Goal: Task Accomplishment & Management: Complete application form

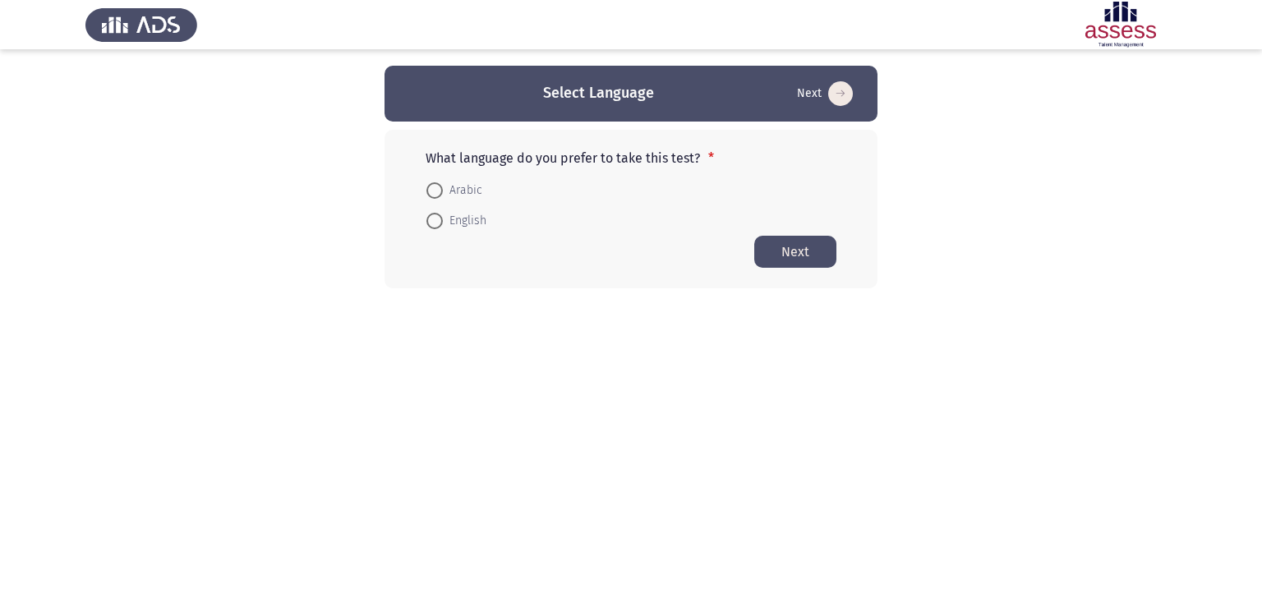
click at [1062, 344] on html "Select Language Next What language do you prefer to take this test? * Arabic En…" at bounding box center [631, 177] width 1262 height 354
click at [434, 192] on span at bounding box center [434, 190] width 16 height 16
click at [434, 192] on input "Arabic" at bounding box center [434, 190] width 16 height 16
radio input "true"
click at [805, 248] on button "Next" at bounding box center [795, 251] width 82 height 32
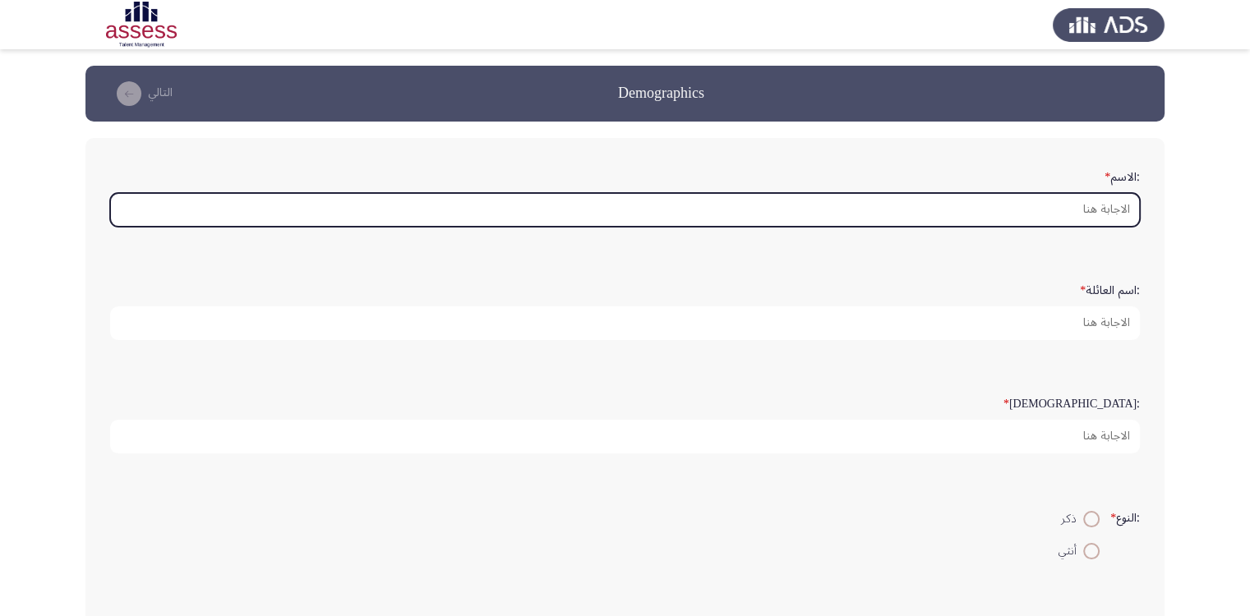
click at [1025, 201] on input ":الاسم *" at bounding box center [625, 210] width 1030 height 34
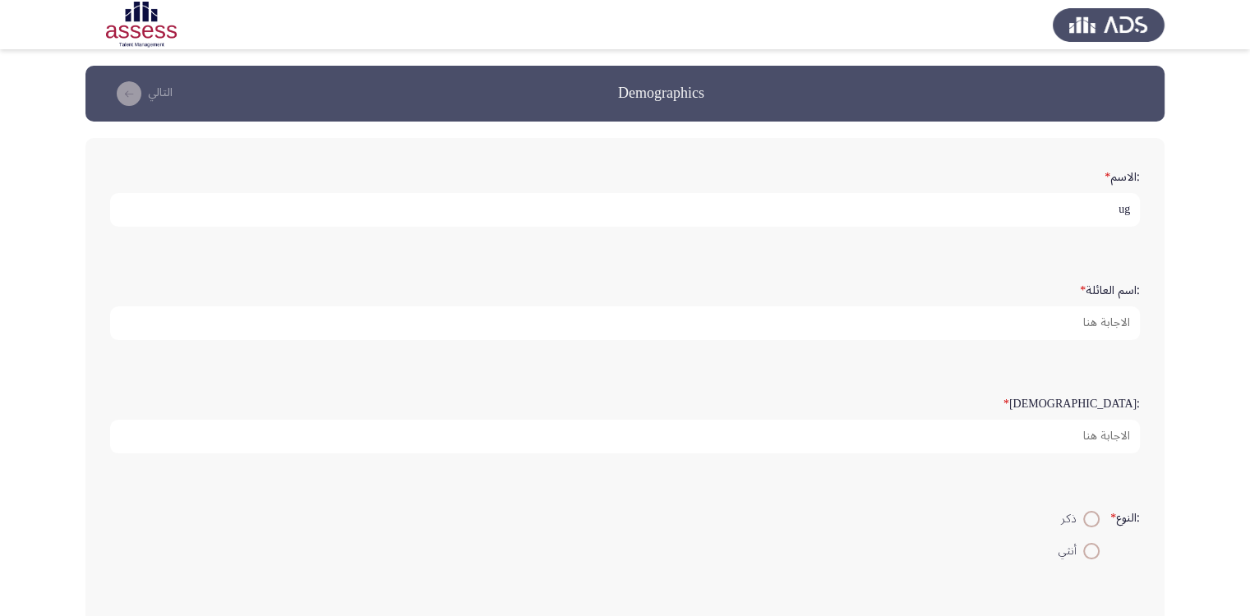
type input "u"
type input "على"
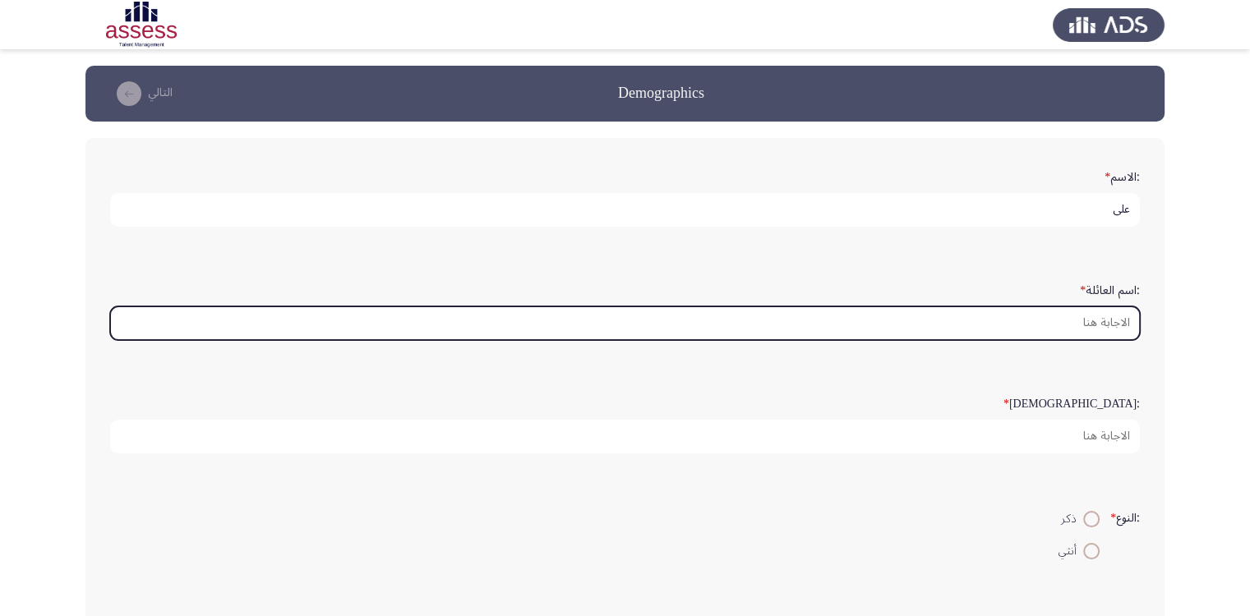
click at [1078, 329] on input ":اسم العائلة *" at bounding box center [625, 323] width 1030 height 34
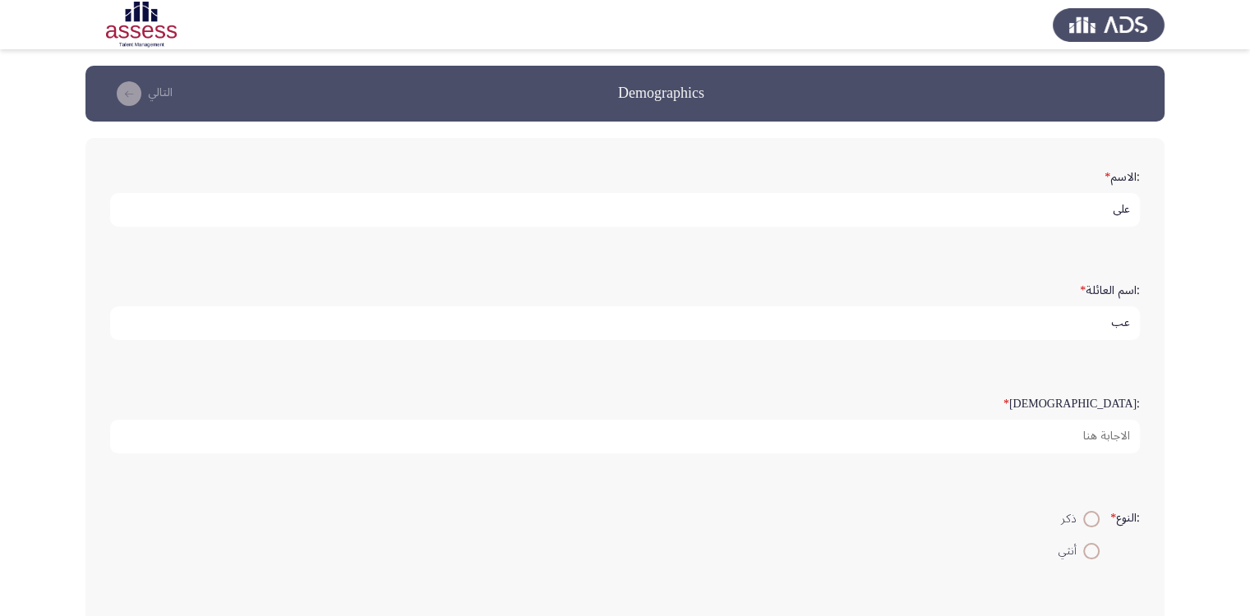
type input "ع"
type input "الناعم"
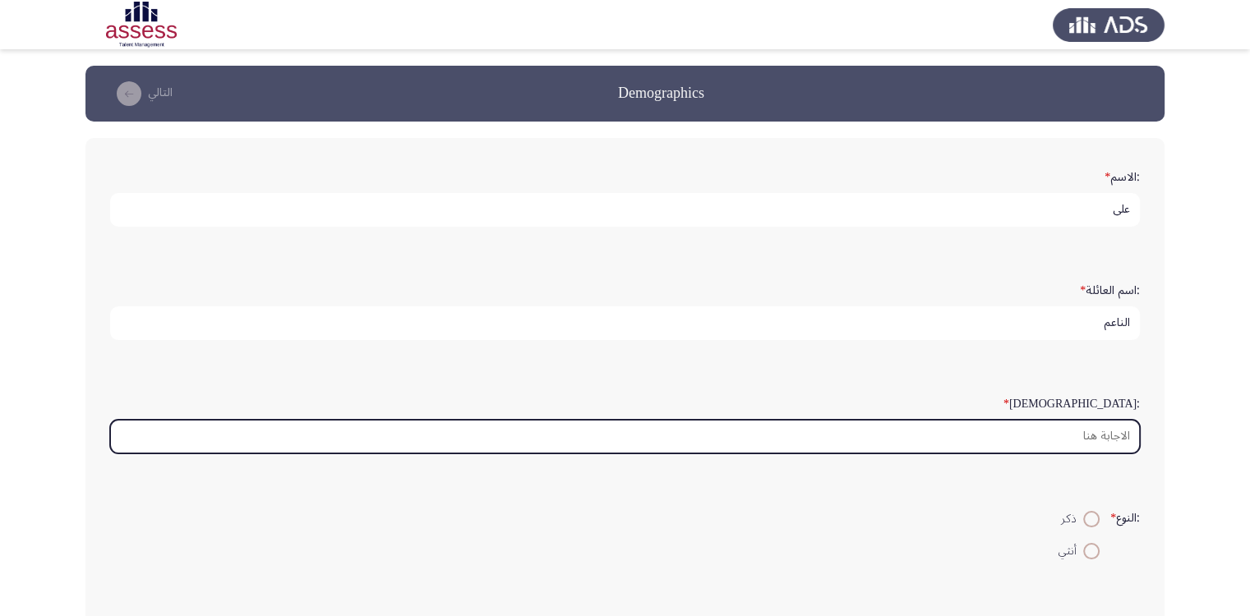
click at [1091, 436] on input ":السن *" at bounding box center [625, 437] width 1030 height 34
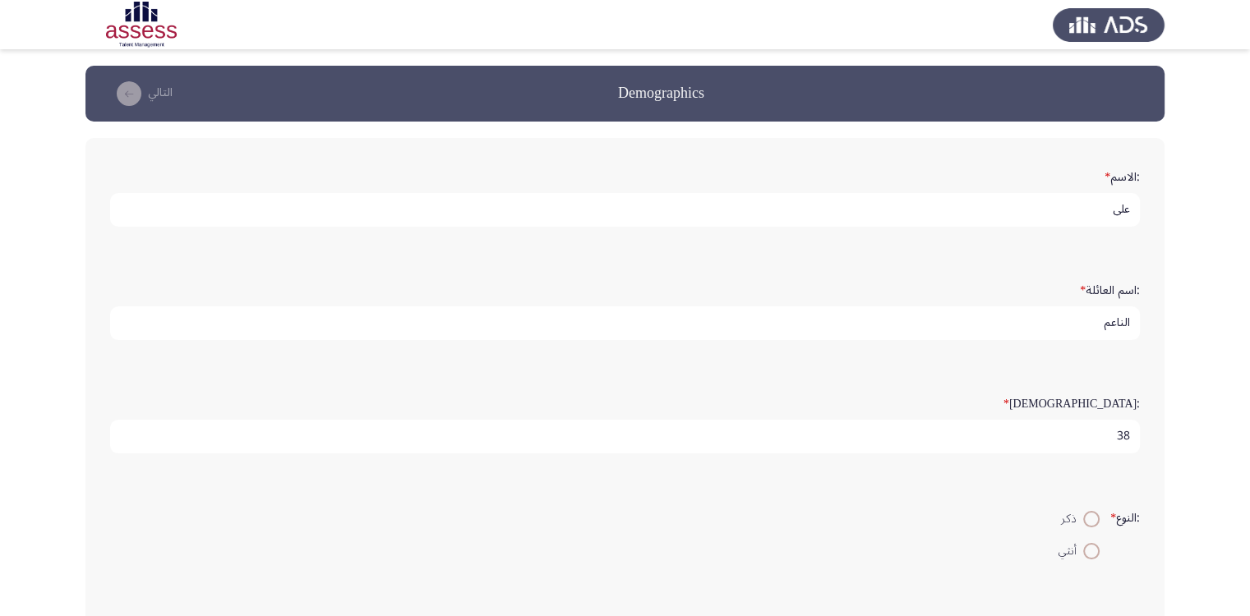
type input "38"
click at [1086, 514] on span at bounding box center [1091, 519] width 16 height 16
click at [1086, 514] on input "ذكر" at bounding box center [1091, 519] width 16 height 16
radio input "true"
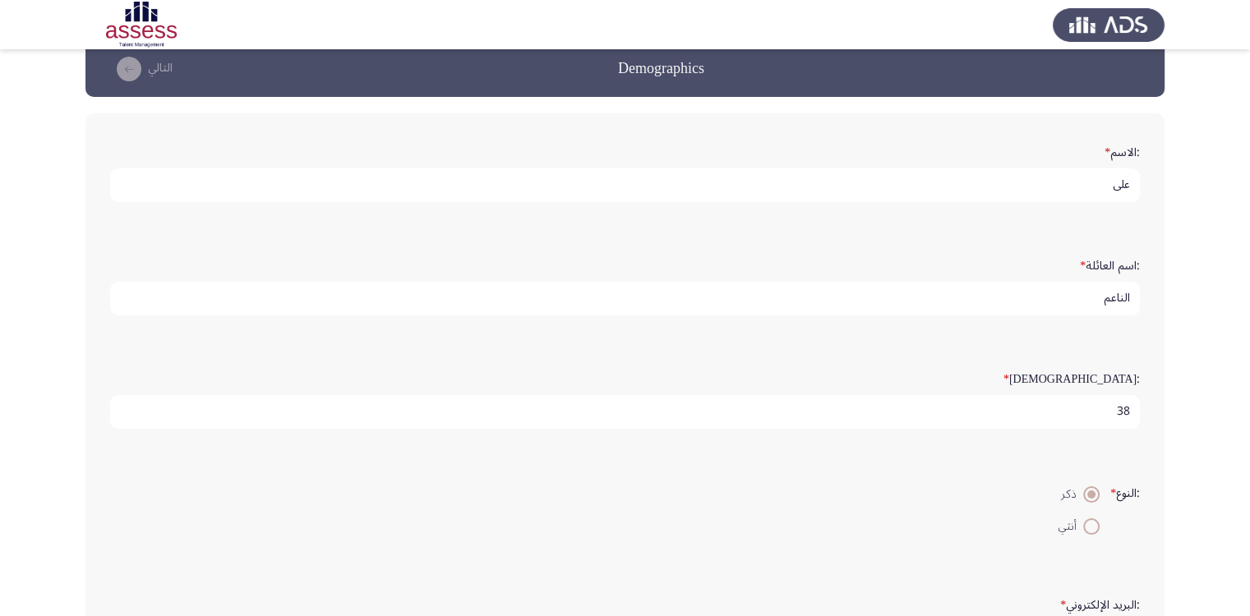
scroll to position [360, 0]
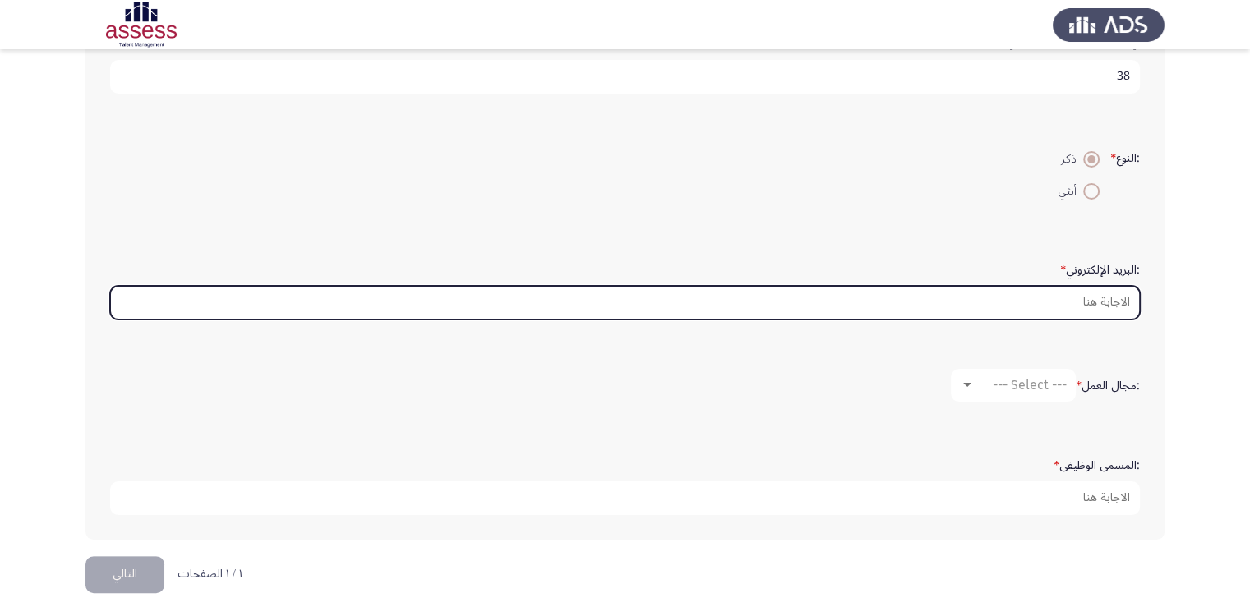
click at [1021, 294] on input ":البريد الإلكتروني *" at bounding box center [625, 303] width 1030 height 34
paste input "[EMAIL_ADDRESS][DOMAIN_NAME]"
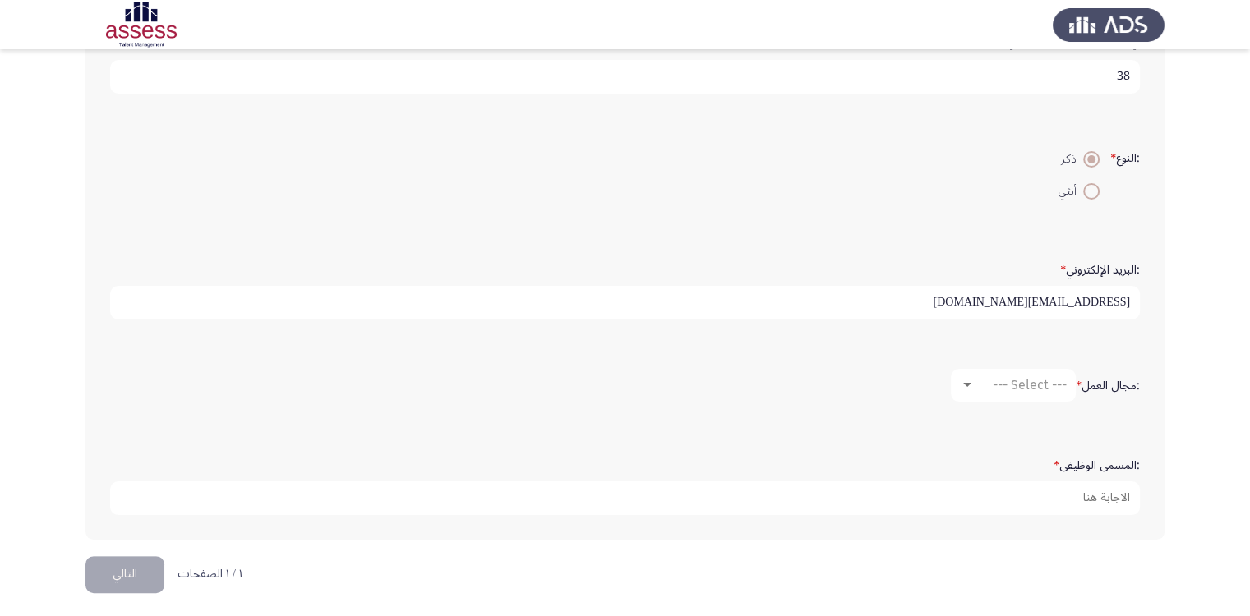
type input "[EMAIL_ADDRESS][DOMAIN_NAME]"
click at [1019, 377] on span "--- Select ---" at bounding box center [1030, 385] width 74 height 16
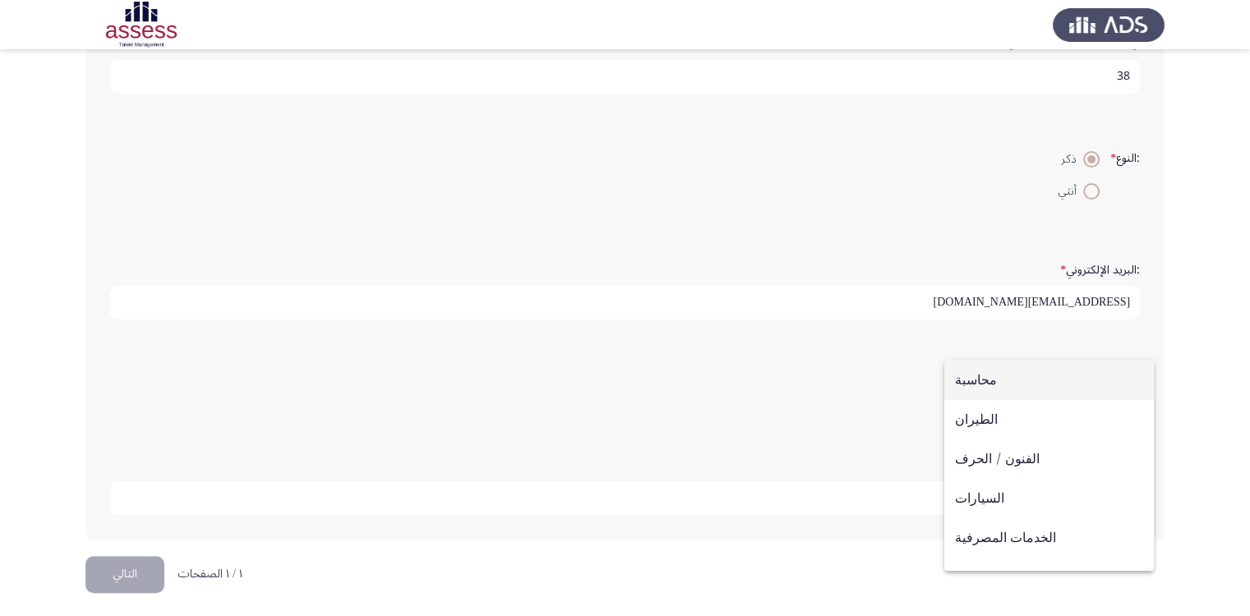
click at [977, 381] on span "محاسبة" at bounding box center [1049, 380] width 188 height 39
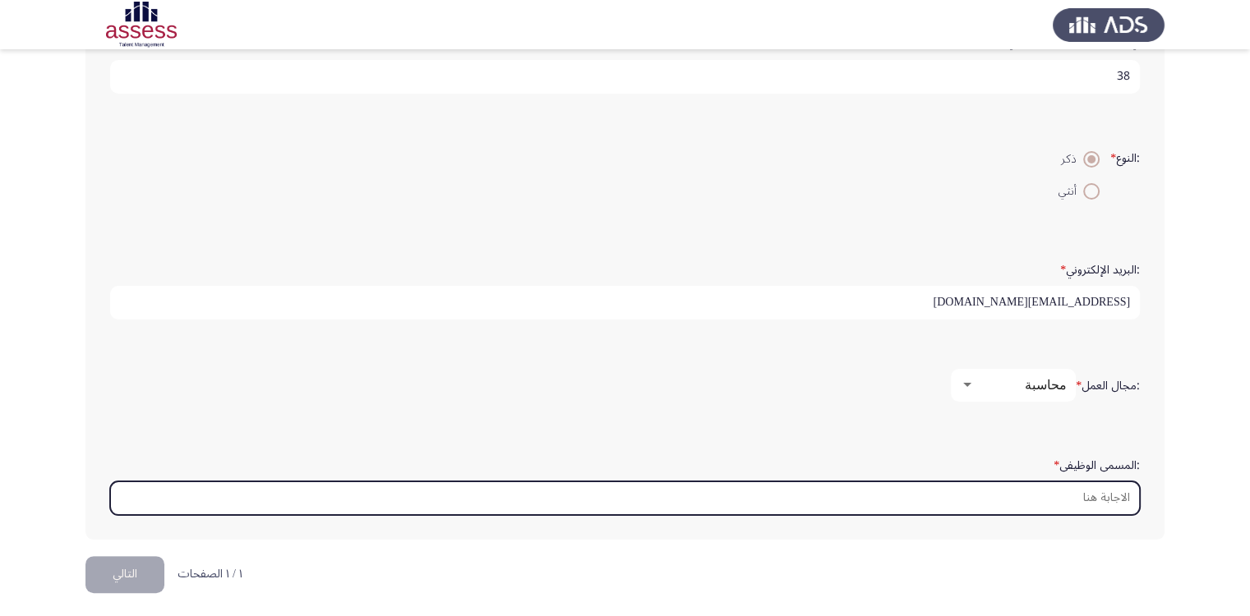
click at [1087, 490] on input ":المسمى الوظيفى *" at bounding box center [625, 498] width 1030 height 34
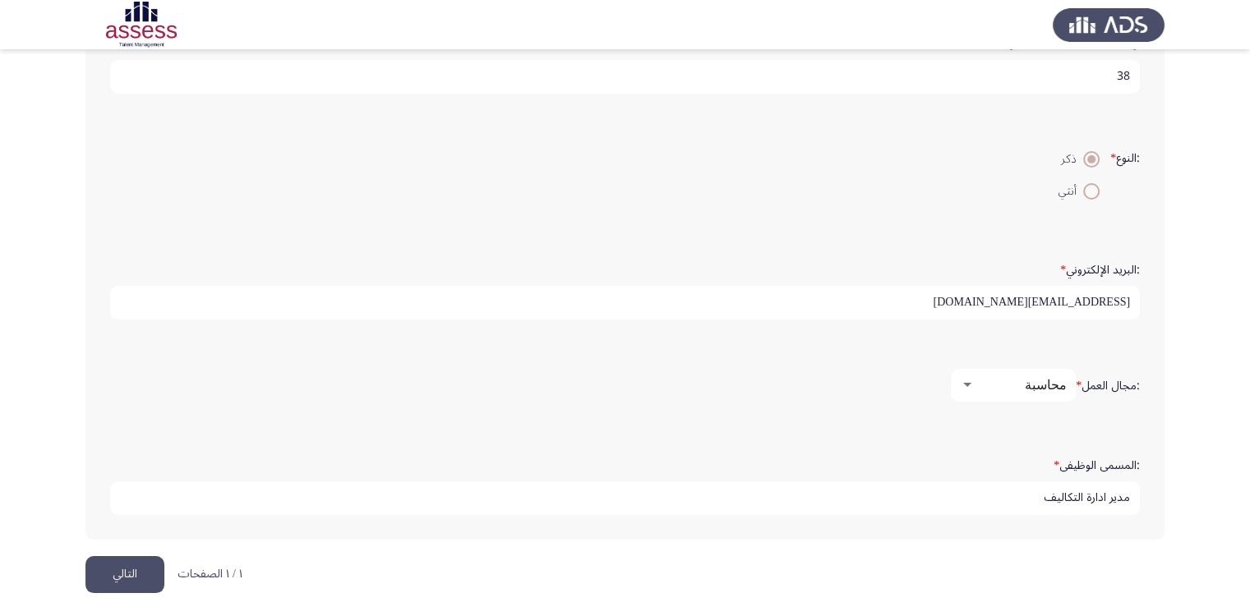
type input "مدير ادارة التكاليف"
click at [115, 571] on button "التالي" at bounding box center [124, 574] width 79 height 37
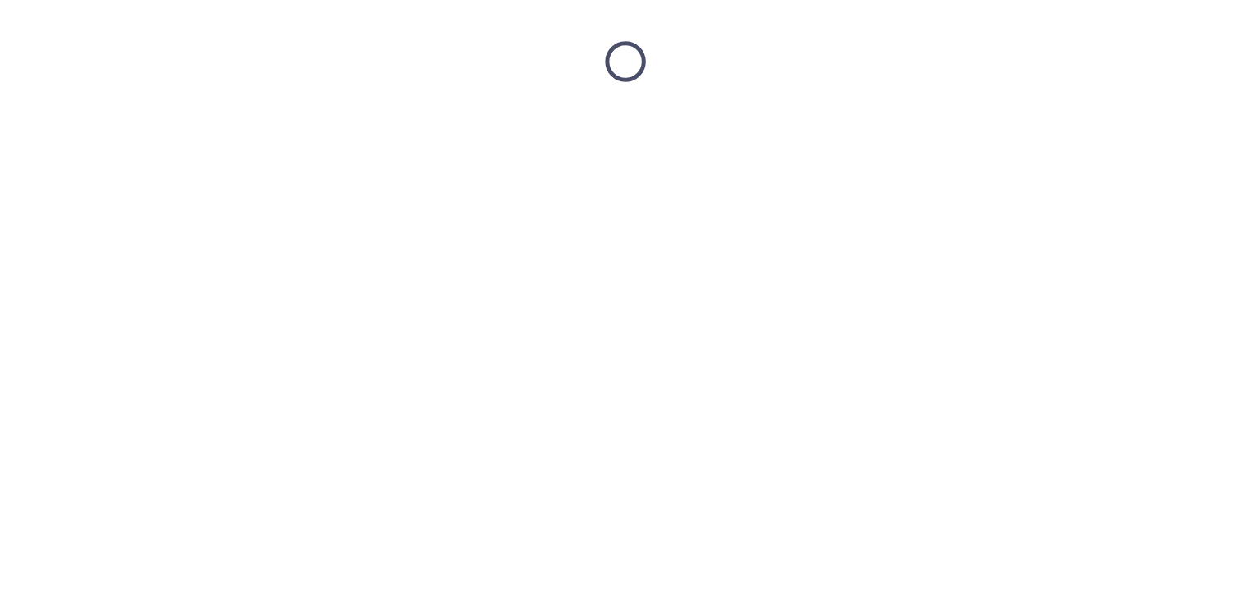
scroll to position [0, 0]
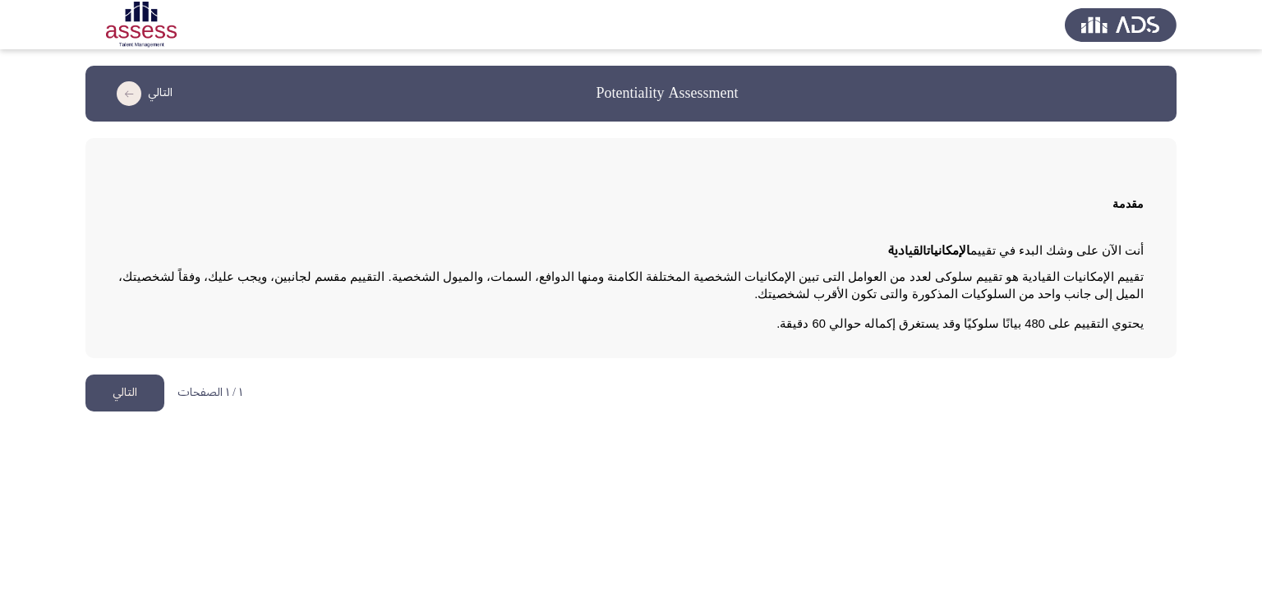
click at [123, 395] on button "التالي" at bounding box center [124, 393] width 79 height 37
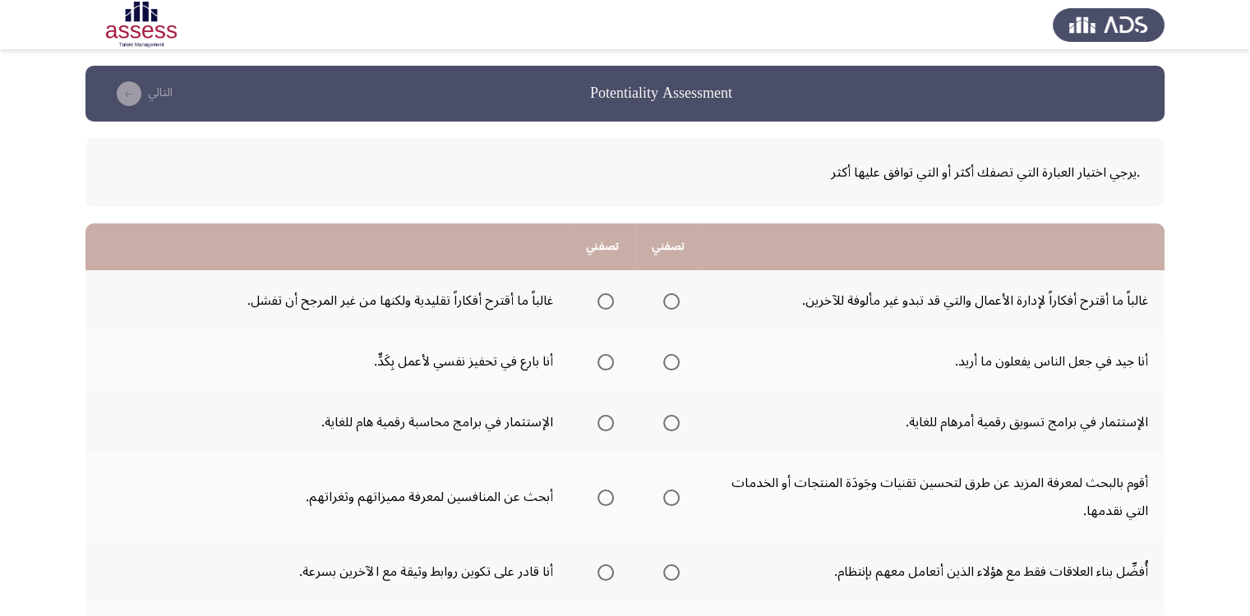
click at [672, 301] on span "Select an option" at bounding box center [671, 301] width 16 height 16
click at [672, 301] on input "Select an option" at bounding box center [671, 301] width 16 height 16
click at [671, 366] on span "Select an option" at bounding box center [671, 362] width 16 height 16
click at [671, 366] on input "Select an option" at bounding box center [671, 362] width 16 height 16
click at [670, 422] on span "Select an option" at bounding box center [671, 423] width 16 height 16
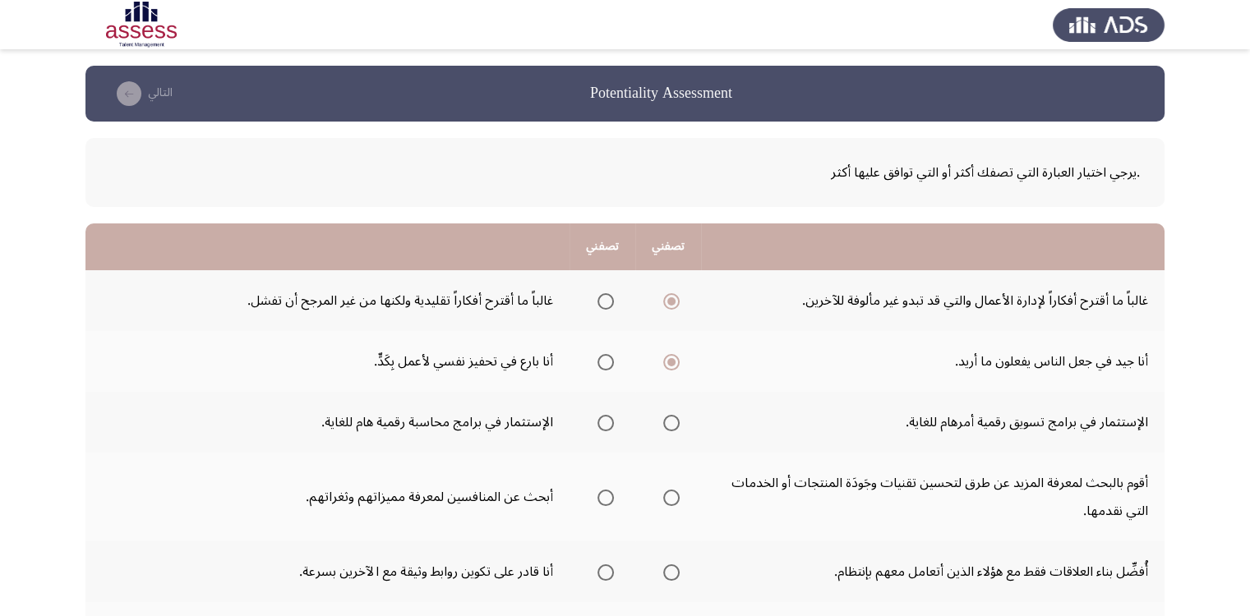
click at [670, 422] on input "Select an option" at bounding box center [671, 423] width 16 height 16
click at [670, 500] on span "Select an option" at bounding box center [671, 498] width 16 height 16
click at [670, 500] on input "Select an option" at bounding box center [671, 498] width 16 height 16
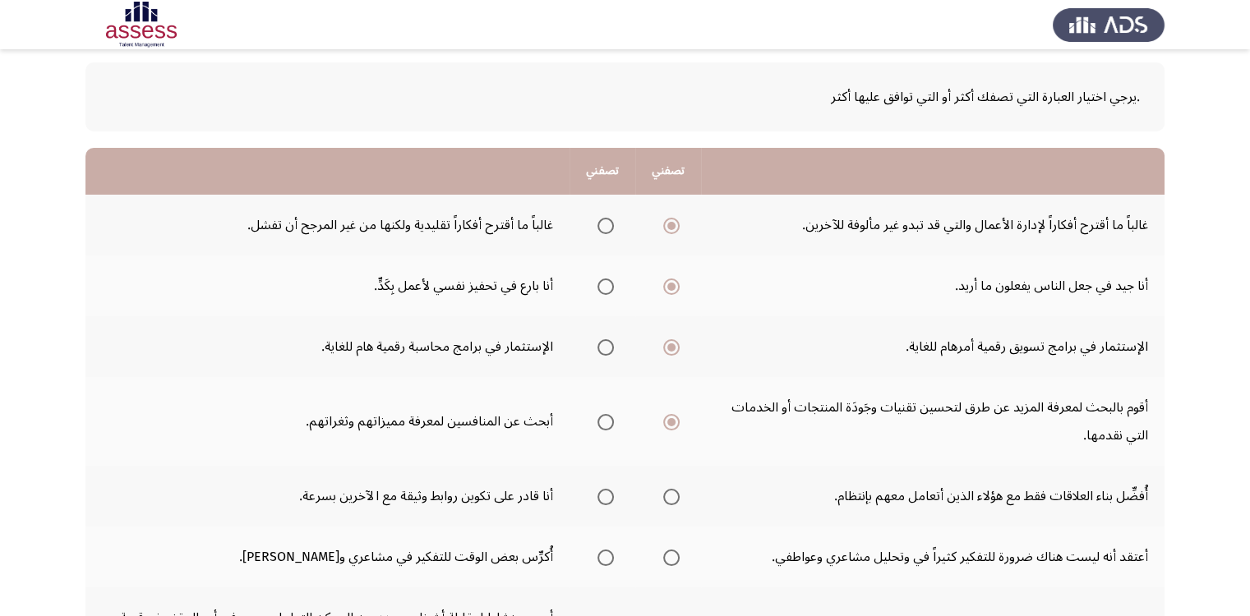
scroll to position [164, 0]
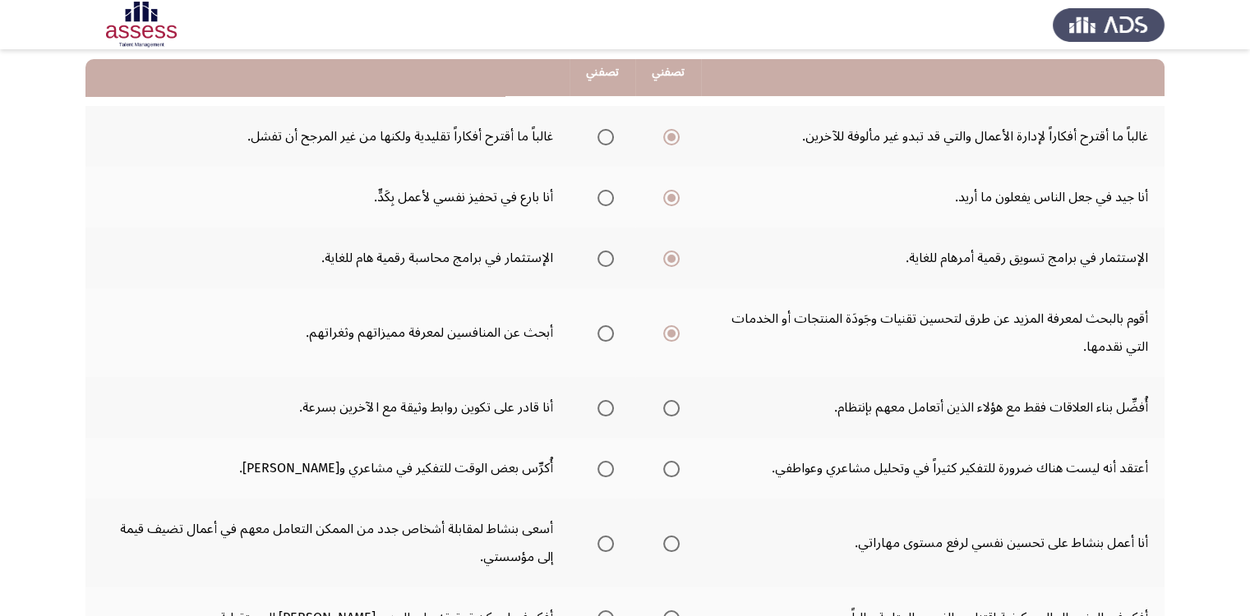
click at [605, 403] on span "Select an option" at bounding box center [605, 408] width 16 height 16
click at [605, 403] on input "Select an option" at bounding box center [605, 408] width 16 height 16
click at [606, 467] on span "Select an option" at bounding box center [605, 469] width 16 height 16
click at [606, 467] on input "Select an option" at bounding box center [605, 469] width 16 height 16
click at [674, 541] on span "Select an option" at bounding box center [671, 544] width 16 height 16
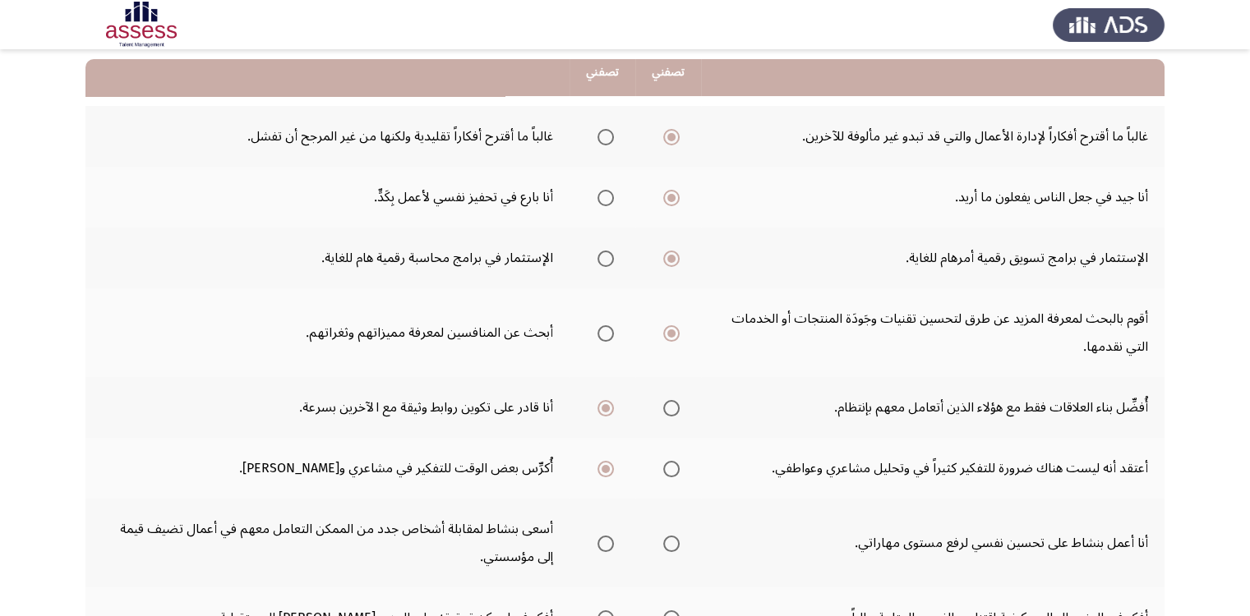
click at [674, 541] on input "Select an option" at bounding box center [671, 544] width 16 height 16
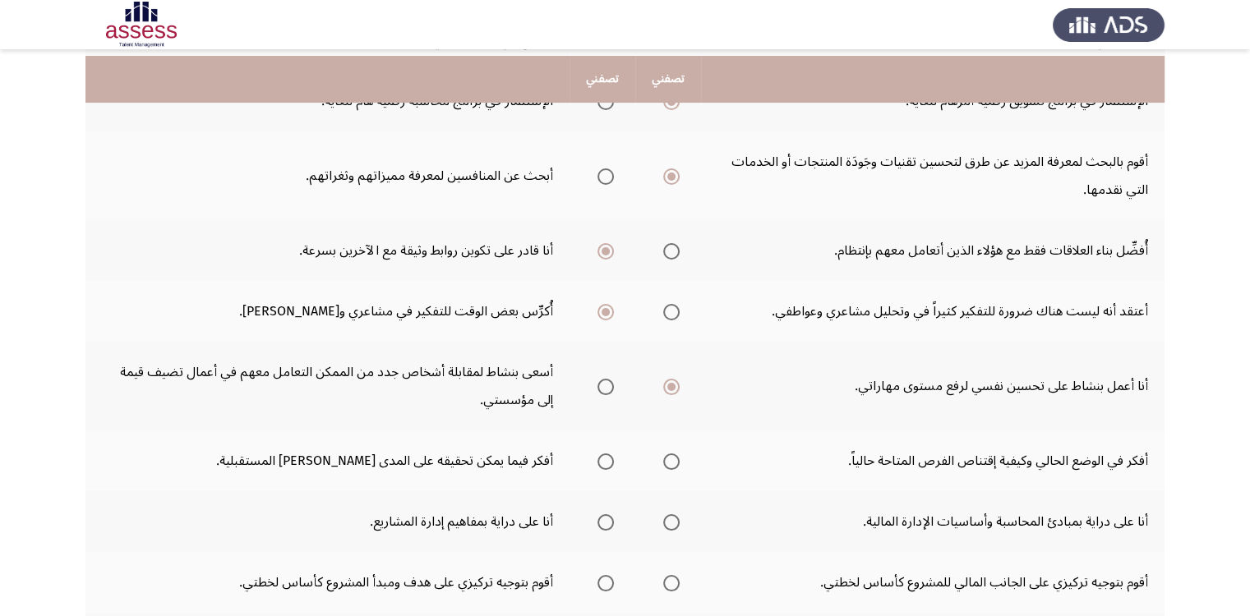
scroll to position [329, 0]
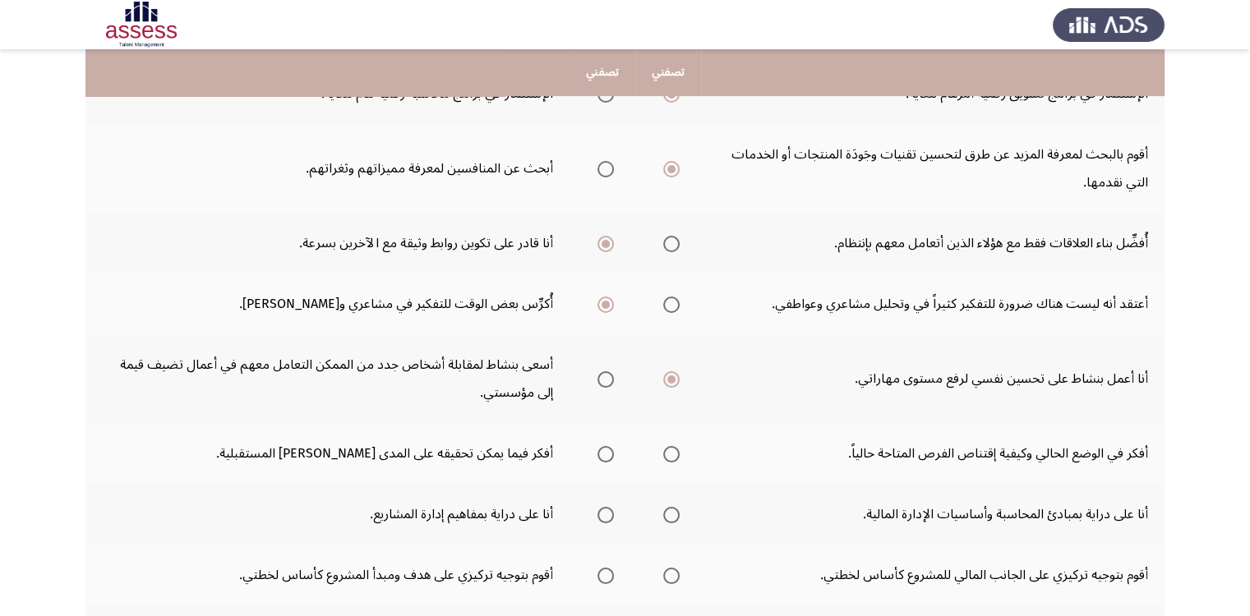
click at [605, 449] on span "Select an option" at bounding box center [605, 454] width 16 height 16
click at [605, 449] on input "Select an option" at bounding box center [605, 454] width 16 height 16
click at [667, 510] on span "Select an option" at bounding box center [671, 515] width 16 height 16
click at [667, 510] on input "Select an option" at bounding box center [671, 515] width 16 height 16
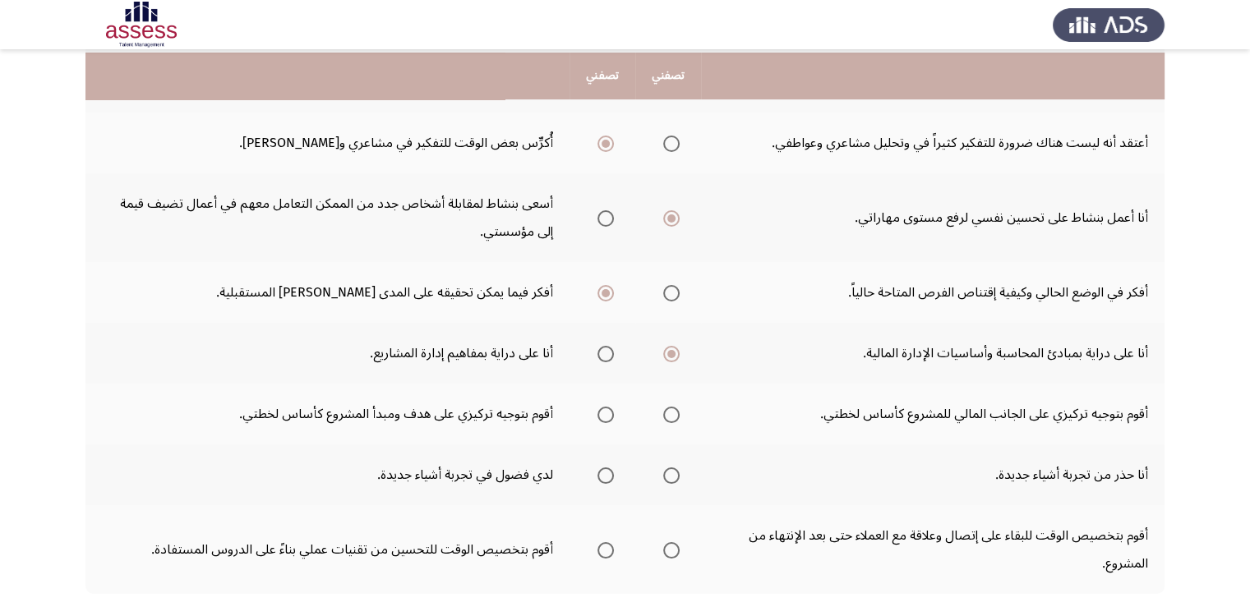
scroll to position [493, 0]
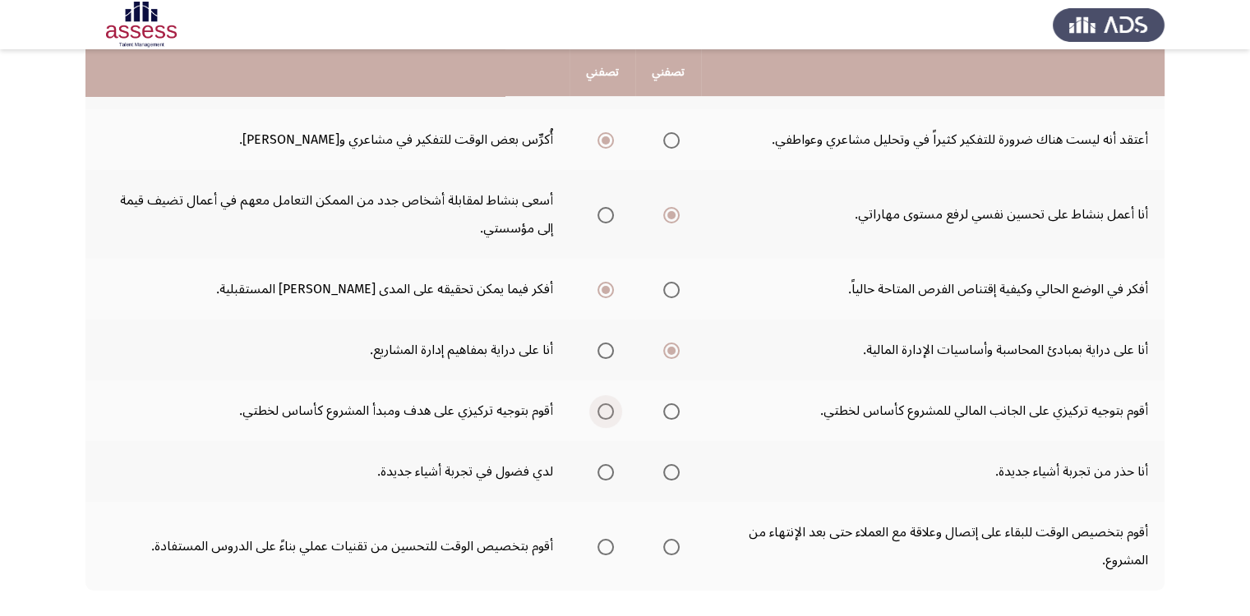
click at [606, 410] on span "Select an option" at bounding box center [605, 411] width 16 height 16
click at [606, 410] on input "Select an option" at bounding box center [605, 411] width 16 height 16
click at [604, 468] on span "Select an option" at bounding box center [605, 472] width 16 height 16
click at [604, 468] on input "Select an option" at bounding box center [605, 472] width 16 height 16
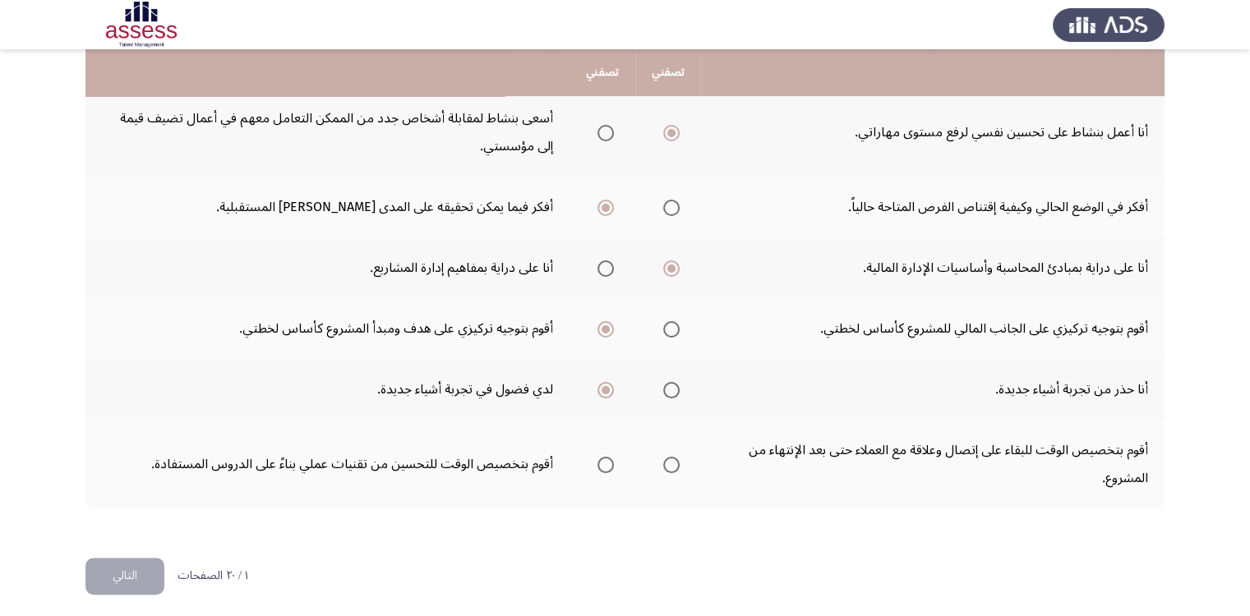
scroll to position [578, 0]
click at [606, 460] on span "Select an option" at bounding box center [605, 462] width 16 height 16
click at [606, 460] on input "Select an option" at bounding box center [605, 462] width 16 height 16
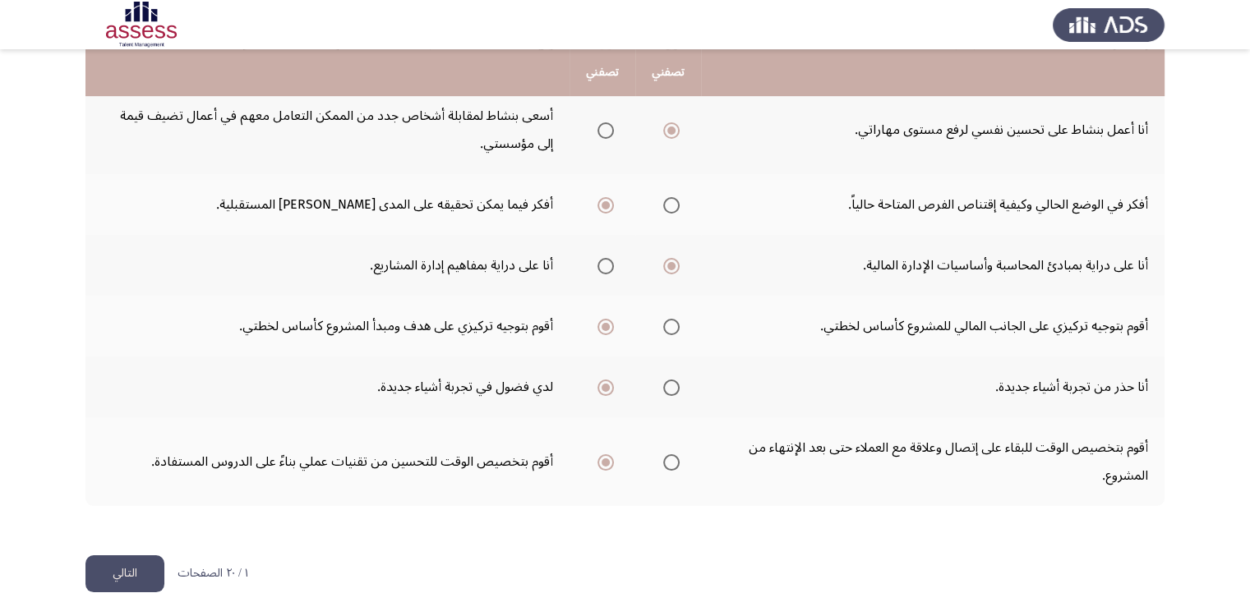
click at [114, 564] on button "التالي" at bounding box center [124, 573] width 79 height 37
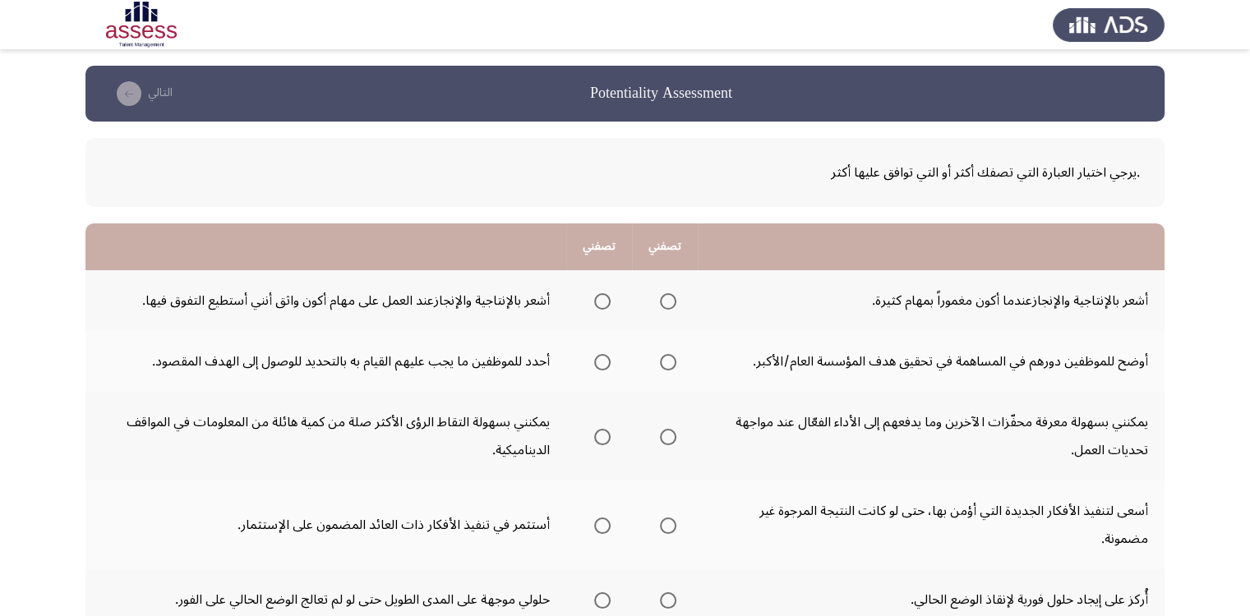
click at [669, 302] on span "Select an option" at bounding box center [668, 301] width 16 height 16
click at [669, 302] on input "Select an option" at bounding box center [668, 301] width 16 height 16
click at [602, 363] on span "Select an option" at bounding box center [602, 362] width 16 height 16
click at [602, 363] on input "Select an option" at bounding box center [602, 362] width 16 height 16
click at [602, 435] on span "Select an option" at bounding box center [602, 437] width 16 height 16
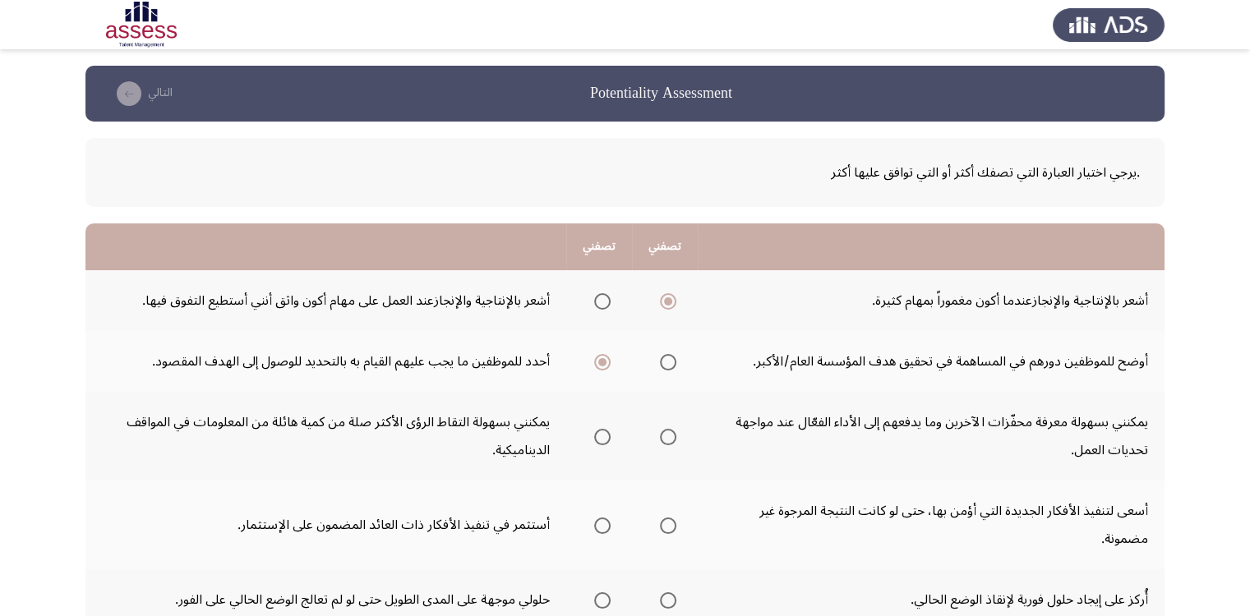
click at [602, 435] on input "Select an option" at bounding box center [602, 437] width 16 height 16
click at [673, 524] on span "Select an option" at bounding box center [668, 526] width 16 height 16
click at [673, 524] on input "Select an option" at bounding box center [668, 526] width 16 height 16
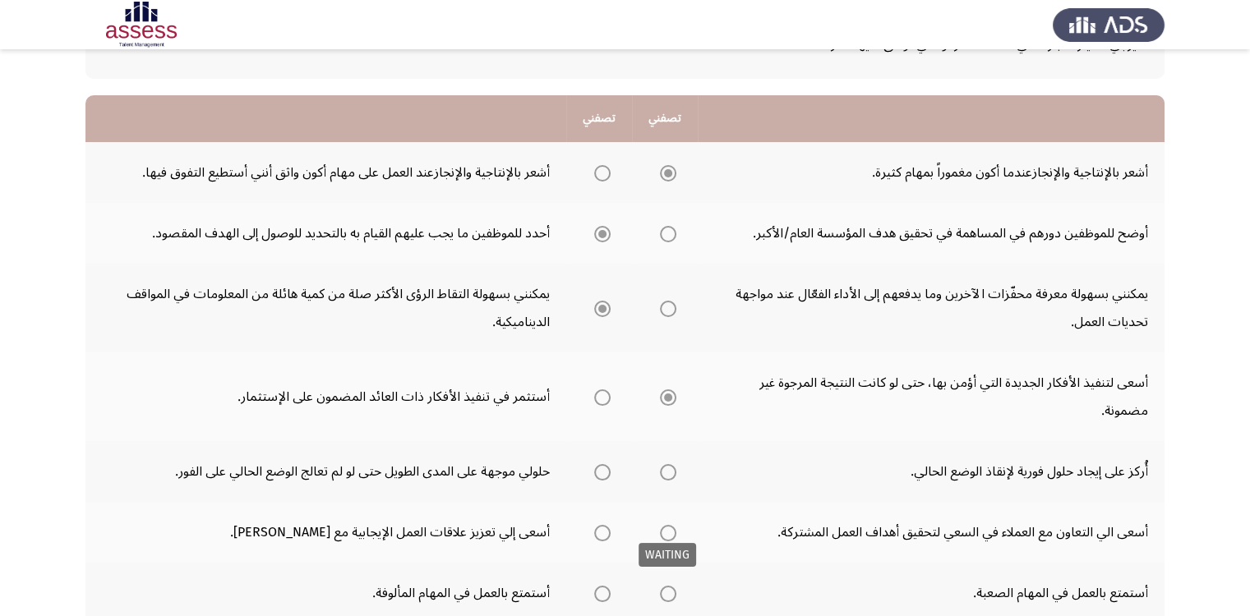
scroll to position [246, 0]
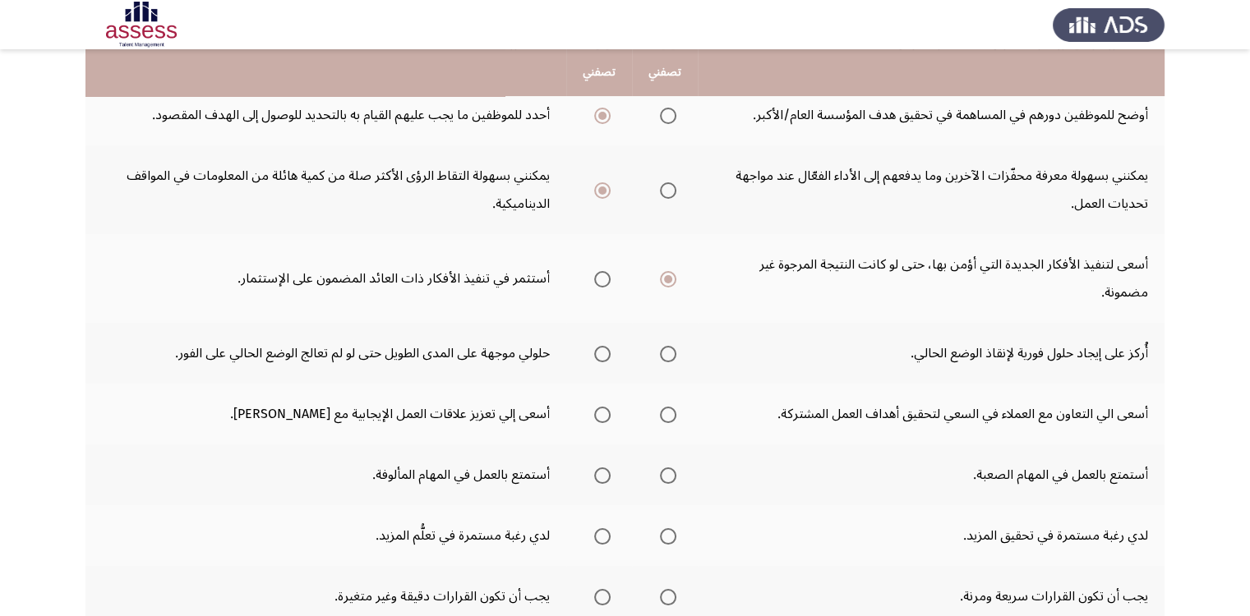
click at [671, 354] on span "Select an option" at bounding box center [668, 354] width 16 height 16
click at [671, 354] on input "Select an option" at bounding box center [668, 354] width 16 height 16
click at [608, 356] on span "Select an option" at bounding box center [602, 354] width 16 height 16
click at [608, 356] on input "Select an option" at bounding box center [602, 354] width 16 height 16
click at [675, 357] on span "Select an option" at bounding box center [668, 354] width 16 height 16
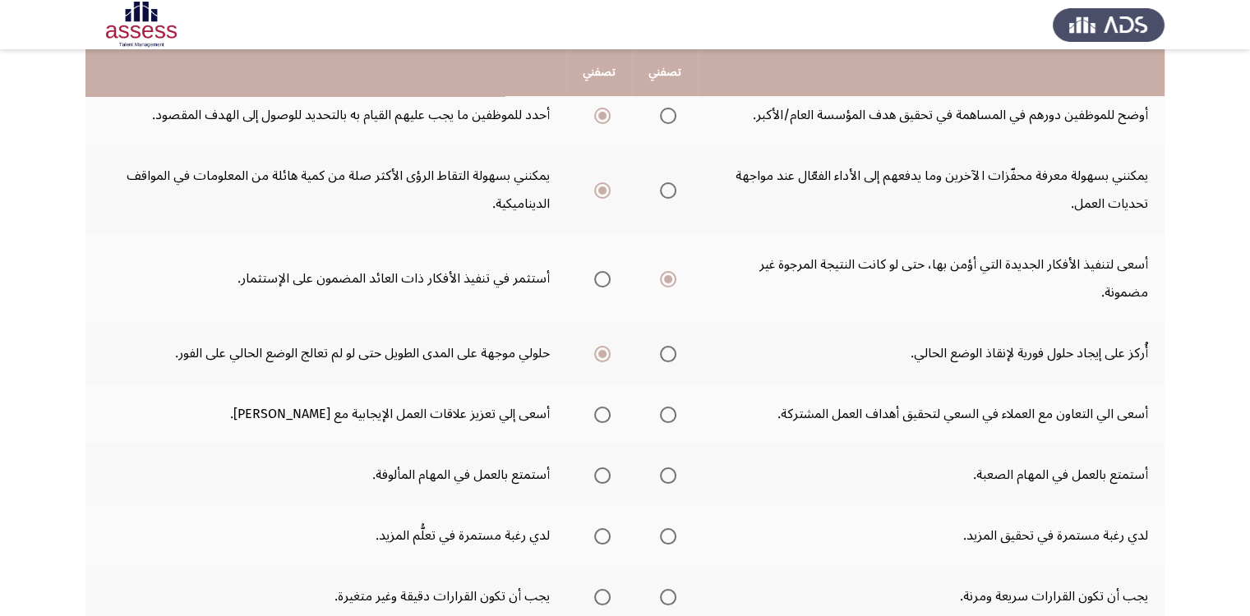
click at [675, 357] on input "Select an option" at bounding box center [668, 354] width 16 height 16
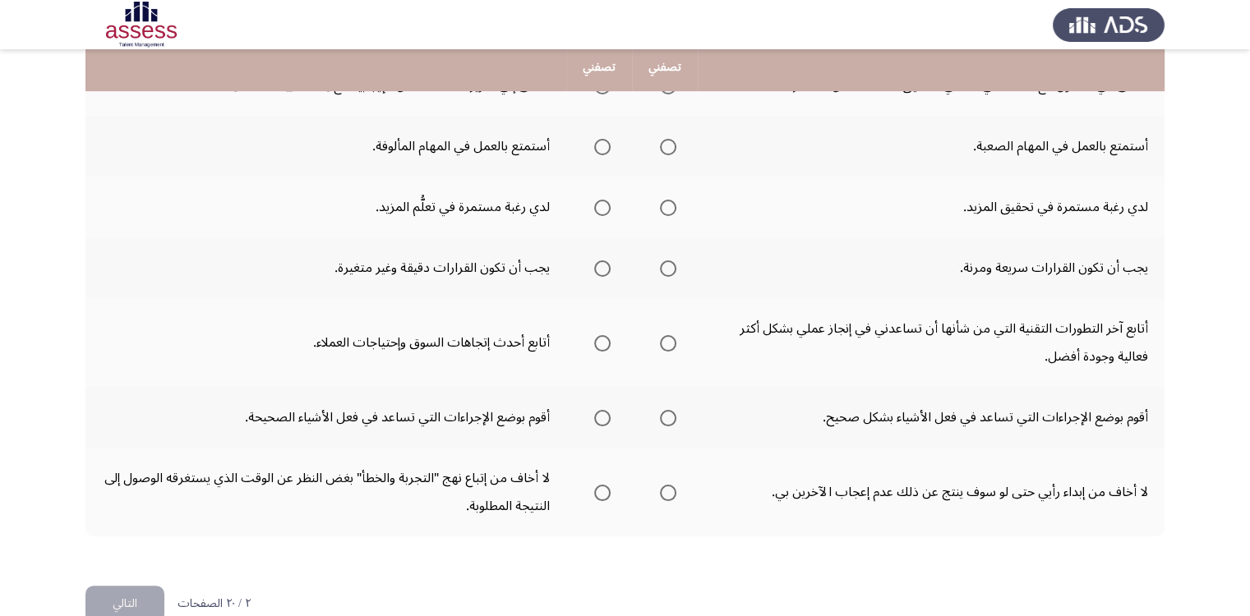
scroll to position [493, 0]
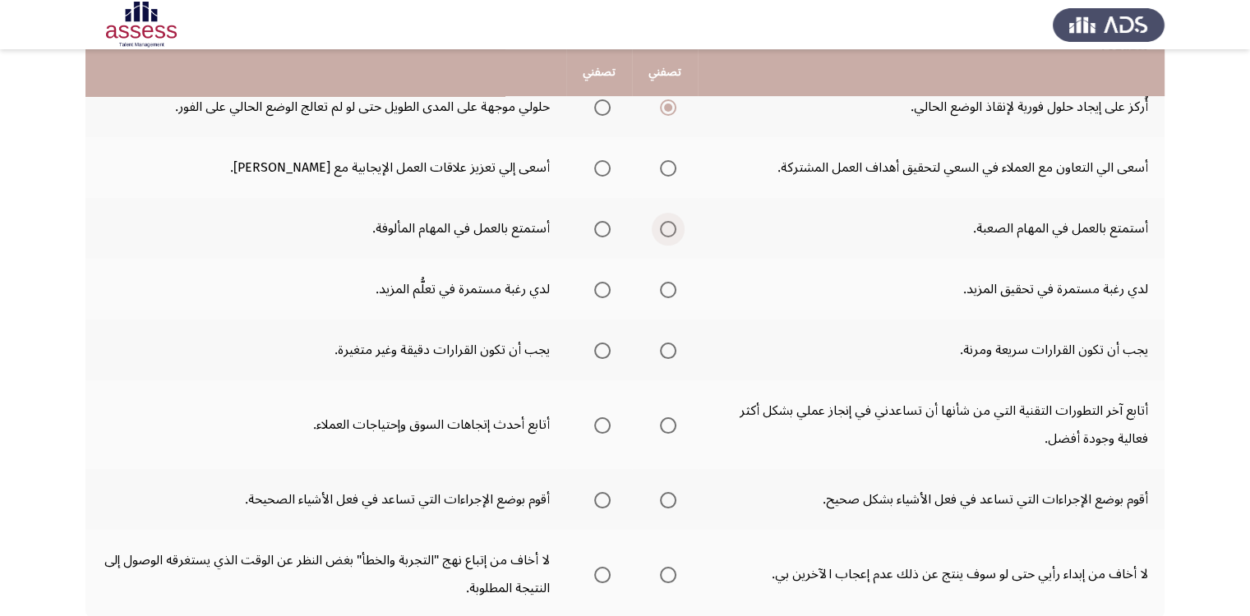
click at [670, 228] on span "Select an option" at bounding box center [668, 229] width 16 height 16
click at [670, 228] on input "Select an option" at bounding box center [668, 229] width 16 height 16
click at [671, 290] on span "Select an option" at bounding box center [668, 290] width 16 height 16
click at [671, 290] on input "Select an option" at bounding box center [668, 290] width 16 height 16
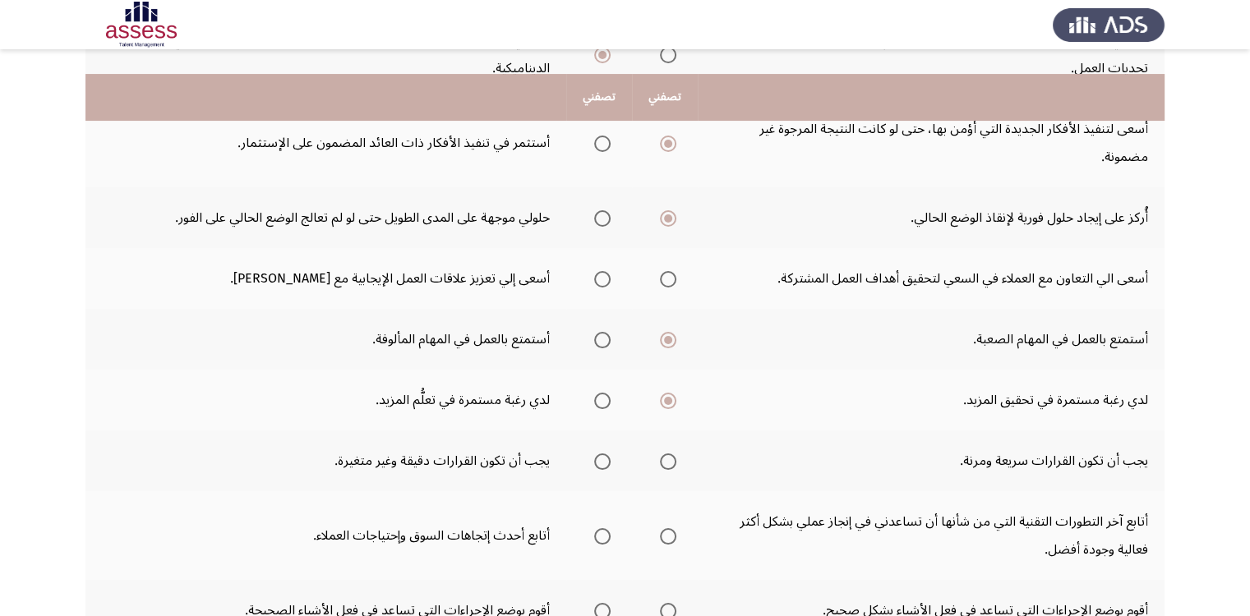
scroll to position [411, 0]
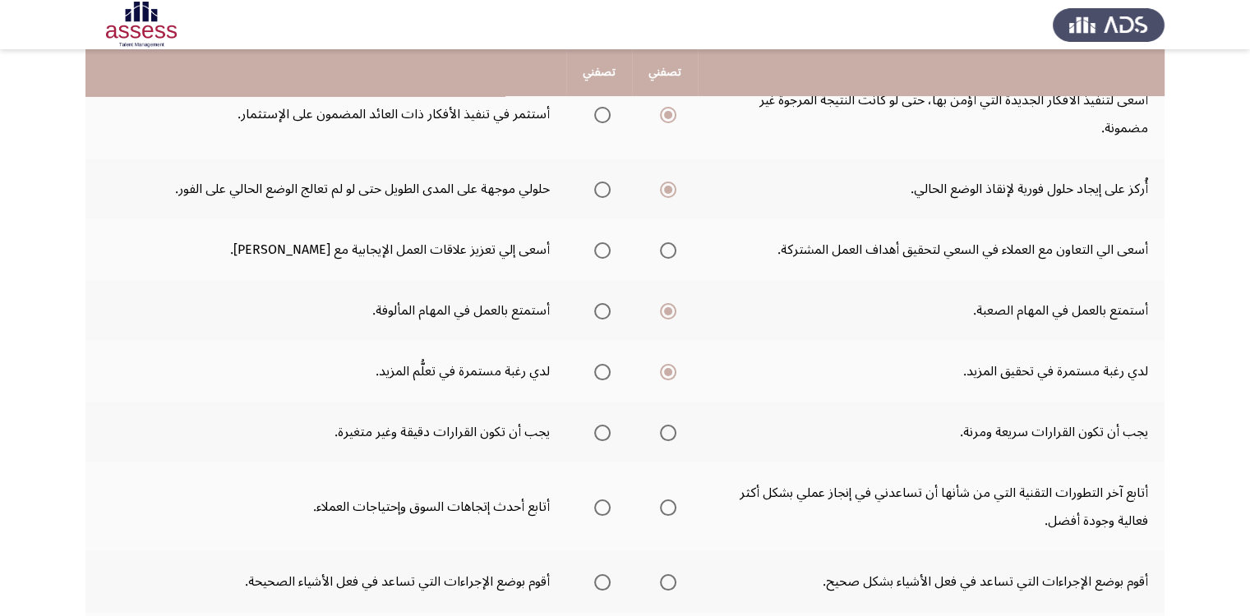
click at [671, 429] on span "Select an option" at bounding box center [668, 433] width 16 height 16
click at [671, 429] on input "Select an option" at bounding box center [668, 433] width 16 height 16
click at [667, 502] on span "Select an option" at bounding box center [668, 508] width 16 height 16
click at [667, 502] on input "Select an option" at bounding box center [668, 508] width 16 height 16
click at [674, 577] on span "Select an option" at bounding box center [668, 582] width 16 height 16
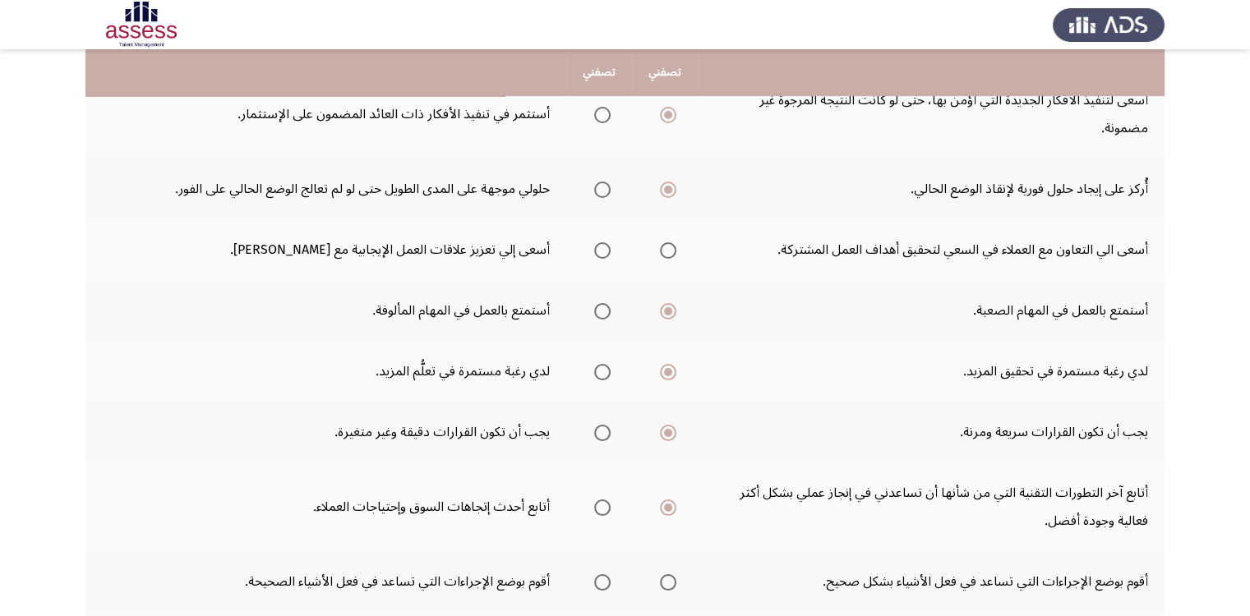
click at [674, 577] on input "Select an option" at bounding box center [668, 582] width 16 height 16
click at [608, 249] on span "Select an option" at bounding box center [602, 250] width 16 height 16
click at [608, 249] on input "Select an option" at bounding box center [602, 250] width 16 height 16
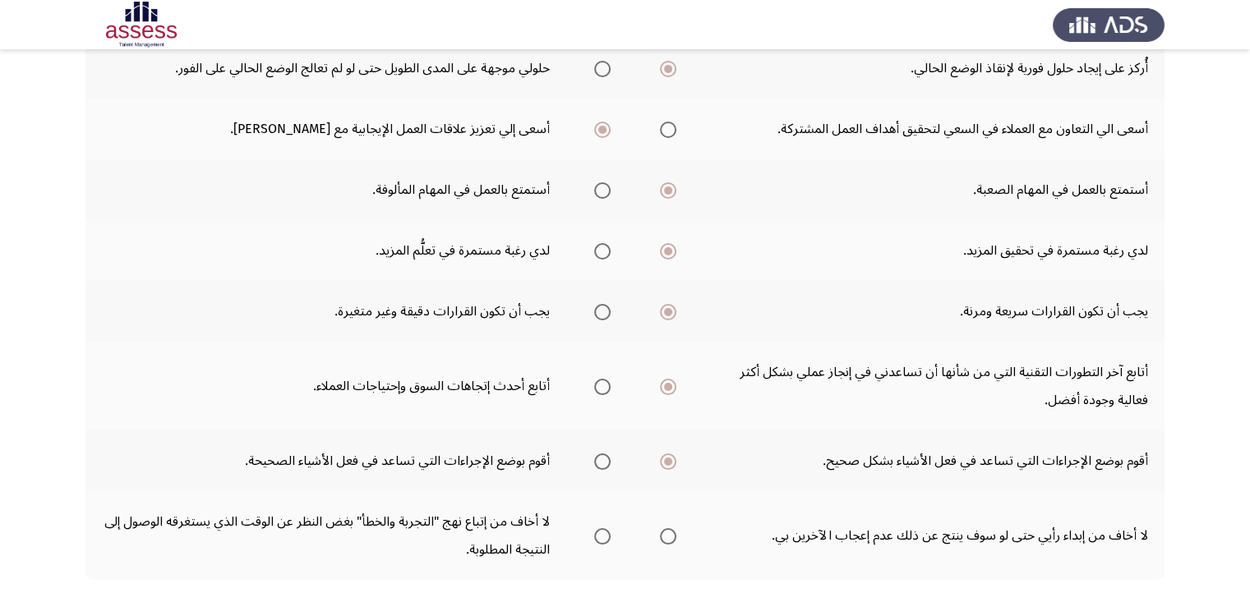
scroll to position [605, 0]
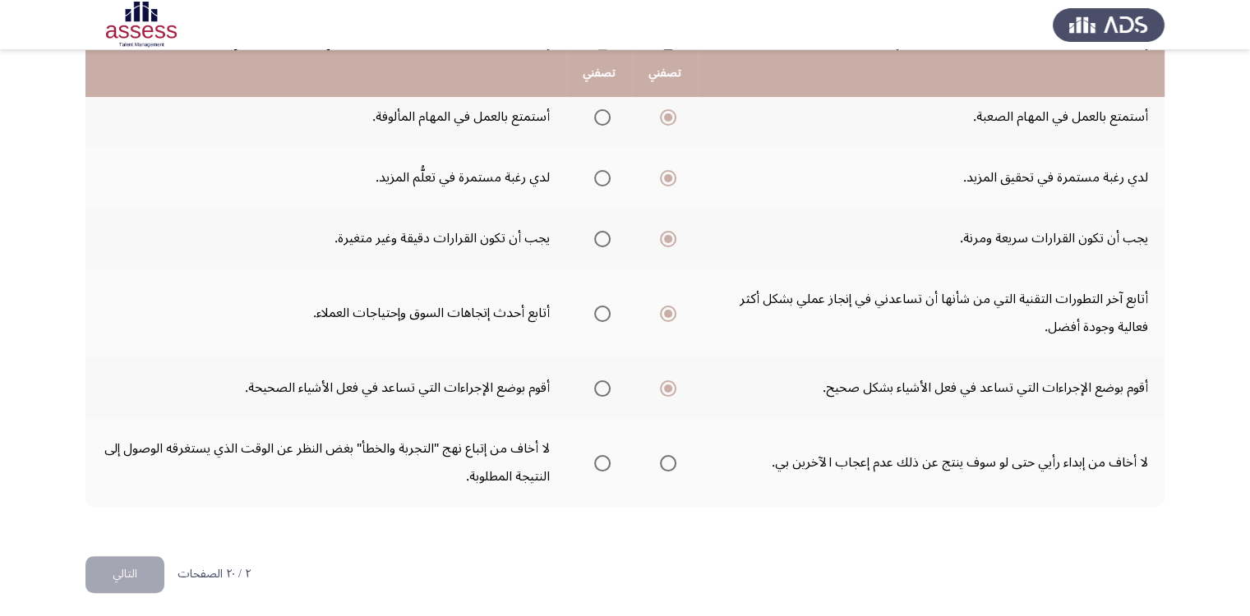
click at [672, 458] on span "Select an option" at bounding box center [668, 463] width 16 height 16
click at [672, 458] on input "Select an option" at bounding box center [668, 463] width 16 height 16
click at [123, 569] on button "التالي" at bounding box center [124, 574] width 79 height 37
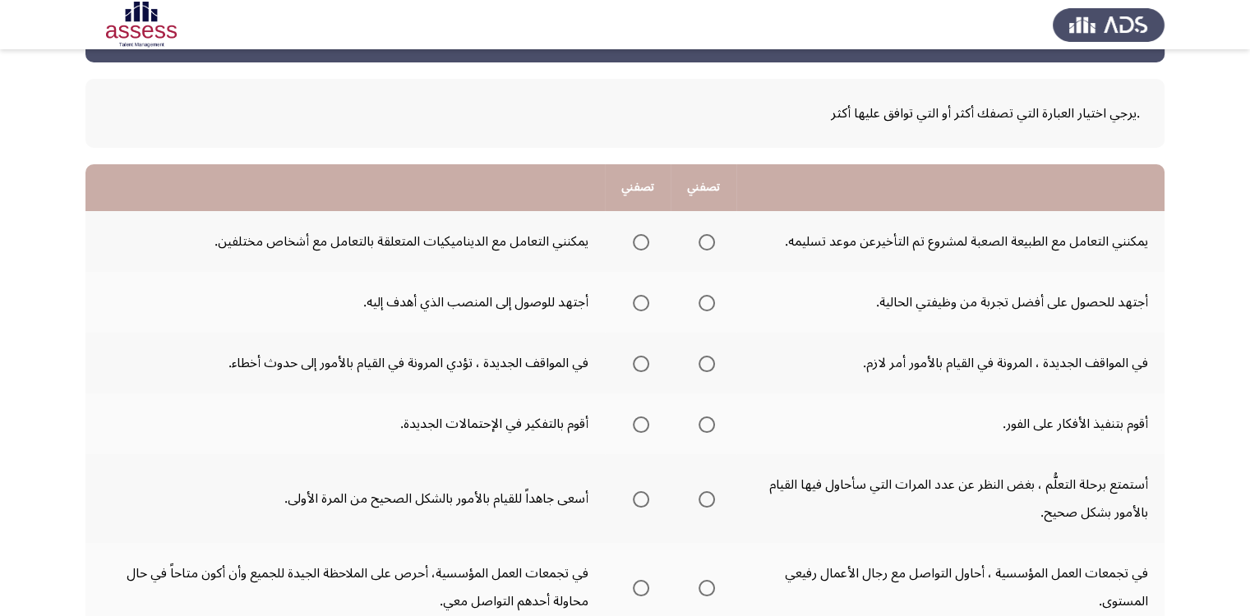
scroll to position [82, 0]
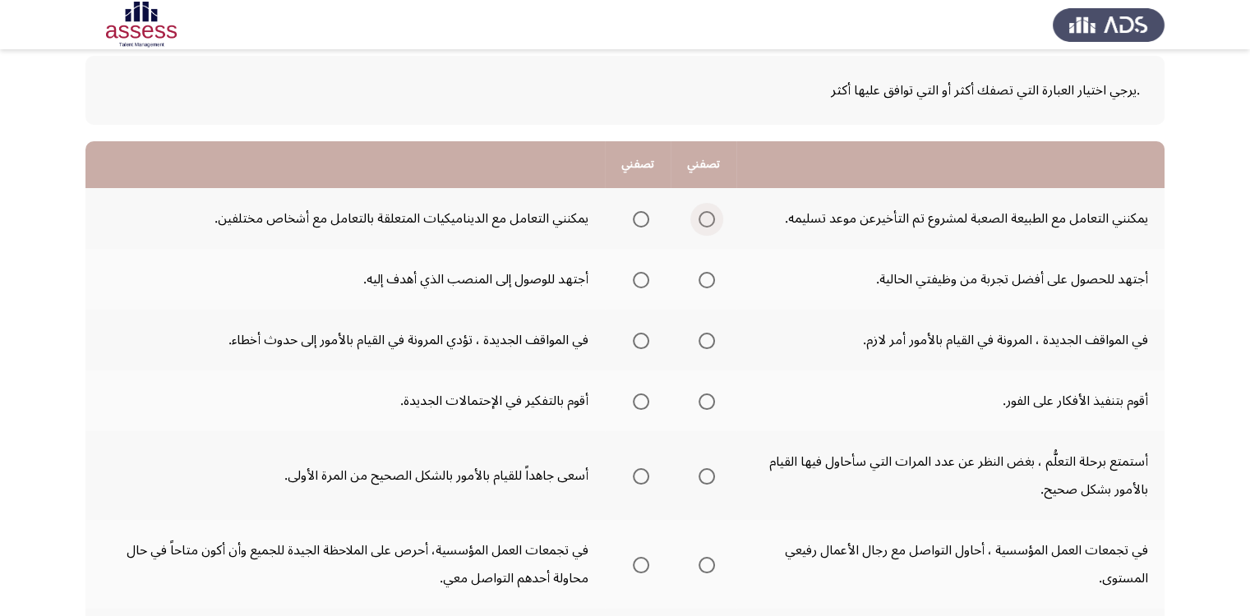
click at [707, 216] on span "Select an option" at bounding box center [706, 219] width 16 height 16
click at [707, 216] on input "Select an option" at bounding box center [706, 219] width 16 height 16
click at [638, 280] on span "Select an option" at bounding box center [641, 280] width 16 height 16
click at [638, 280] on input "Select an option" at bounding box center [641, 280] width 16 height 16
click at [707, 345] on span "Select an option" at bounding box center [706, 341] width 16 height 16
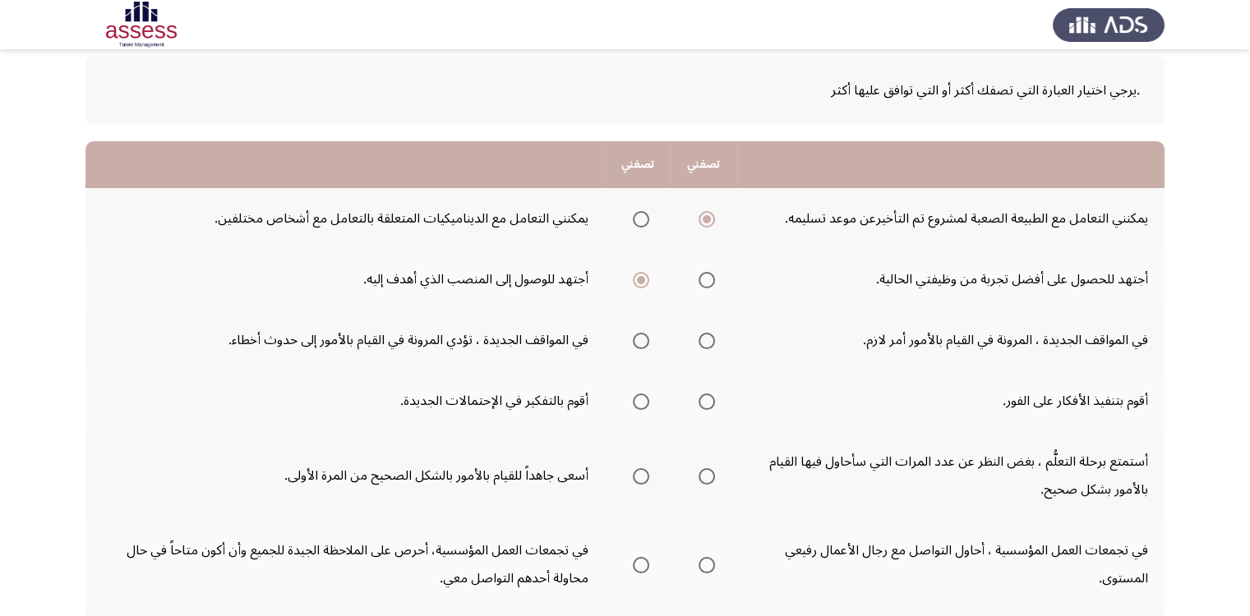
click at [707, 345] on input "Select an option" at bounding box center [706, 341] width 16 height 16
click at [640, 398] on span "Select an option" at bounding box center [641, 402] width 16 height 16
click at [640, 398] on input "Select an option" at bounding box center [641, 402] width 16 height 16
click at [643, 476] on span "Select an option" at bounding box center [641, 476] width 16 height 16
click at [643, 476] on input "Select an option" at bounding box center [641, 476] width 16 height 16
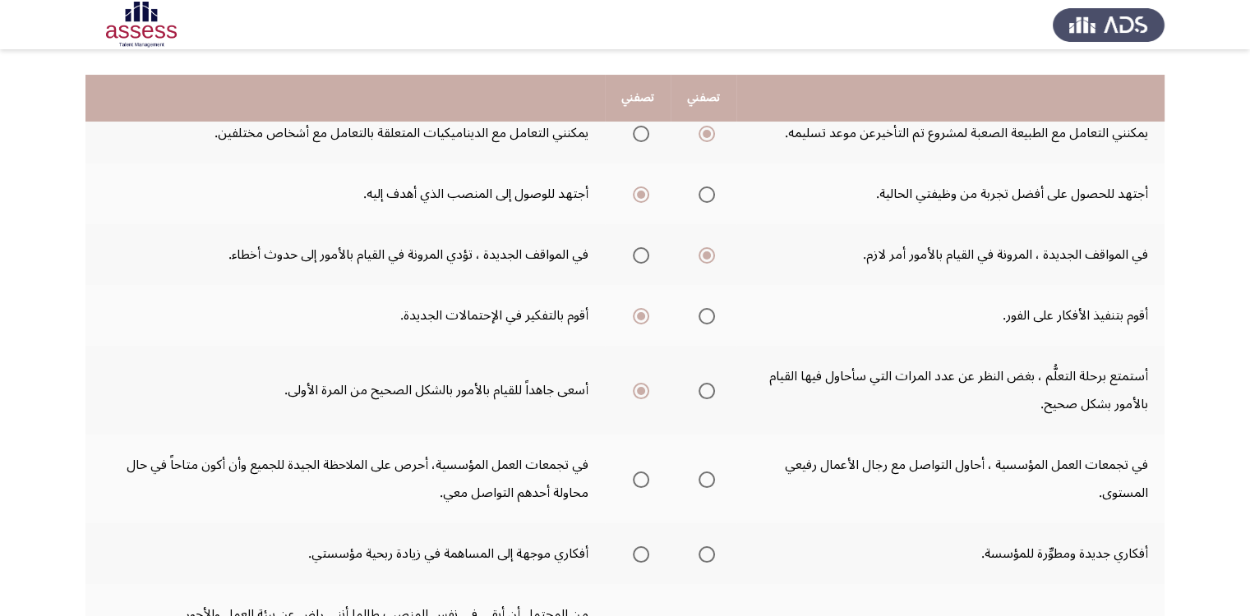
scroll to position [246, 0]
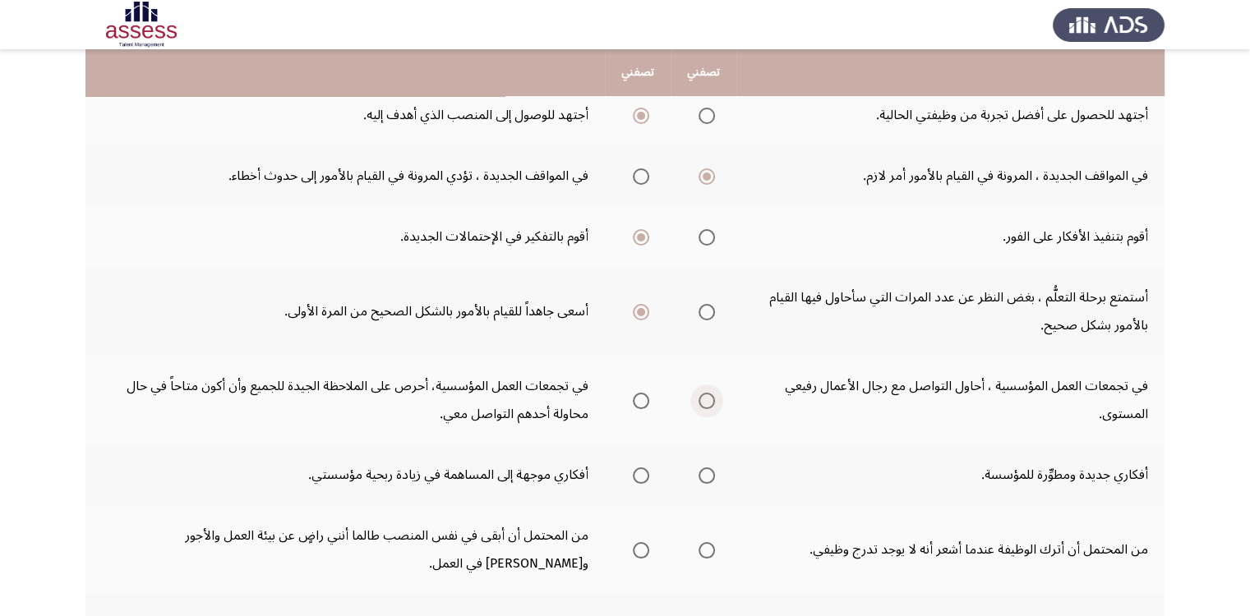
click at [704, 399] on span "Select an option" at bounding box center [706, 401] width 16 height 16
click at [704, 399] on input "Select an option" at bounding box center [706, 401] width 16 height 16
click at [640, 398] on span "Select an option" at bounding box center [641, 401] width 16 height 16
click at [640, 398] on input "Select an option" at bounding box center [641, 401] width 16 height 16
click at [704, 477] on span "Select an option" at bounding box center [706, 476] width 16 height 16
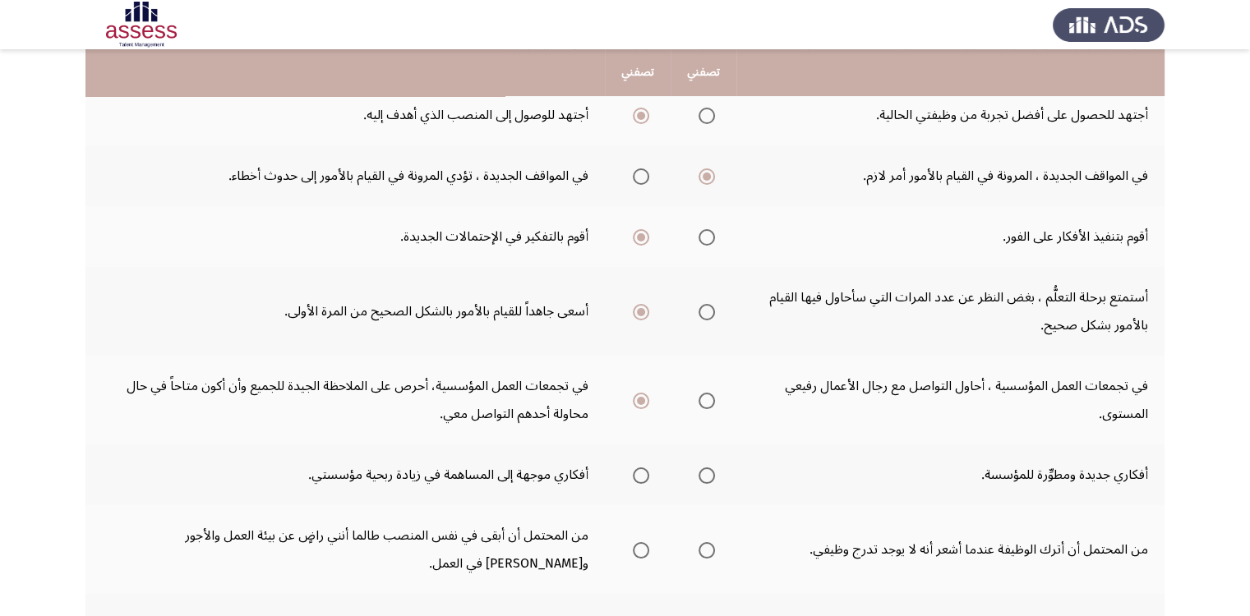
click at [704, 477] on input "Select an option" at bounding box center [706, 476] width 16 height 16
click at [707, 550] on span "Select an option" at bounding box center [706, 550] width 16 height 16
click at [707, 550] on input "Select an option" at bounding box center [706, 550] width 16 height 16
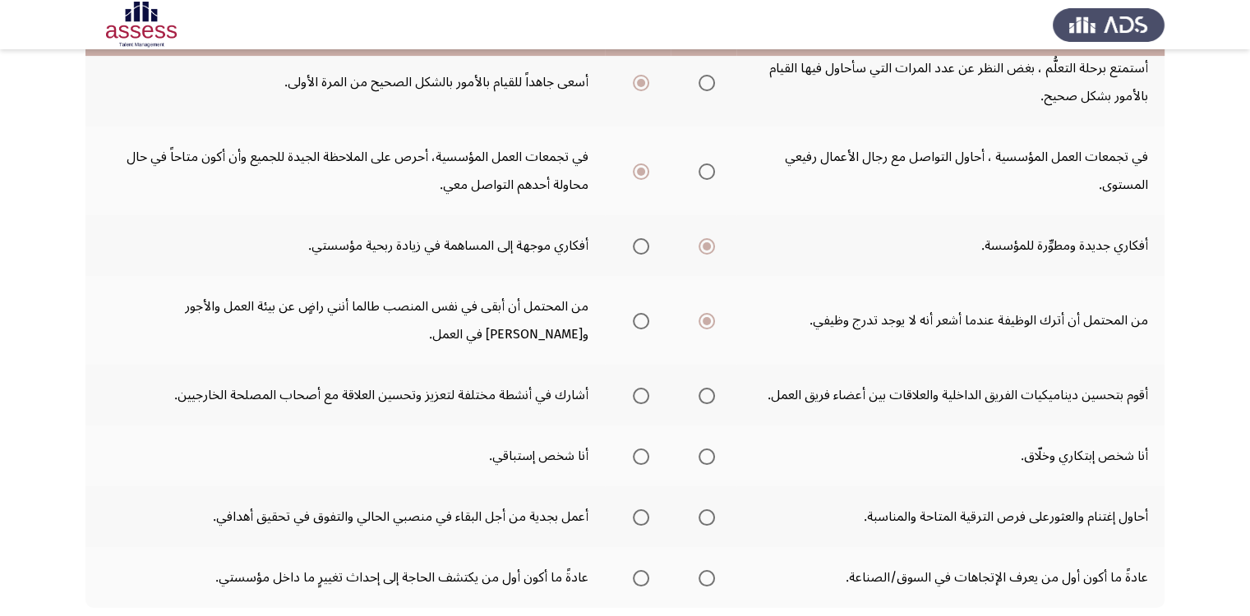
scroll to position [578, 0]
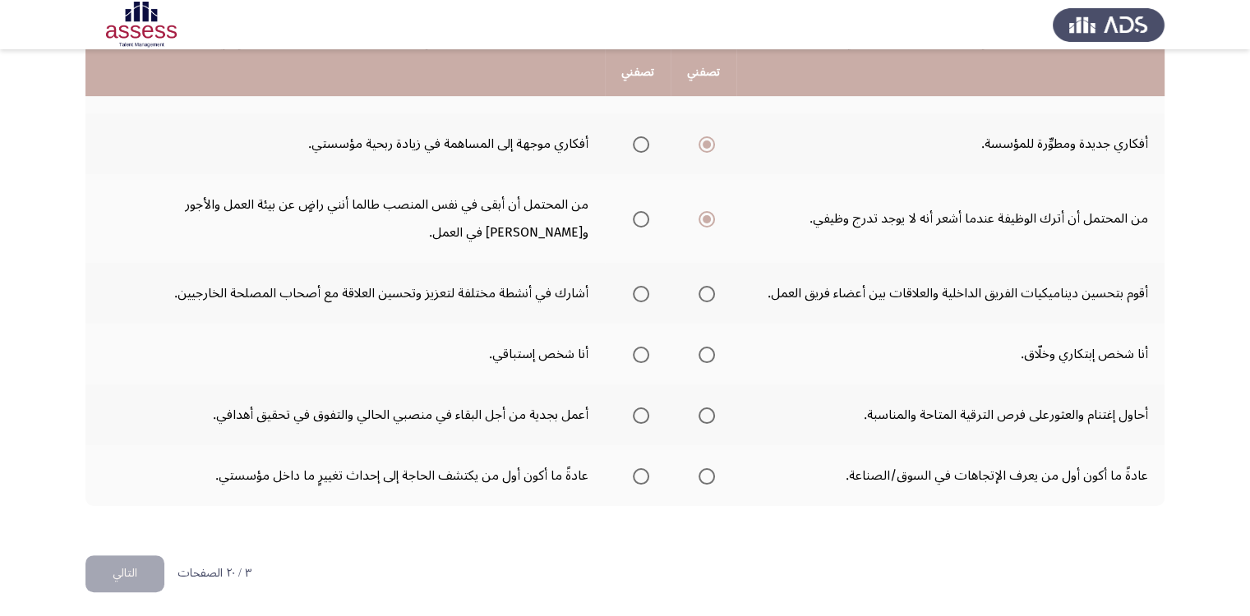
click at [706, 290] on span "Select an option" at bounding box center [706, 294] width 16 height 16
click at [706, 290] on input "Select an option" at bounding box center [706, 294] width 16 height 16
click at [707, 352] on span "Select an option" at bounding box center [706, 355] width 16 height 16
click at [707, 352] on input "Select an option" at bounding box center [706, 355] width 16 height 16
click at [710, 408] on span "Select an option" at bounding box center [706, 416] width 16 height 16
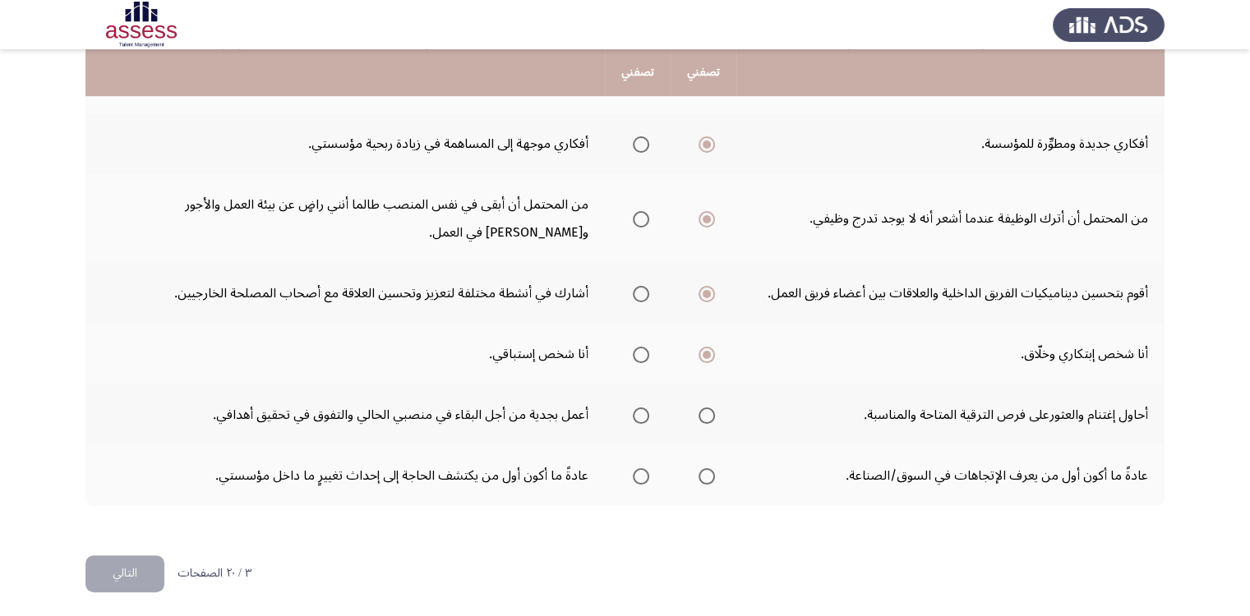
click at [710, 408] on input "Select an option" at bounding box center [706, 416] width 16 height 16
click at [639, 474] on span "Select an option" at bounding box center [641, 476] width 16 height 16
click at [639, 474] on input "Select an option" at bounding box center [641, 476] width 16 height 16
click at [122, 564] on button "التالي" at bounding box center [124, 573] width 79 height 37
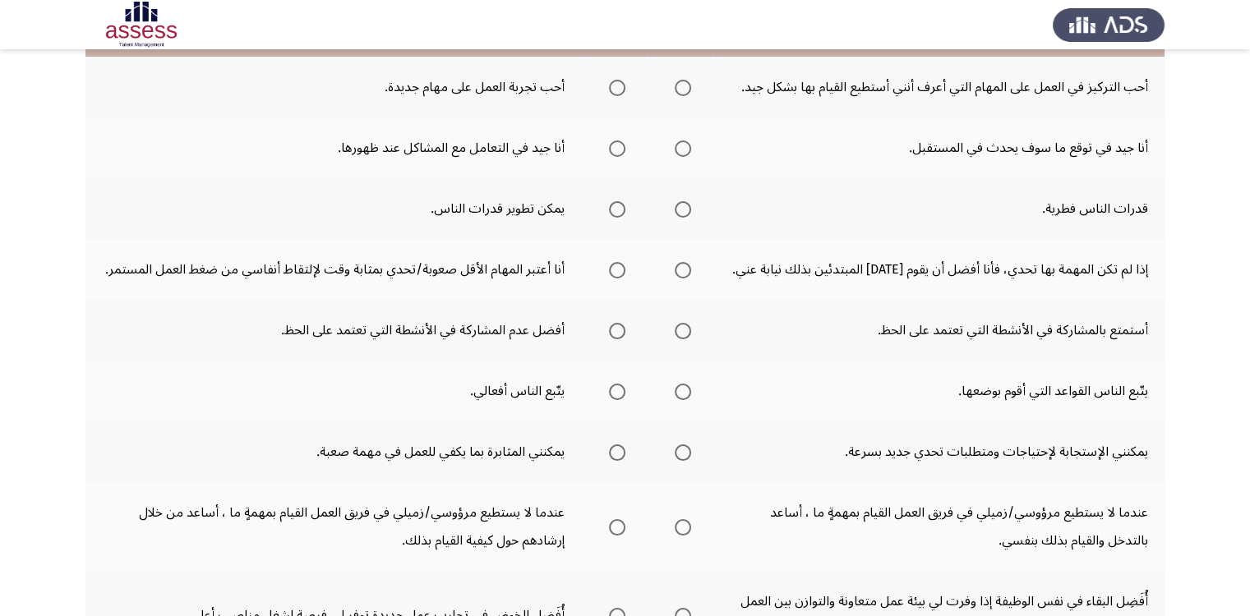
scroll to position [82, 0]
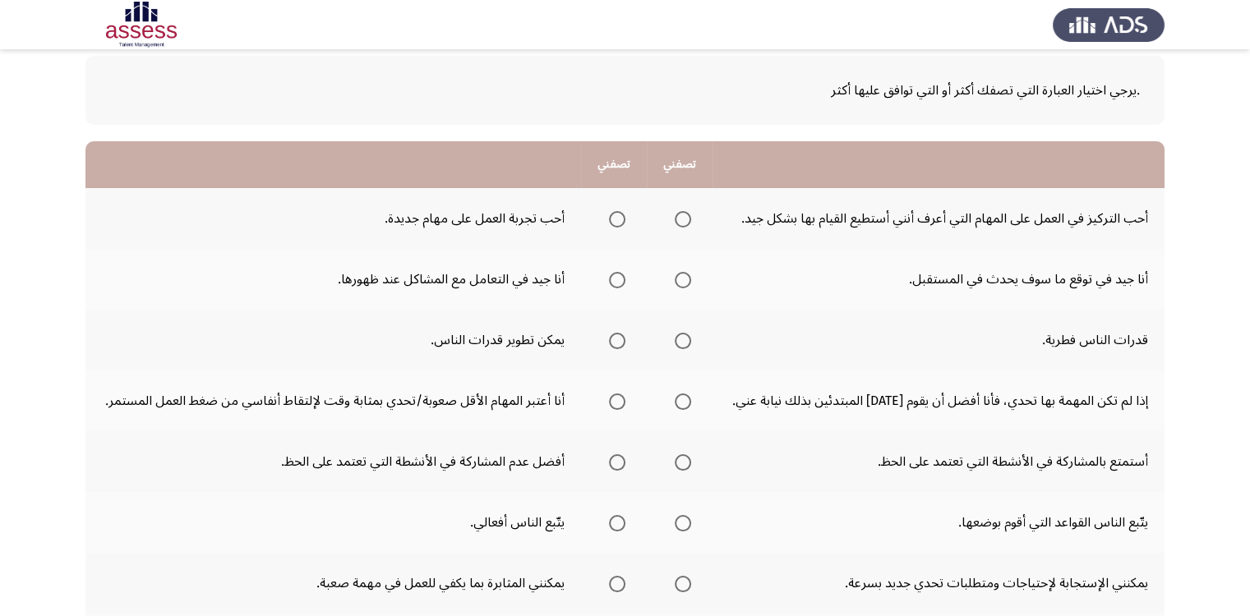
click at [620, 219] on span "Select an option" at bounding box center [617, 219] width 16 height 16
click at [620, 219] on input "Select an option" at bounding box center [617, 219] width 16 height 16
click at [684, 280] on span "Select an option" at bounding box center [683, 280] width 16 height 16
click at [684, 280] on input "Select an option" at bounding box center [683, 280] width 16 height 16
click at [616, 339] on span "Select an option" at bounding box center [617, 341] width 16 height 16
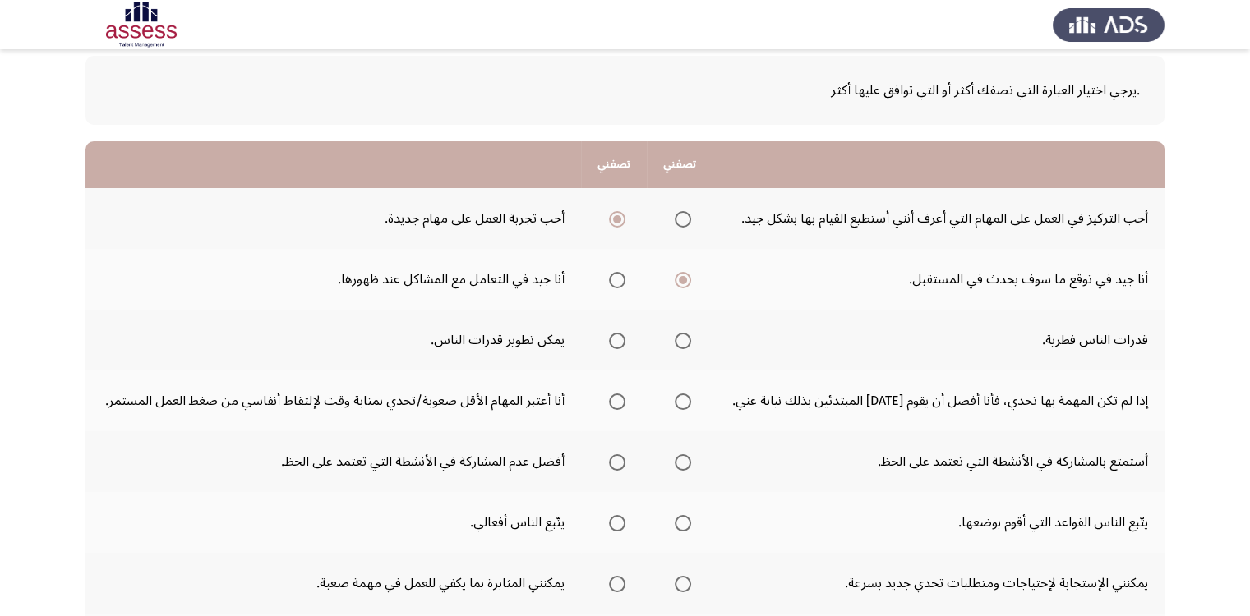
click at [616, 339] on input "Select an option" at bounding box center [617, 341] width 16 height 16
click at [687, 401] on span "Select an option" at bounding box center [683, 402] width 16 height 16
click at [687, 401] on input "Select an option" at bounding box center [683, 402] width 16 height 16
click at [687, 464] on span "Select an option" at bounding box center [683, 462] width 16 height 16
click at [687, 464] on input "Select an option" at bounding box center [683, 462] width 16 height 16
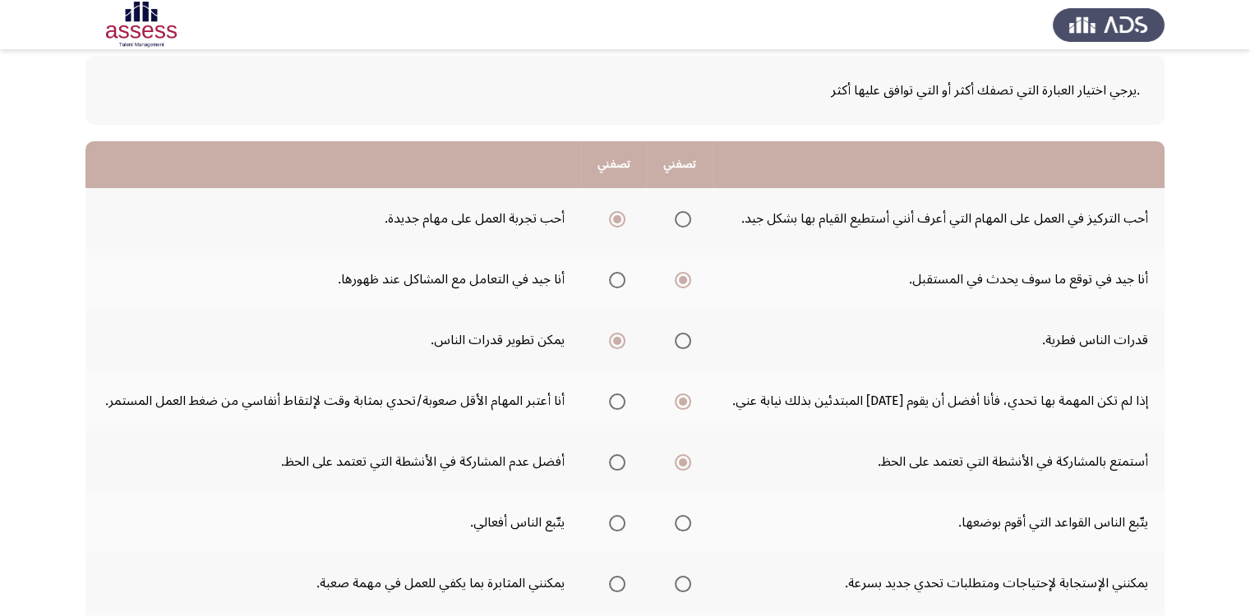
click at [684, 524] on span "Select an option" at bounding box center [683, 523] width 16 height 16
click at [684, 524] on input "Select an option" at bounding box center [683, 523] width 16 height 16
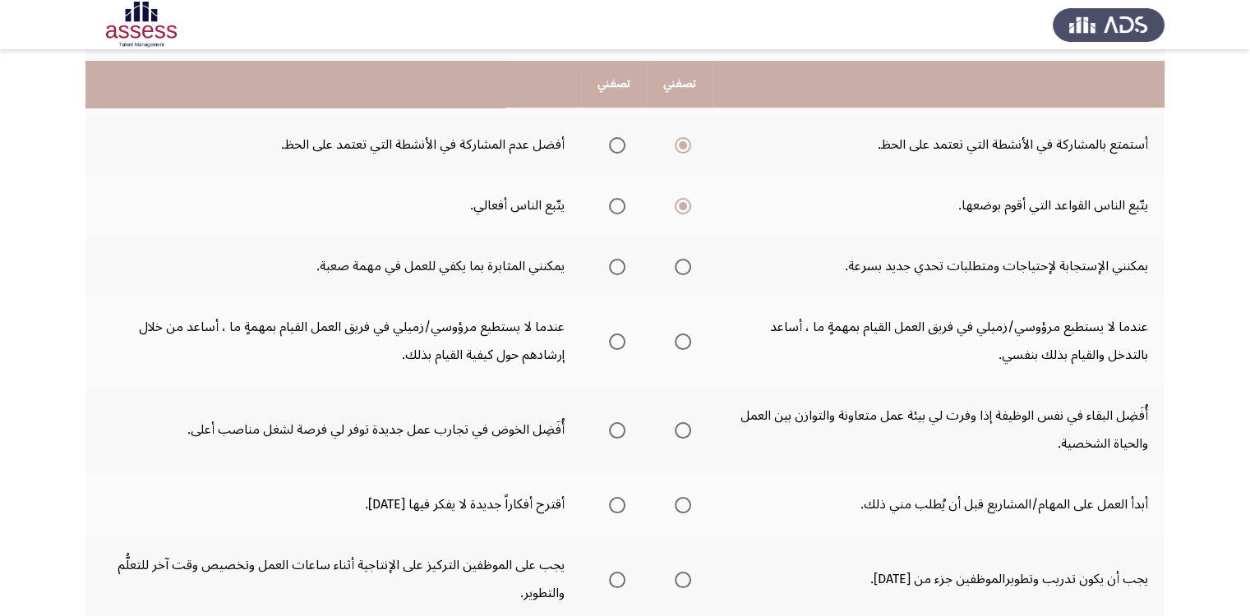
scroll to position [411, 0]
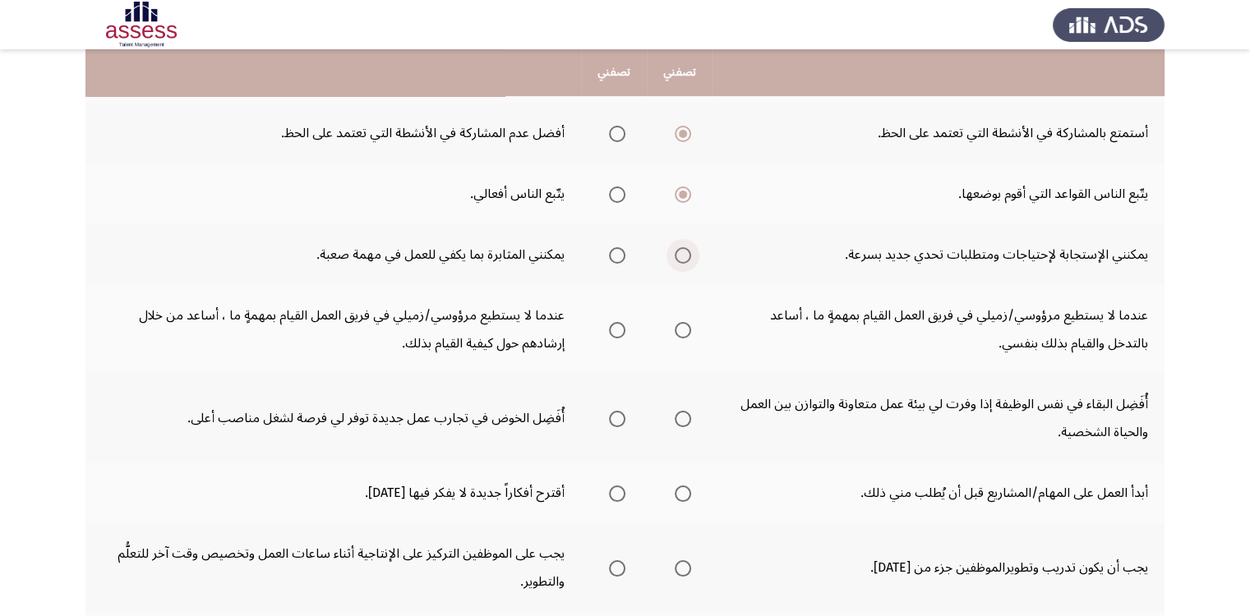
click at [682, 254] on span "Select an option" at bounding box center [683, 255] width 16 height 16
click at [682, 254] on input "Select an option" at bounding box center [683, 255] width 16 height 16
click at [615, 328] on span "Select an option" at bounding box center [617, 330] width 16 height 16
click at [615, 328] on input "Select an option" at bounding box center [617, 330] width 16 height 16
click at [615, 417] on span "Select an option" at bounding box center [617, 419] width 16 height 16
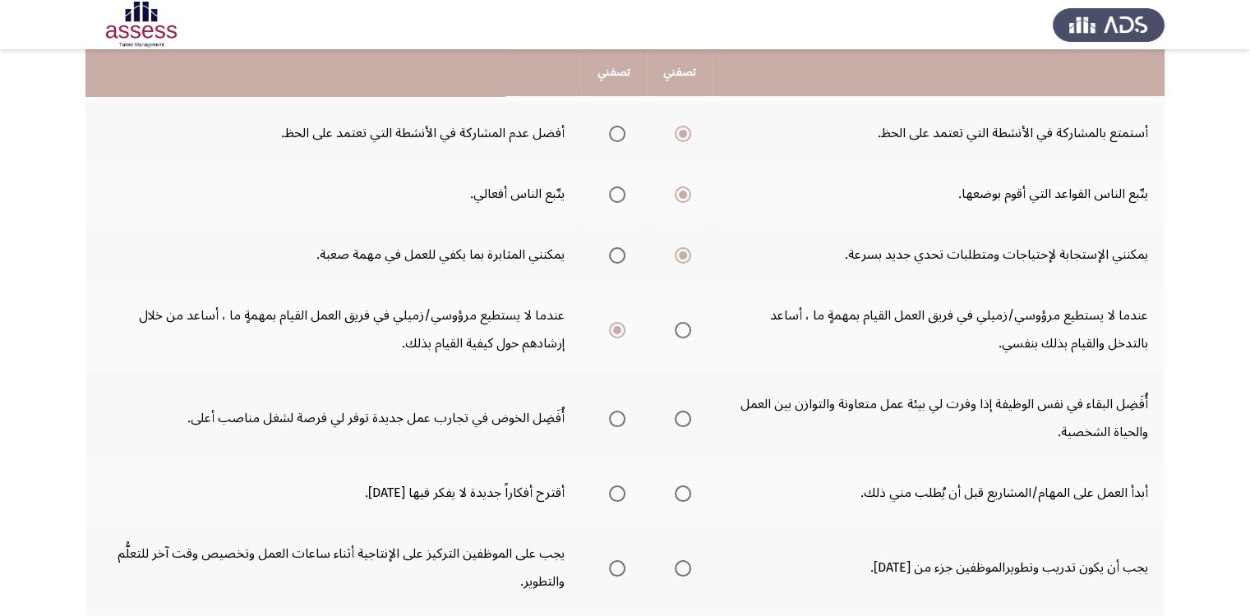
click at [615, 417] on input "Select an option" at bounding box center [617, 419] width 16 height 16
click at [621, 491] on span "Select an option" at bounding box center [617, 494] width 16 height 16
click at [621, 491] on input "Select an option" at bounding box center [617, 494] width 16 height 16
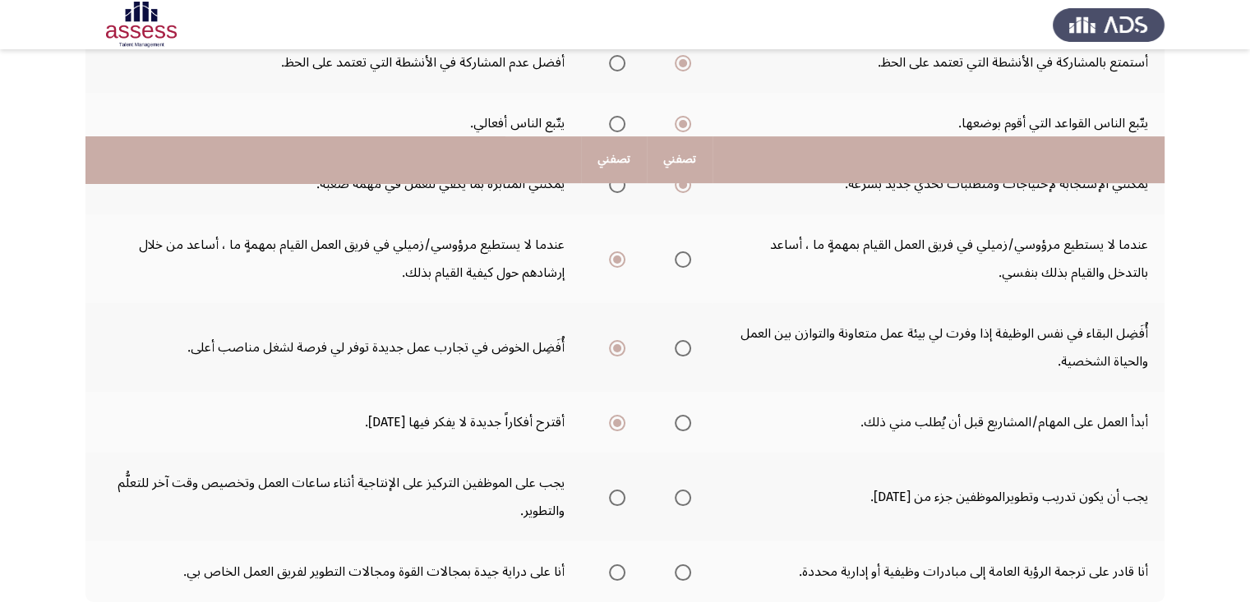
scroll to position [578, 0]
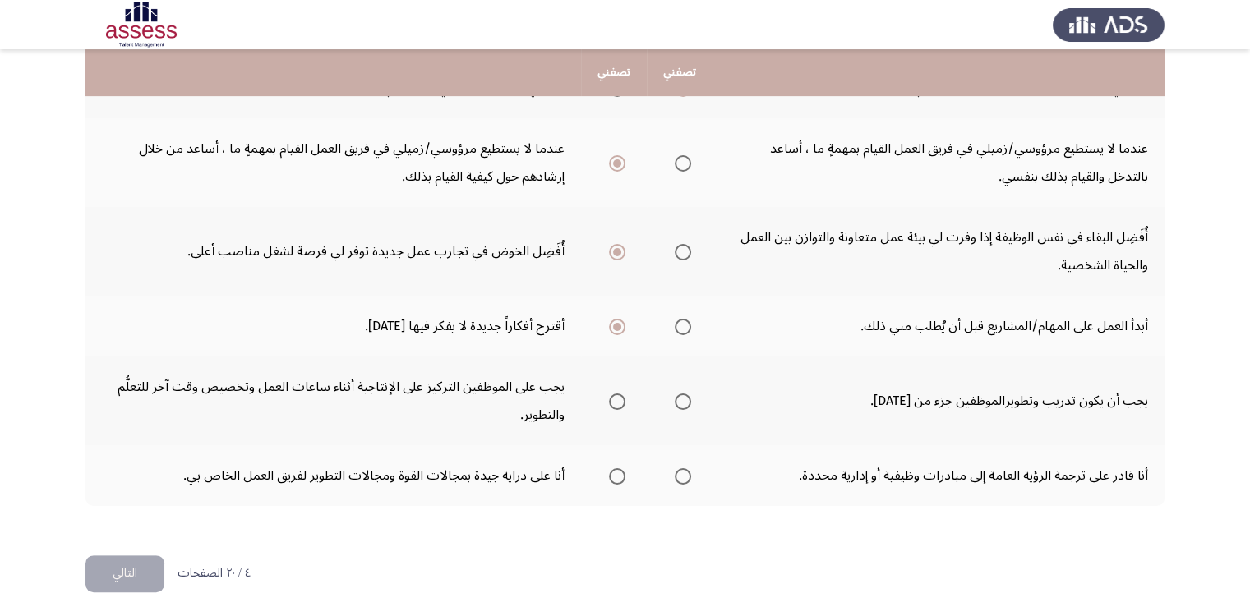
click at [684, 398] on span "Select an option" at bounding box center [683, 402] width 16 height 16
click at [684, 398] on input "Select an option" at bounding box center [683, 402] width 16 height 16
click at [617, 477] on span "Select an option" at bounding box center [617, 477] width 0 height 0
click at [618, 471] on input "Select an option" at bounding box center [617, 476] width 16 height 16
click at [142, 568] on button "التالي" at bounding box center [124, 573] width 79 height 37
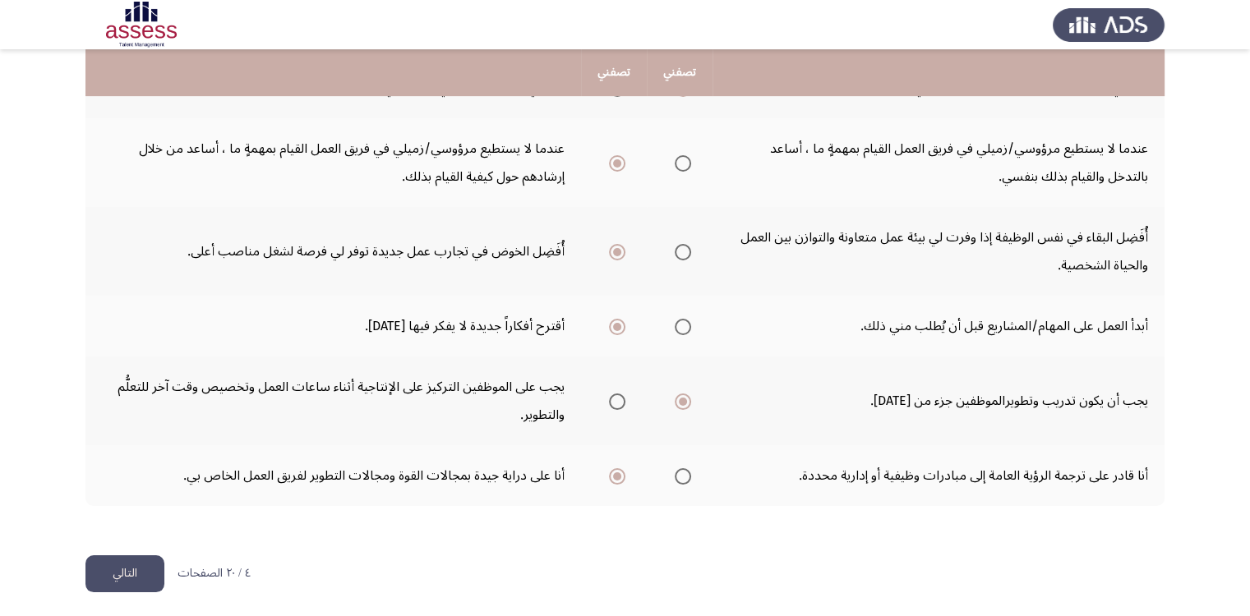
scroll to position [0, 0]
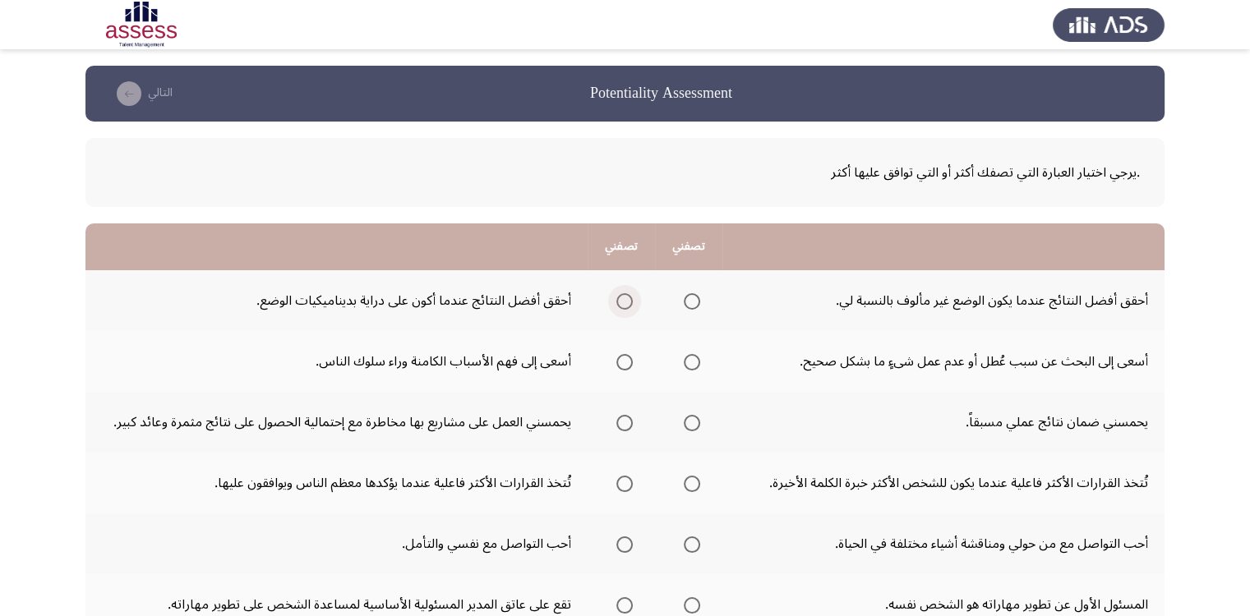
click at [622, 305] on span "Select an option" at bounding box center [624, 301] width 16 height 16
click at [622, 305] on input "Select an option" at bounding box center [624, 301] width 16 height 16
click at [693, 365] on span "Select an option" at bounding box center [692, 362] width 16 height 16
click at [693, 365] on input "Select an option" at bounding box center [692, 362] width 16 height 16
click at [621, 425] on span "Select an option" at bounding box center [624, 423] width 16 height 16
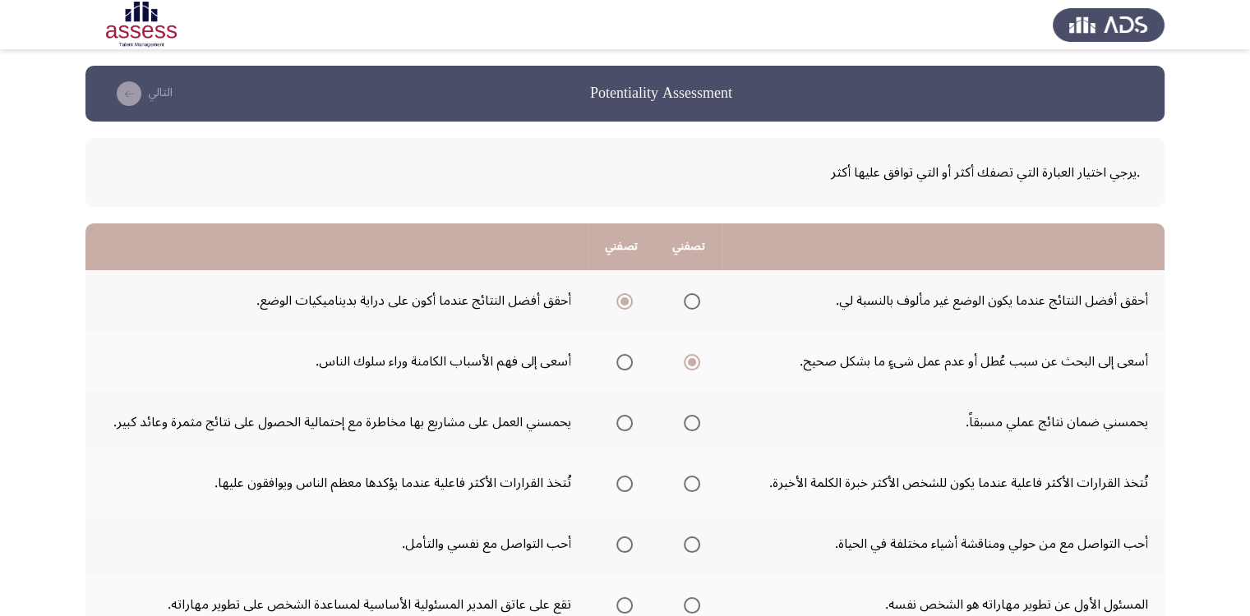
click at [621, 425] on input "Select an option" at bounding box center [624, 423] width 16 height 16
click at [690, 483] on span "Select an option" at bounding box center [692, 484] width 16 height 16
click at [690, 483] on input "Select an option" at bounding box center [692, 484] width 16 height 16
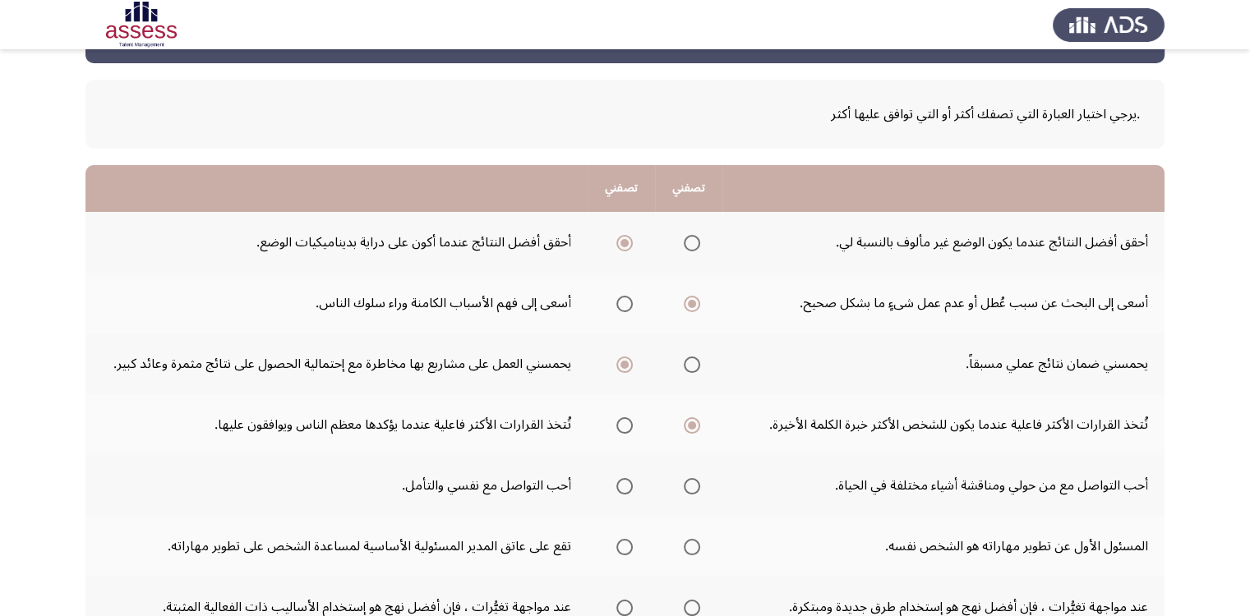
scroll to position [164, 0]
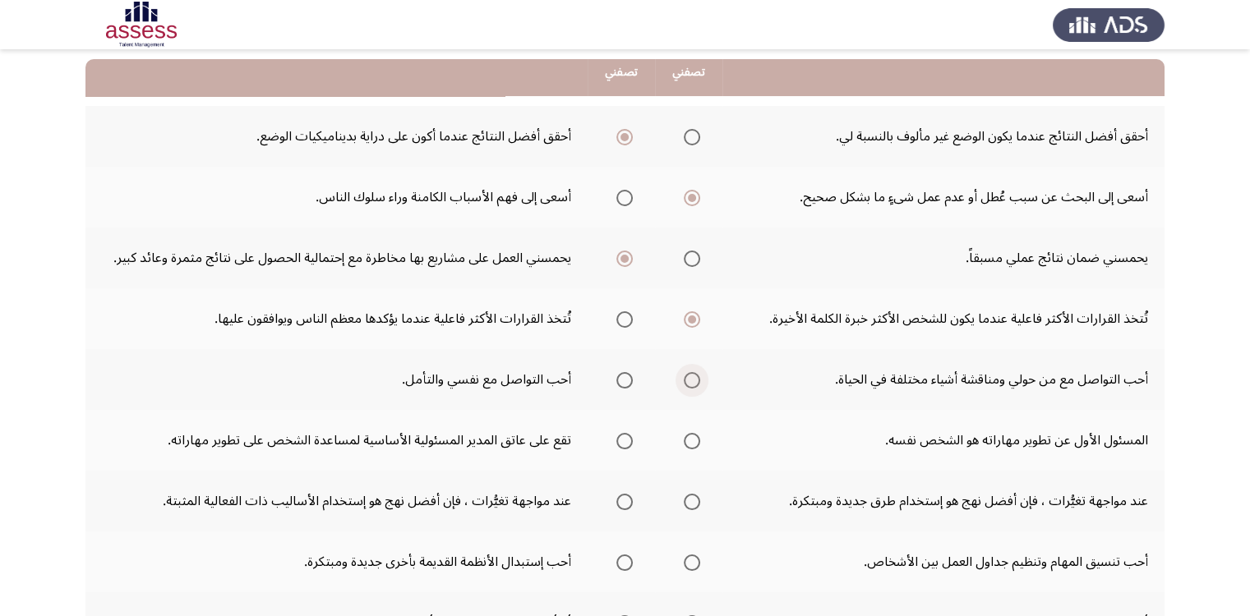
click at [693, 381] on span "Select an option" at bounding box center [692, 380] width 16 height 16
click at [693, 381] on input "Select an option" at bounding box center [692, 380] width 16 height 16
click at [621, 321] on span "Select an option" at bounding box center [624, 319] width 16 height 16
click at [621, 321] on input "Select an option" at bounding box center [624, 319] width 16 height 16
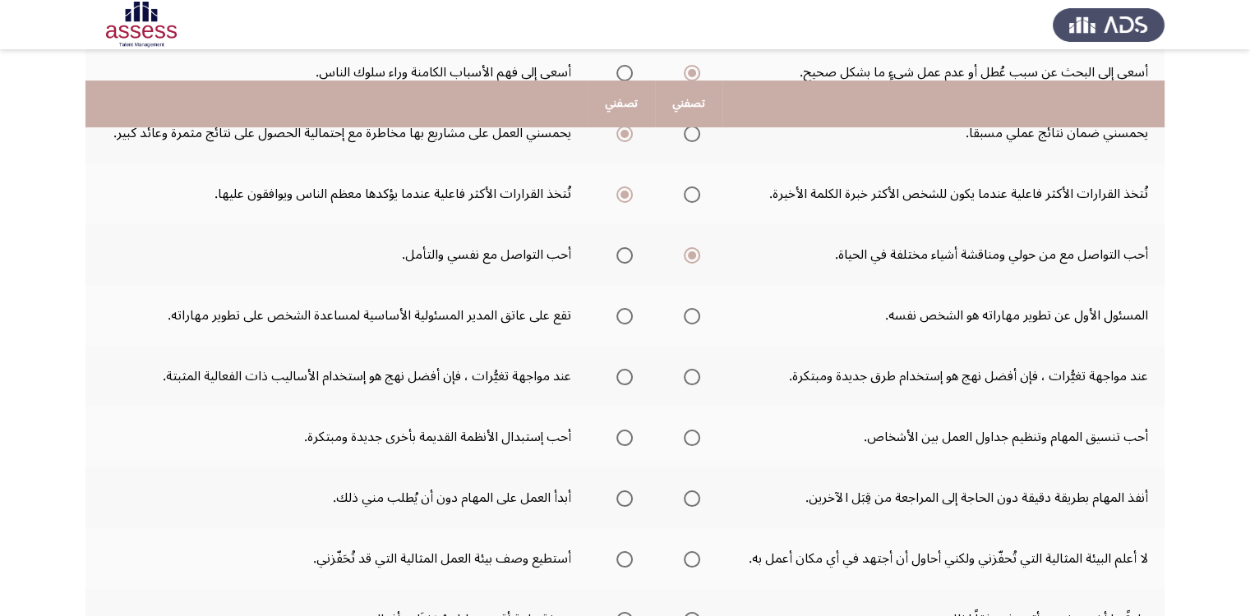
scroll to position [329, 0]
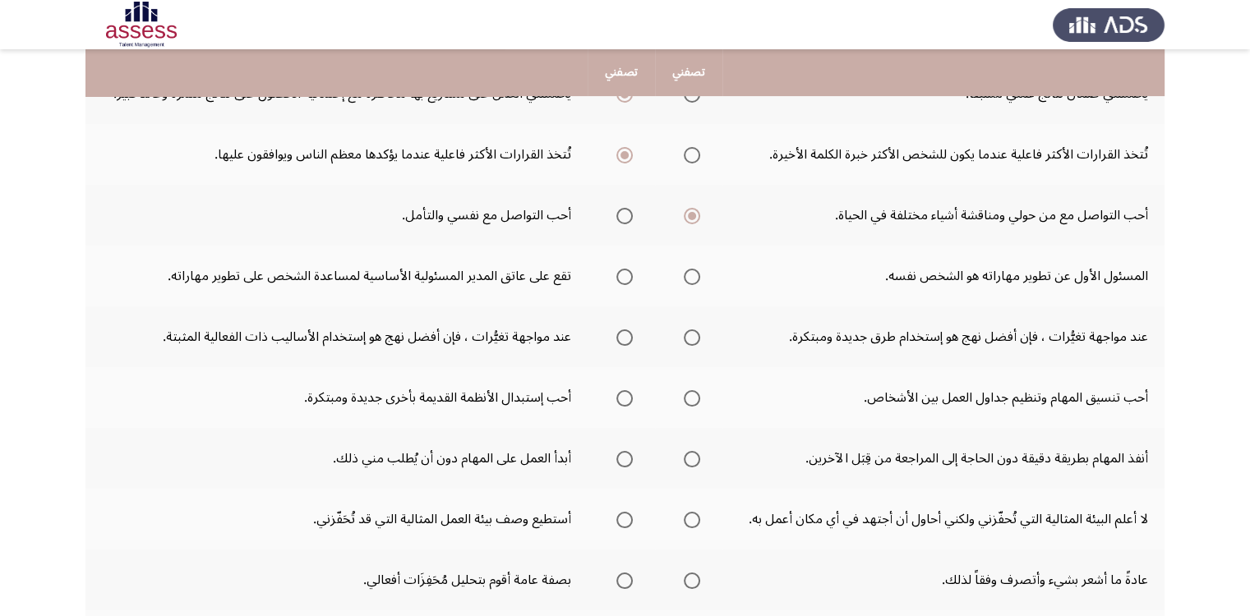
click at [624, 278] on span "Select an option" at bounding box center [624, 277] width 16 height 16
click at [624, 278] on input "Select an option" at bounding box center [624, 277] width 16 height 16
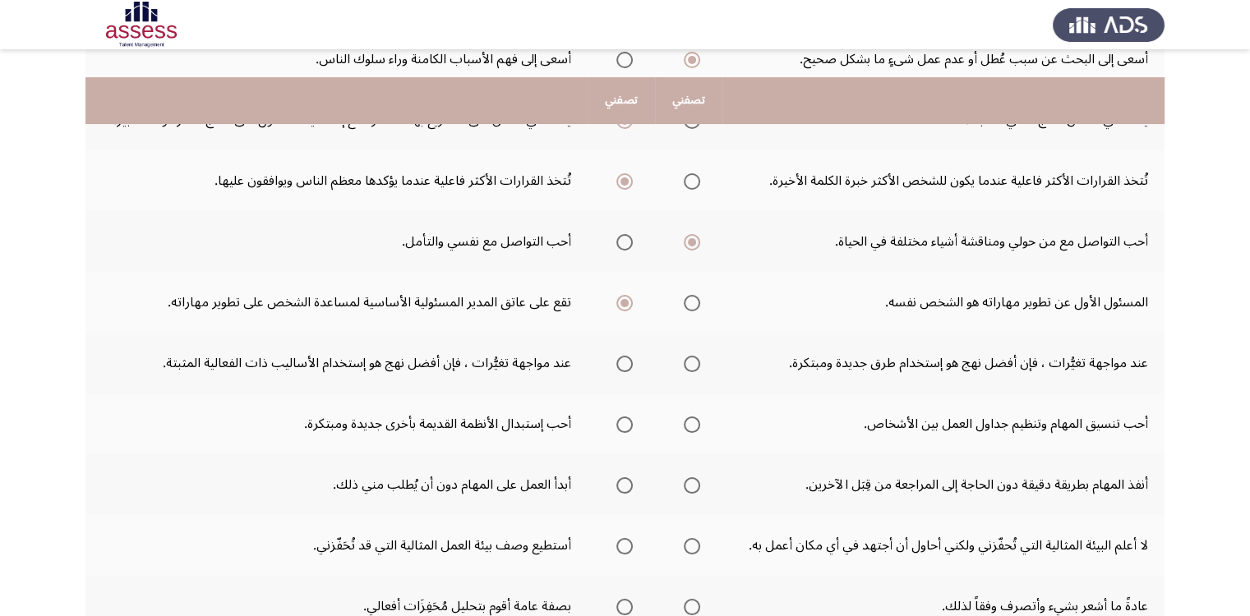
scroll to position [330, 0]
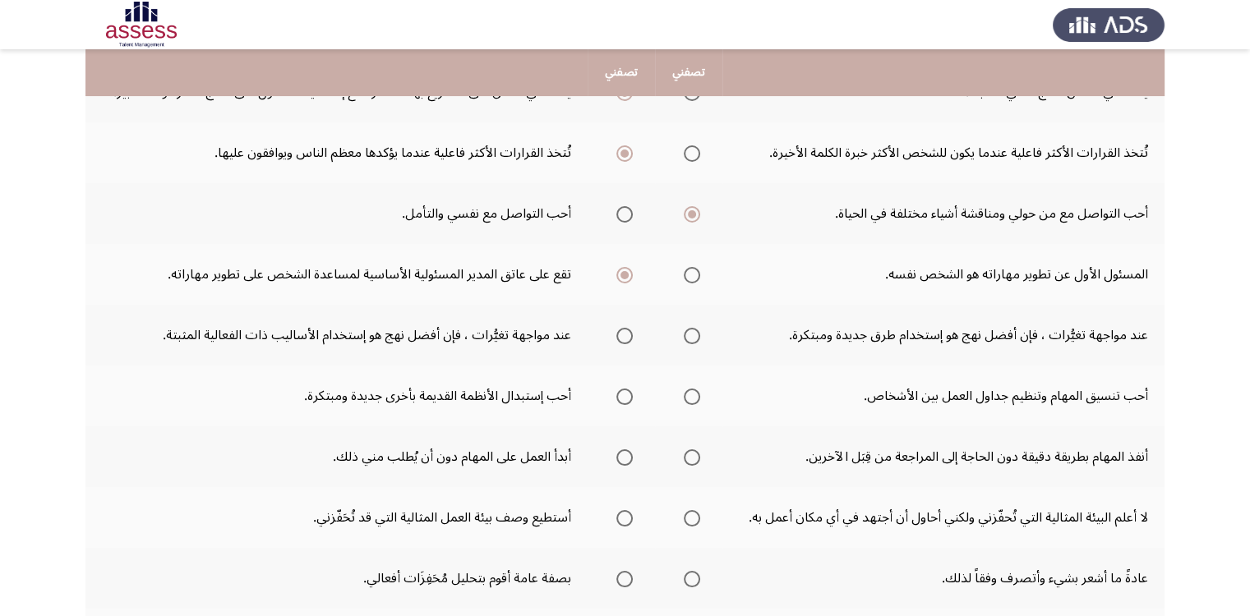
click at [693, 336] on span "Select an option" at bounding box center [692, 336] width 16 height 16
click at [693, 336] on input "Select an option" at bounding box center [692, 336] width 16 height 16
click at [624, 394] on span "Select an option" at bounding box center [624, 397] width 16 height 16
click at [624, 394] on input "Select an option" at bounding box center [624, 397] width 16 height 16
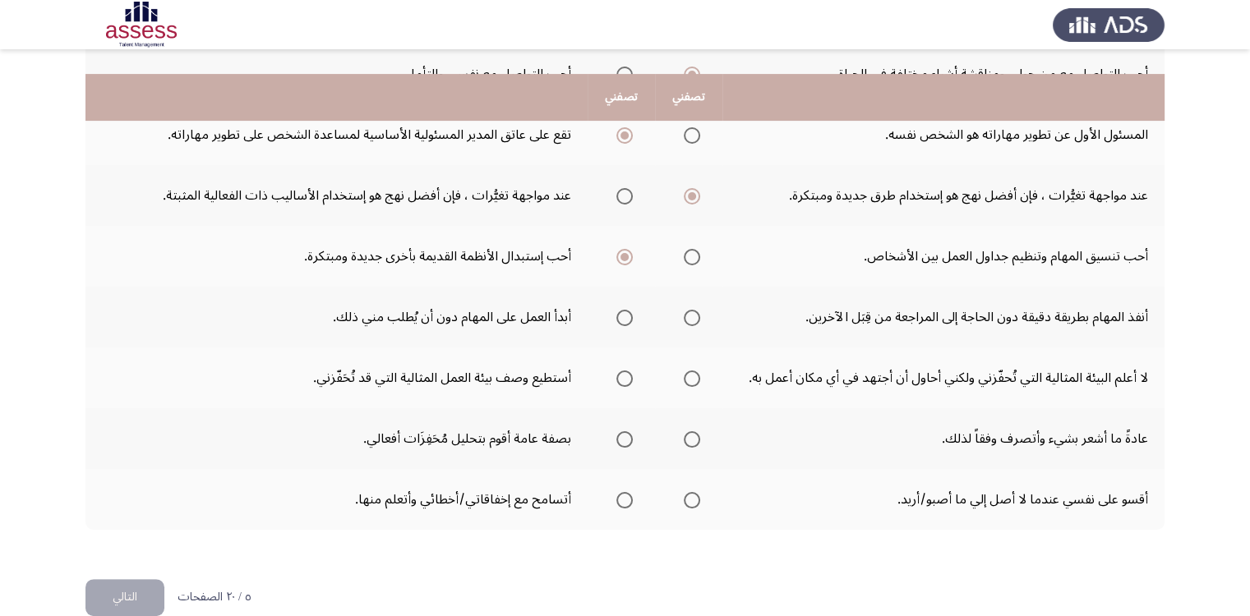
scroll to position [495, 0]
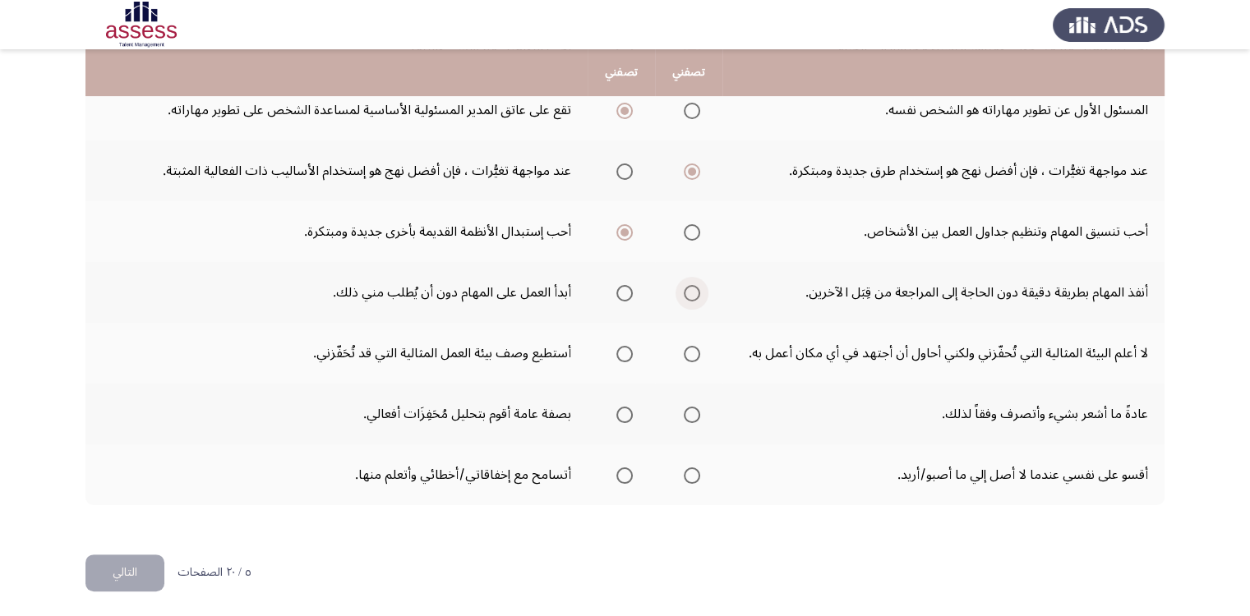
click at [690, 291] on span "Select an option" at bounding box center [692, 293] width 16 height 16
click at [690, 291] on input "Select an option" at bounding box center [692, 293] width 16 height 16
click at [624, 352] on span "Select an option" at bounding box center [624, 354] width 16 height 16
click at [624, 352] on input "Select an option" at bounding box center [624, 354] width 16 height 16
click at [624, 408] on span "Select an option" at bounding box center [624, 415] width 16 height 16
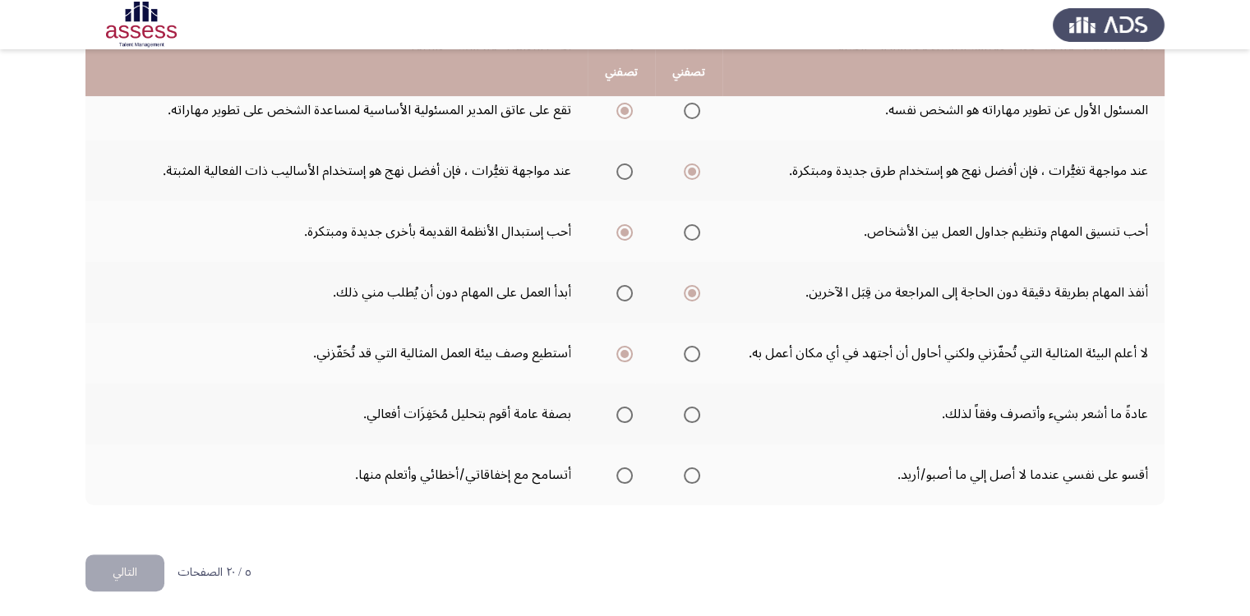
click at [624, 408] on input "Select an option" at bounding box center [624, 415] width 16 height 16
click at [627, 473] on span "Select an option" at bounding box center [624, 476] width 16 height 16
click at [627, 473] on input "Select an option" at bounding box center [624, 476] width 16 height 16
click at [135, 573] on button "التالي" at bounding box center [124, 573] width 79 height 37
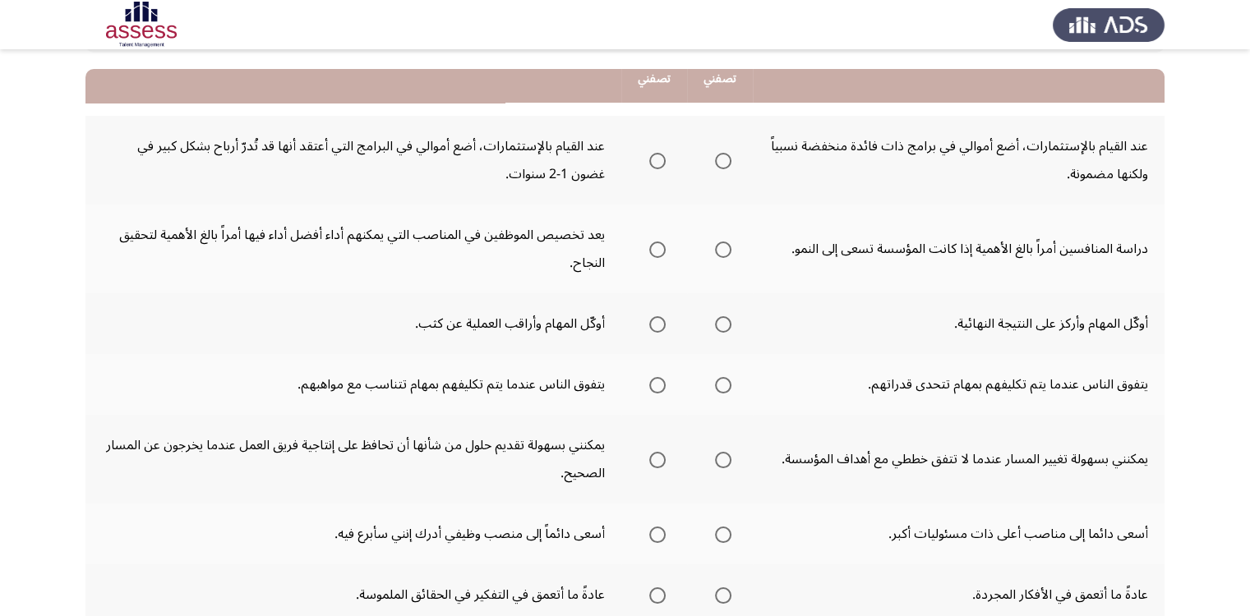
scroll to position [164, 0]
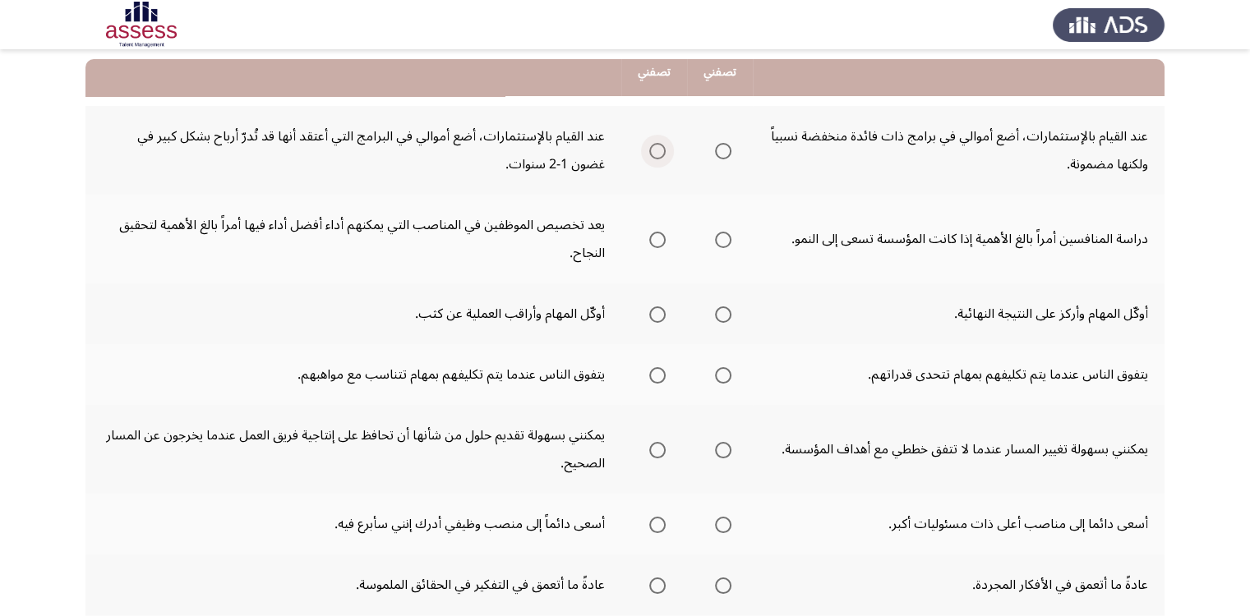
click at [659, 152] on span "Select an option" at bounding box center [657, 151] width 16 height 16
click at [659, 152] on input "Select an option" at bounding box center [657, 151] width 16 height 16
click at [658, 237] on span "Select an option" at bounding box center [657, 240] width 16 height 16
click at [658, 237] on input "Select an option" at bounding box center [657, 240] width 16 height 16
click at [660, 316] on span "Select an option" at bounding box center [657, 314] width 16 height 16
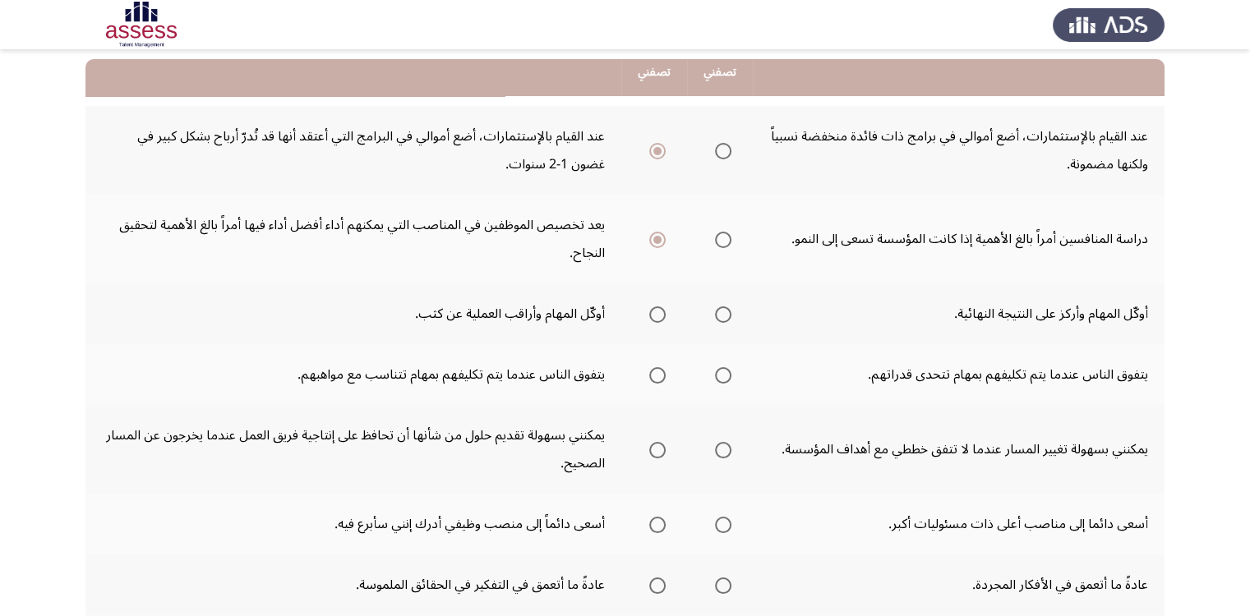
click at [660, 316] on input "Select an option" at bounding box center [657, 314] width 16 height 16
click at [726, 374] on span "Select an option" at bounding box center [723, 375] width 16 height 16
click at [726, 374] on input "Select an option" at bounding box center [723, 375] width 16 height 16
click at [724, 445] on span "Select an option" at bounding box center [723, 450] width 16 height 16
click at [724, 445] on input "Select an option" at bounding box center [723, 450] width 16 height 16
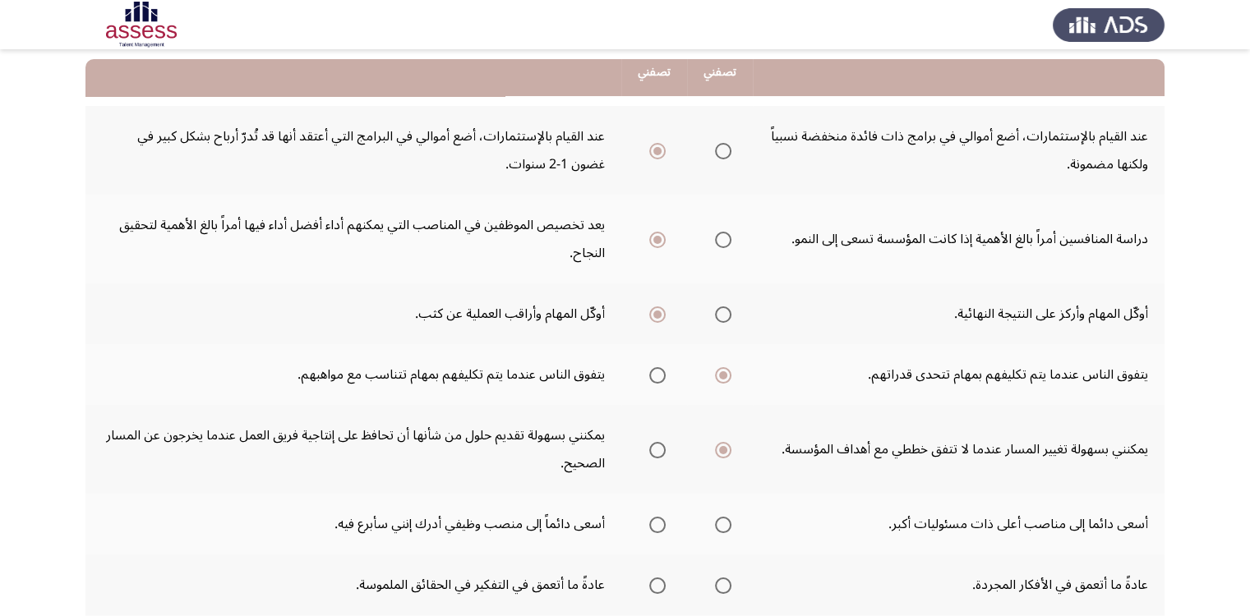
click at [723, 523] on span "Select an option" at bounding box center [723, 525] width 16 height 16
click at [723, 523] on input "Select an option" at bounding box center [723, 525] width 16 height 16
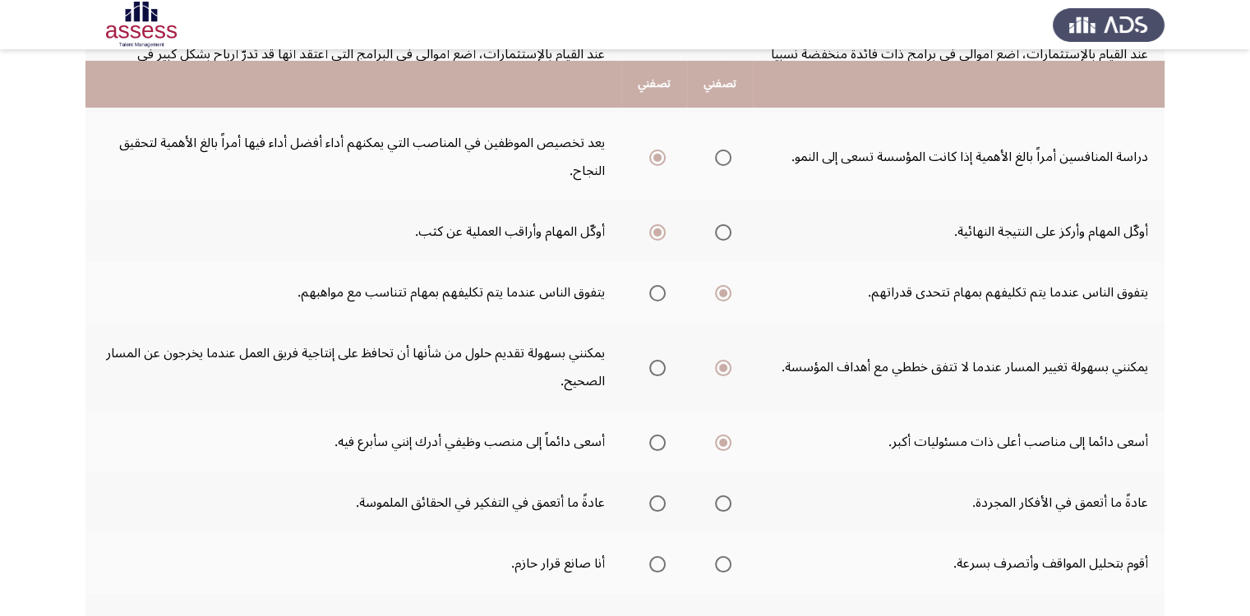
scroll to position [329, 0]
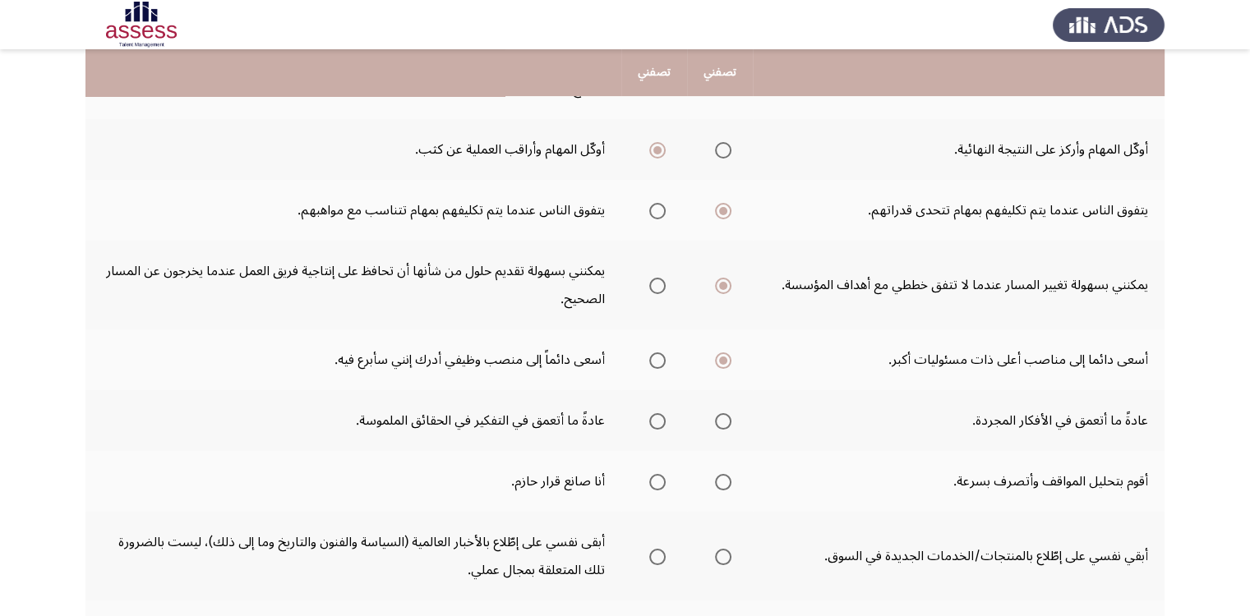
click at [661, 418] on span "Select an option" at bounding box center [657, 421] width 16 height 16
click at [661, 418] on input "Select an option" at bounding box center [657, 421] width 16 height 16
click at [726, 484] on span "Select an option" at bounding box center [723, 482] width 16 height 16
click at [726, 484] on input "Select an option" at bounding box center [723, 482] width 16 height 16
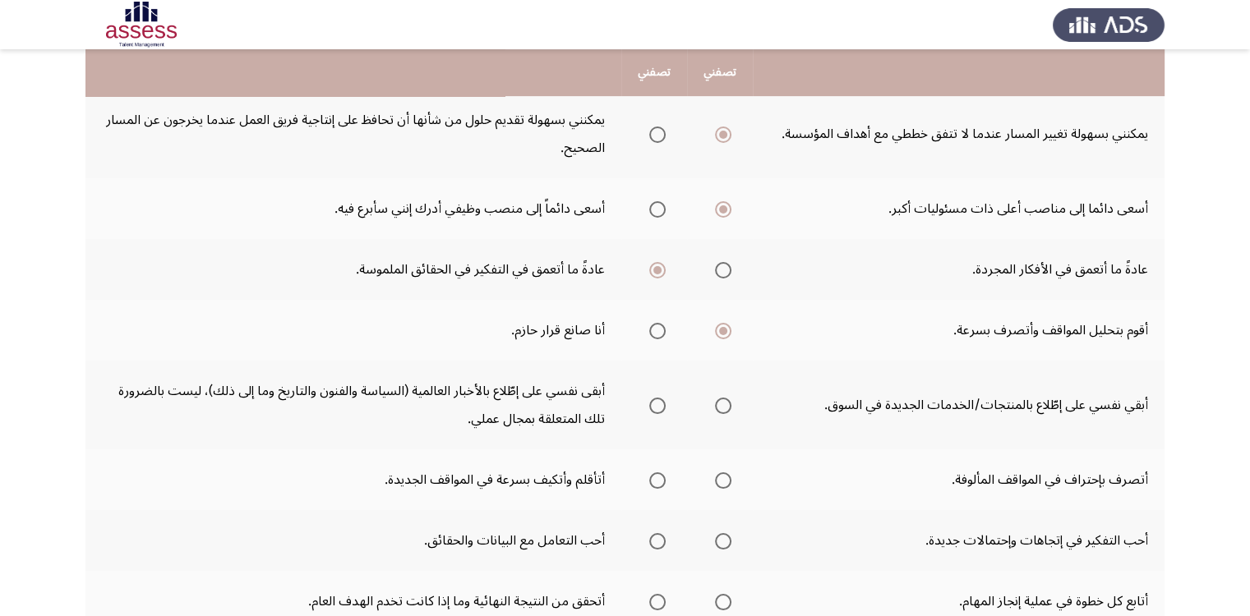
scroll to position [575, 0]
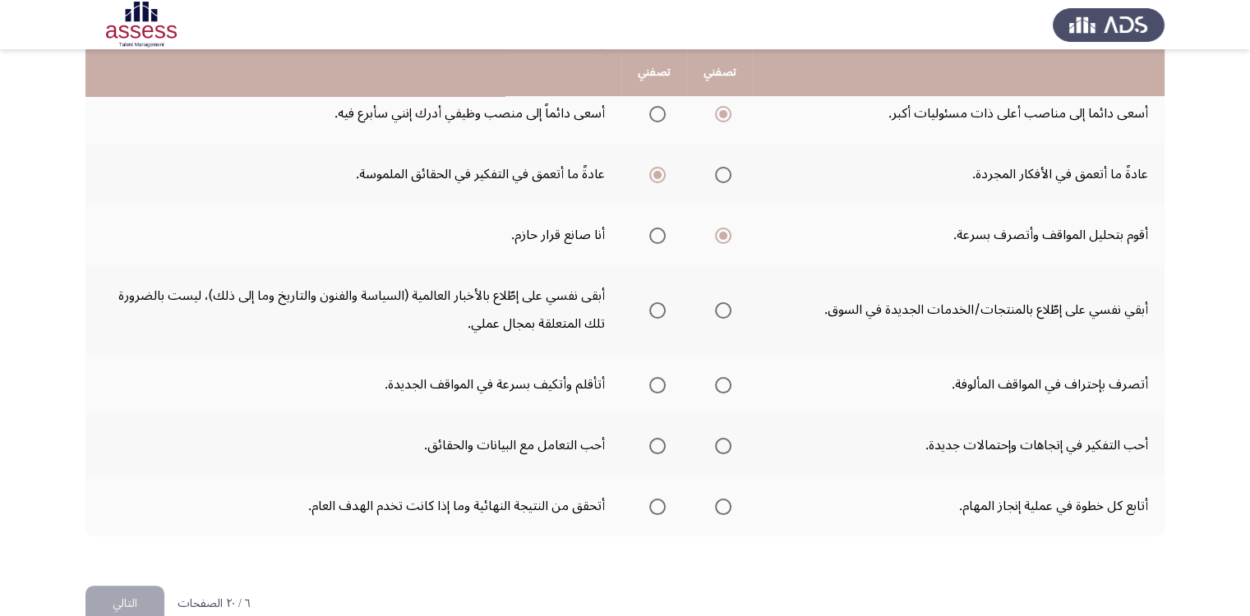
click at [726, 306] on span "Select an option" at bounding box center [723, 310] width 16 height 16
click at [726, 306] on input "Select an option" at bounding box center [723, 310] width 16 height 16
click at [662, 384] on span "Select an option" at bounding box center [657, 385] width 16 height 16
click at [662, 384] on input "Select an option" at bounding box center [657, 385] width 16 height 16
click at [724, 445] on span "Select an option" at bounding box center [723, 446] width 16 height 16
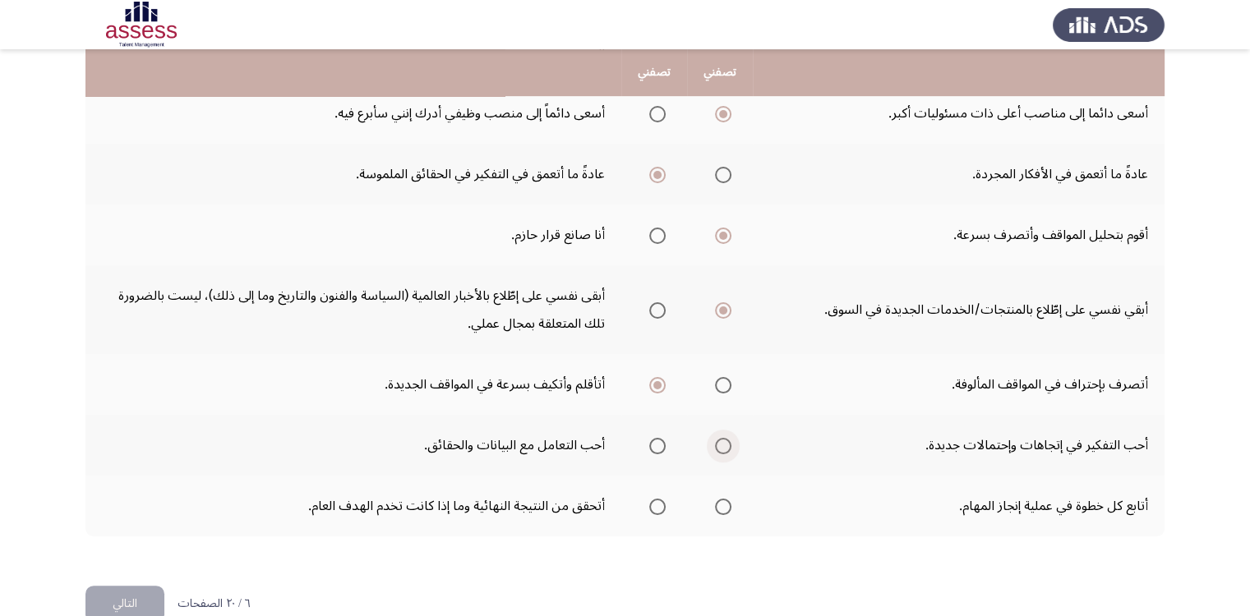
click at [724, 445] on input "Select an option" at bounding box center [723, 446] width 16 height 16
click at [726, 504] on span "Select an option" at bounding box center [723, 507] width 16 height 16
click at [726, 504] on input "Select an option" at bounding box center [723, 507] width 16 height 16
click at [133, 597] on button "التالي" at bounding box center [124, 604] width 79 height 37
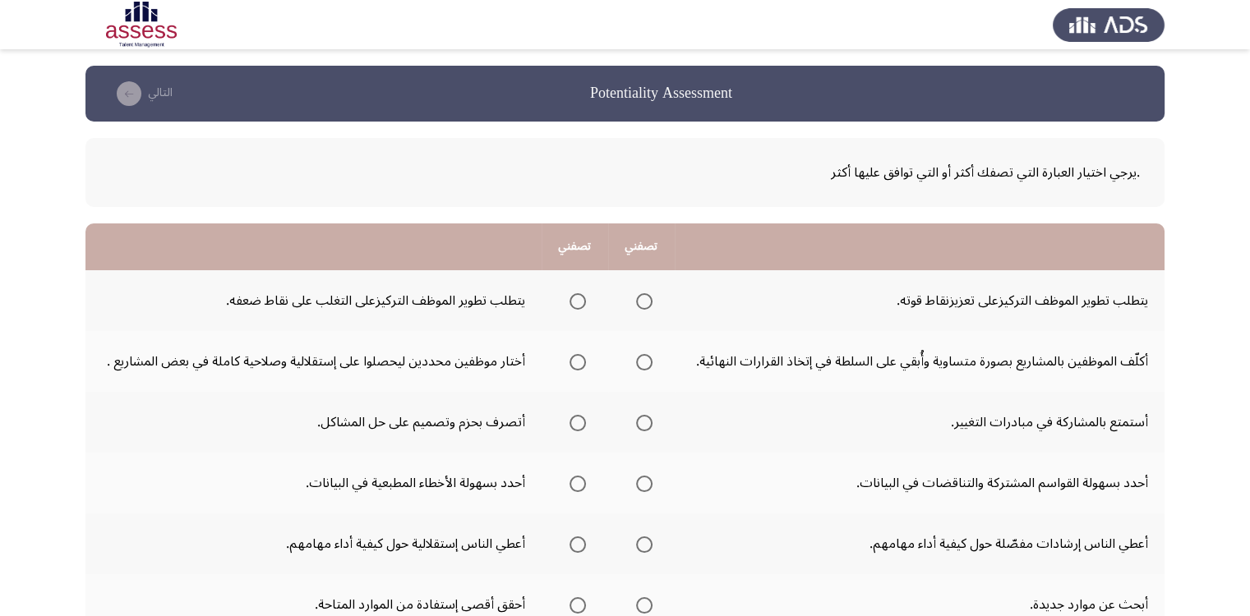
click at [647, 303] on span "Select an option" at bounding box center [644, 301] width 16 height 16
click at [647, 303] on input "Select an option" at bounding box center [644, 301] width 16 height 16
click at [643, 364] on span "Select an option" at bounding box center [644, 362] width 16 height 16
click at [643, 364] on input "Select an option" at bounding box center [644, 362] width 16 height 16
click at [644, 425] on span "Select an option" at bounding box center [644, 423] width 16 height 16
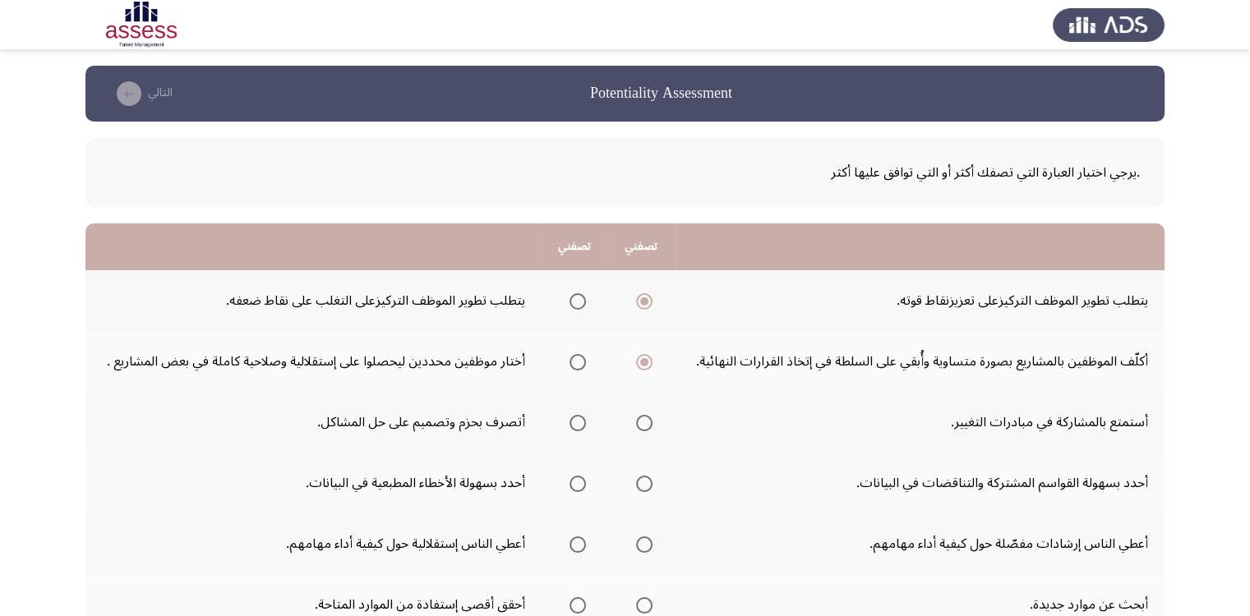
click at [644, 425] on input "Select an option" at bounding box center [644, 423] width 16 height 16
click at [647, 480] on span "Select an option" at bounding box center [644, 484] width 16 height 16
click at [647, 480] on input "Select an option" at bounding box center [644, 484] width 16 height 16
click at [586, 543] on span "Select an option" at bounding box center [577, 545] width 16 height 16
click at [586, 543] on input "Select an option" at bounding box center [577, 545] width 16 height 16
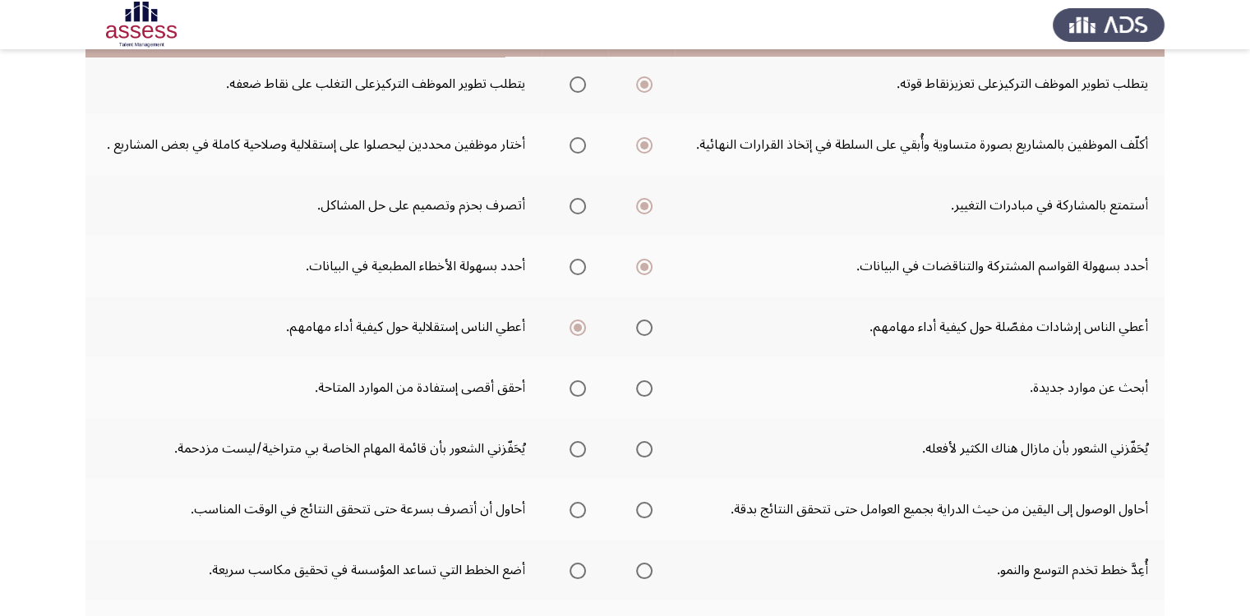
scroll to position [246, 0]
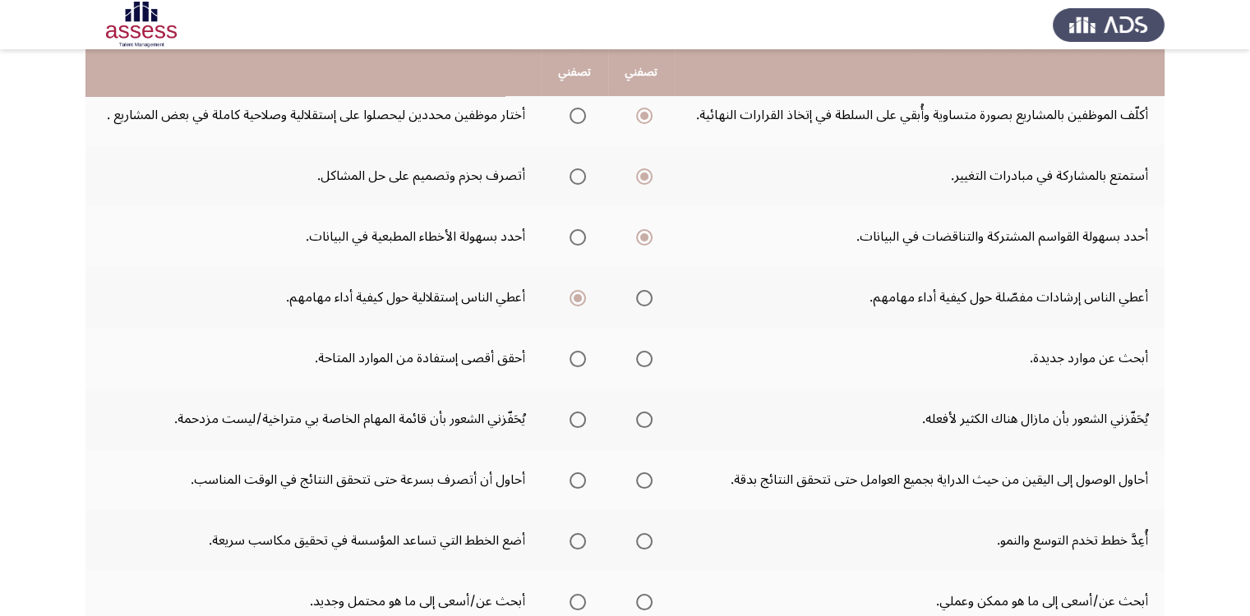
click at [645, 356] on span "Select an option" at bounding box center [644, 359] width 16 height 16
click at [645, 356] on input "Select an option" at bounding box center [644, 359] width 16 height 16
click at [647, 416] on span "Select an option" at bounding box center [644, 420] width 16 height 16
click at [647, 416] on input "Select an option" at bounding box center [644, 420] width 16 height 16
click at [640, 477] on span "Select an option" at bounding box center [644, 480] width 16 height 16
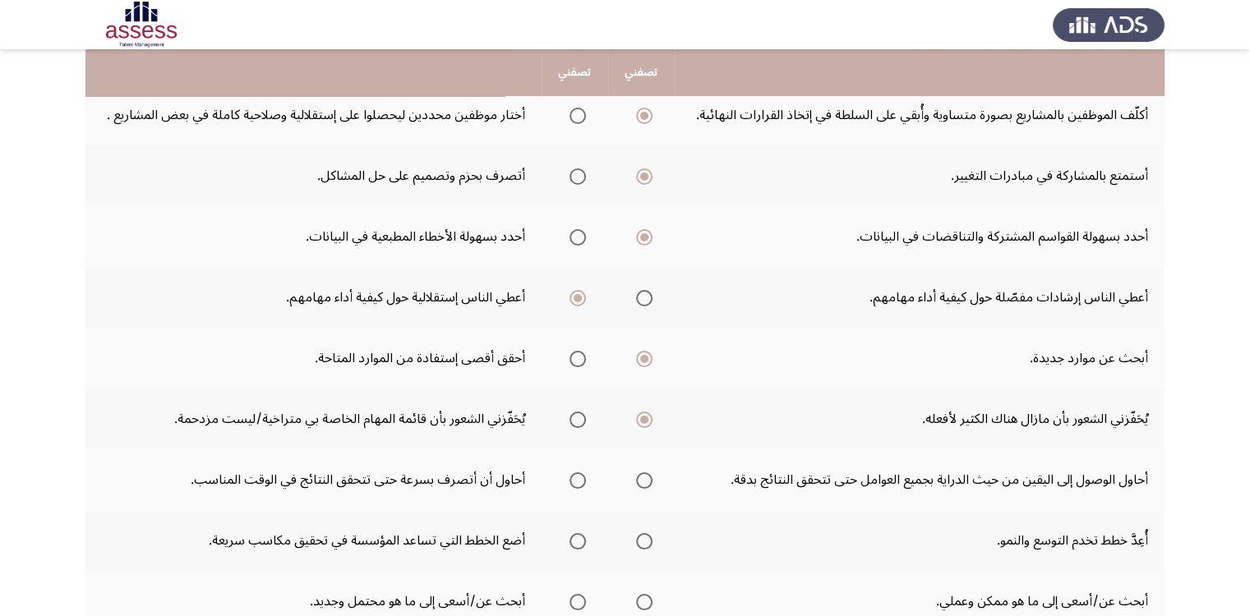
click at [640, 477] on input "Select an option" at bounding box center [644, 480] width 16 height 16
click at [651, 534] on span "Select an option" at bounding box center [644, 541] width 16 height 16
click at [651, 534] on input "Select an option" at bounding box center [644, 541] width 16 height 16
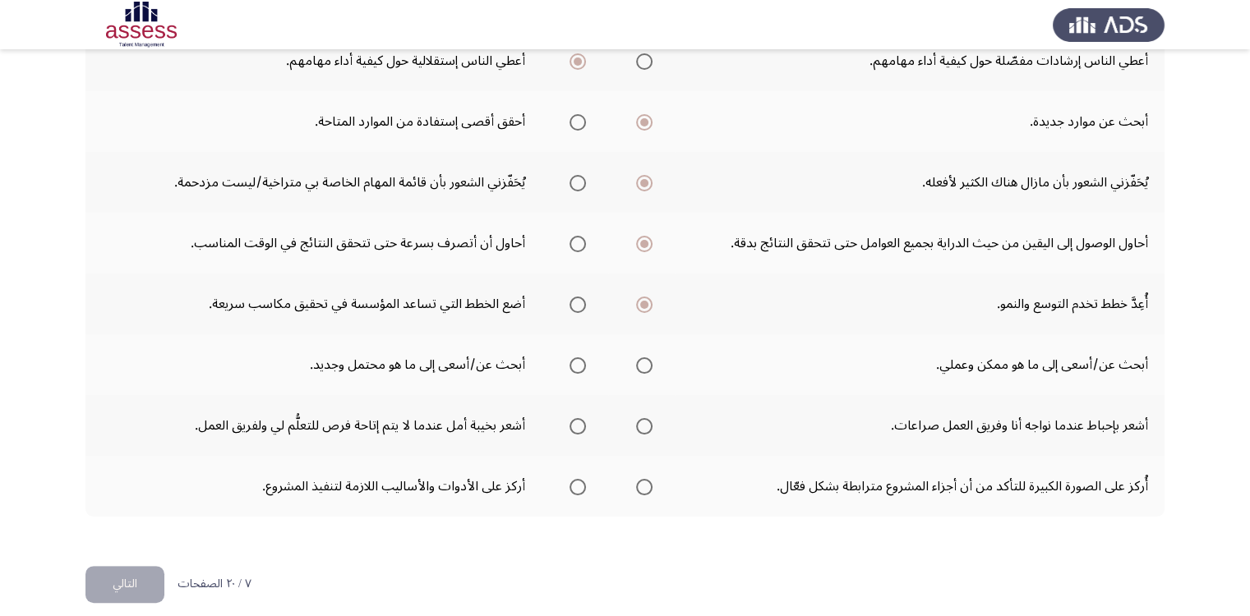
scroll to position [493, 0]
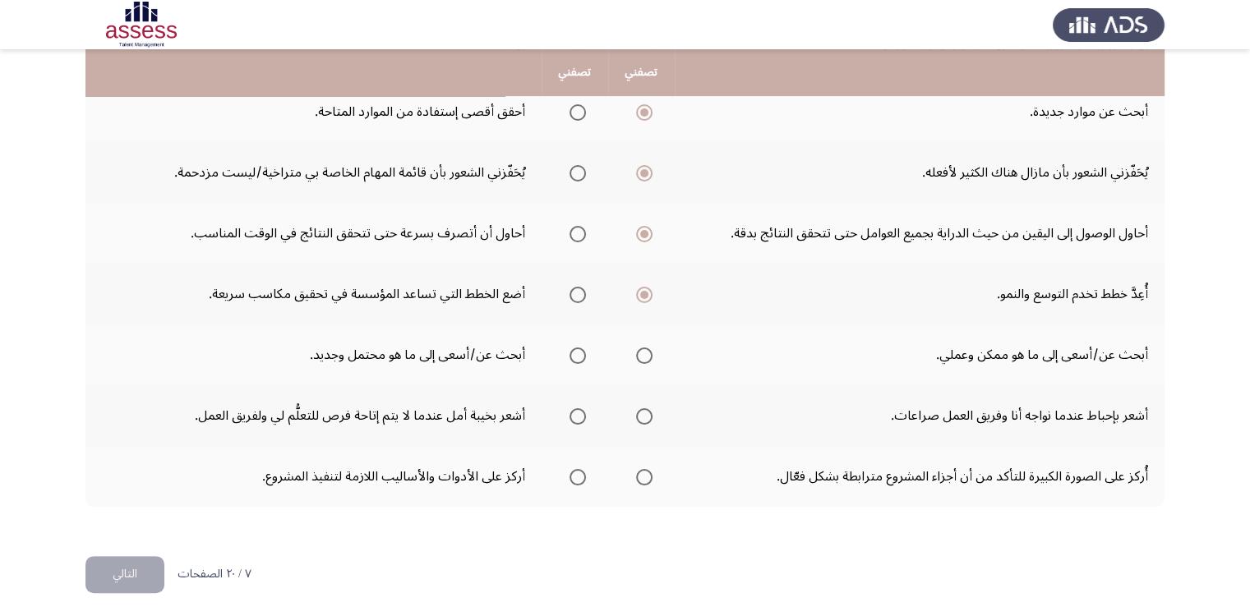
click at [583, 357] on span "Select an option" at bounding box center [577, 356] width 16 height 16
click at [583, 357] on input "Select an option" at bounding box center [577, 356] width 16 height 16
click at [578, 352] on span "Select an option" at bounding box center [578, 356] width 8 height 8
click at [578, 349] on input "Select an option" at bounding box center [577, 356] width 16 height 16
click at [578, 414] on span "Select an option" at bounding box center [577, 416] width 16 height 16
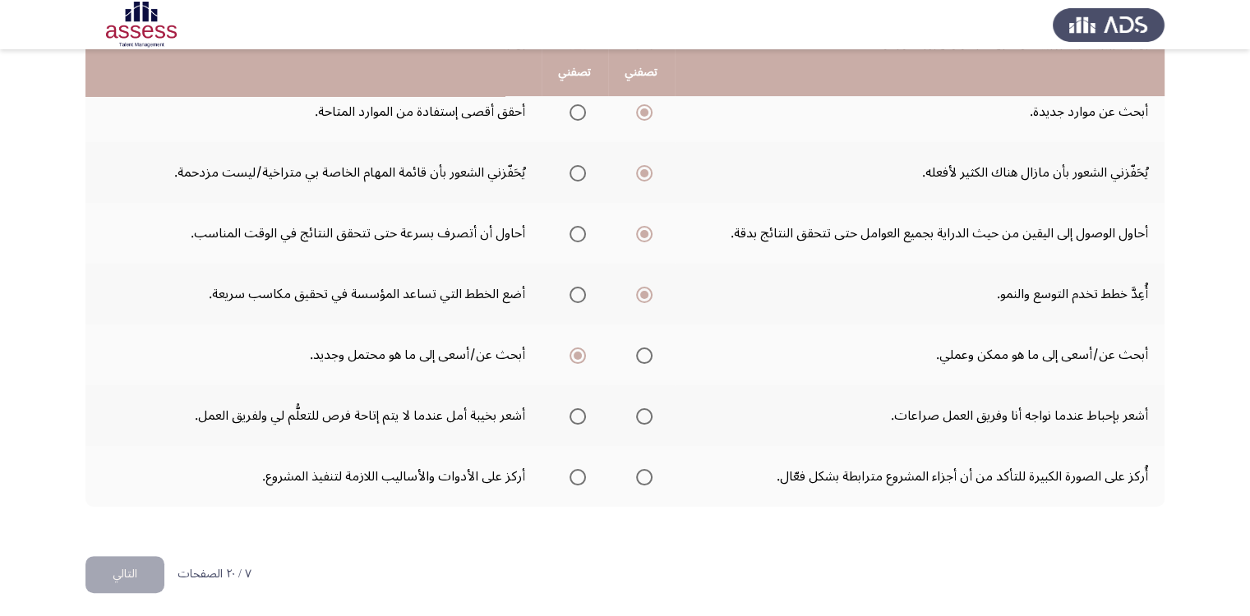
click at [578, 414] on input "Select an option" at bounding box center [577, 416] width 16 height 16
click at [581, 474] on span "Select an option" at bounding box center [577, 477] width 16 height 16
click at [581, 474] on input "Select an option" at bounding box center [577, 477] width 16 height 16
click at [108, 569] on button "التالي" at bounding box center [124, 574] width 79 height 37
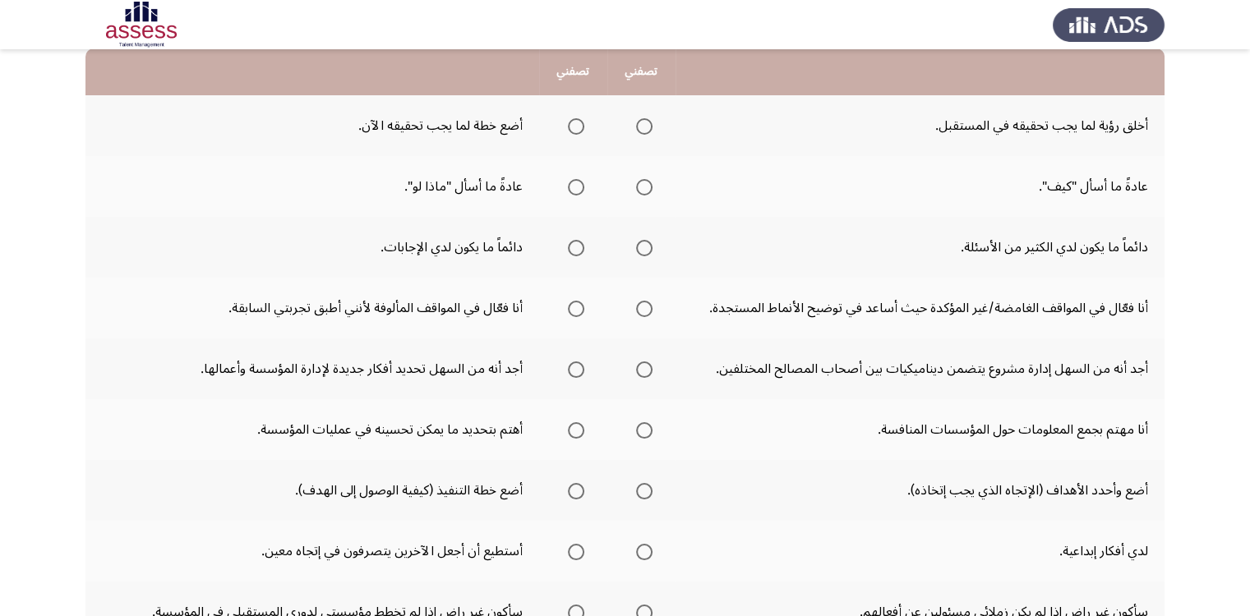
scroll to position [82, 0]
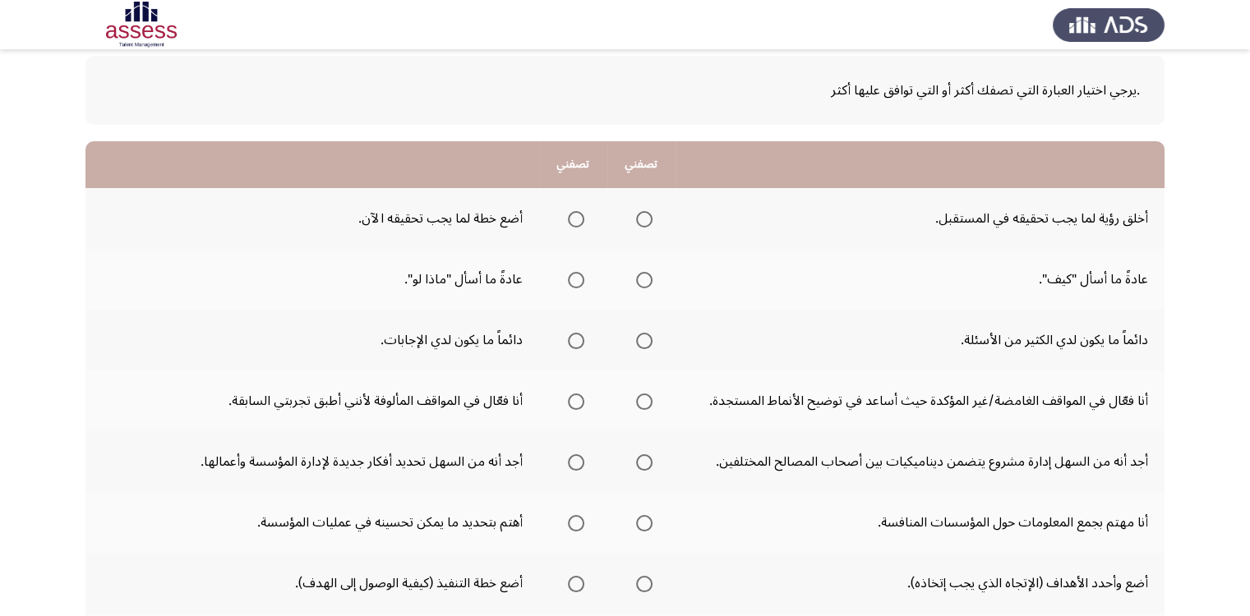
click at [649, 219] on span "Select an option" at bounding box center [644, 219] width 16 height 16
click at [649, 219] on input "Select an option" at bounding box center [644, 219] width 16 height 16
click at [579, 283] on span "Select an option" at bounding box center [576, 280] width 16 height 16
click at [579, 283] on input "Select an option" at bounding box center [576, 280] width 16 height 16
click at [581, 340] on span "Select an option" at bounding box center [576, 341] width 16 height 16
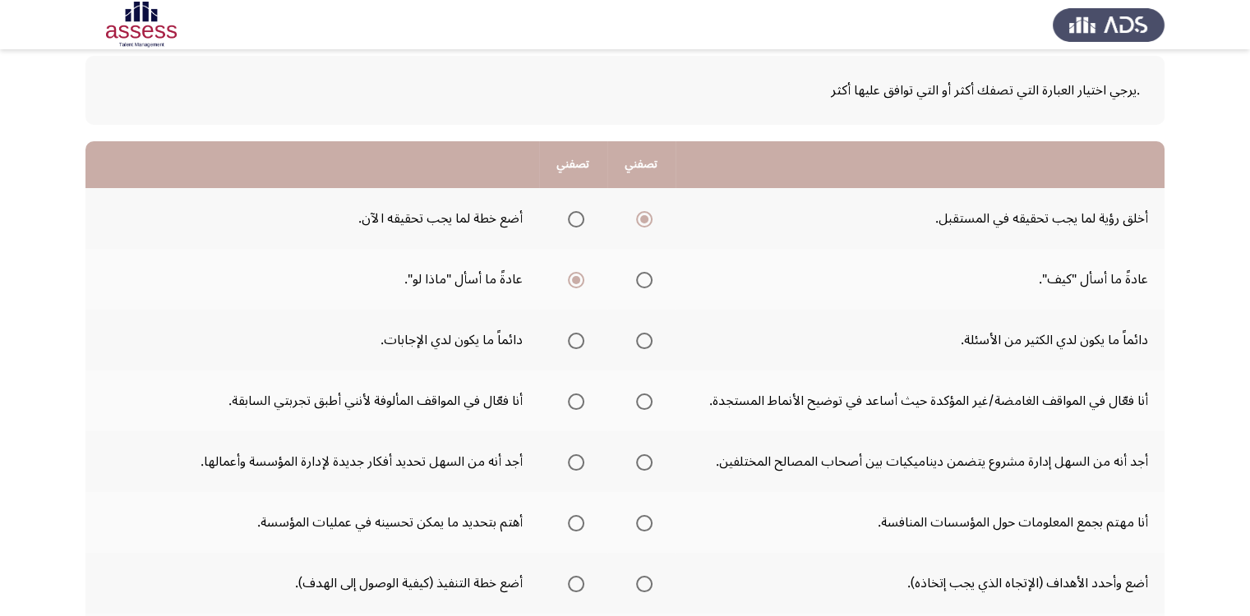
click at [581, 340] on input "Select an option" at bounding box center [576, 341] width 16 height 16
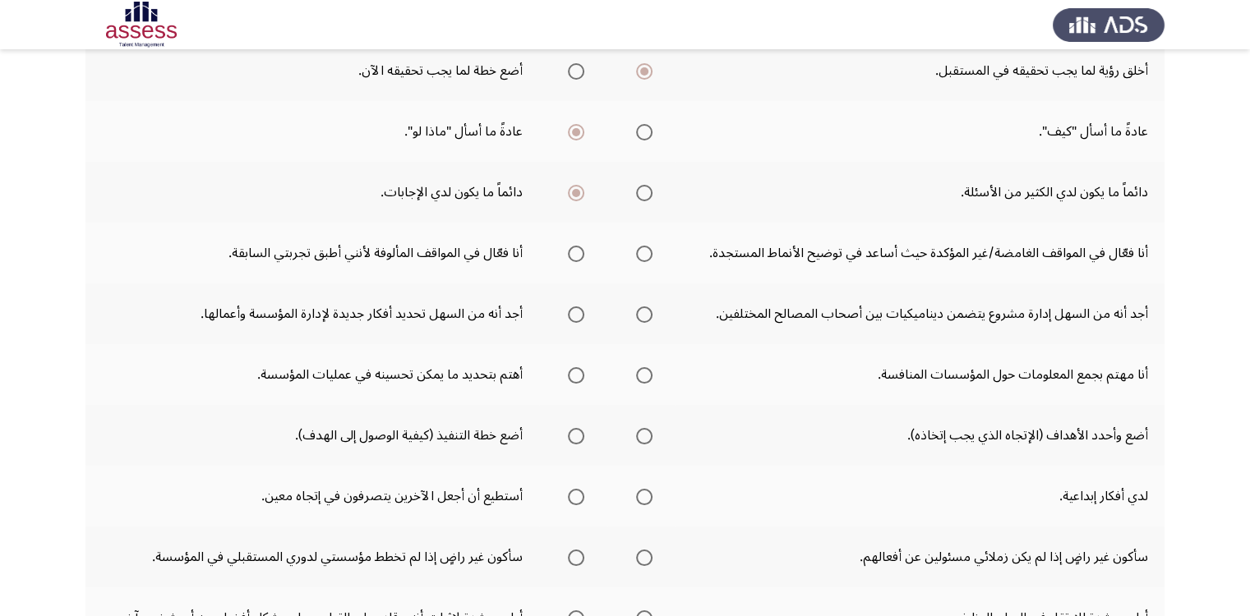
scroll to position [246, 0]
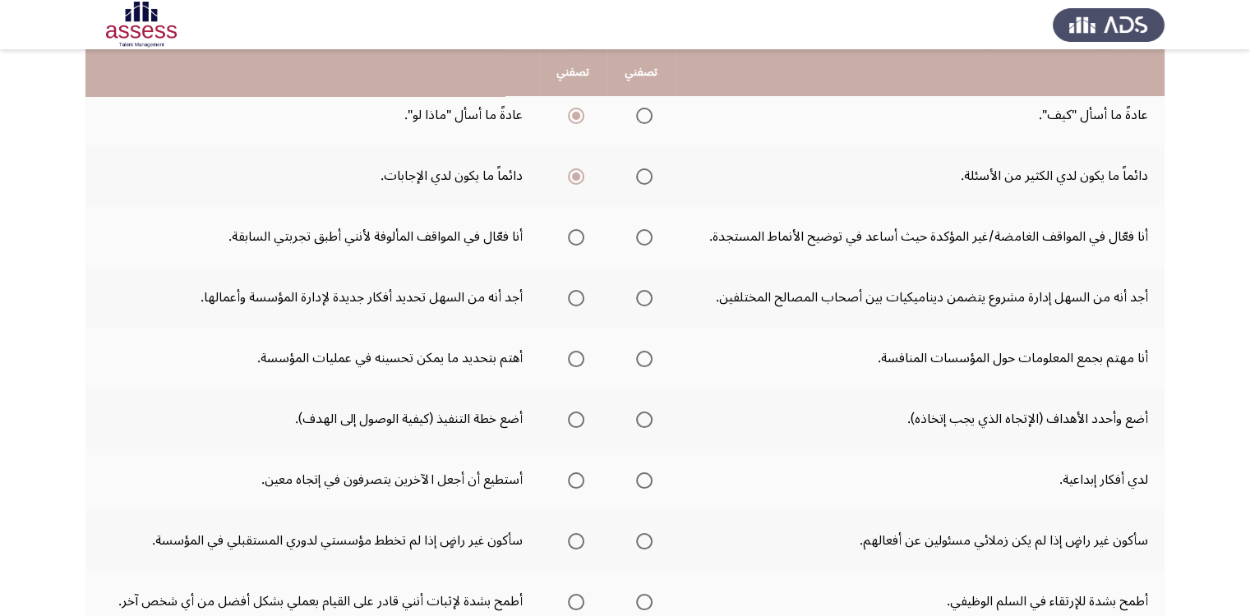
click at [647, 237] on span "Select an option" at bounding box center [644, 237] width 16 height 16
click at [647, 237] on input "Select an option" at bounding box center [644, 237] width 16 height 16
click at [578, 296] on span "Select an option" at bounding box center [576, 298] width 16 height 16
click at [578, 296] on input "Select an option" at bounding box center [576, 298] width 16 height 16
click at [574, 359] on span "Select an option" at bounding box center [576, 359] width 16 height 16
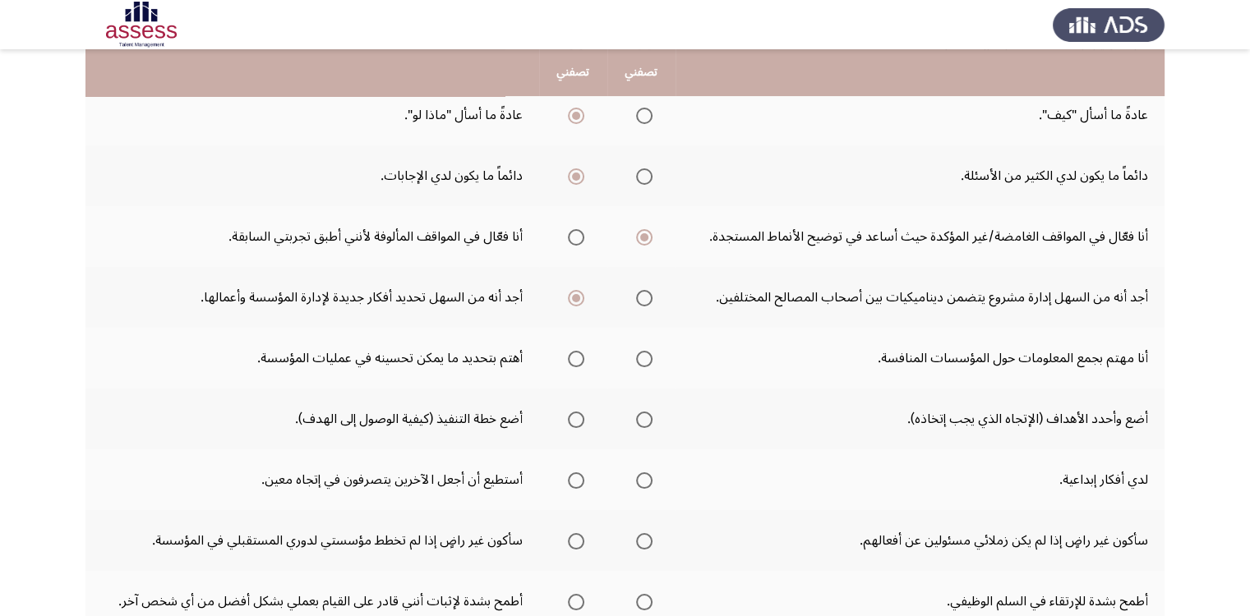
click at [574, 359] on input "Select an option" at bounding box center [576, 359] width 16 height 16
click at [579, 418] on span "Select an option" at bounding box center [576, 420] width 16 height 16
click at [579, 418] on input "Select an option" at bounding box center [576, 420] width 16 height 16
click at [647, 481] on span "Select an option" at bounding box center [644, 480] width 16 height 16
click at [647, 481] on input "Select an option" at bounding box center [644, 480] width 16 height 16
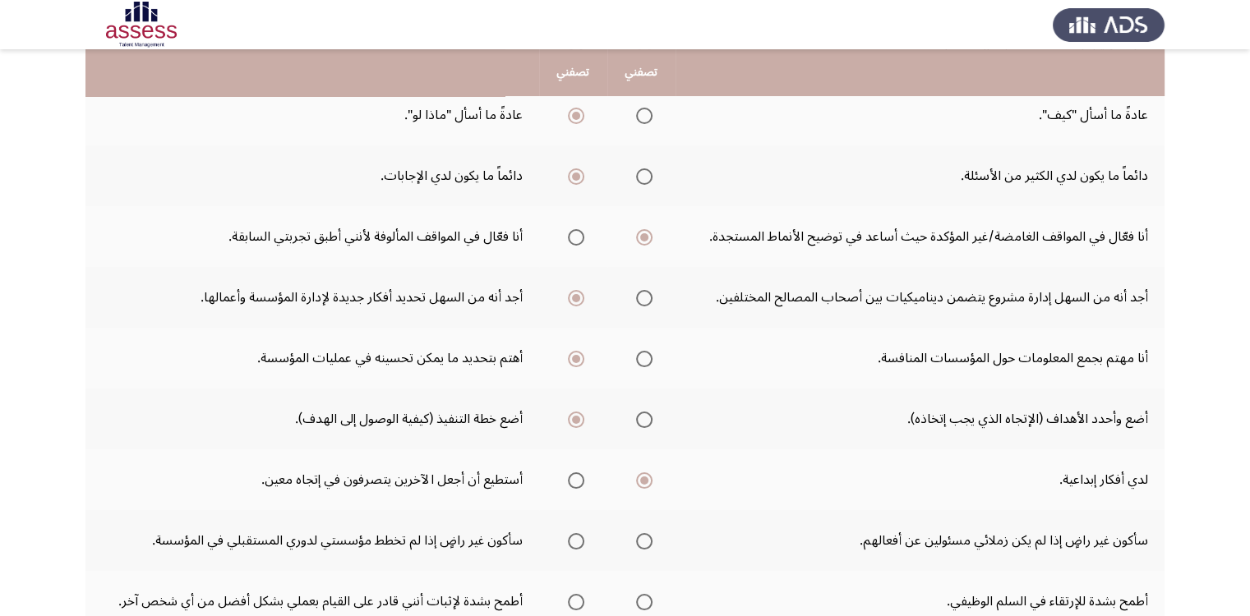
click at [581, 478] on span "Select an option" at bounding box center [576, 480] width 16 height 16
click at [581, 478] on input "Select an option" at bounding box center [576, 480] width 16 height 16
click at [646, 540] on span "Select an option" at bounding box center [644, 541] width 16 height 16
click at [646, 540] on input "Select an option" at bounding box center [644, 541] width 16 height 16
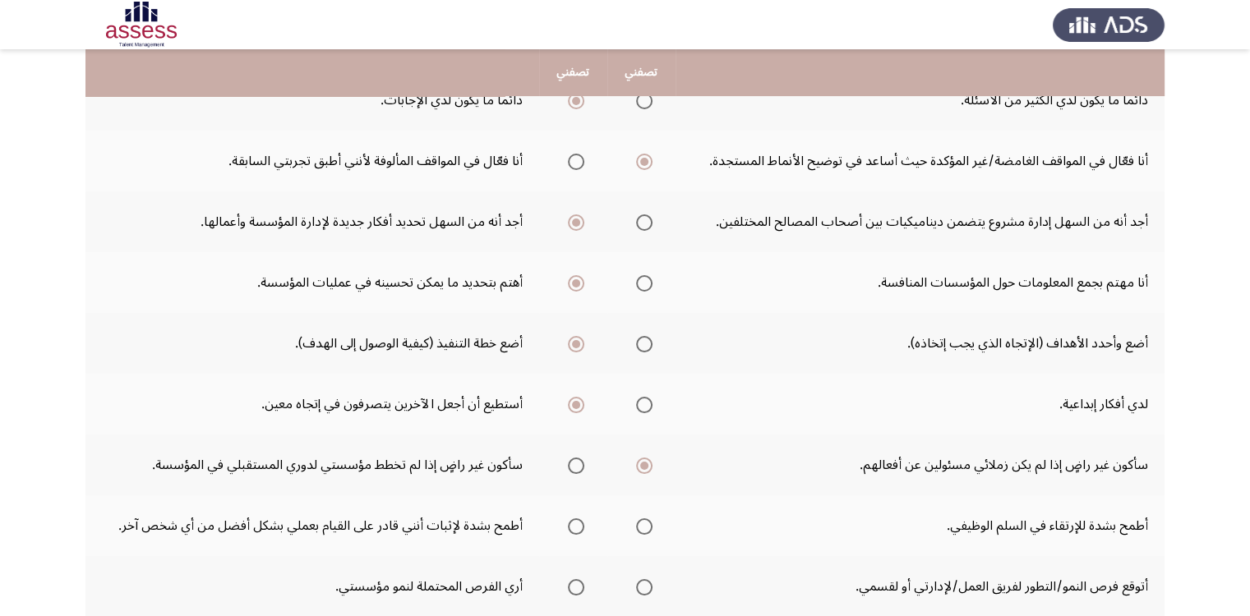
scroll to position [411, 0]
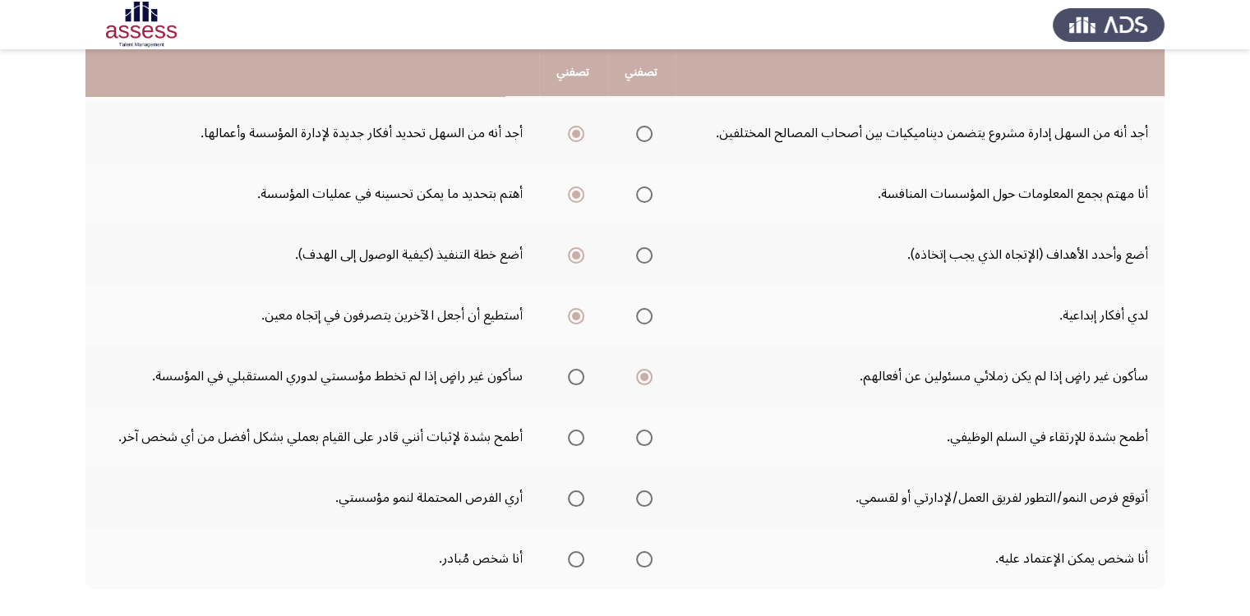
click at [644, 436] on span "Select an option" at bounding box center [644, 438] width 16 height 16
click at [644, 436] on input "Select an option" at bounding box center [644, 438] width 16 height 16
click at [644, 557] on span "Select an option" at bounding box center [644, 559] width 16 height 16
click at [644, 557] on input "Select an option" at bounding box center [644, 559] width 16 height 16
click at [644, 493] on span "Select an option" at bounding box center [644, 499] width 16 height 16
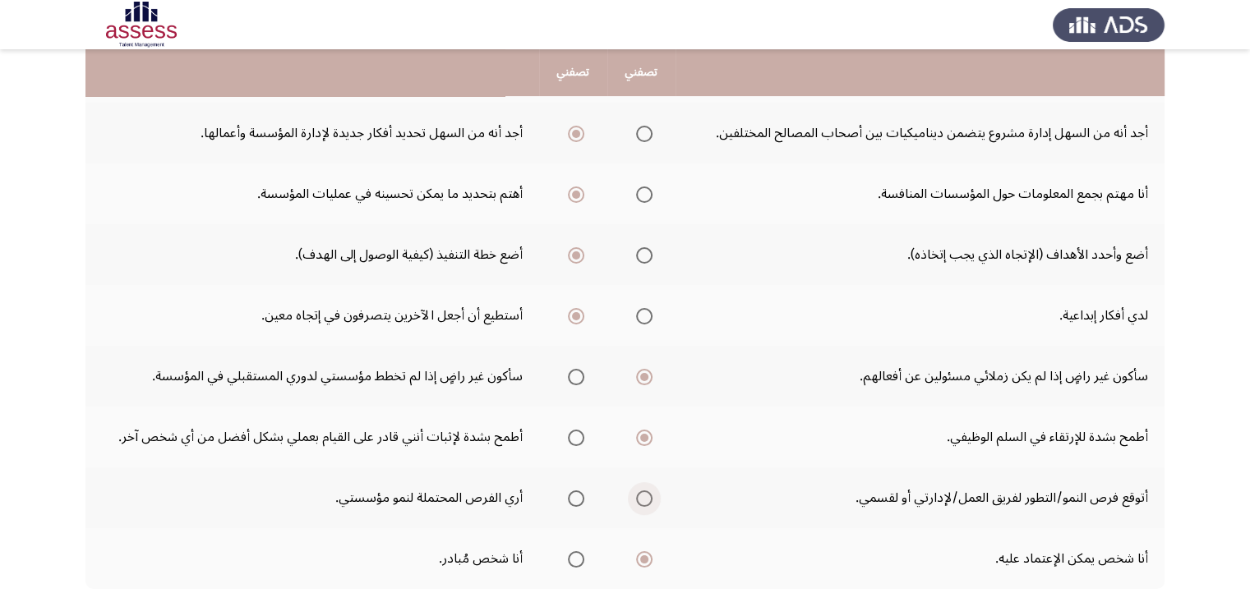
click at [644, 493] on input "Select an option" at bounding box center [644, 499] width 16 height 16
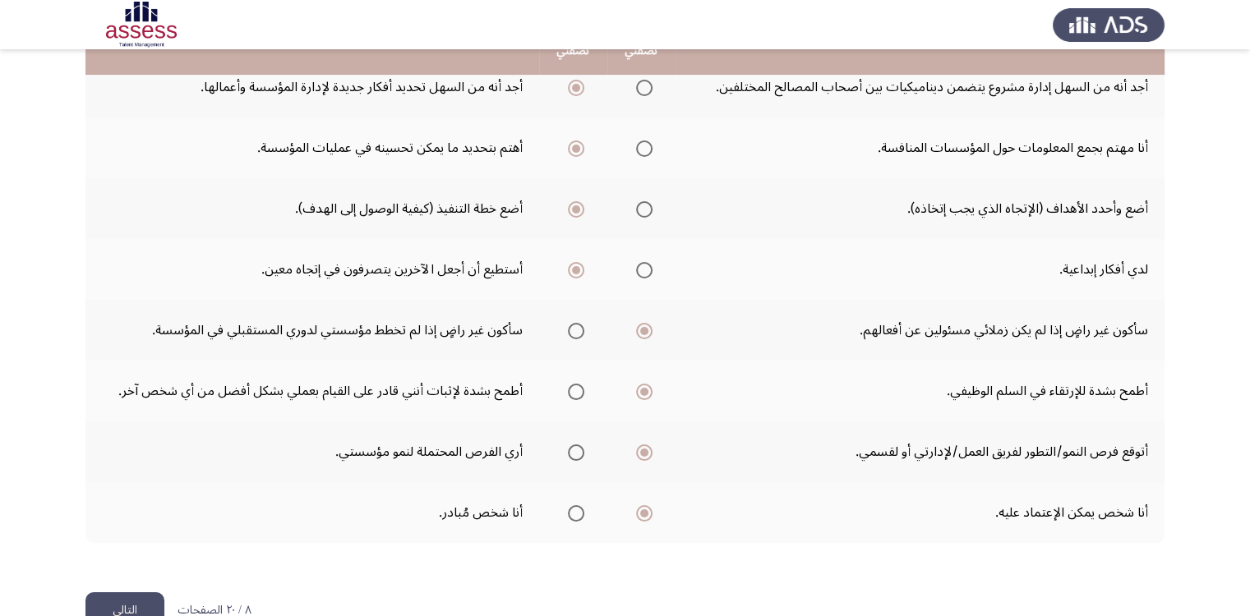
scroll to position [495, 0]
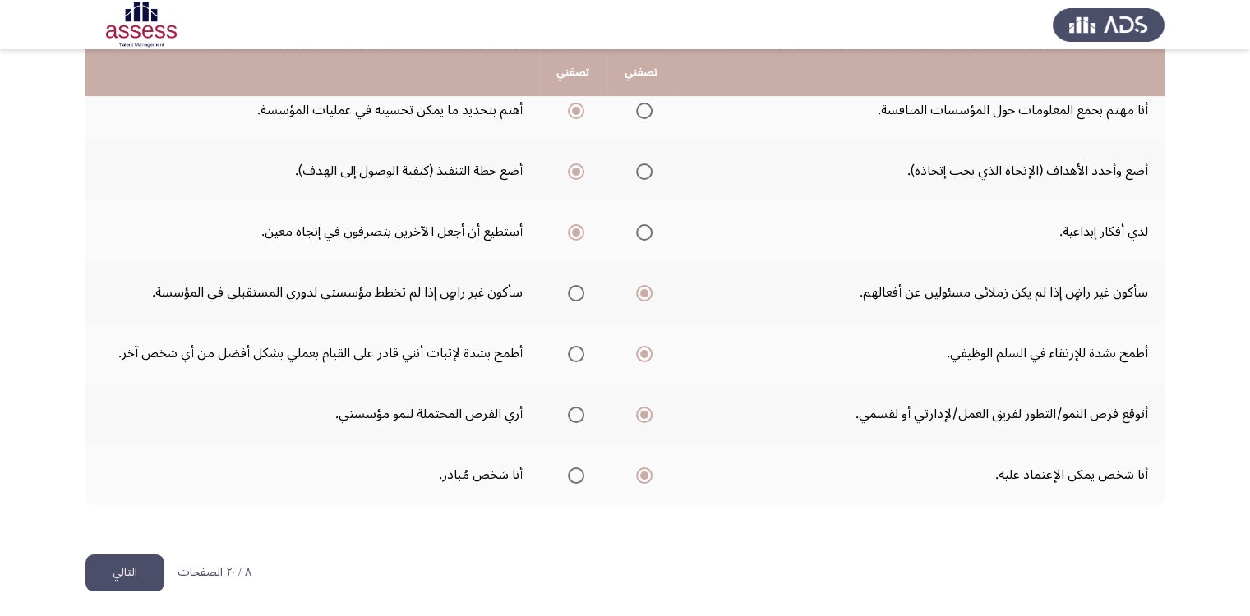
click at [154, 561] on button "التالي" at bounding box center [124, 573] width 79 height 37
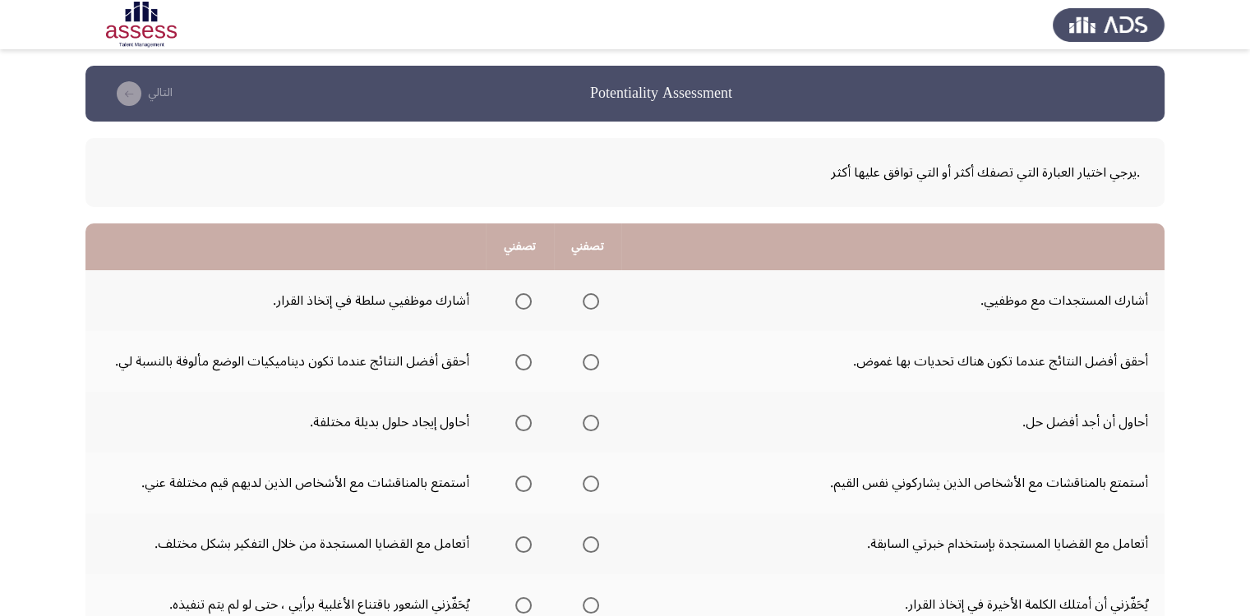
click at [592, 301] on span "Select an option" at bounding box center [591, 301] width 16 height 16
click at [592, 301] on input "Select an option" at bounding box center [591, 301] width 16 height 16
click at [595, 359] on span "Select an option" at bounding box center [591, 362] width 16 height 16
click at [595, 359] on input "Select an option" at bounding box center [591, 362] width 16 height 16
click at [523, 422] on span "Select an option" at bounding box center [523, 423] width 16 height 16
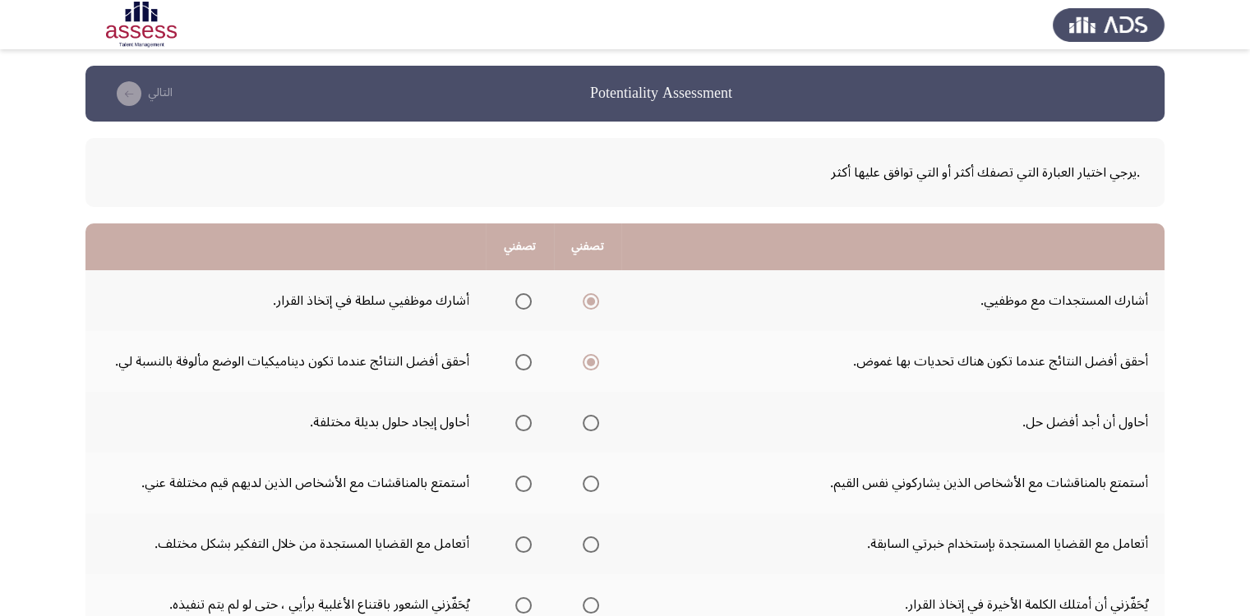
click at [523, 422] on input "Select an option" at bounding box center [523, 423] width 16 height 16
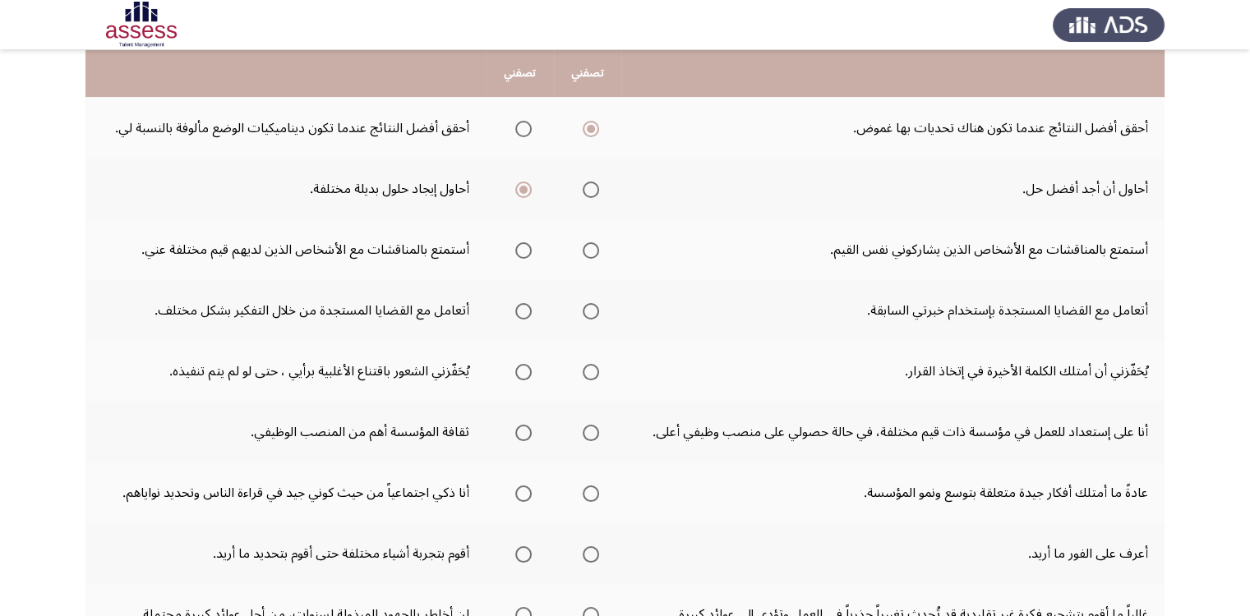
scroll to position [246, 0]
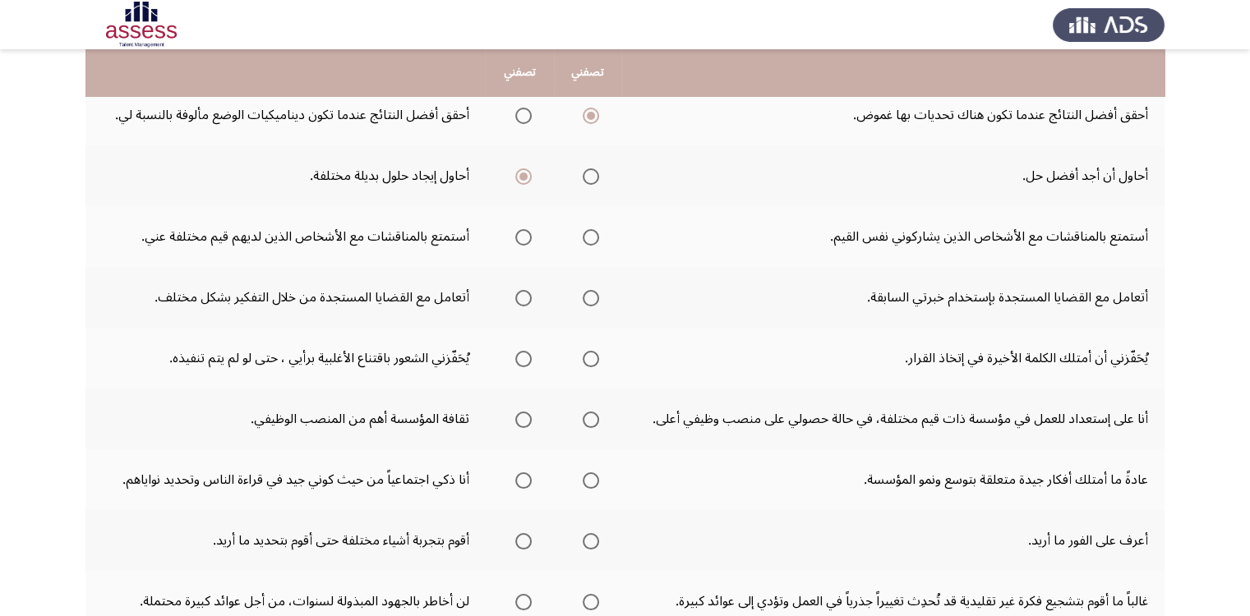
click at [528, 232] on span "Select an option" at bounding box center [523, 237] width 16 height 16
click at [528, 232] on input "Select an option" at bounding box center [523, 237] width 16 height 16
click at [525, 293] on span "Select an option" at bounding box center [523, 298] width 16 height 16
click at [525, 293] on input "Select an option" at bounding box center [523, 298] width 16 height 16
click at [595, 362] on span "Select an option" at bounding box center [591, 359] width 16 height 16
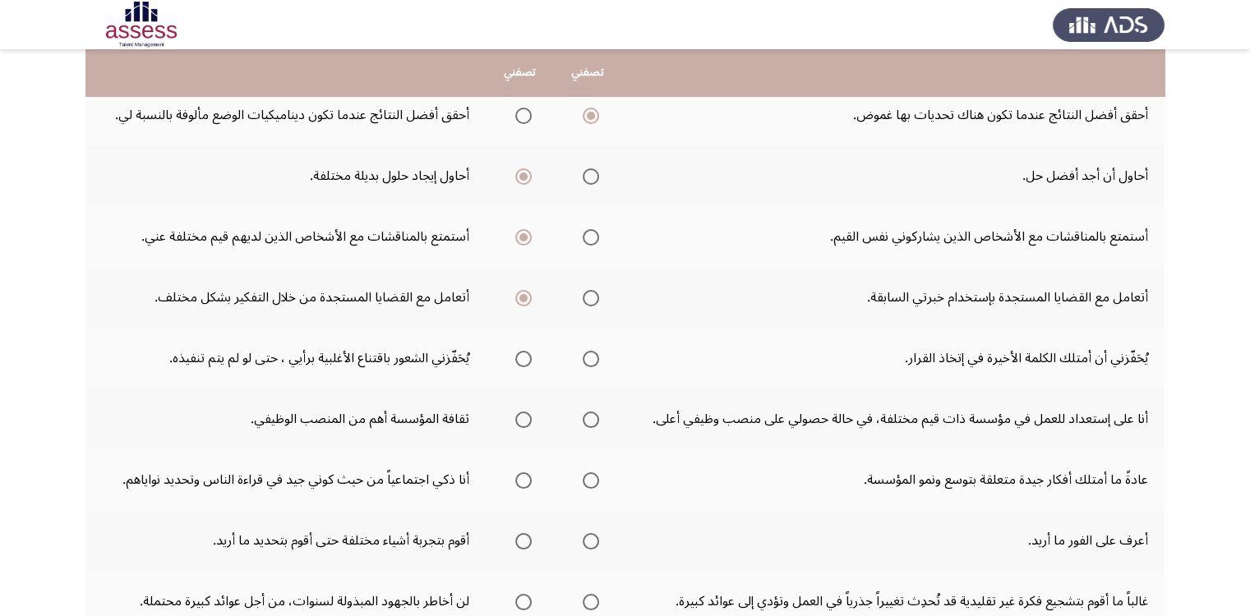
click at [595, 362] on input "Select an option" at bounding box center [591, 359] width 16 height 16
click at [526, 417] on span "Select an option" at bounding box center [523, 420] width 16 height 16
click at [526, 417] on input "Select an option" at bounding box center [523, 420] width 16 height 16
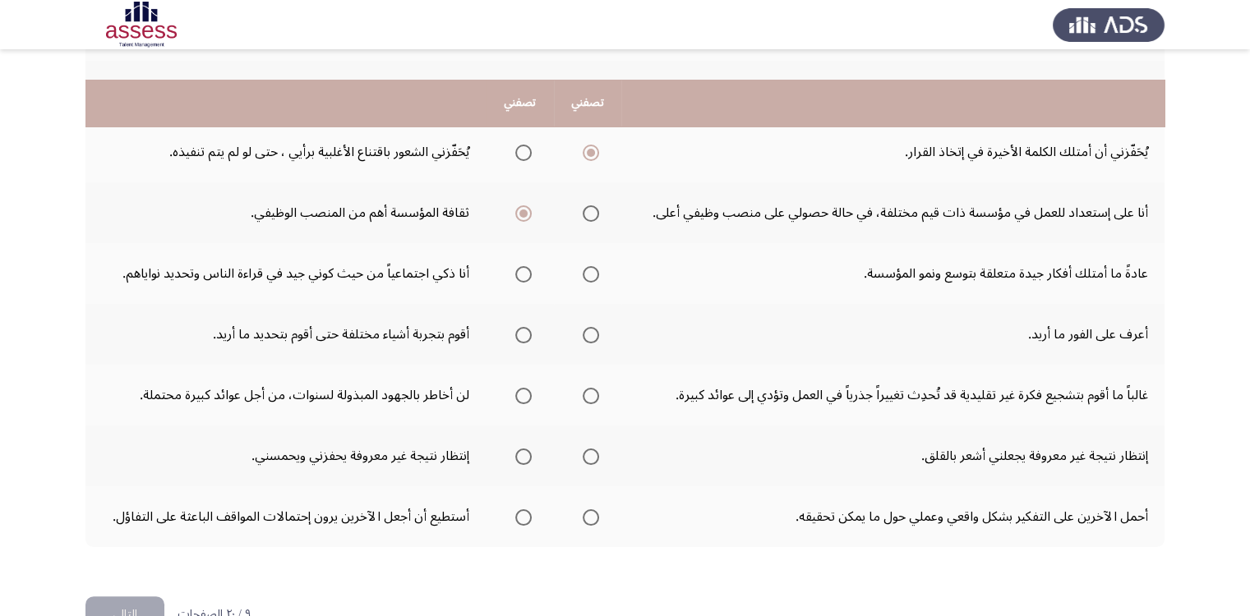
scroll to position [493, 0]
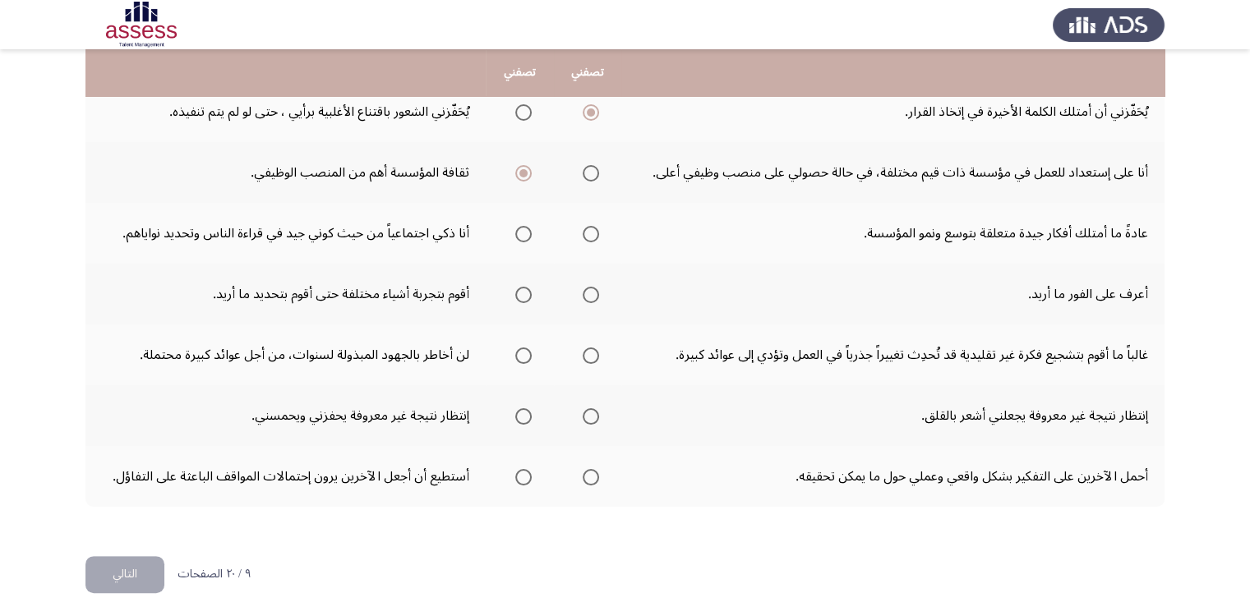
click at [594, 231] on span "Select an option" at bounding box center [591, 234] width 16 height 16
click at [594, 231] on input "Select an option" at bounding box center [591, 234] width 16 height 16
click at [526, 294] on span "Select an option" at bounding box center [523, 295] width 16 height 16
click at [526, 294] on input "Select an option" at bounding box center [523, 295] width 16 height 16
click at [592, 292] on span "Select an option" at bounding box center [591, 295] width 16 height 16
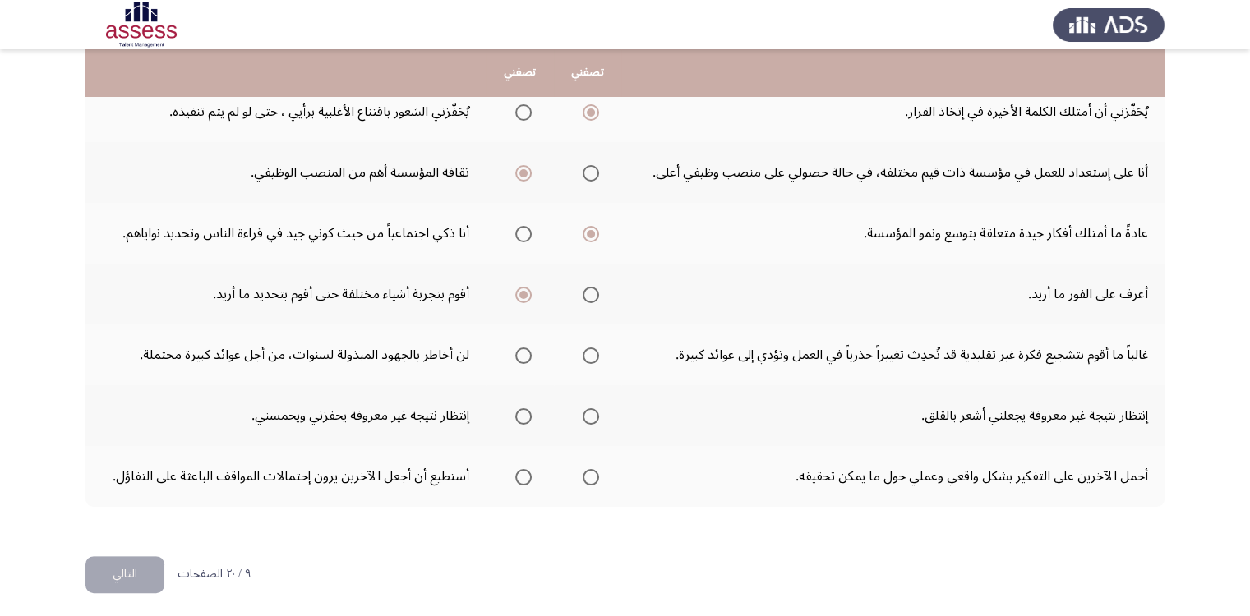
click at [592, 292] on input "Select an option" at bounding box center [591, 295] width 16 height 16
click at [586, 353] on span "Select an option" at bounding box center [591, 356] width 16 height 16
click at [586, 353] on input "Select an option" at bounding box center [591, 356] width 16 height 16
click at [522, 414] on span "Select an option" at bounding box center [523, 416] width 16 height 16
click at [522, 414] on input "Select an option" at bounding box center [523, 416] width 16 height 16
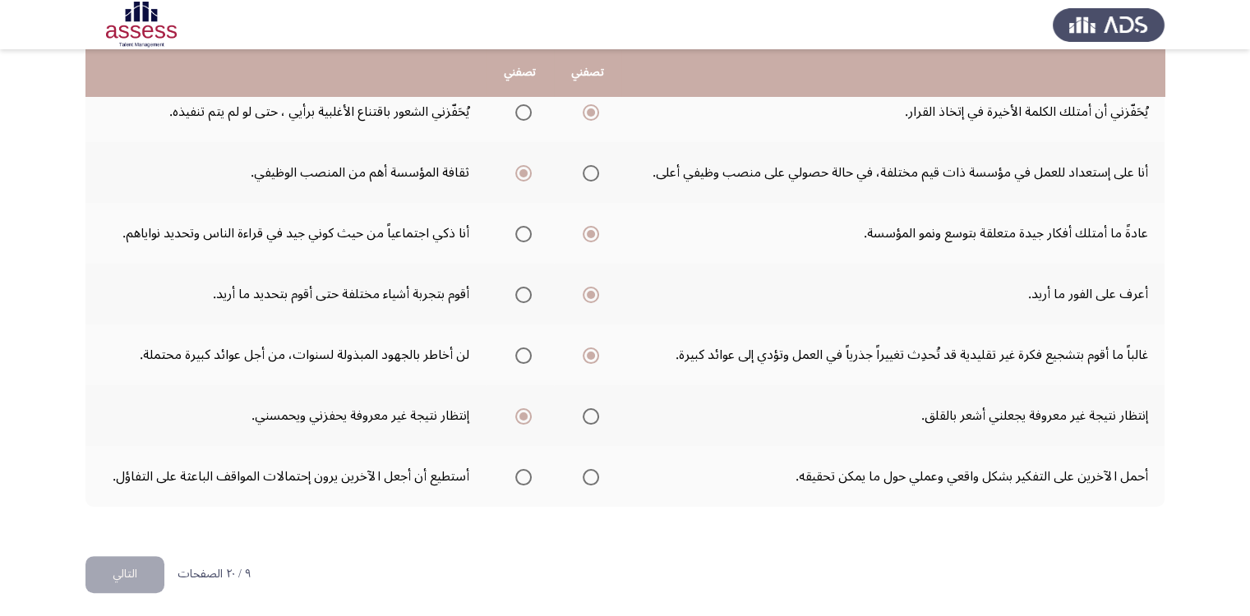
click at [592, 472] on span "Select an option" at bounding box center [591, 477] width 16 height 16
click at [592, 472] on input "Select an option" at bounding box center [591, 477] width 16 height 16
click at [528, 474] on span "Select an option" at bounding box center [523, 477] width 16 height 16
click at [528, 474] on input "Select an option" at bounding box center [523, 477] width 16 height 16
click at [145, 564] on button "التالي" at bounding box center [124, 574] width 79 height 37
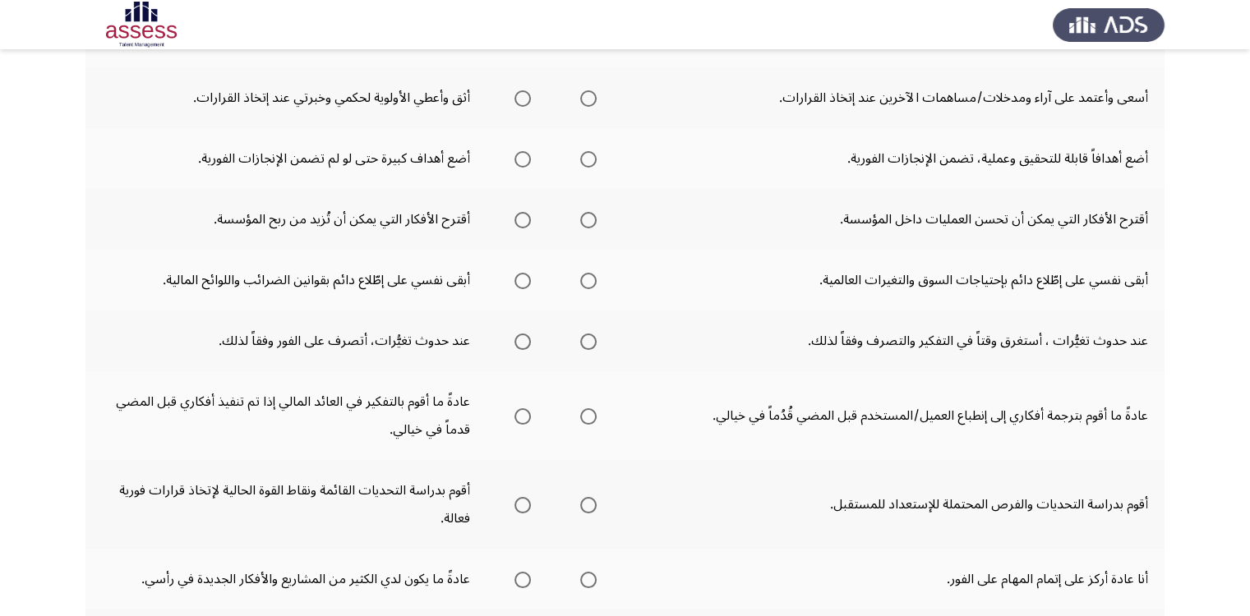
scroll to position [112, 0]
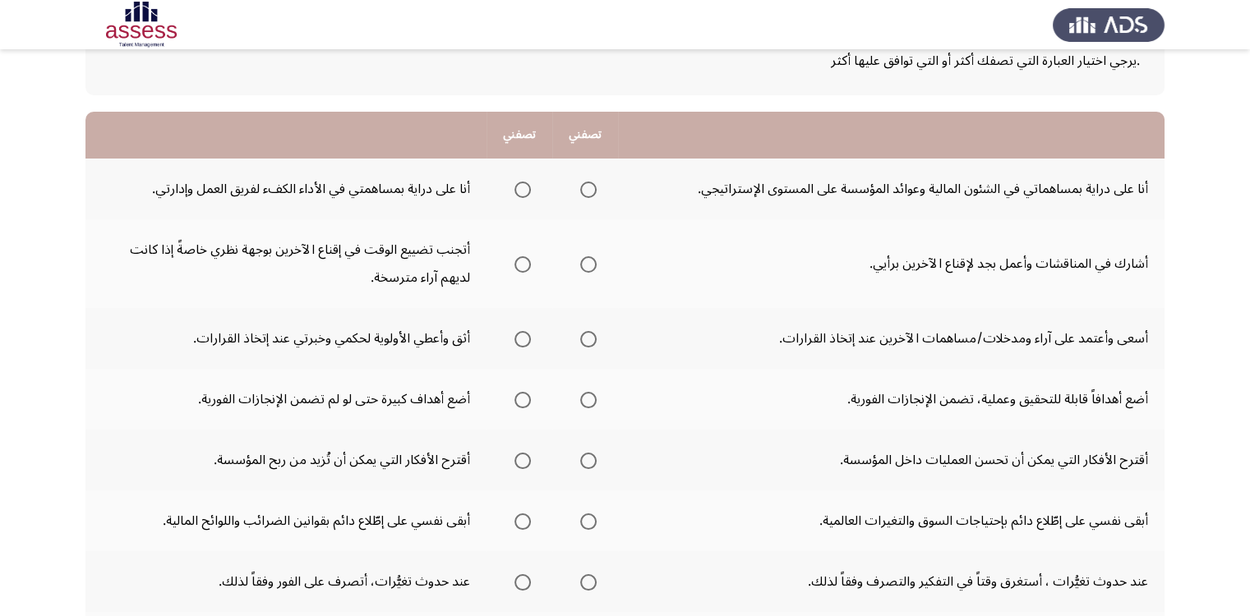
click at [526, 187] on span "Select an option" at bounding box center [522, 190] width 16 height 16
click at [526, 187] on input "Select an option" at bounding box center [522, 190] width 16 height 16
click at [591, 267] on span "Select an option" at bounding box center [588, 264] width 16 height 16
click at [591, 267] on input "Select an option" at bounding box center [588, 264] width 16 height 16
click at [589, 347] on mat-radio-group "Select an option" at bounding box center [585, 339] width 23 height 28
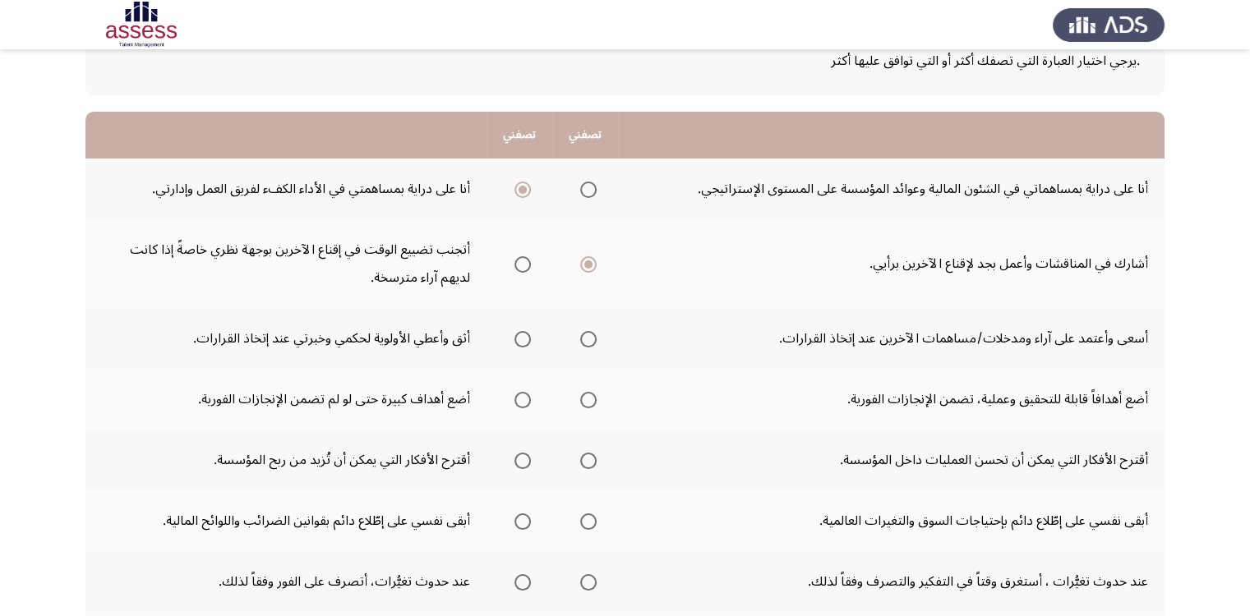
click at [584, 338] on span "Select an option" at bounding box center [588, 339] width 16 height 16
click at [584, 338] on input "Select an option" at bounding box center [588, 339] width 16 height 16
click at [586, 403] on span "Select an option" at bounding box center [588, 400] width 16 height 16
click at [586, 403] on input "Select an option" at bounding box center [588, 400] width 16 height 16
click at [587, 460] on span "Select an option" at bounding box center [588, 461] width 16 height 16
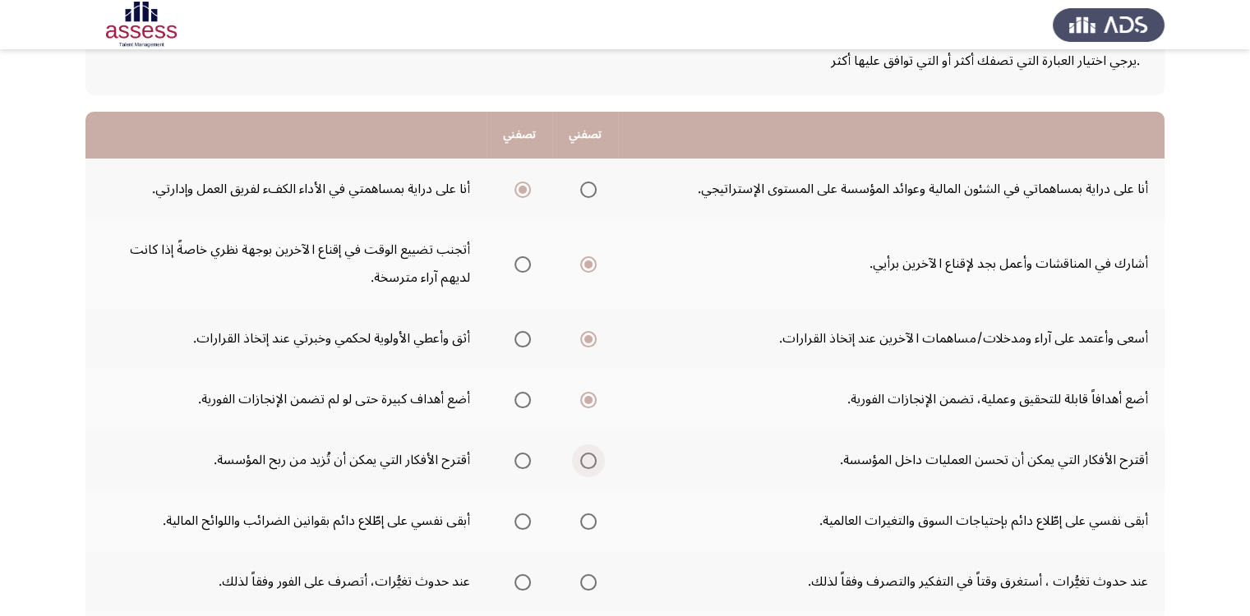
click at [587, 460] on input "Select an option" at bounding box center [588, 461] width 16 height 16
click at [519, 460] on span "Select an option" at bounding box center [522, 461] width 16 height 16
click at [519, 460] on input "Select an option" at bounding box center [522, 461] width 16 height 16
click at [523, 517] on span "Select an option" at bounding box center [522, 522] width 16 height 16
click at [523, 517] on input "Select an option" at bounding box center [522, 522] width 16 height 16
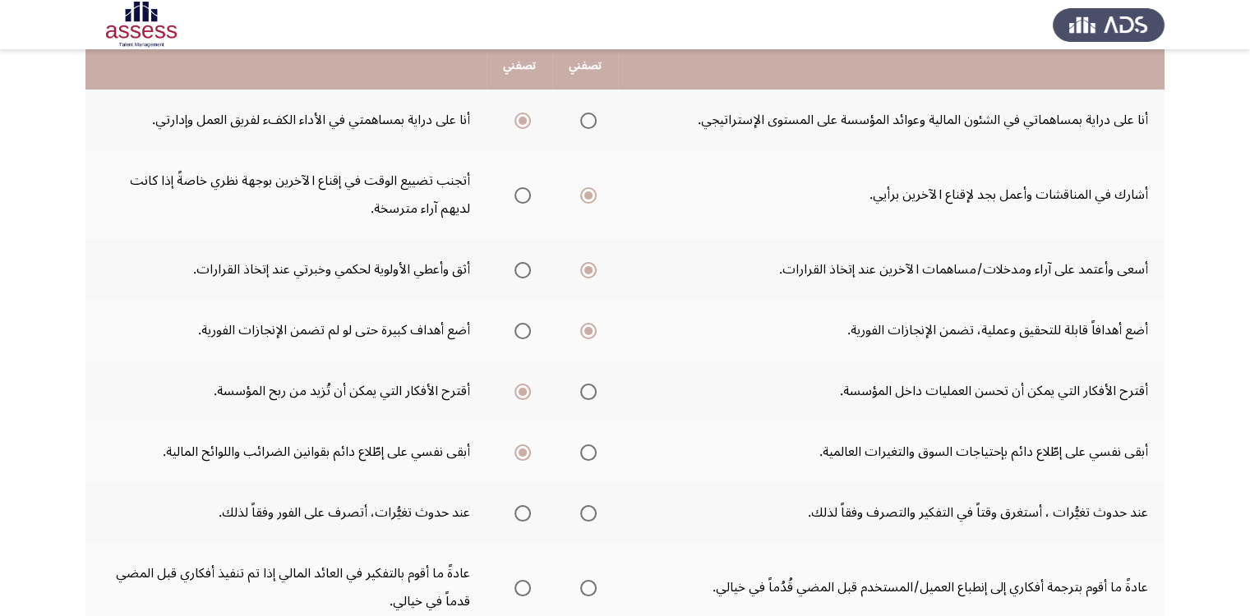
scroll to position [276, 0]
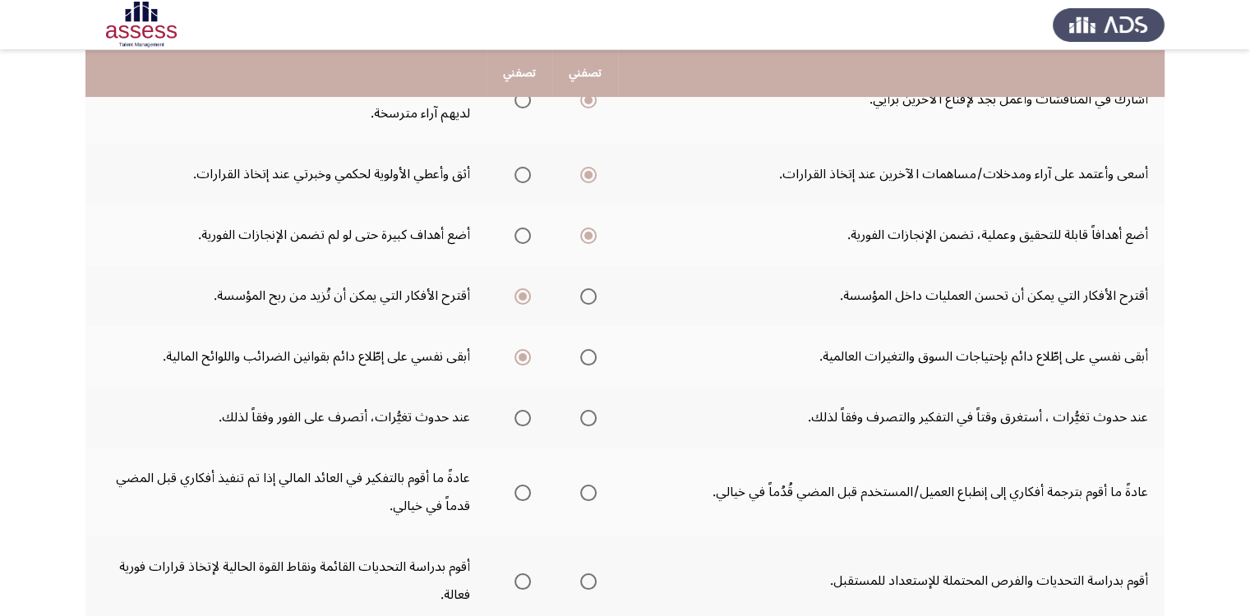
click at [523, 412] on span "Select an option" at bounding box center [522, 418] width 16 height 16
click at [523, 412] on input "Select an option" at bounding box center [522, 418] width 16 height 16
click at [585, 486] on span "Select an option" at bounding box center [588, 493] width 16 height 16
click at [585, 486] on input "Select an option" at bounding box center [588, 493] width 16 height 16
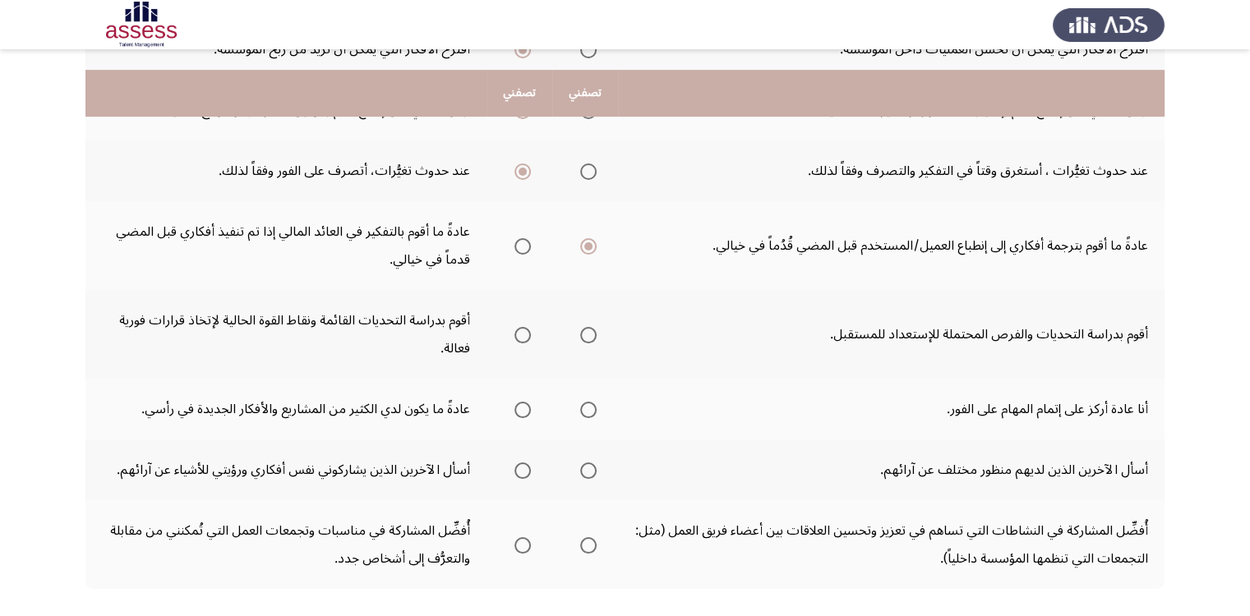
scroll to position [605, 0]
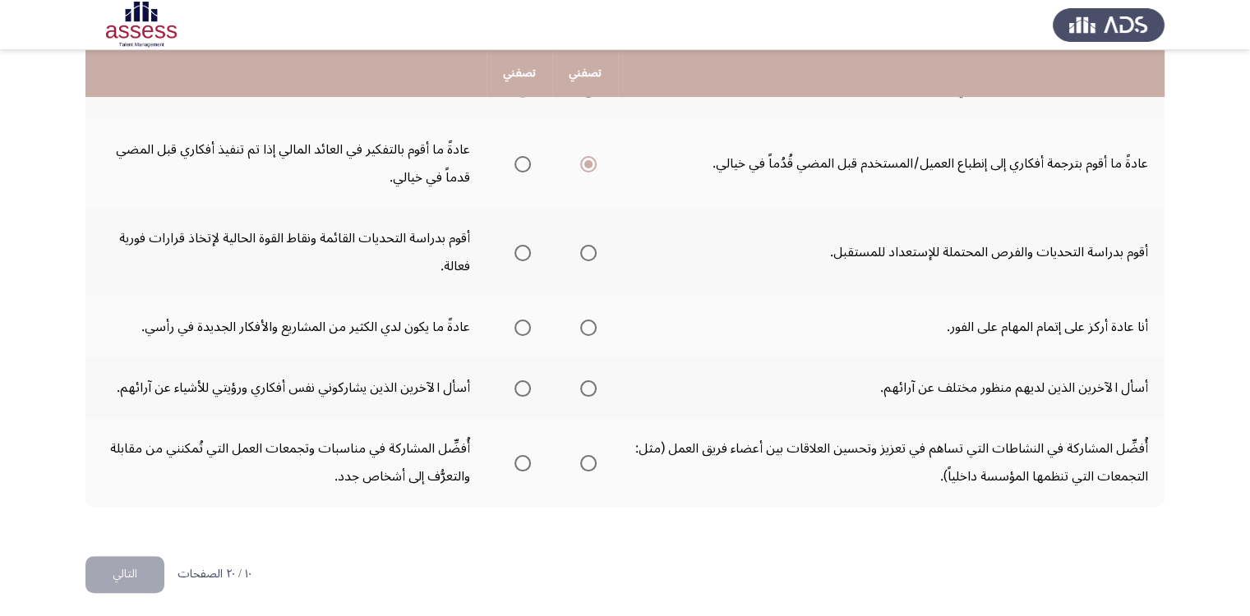
click at [523, 250] on span "Select an option" at bounding box center [522, 253] width 16 height 16
click at [523, 250] on input "Select an option" at bounding box center [522, 253] width 16 height 16
click at [592, 327] on span "Select an option" at bounding box center [588, 328] width 16 height 16
click at [592, 327] on input "Select an option" at bounding box center [588, 328] width 16 height 16
click at [586, 384] on span "Select an option" at bounding box center [588, 388] width 16 height 16
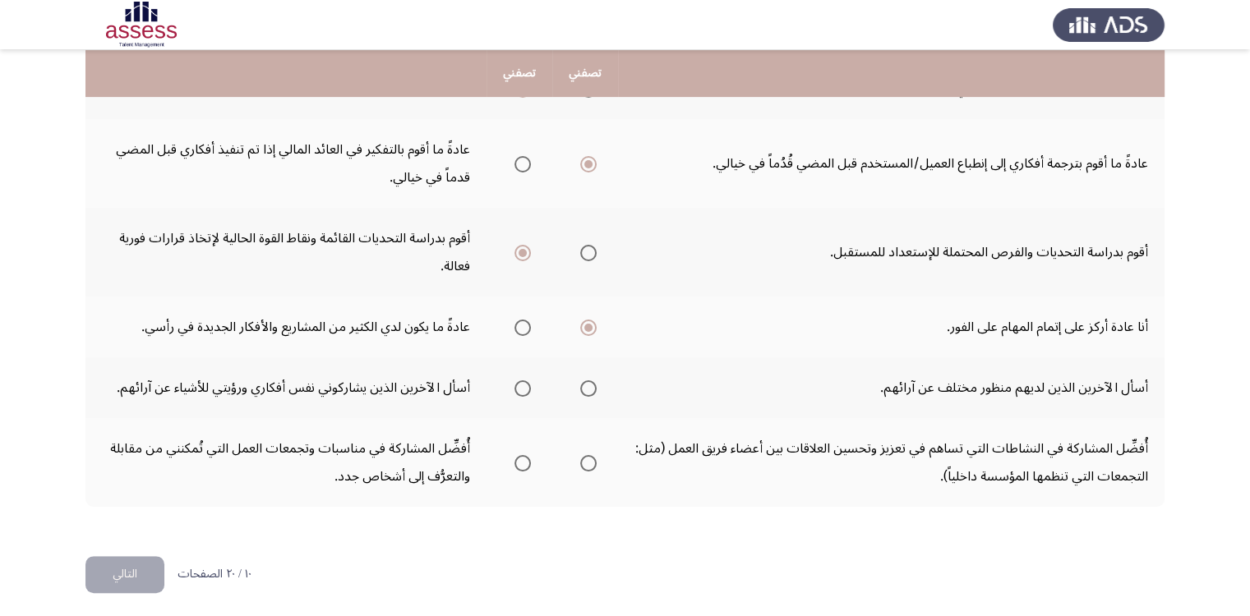
click at [586, 384] on input "Select an option" at bounding box center [588, 388] width 16 height 16
click at [517, 455] on span "Select an option" at bounding box center [522, 463] width 16 height 16
click at [517, 455] on input "Select an option" at bounding box center [522, 463] width 16 height 16
click at [131, 563] on button "التالي" at bounding box center [124, 574] width 79 height 37
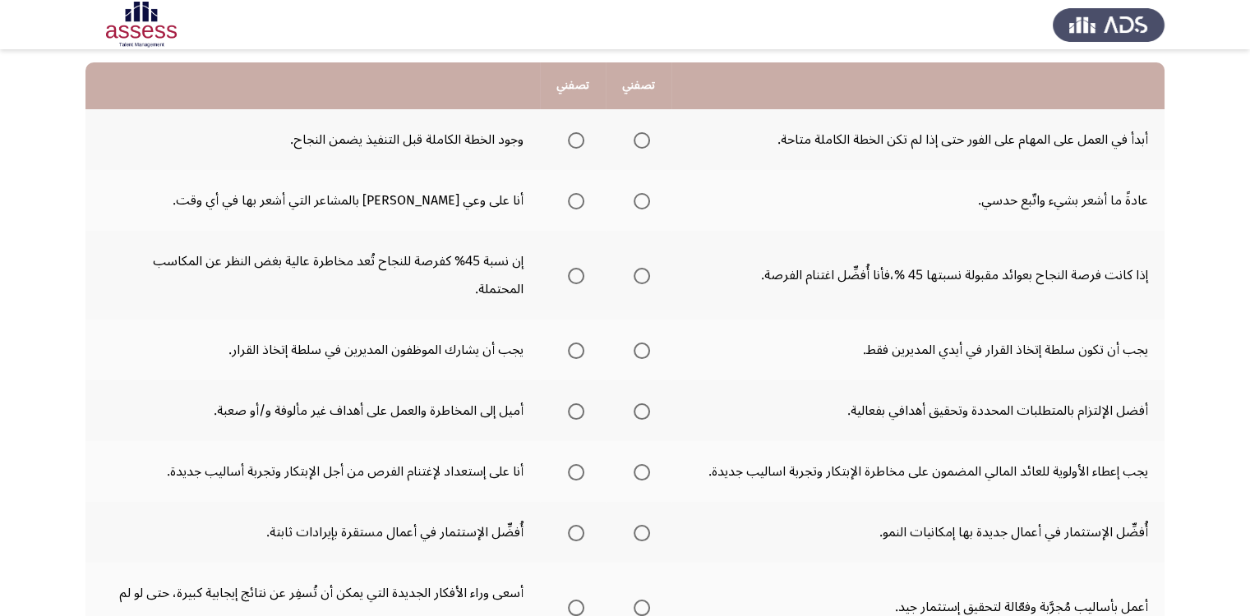
scroll to position [164, 0]
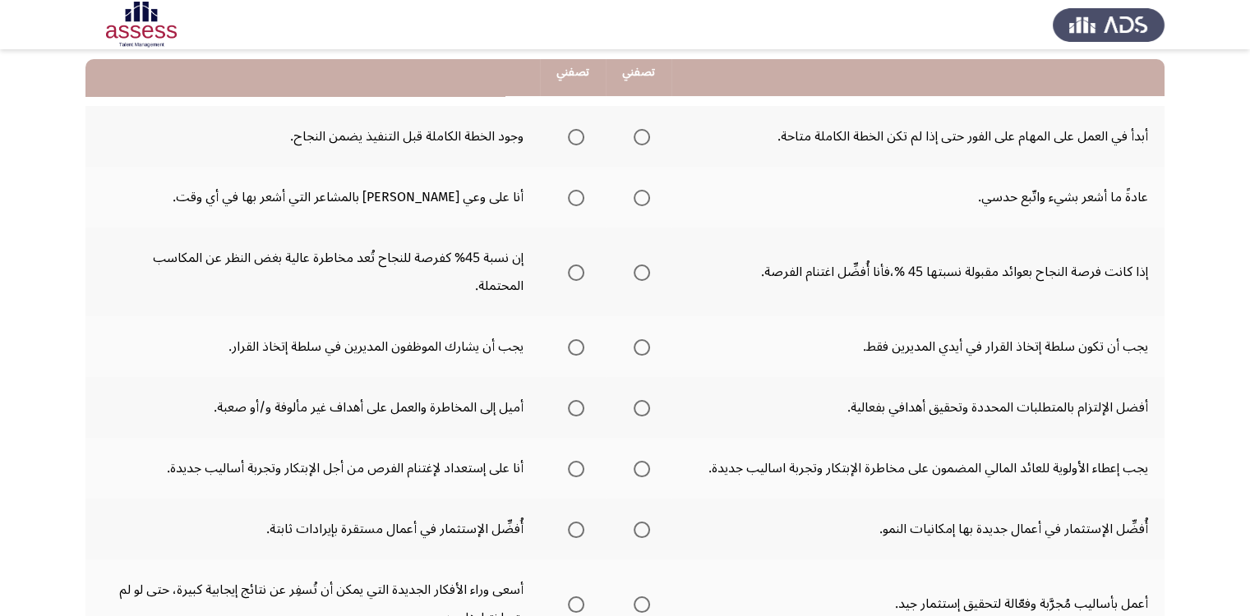
click at [578, 136] on span "Select an option" at bounding box center [576, 137] width 16 height 16
click at [578, 136] on input "Select an option" at bounding box center [576, 137] width 16 height 16
click at [575, 201] on span "Select an option" at bounding box center [576, 198] width 16 height 16
click at [575, 201] on input "Select an option" at bounding box center [576, 198] width 16 height 16
click at [644, 265] on span "Select an option" at bounding box center [641, 273] width 16 height 16
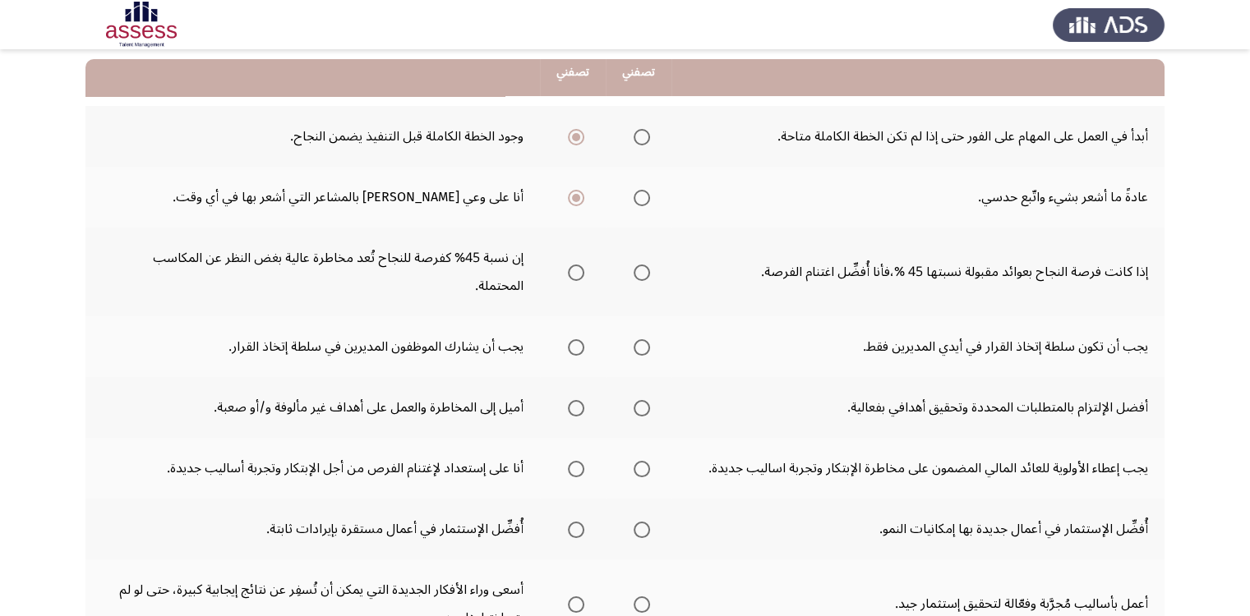
click at [644, 265] on input "Select an option" at bounding box center [641, 273] width 16 height 16
click at [575, 339] on span "Select an option" at bounding box center [576, 347] width 16 height 16
click at [575, 339] on input "Select an option" at bounding box center [576, 347] width 16 height 16
click at [578, 400] on span "Select an option" at bounding box center [576, 408] width 16 height 16
click at [578, 400] on input "Select an option" at bounding box center [576, 408] width 16 height 16
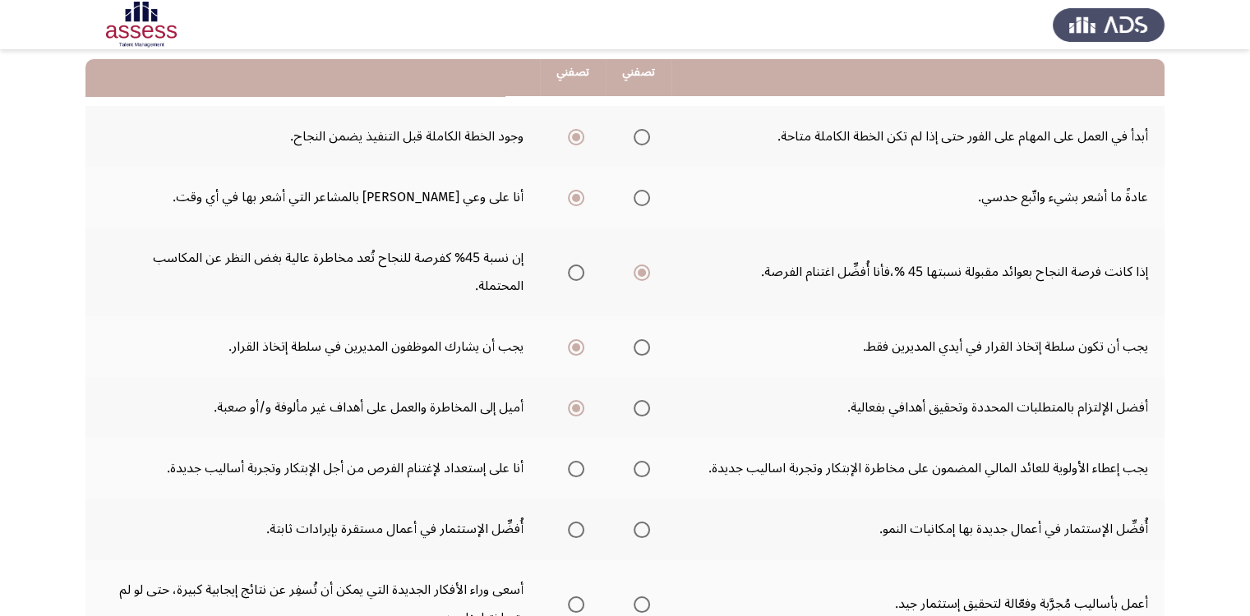
click at [638, 400] on span "Select an option" at bounding box center [641, 408] width 16 height 16
click at [638, 400] on input "Select an option" at bounding box center [641, 408] width 16 height 16
click at [581, 400] on span "Select an option" at bounding box center [576, 408] width 16 height 16
click at [581, 400] on input "Select an option" at bounding box center [576, 408] width 16 height 16
click at [644, 400] on span "Select an option" at bounding box center [641, 408] width 16 height 16
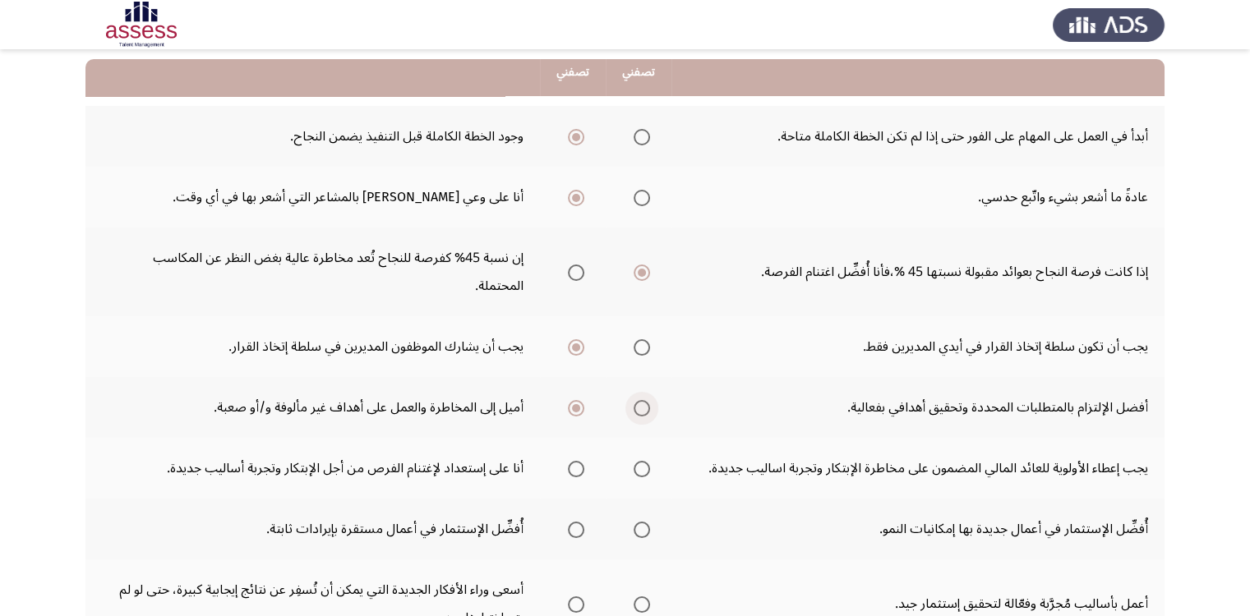
click at [644, 400] on input "Select an option" at bounding box center [641, 408] width 16 height 16
click at [643, 461] on span "Select an option" at bounding box center [641, 469] width 16 height 16
click at [643, 461] on input "Select an option" at bounding box center [641, 469] width 16 height 16
click at [644, 522] on span "Select an option" at bounding box center [641, 530] width 16 height 16
click at [644, 522] on input "Select an option" at bounding box center [641, 530] width 16 height 16
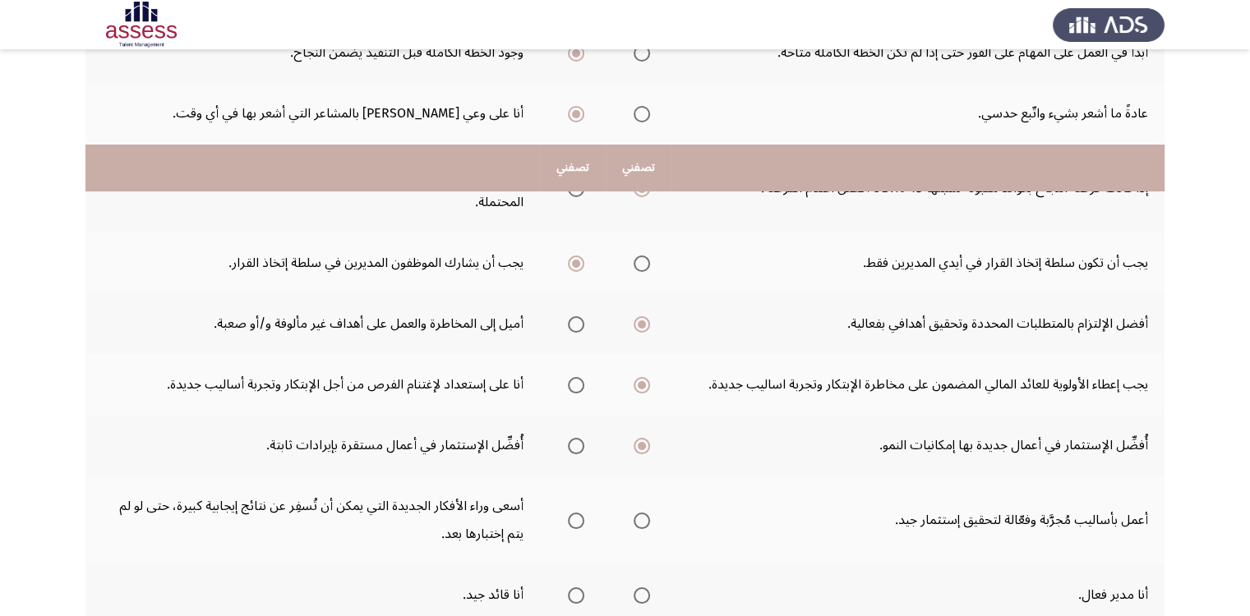
scroll to position [411, 0]
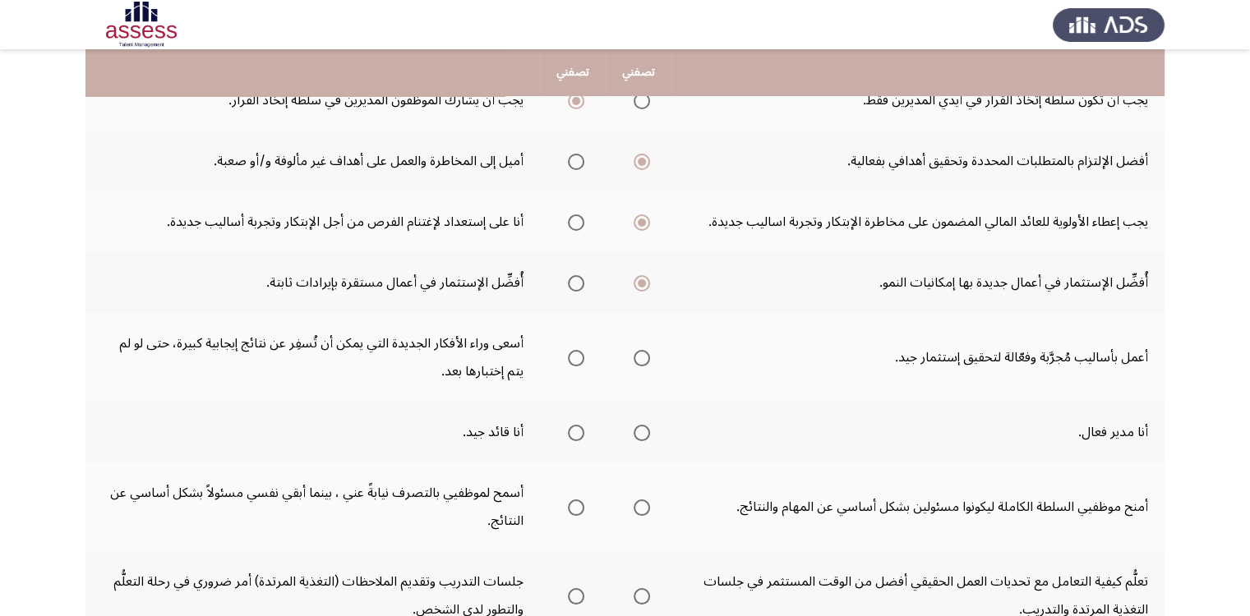
click at [581, 350] on span "Select an option" at bounding box center [576, 358] width 16 height 16
click at [581, 350] on input "Select an option" at bounding box center [576, 358] width 16 height 16
click at [646, 425] on span "Select an option" at bounding box center [641, 433] width 16 height 16
click at [646, 425] on input "Select an option" at bounding box center [641, 433] width 16 height 16
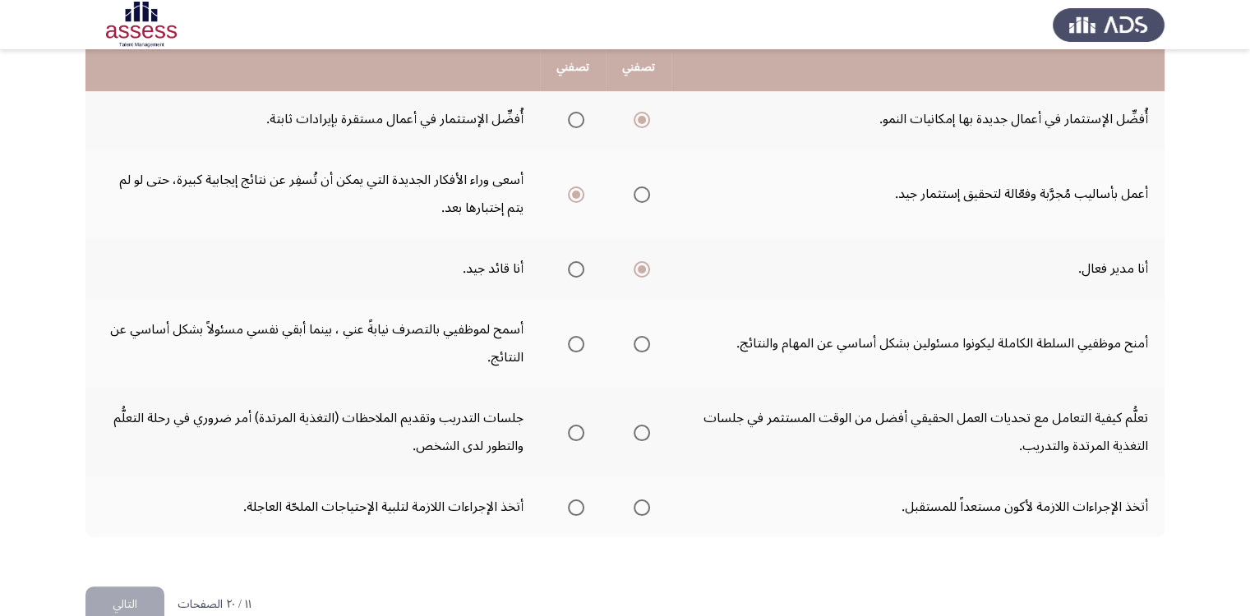
scroll to position [575, 0]
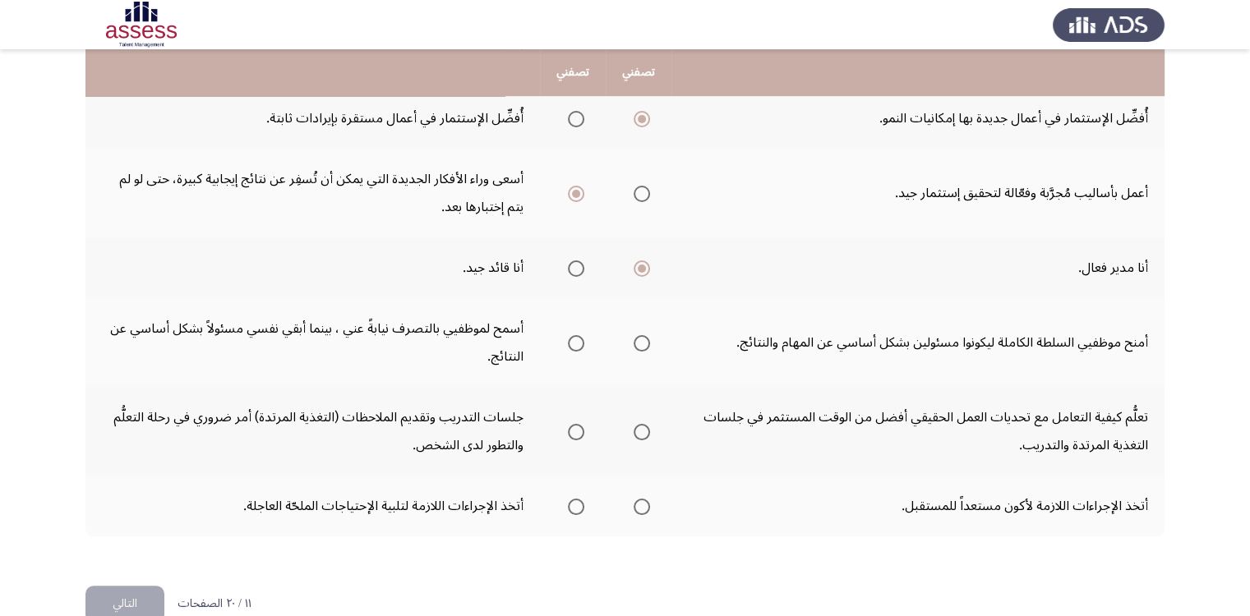
click at [575, 335] on span "Select an option" at bounding box center [576, 343] width 16 height 16
click at [575, 335] on input "Select an option" at bounding box center [576, 343] width 16 height 16
click at [572, 424] on span "Select an option" at bounding box center [576, 432] width 16 height 16
click at [572, 424] on input "Select an option" at bounding box center [576, 432] width 16 height 16
click at [578, 499] on span "Select an option" at bounding box center [576, 507] width 16 height 16
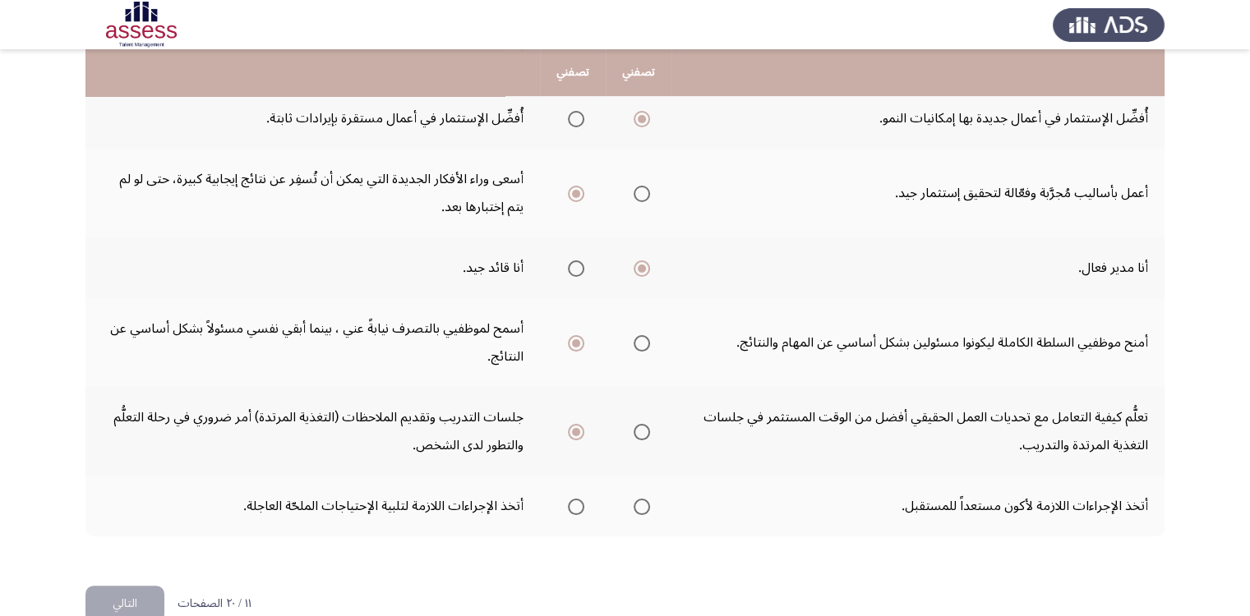
click at [578, 499] on input "Select an option" at bounding box center [576, 507] width 16 height 16
click at [122, 586] on button "التالي" at bounding box center [124, 604] width 79 height 37
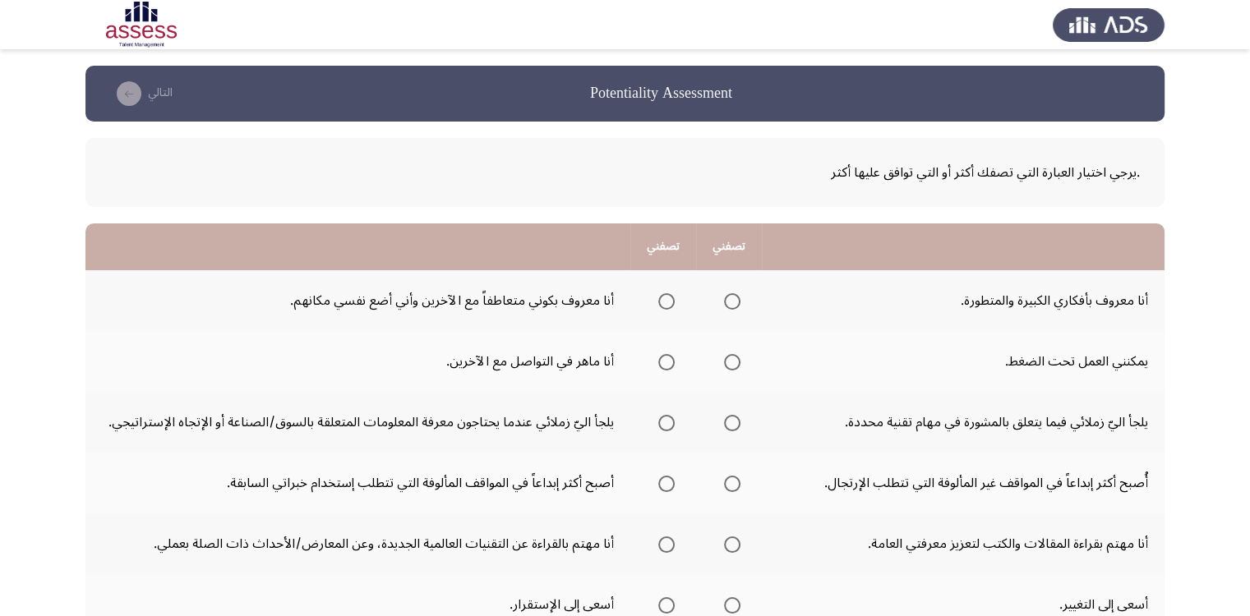
click at [730, 303] on span "Select an option" at bounding box center [732, 301] width 16 height 16
click at [730, 303] on input "Select an option" at bounding box center [732, 301] width 16 height 16
click at [732, 364] on span "Select an option" at bounding box center [732, 362] width 16 height 16
click at [732, 364] on input "Select an option" at bounding box center [732, 362] width 16 height 16
click at [669, 362] on span "Select an option" at bounding box center [666, 362] width 16 height 16
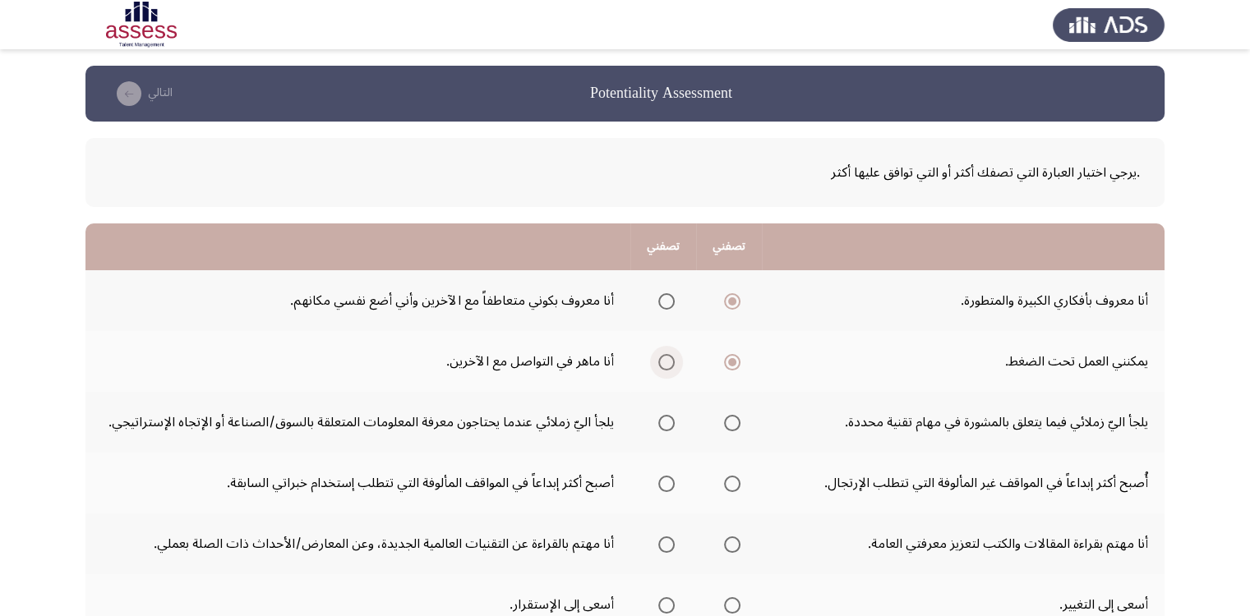
click at [669, 362] on input "Select an option" at bounding box center [666, 362] width 16 height 16
click at [736, 422] on span "Select an option" at bounding box center [732, 423] width 16 height 16
click at [736, 422] on input "Select an option" at bounding box center [732, 423] width 16 height 16
click at [733, 484] on span "Select an option" at bounding box center [732, 484] width 16 height 16
click at [733, 484] on input "Select an option" at bounding box center [732, 484] width 16 height 16
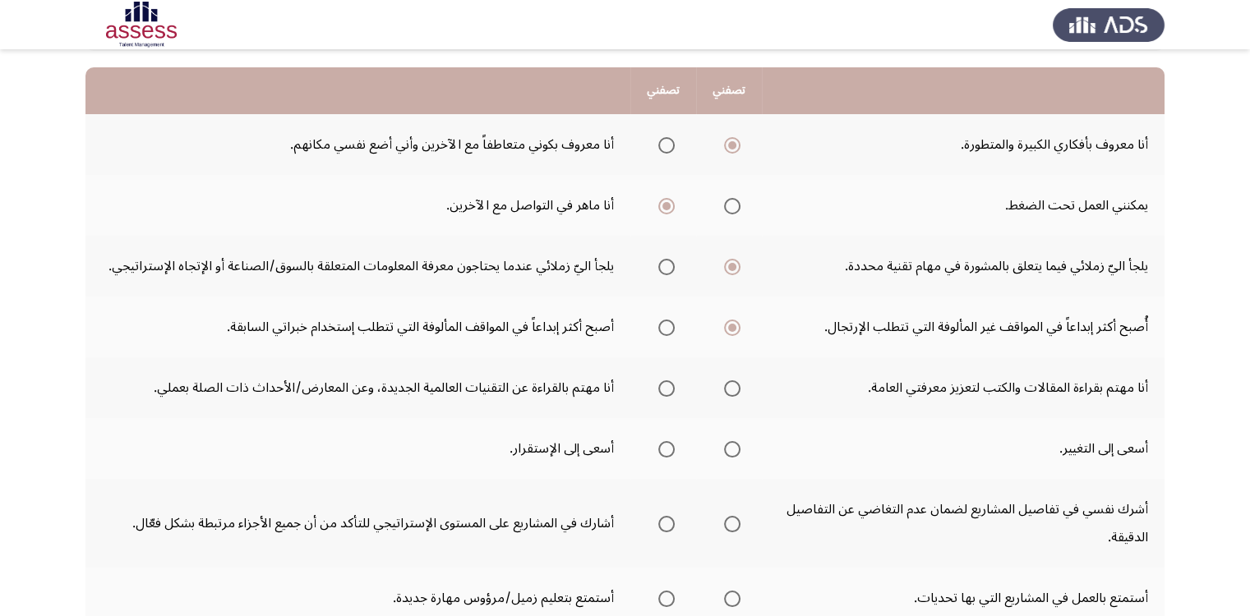
scroll to position [164, 0]
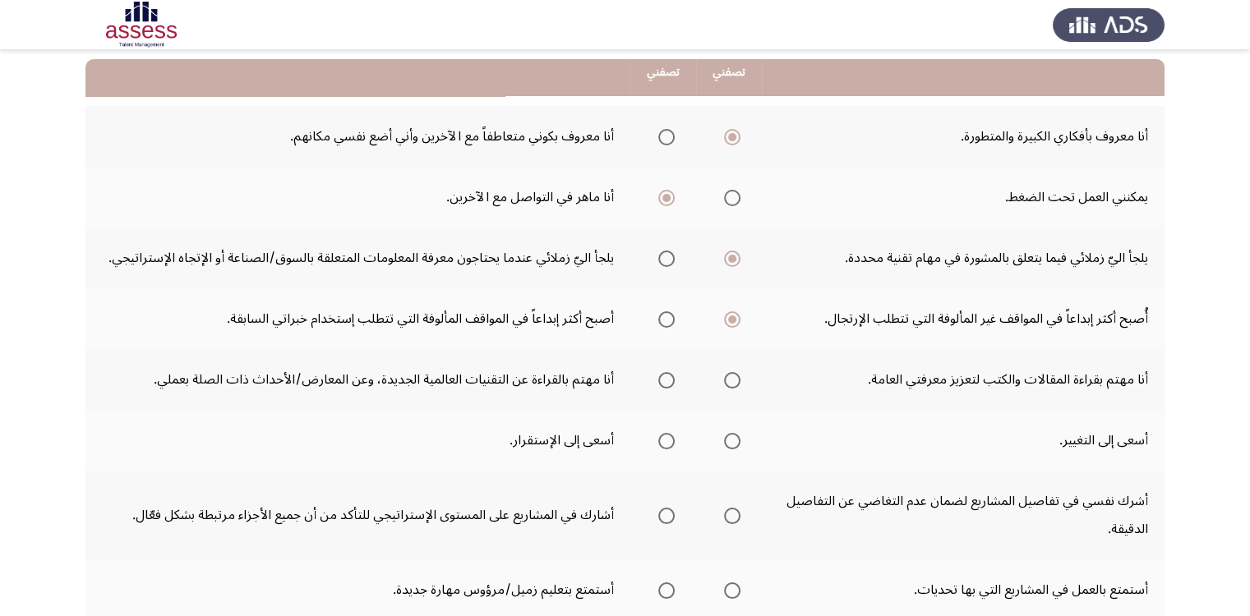
click at [666, 376] on span "Select an option" at bounding box center [666, 380] width 16 height 16
click at [666, 376] on input "Select an option" at bounding box center [666, 380] width 16 height 16
click at [732, 441] on span "Select an option" at bounding box center [732, 441] width 16 height 16
click at [732, 441] on input "Select an option" at bounding box center [732, 441] width 16 height 16
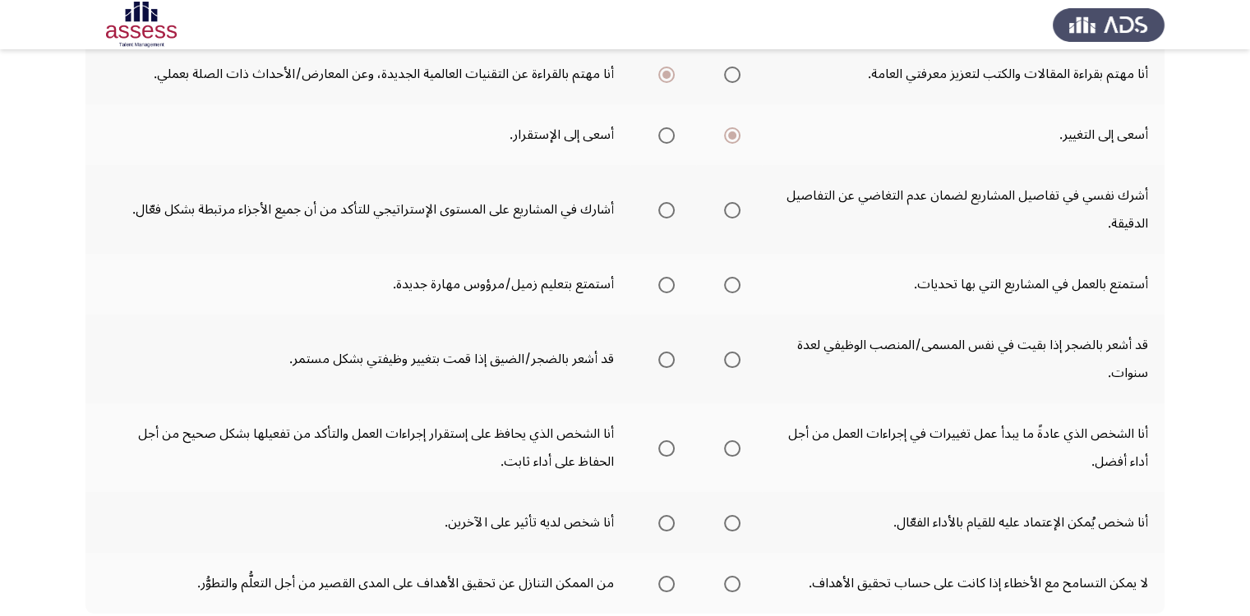
scroll to position [493, 0]
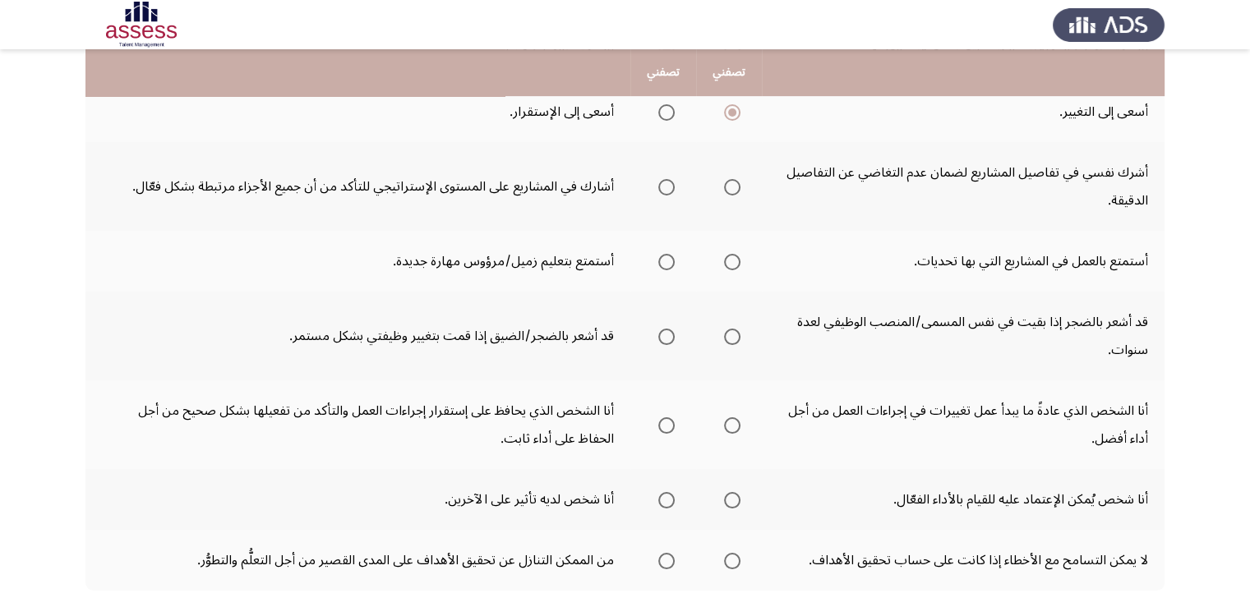
click at [671, 186] on span "Select an option" at bounding box center [666, 187] width 16 height 16
click at [671, 186] on input "Select an option" at bounding box center [666, 187] width 16 height 16
click at [730, 257] on span "Select an option" at bounding box center [732, 262] width 16 height 16
click at [730, 257] on input "Select an option" at bounding box center [732, 262] width 16 height 16
click at [735, 339] on span "Select an option" at bounding box center [732, 337] width 16 height 16
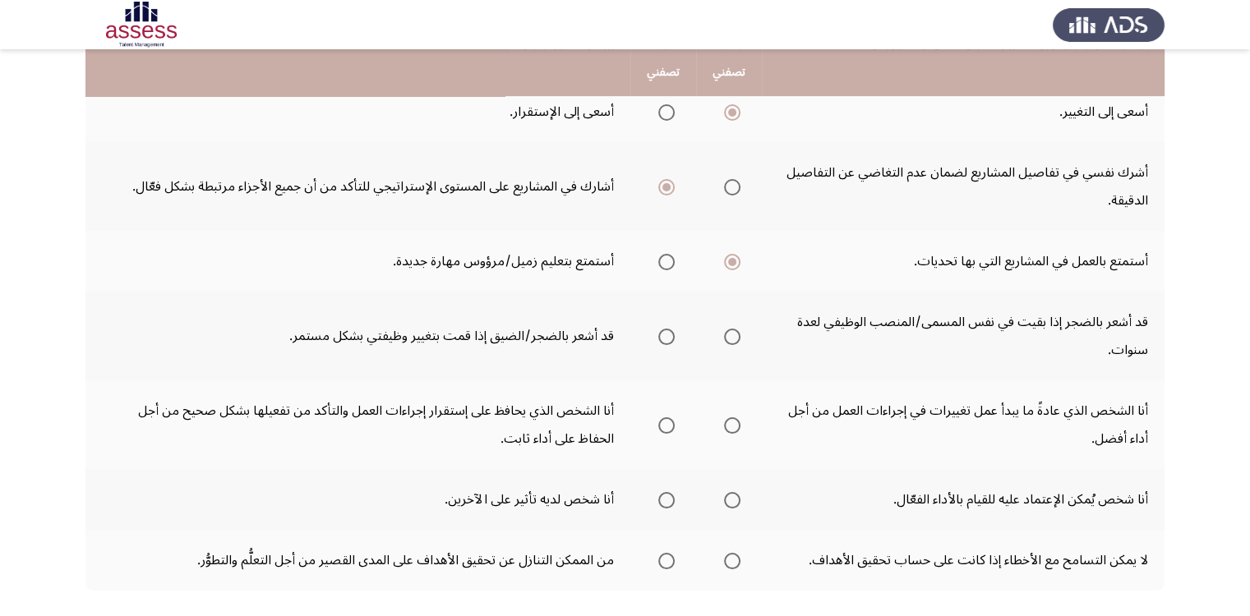
click at [735, 339] on input "Select an option" at bounding box center [732, 337] width 16 height 16
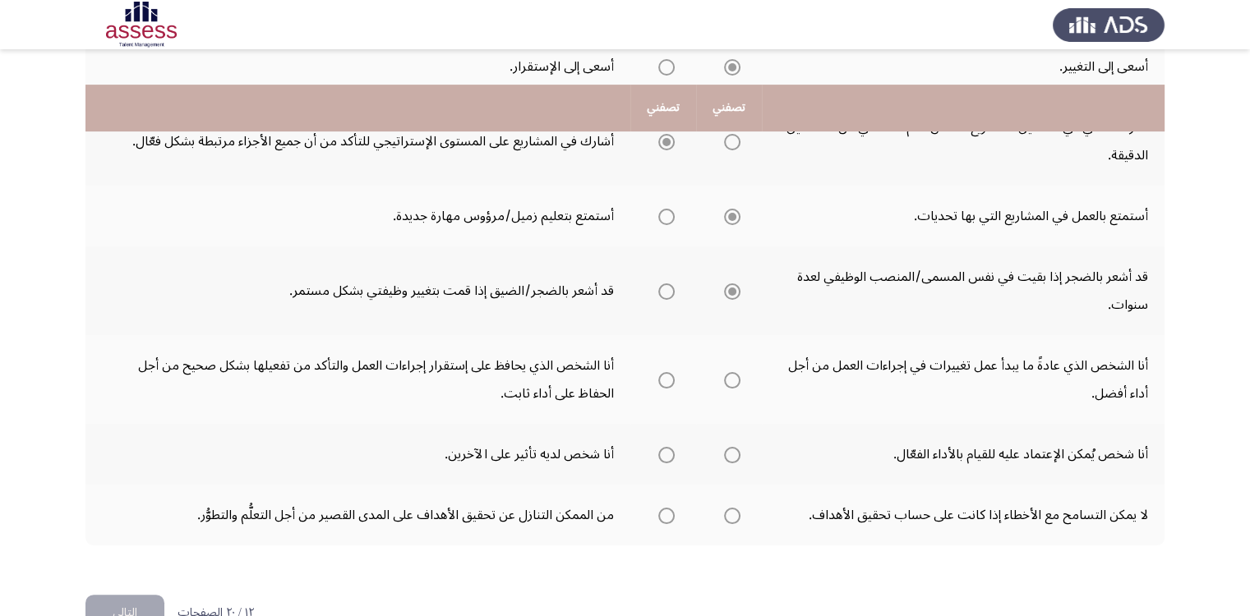
scroll to position [578, 0]
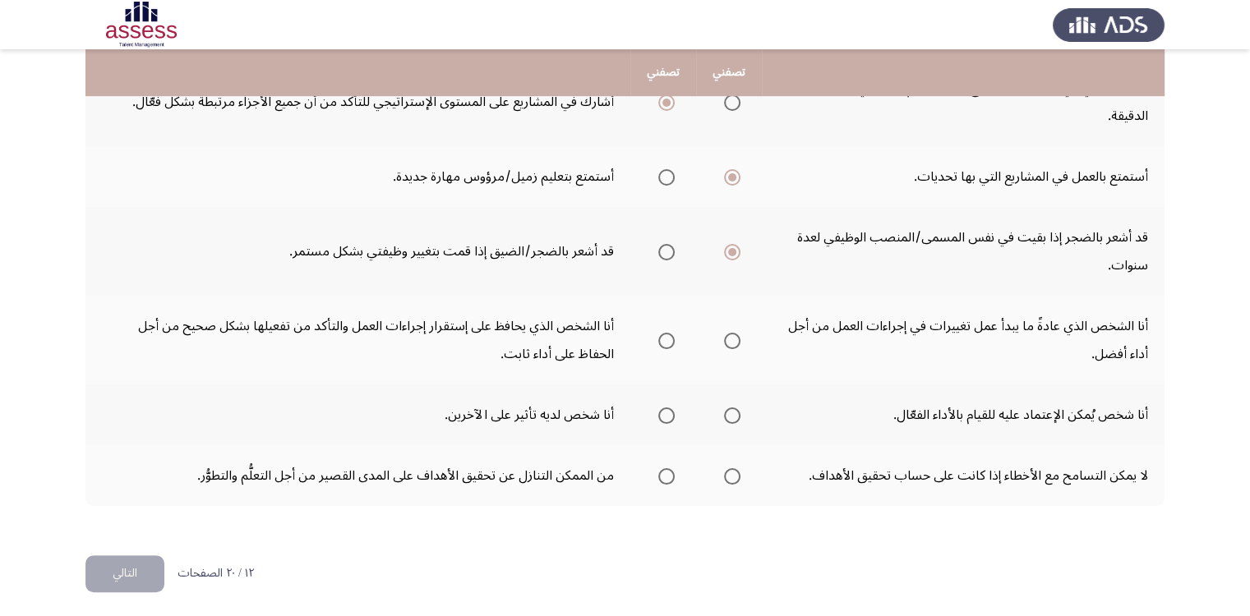
click at [739, 336] on span "Select an option" at bounding box center [732, 341] width 16 height 16
click at [739, 336] on input "Select an option" at bounding box center [732, 341] width 16 height 16
click at [735, 411] on span "Select an option" at bounding box center [732, 416] width 16 height 16
click at [735, 411] on input "Select an option" at bounding box center [732, 416] width 16 height 16
click at [666, 416] on span "Select an option" at bounding box center [666, 416] width 0 height 0
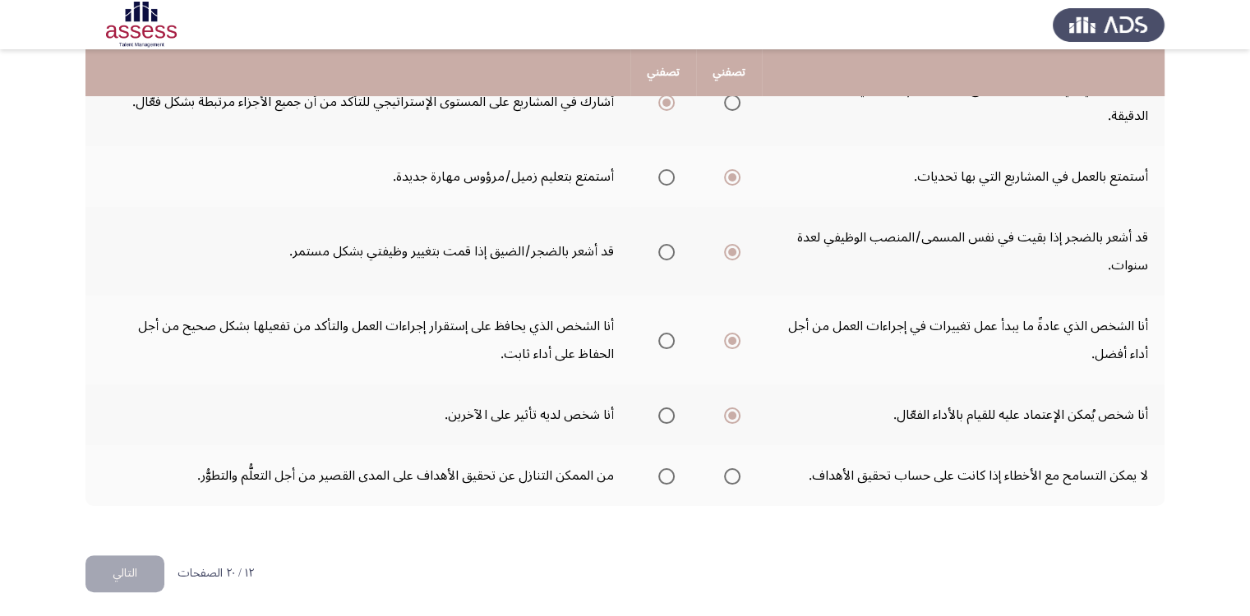
click at [667, 410] on input "Select an option" at bounding box center [666, 416] width 16 height 16
click at [665, 472] on span "Select an option" at bounding box center [666, 476] width 16 height 16
click at [665, 472] on input "Select an option" at bounding box center [666, 476] width 16 height 16
click at [109, 564] on button "التالي" at bounding box center [124, 573] width 79 height 37
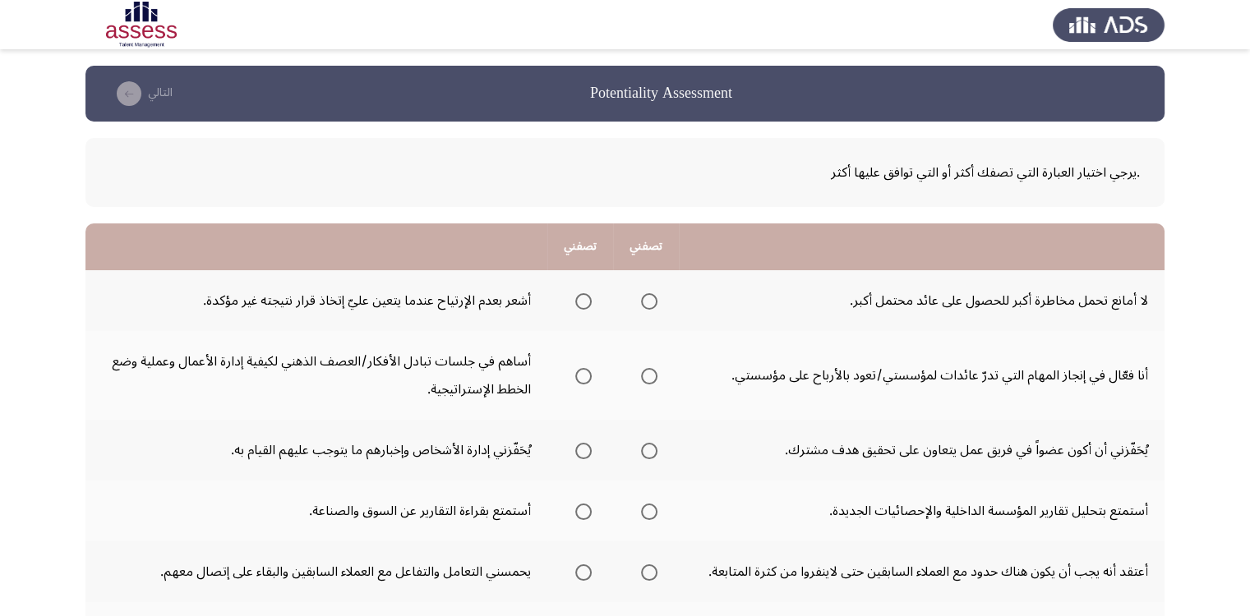
click at [651, 302] on span "Select an option" at bounding box center [649, 301] width 16 height 16
click at [651, 302] on input "Select an option" at bounding box center [649, 301] width 16 height 16
click at [651, 375] on span "Select an option" at bounding box center [649, 376] width 16 height 16
click at [651, 375] on input "Select an option" at bounding box center [649, 376] width 16 height 16
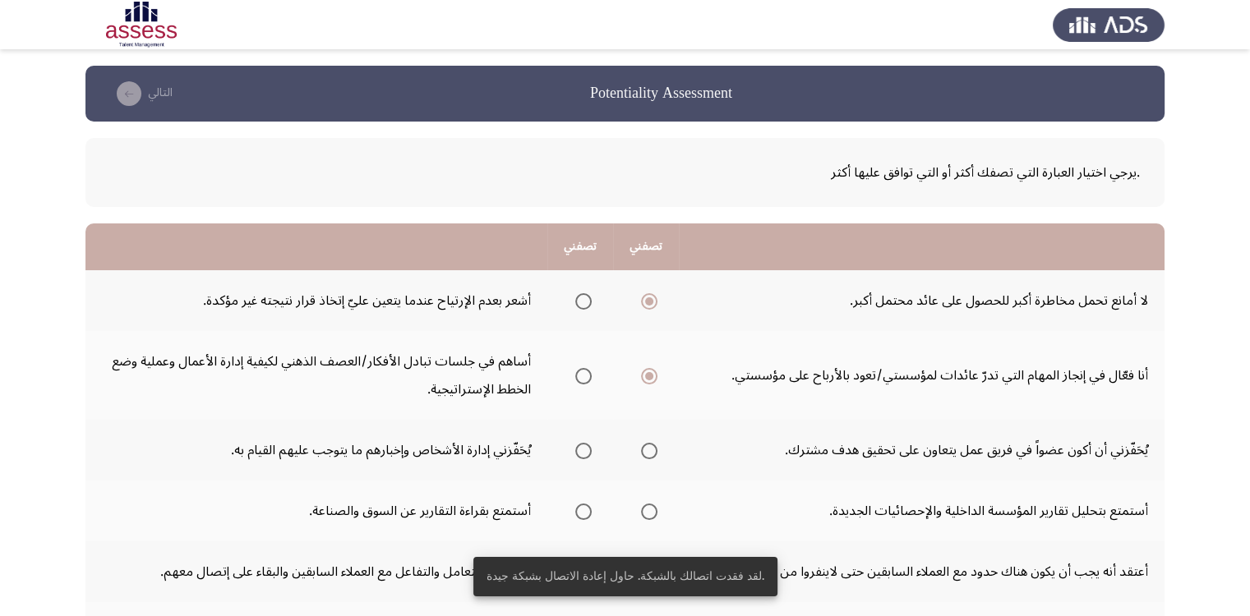
click at [652, 451] on span "Select an option" at bounding box center [649, 451] width 16 height 16
click at [652, 451] on input "Select an option" at bounding box center [649, 451] width 16 height 16
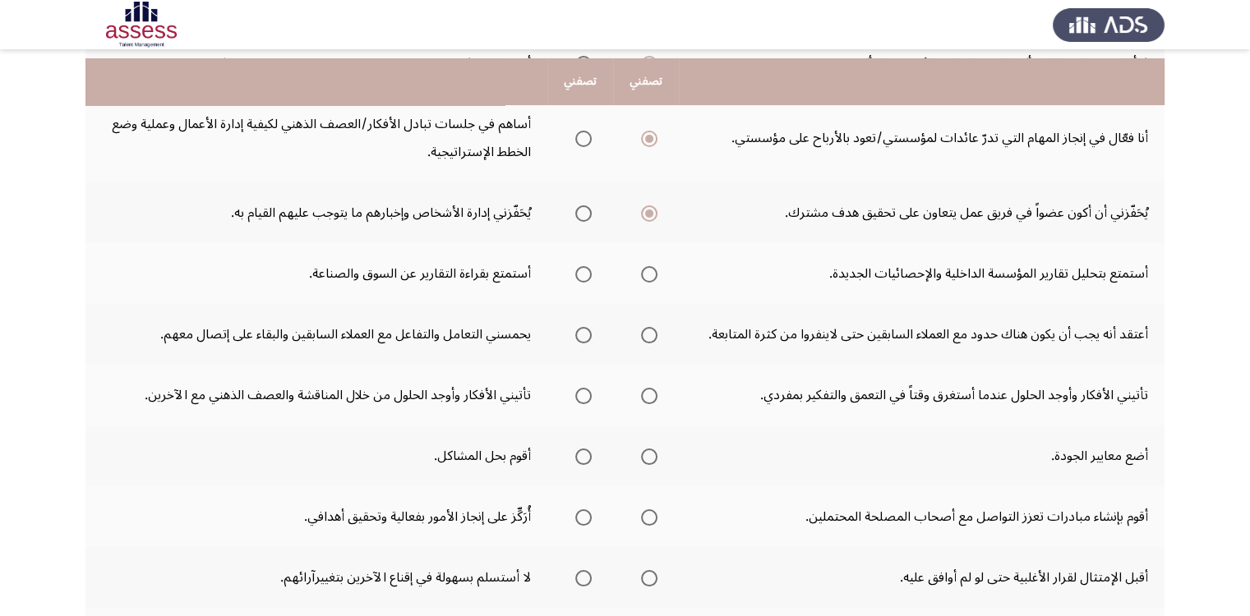
scroll to position [246, 0]
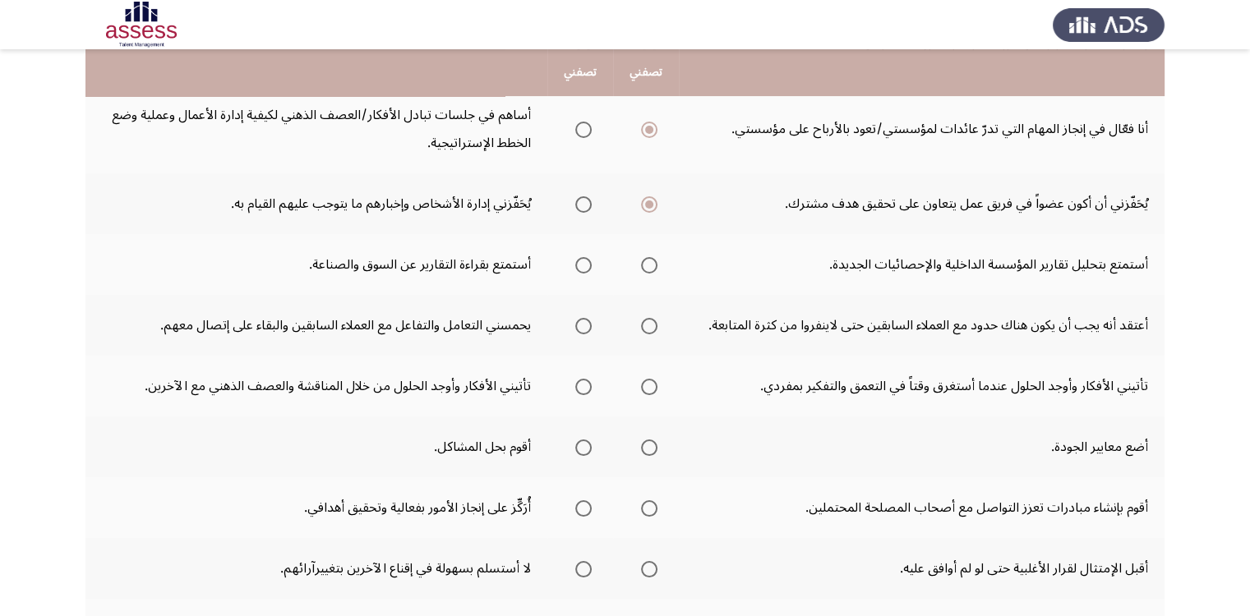
click at [647, 266] on span "Select an option" at bounding box center [649, 265] width 16 height 16
click at [647, 266] on input "Select an option" at bounding box center [649, 265] width 16 height 16
click at [583, 323] on span "Select an option" at bounding box center [583, 326] width 16 height 16
click at [583, 323] on input "Select an option" at bounding box center [583, 326] width 16 height 16
click at [648, 385] on span "Select an option" at bounding box center [649, 387] width 16 height 16
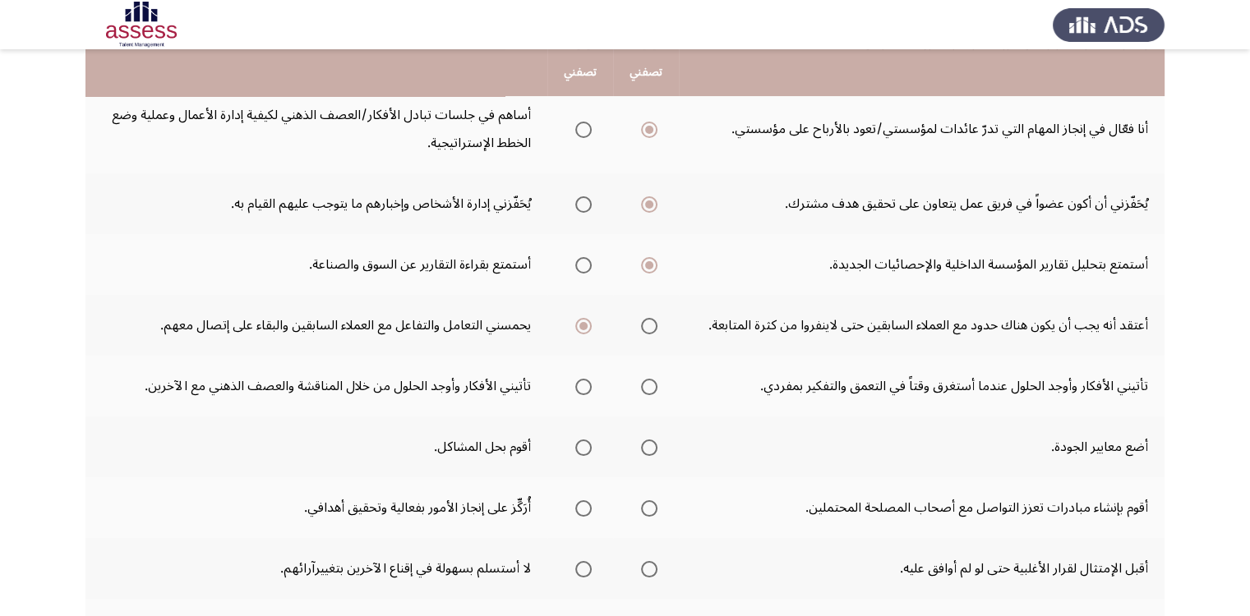
click at [648, 385] on input "Select an option" at bounding box center [649, 387] width 16 height 16
click at [582, 385] on span "Select an option" at bounding box center [583, 387] width 16 height 16
click at [582, 385] on input "Select an option" at bounding box center [583, 387] width 16 height 16
click at [650, 387] on span "Select an option" at bounding box center [649, 387] width 16 height 16
click at [650, 387] on input "Select an option" at bounding box center [649, 387] width 16 height 16
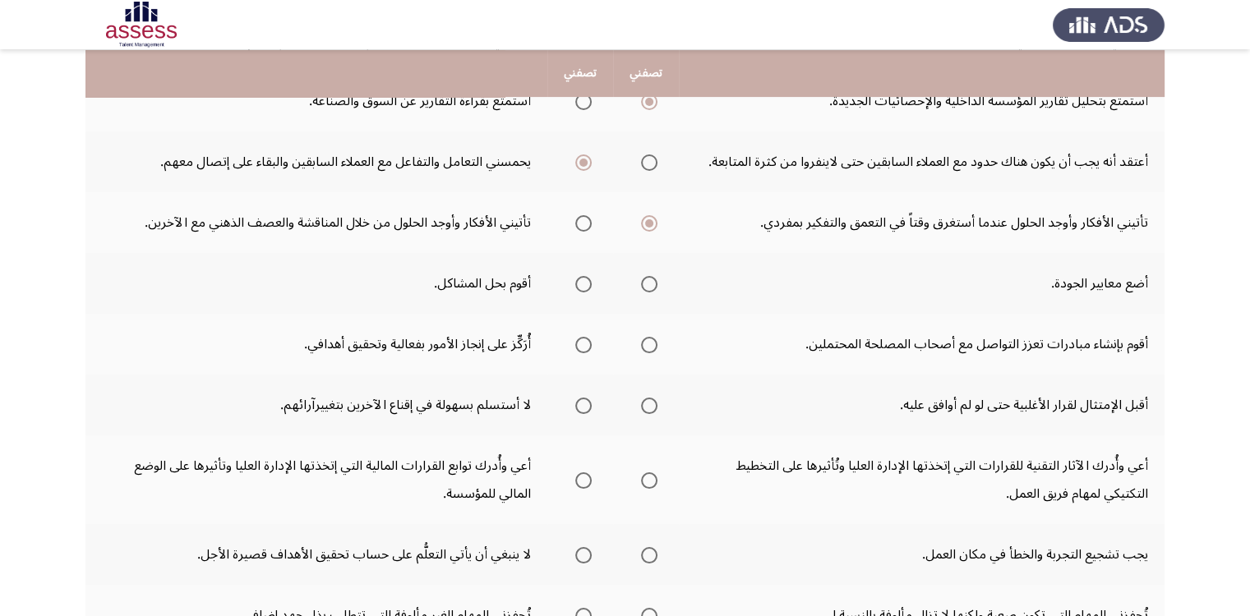
scroll to position [411, 0]
click at [654, 280] on span "Select an option" at bounding box center [649, 283] width 16 height 16
click at [654, 280] on input "Select an option" at bounding box center [649, 283] width 16 height 16
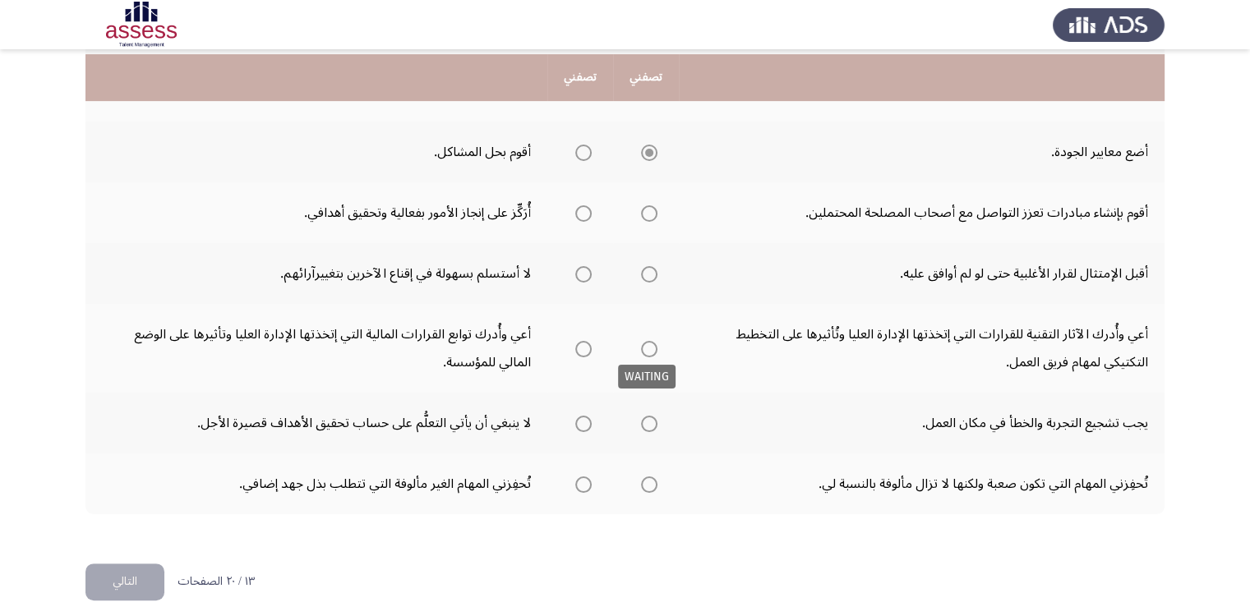
scroll to position [550, 0]
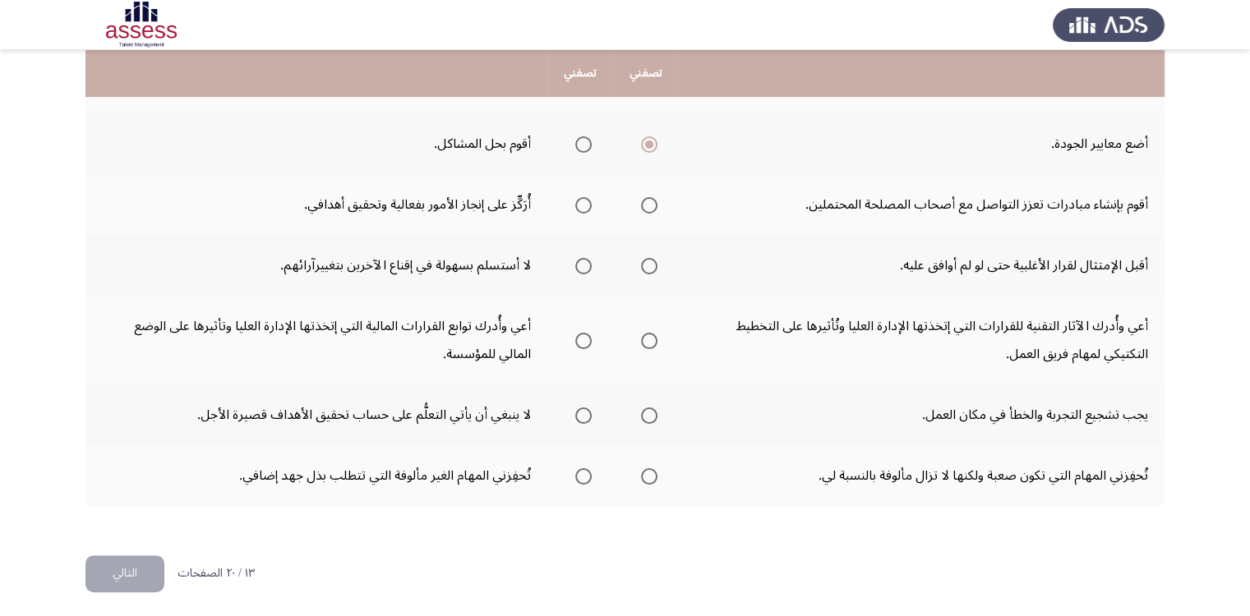
click at [652, 202] on span "Select an option" at bounding box center [649, 205] width 16 height 16
click at [652, 202] on input "Select an option" at bounding box center [649, 205] width 16 height 16
click at [647, 261] on span "Select an option" at bounding box center [649, 266] width 16 height 16
click at [647, 261] on input "Select an option" at bounding box center [649, 266] width 16 height 16
click at [647, 334] on span "Select an option" at bounding box center [649, 341] width 16 height 16
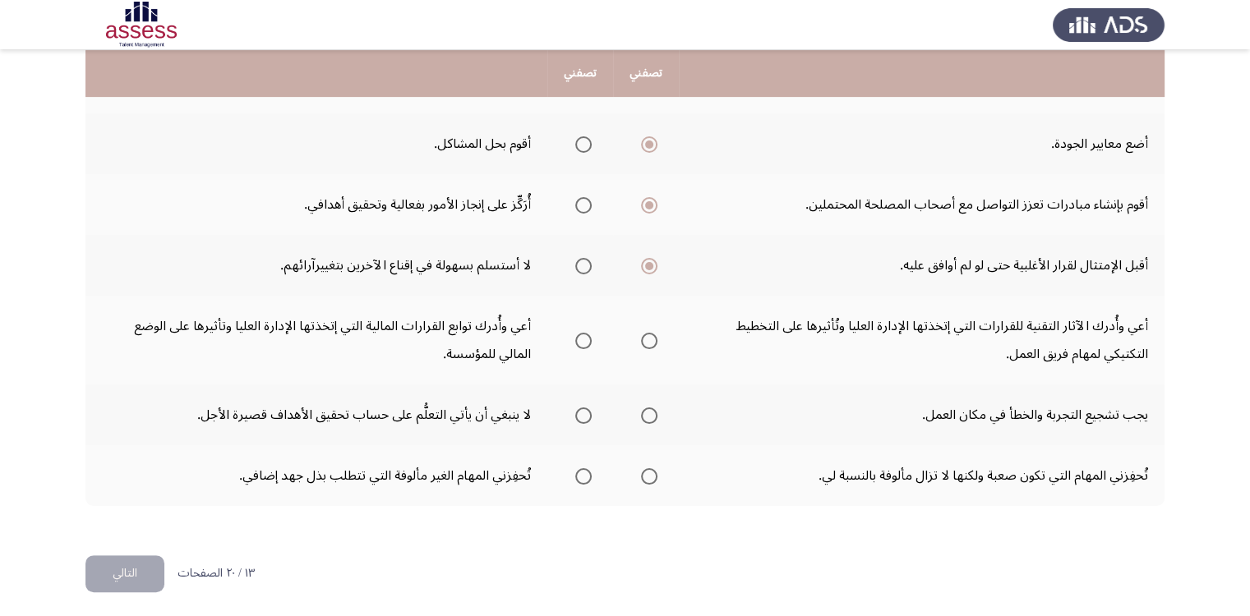
click at [647, 334] on input "Select an option" at bounding box center [649, 341] width 16 height 16
click at [649, 413] on span "Select an option" at bounding box center [649, 416] width 16 height 16
click at [649, 413] on input "Select an option" at bounding box center [649, 416] width 16 height 16
click at [585, 471] on span "Select an option" at bounding box center [583, 476] width 16 height 16
click at [585, 471] on input "Select an option" at bounding box center [583, 476] width 16 height 16
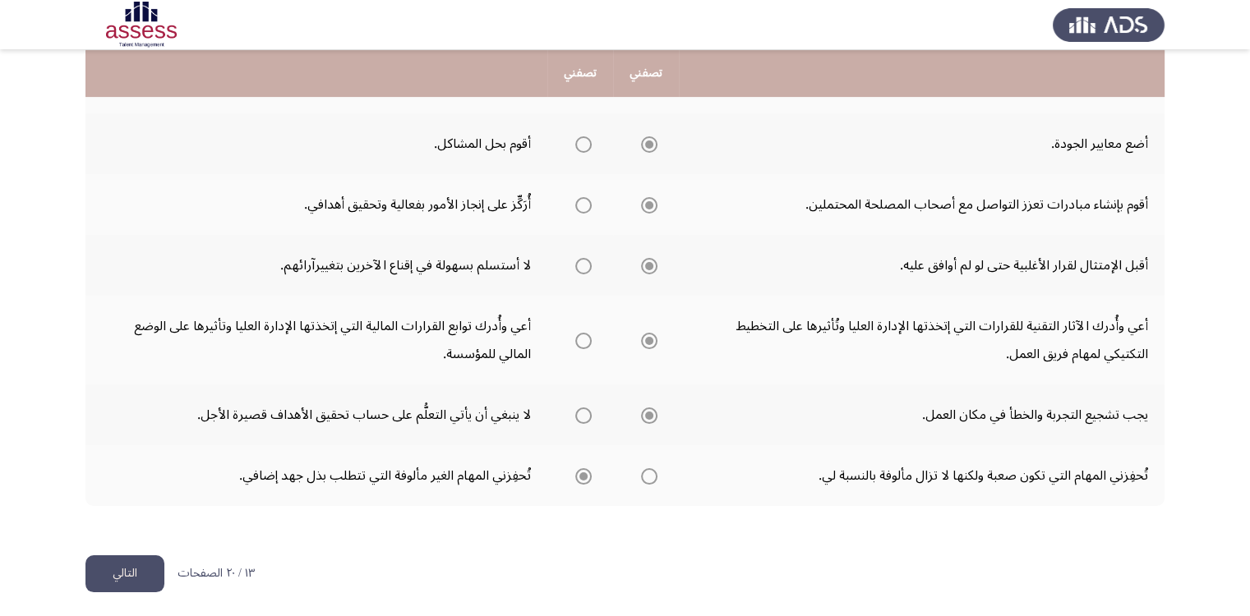
click at [122, 567] on button "التالي" at bounding box center [124, 573] width 79 height 37
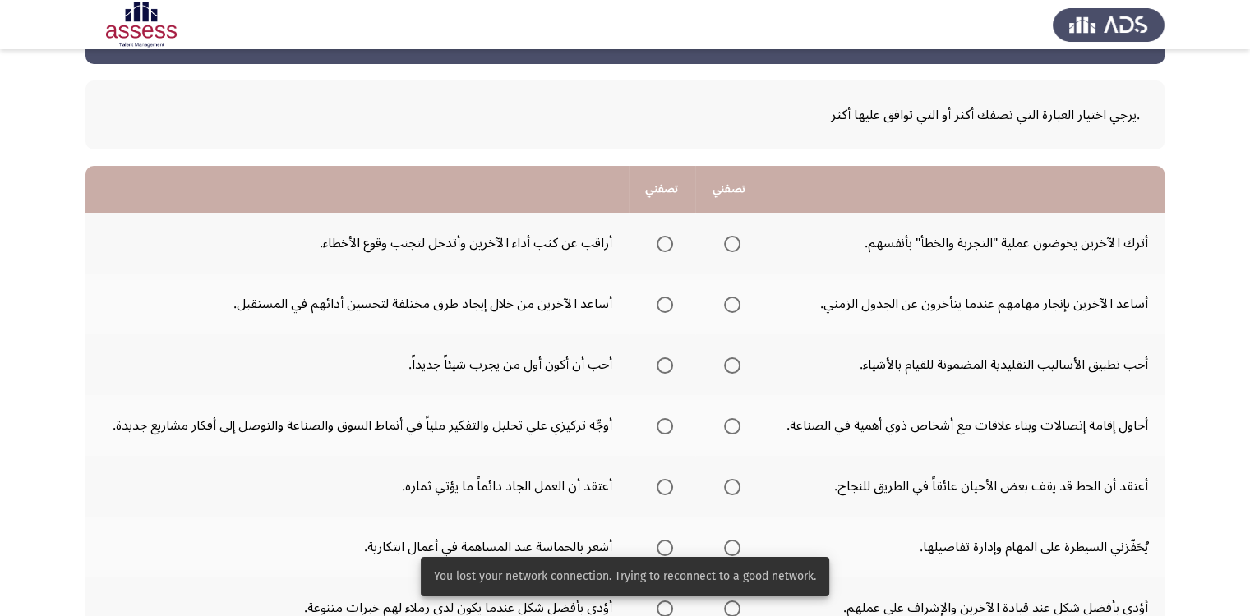
scroll to position [246, 0]
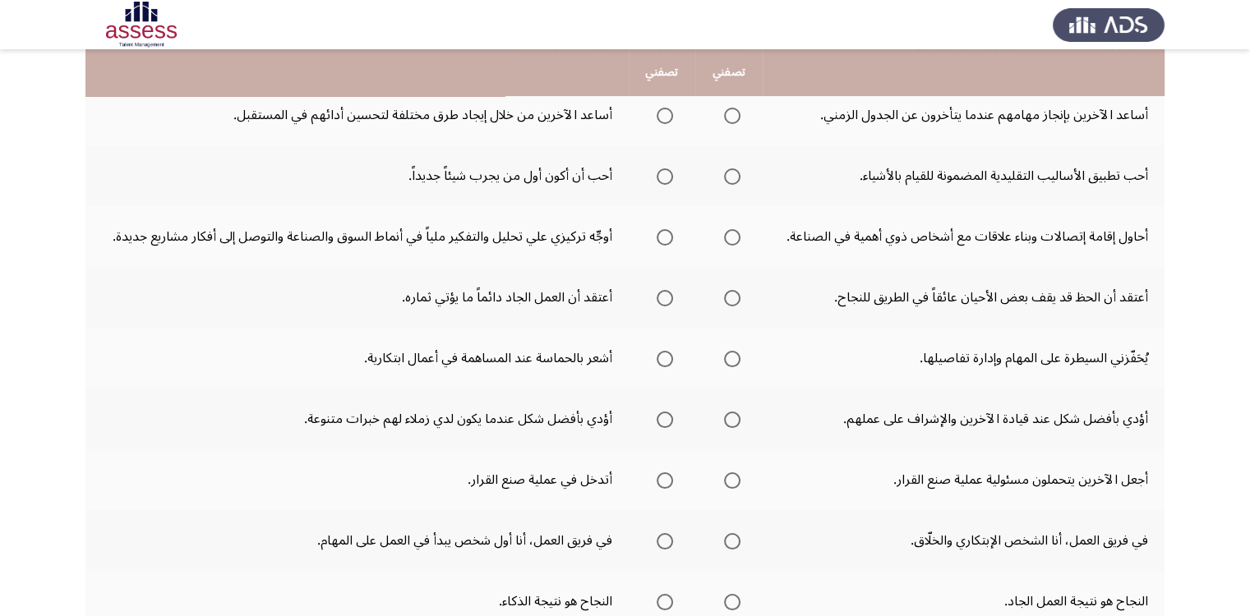
click at [662, 116] on span "Select an option" at bounding box center [664, 116] width 16 height 16
click at [662, 116] on input "Select an option" at bounding box center [664, 116] width 16 height 16
click at [662, 175] on span "Select an option" at bounding box center [664, 176] width 16 height 16
click at [662, 175] on input "Select an option" at bounding box center [664, 176] width 16 height 16
click at [730, 233] on span "Select an option" at bounding box center [732, 237] width 16 height 16
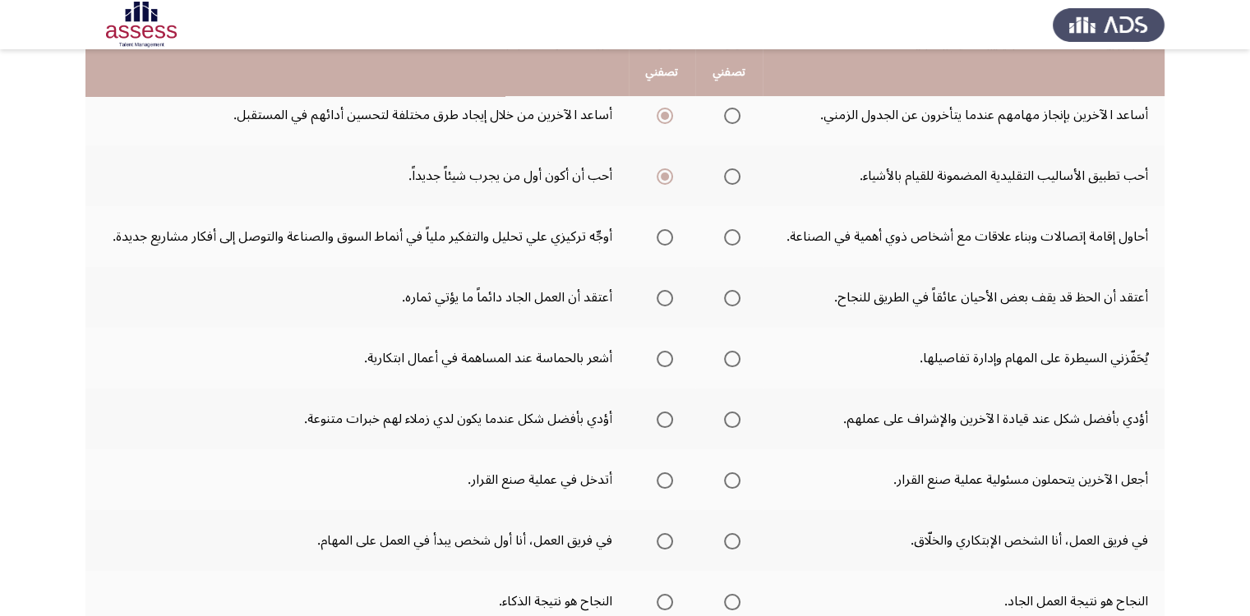
click at [730, 233] on input "Select an option" at bounding box center [732, 237] width 16 height 16
click at [669, 296] on span "Select an option" at bounding box center [664, 298] width 16 height 16
click at [669, 296] on input "Select an option" at bounding box center [664, 298] width 16 height 16
click at [666, 360] on span "Select an option" at bounding box center [664, 359] width 16 height 16
click at [666, 360] on input "Select an option" at bounding box center [664, 359] width 16 height 16
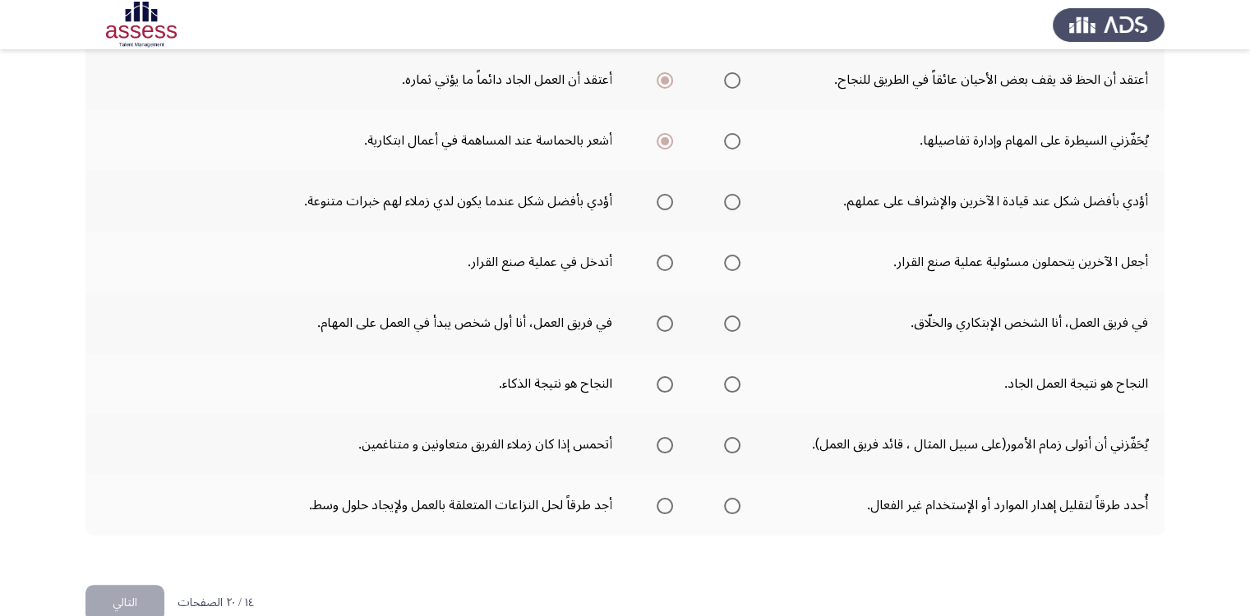
scroll to position [493, 0]
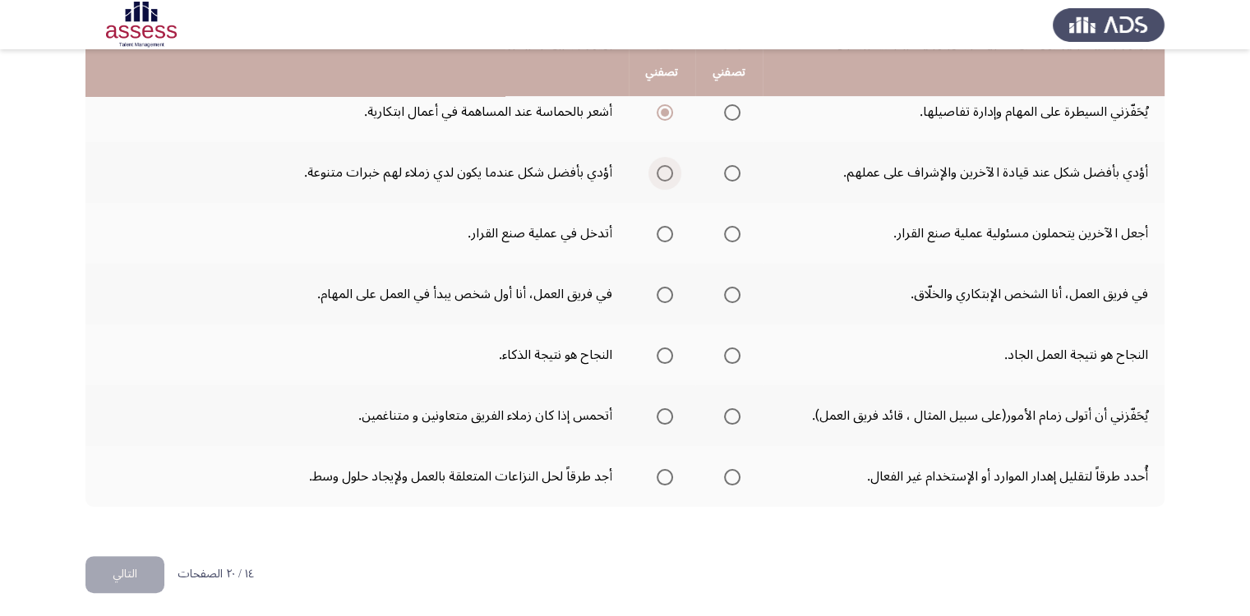
click at [660, 168] on span "Select an option" at bounding box center [664, 173] width 16 height 16
click at [660, 168] on input "Select an option" at bounding box center [664, 173] width 16 height 16
click at [661, 228] on span "Select an option" at bounding box center [664, 234] width 16 height 16
click at [661, 228] on input "Select an option" at bounding box center [664, 234] width 16 height 16
click at [731, 293] on span "Select an option" at bounding box center [732, 295] width 16 height 16
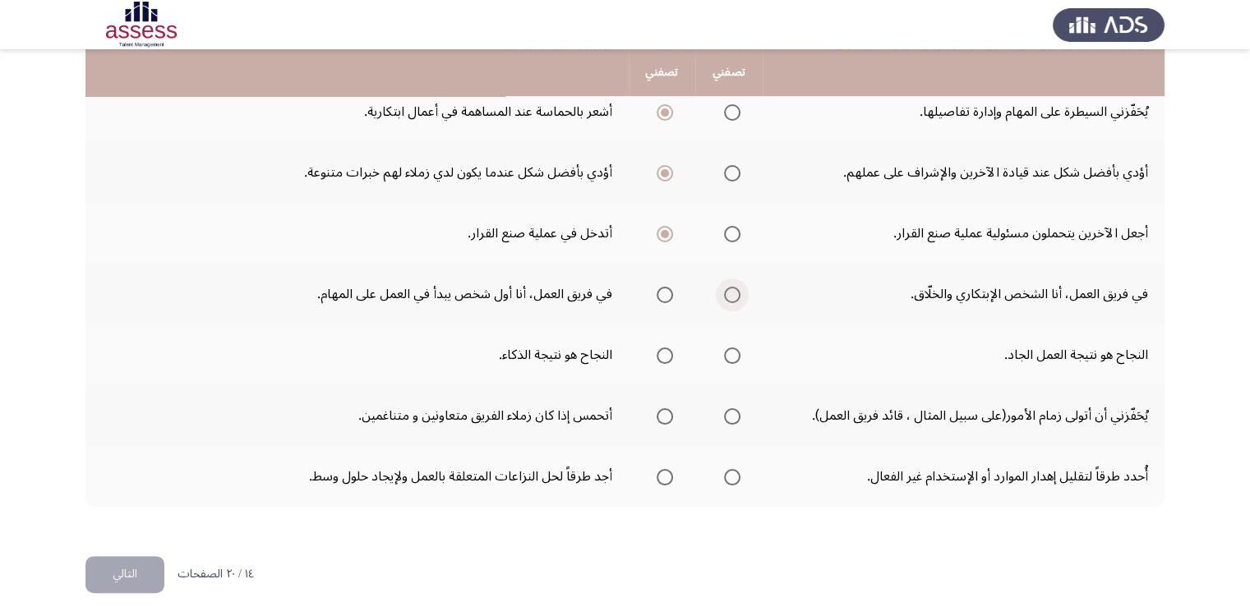
click at [731, 293] on input "Select an option" at bounding box center [732, 295] width 16 height 16
click at [730, 355] on span "Select an option" at bounding box center [732, 356] width 16 height 16
click at [730, 355] on input "Select an option" at bounding box center [732, 356] width 16 height 16
click at [730, 415] on span "Select an option" at bounding box center [732, 416] width 16 height 16
click at [730, 415] on input "Select an option" at bounding box center [732, 416] width 16 height 16
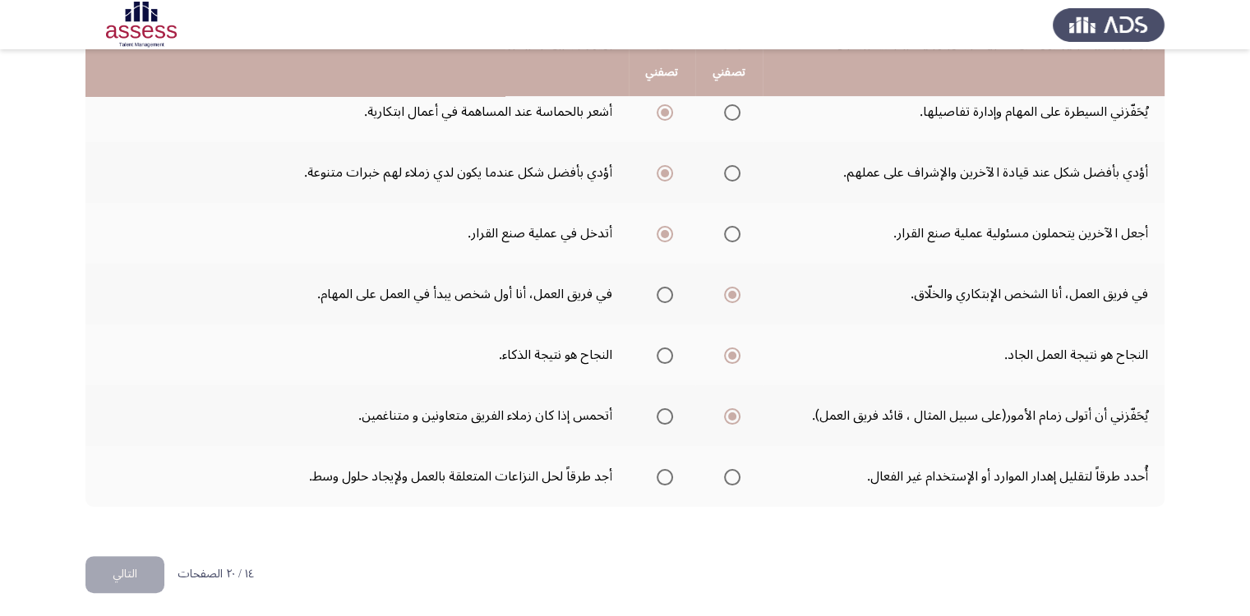
click at [665, 472] on span "Select an option" at bounding box center [664, 477] width 16 height 16
click at [665, 472] on input "Select an option" at bounding box center [664, 477] width 16 height 16
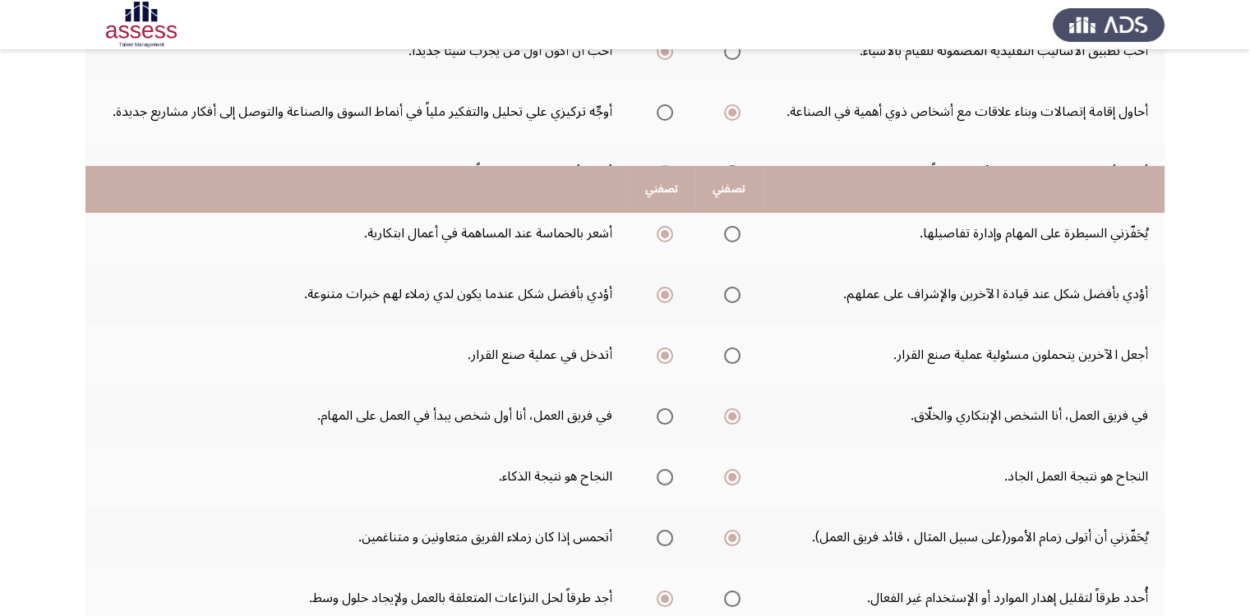
scroll to position [82, 0]
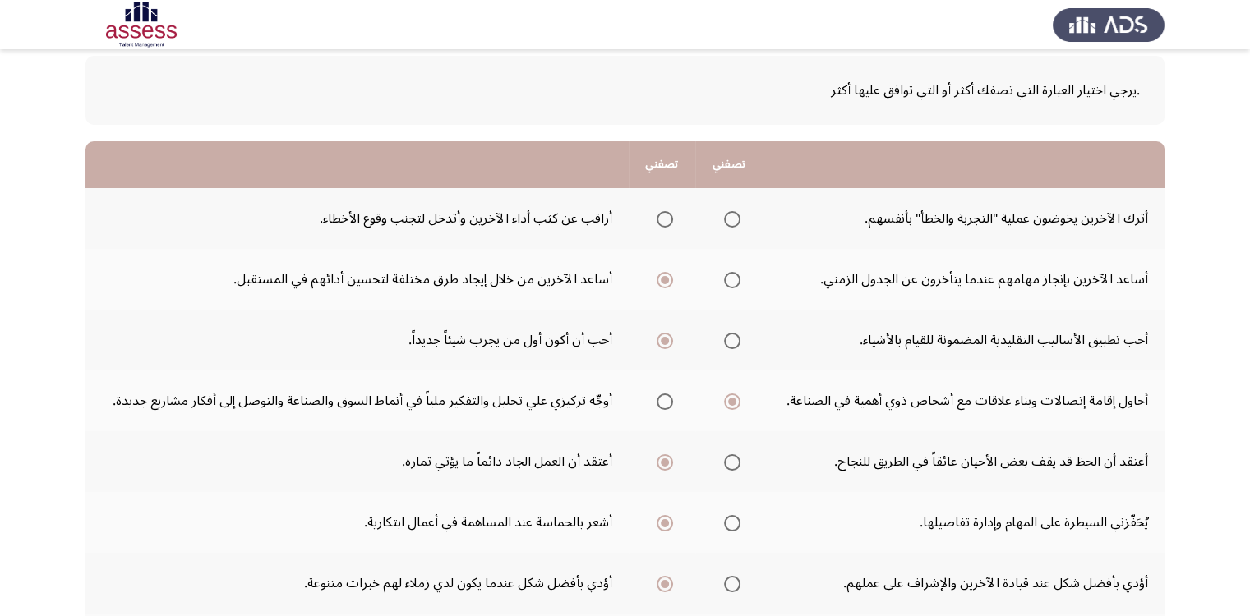
click at [656, 214] on span "Select an option" at bounding box center [664, 219] width 16 height 16
click at [656, 214] on input "Select an option" at bounding box center [664, 219] width 16 height 16
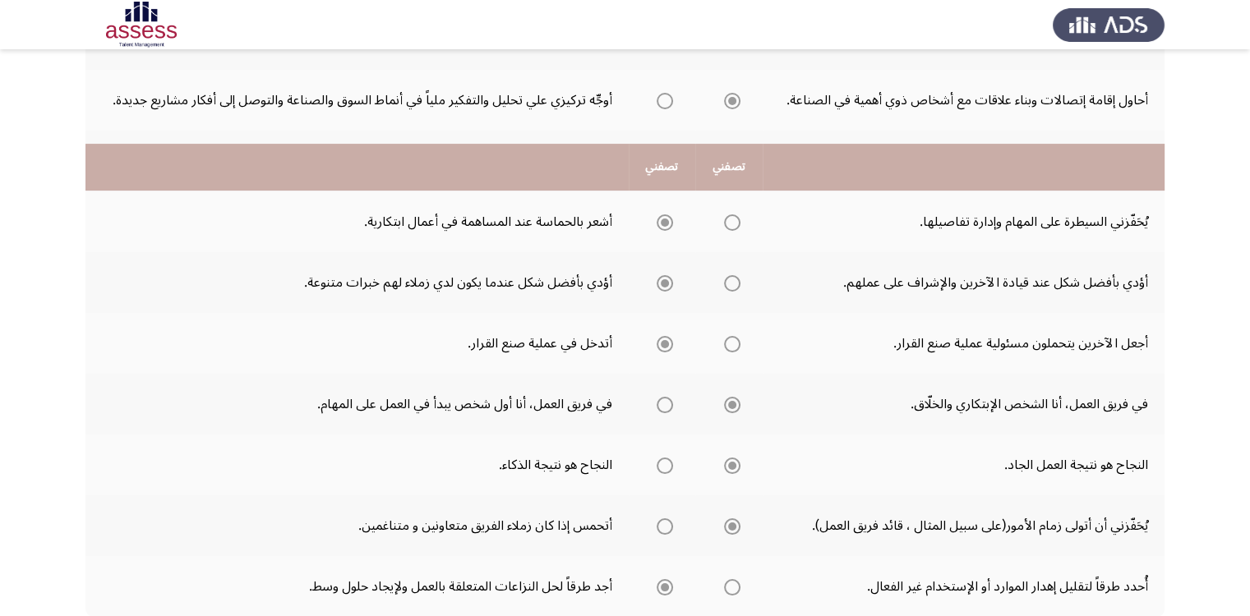
scroll to position [495, 0]
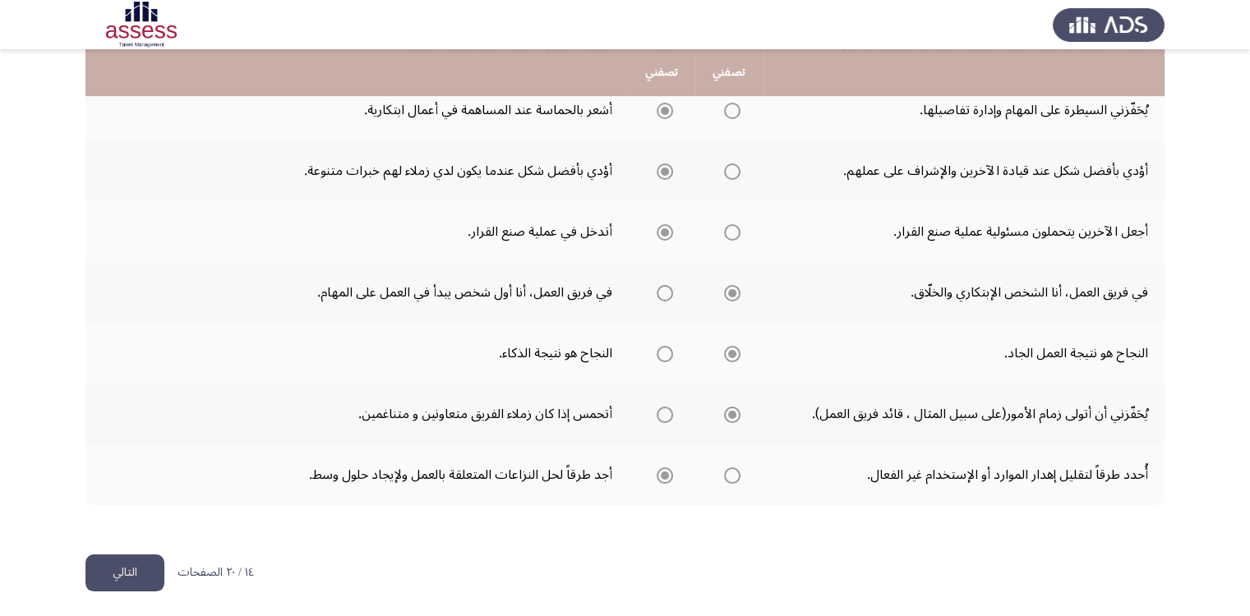
click at [117, 566] on button "التالي" at bounding box center [124, 573] width 79 height 37
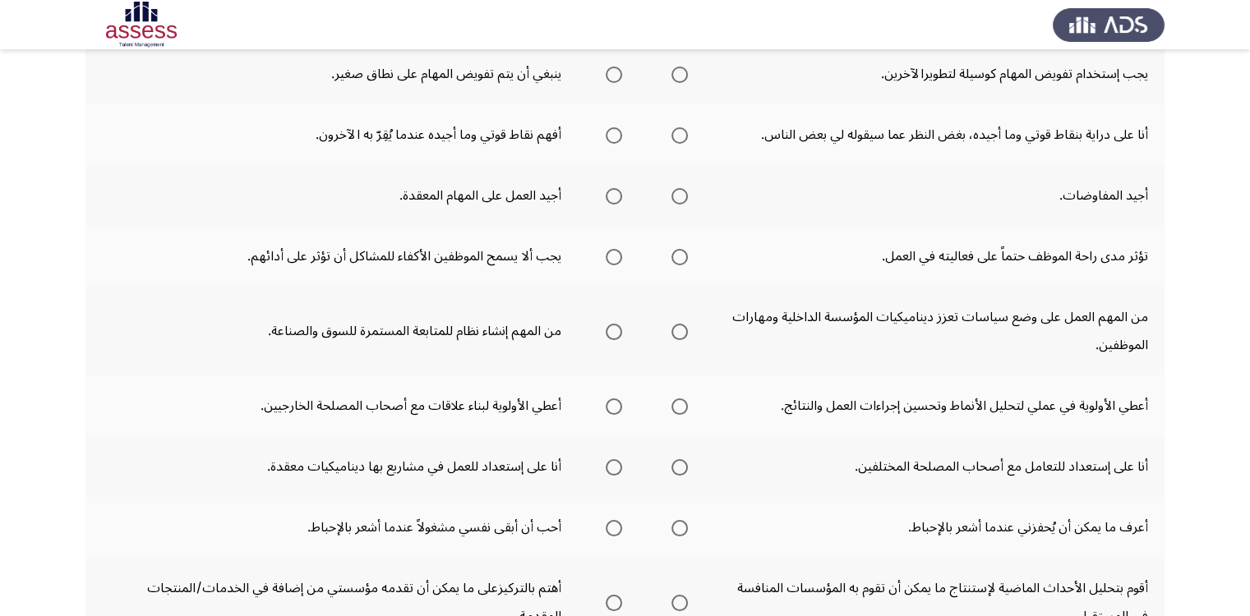
scroll to position [2, 0]
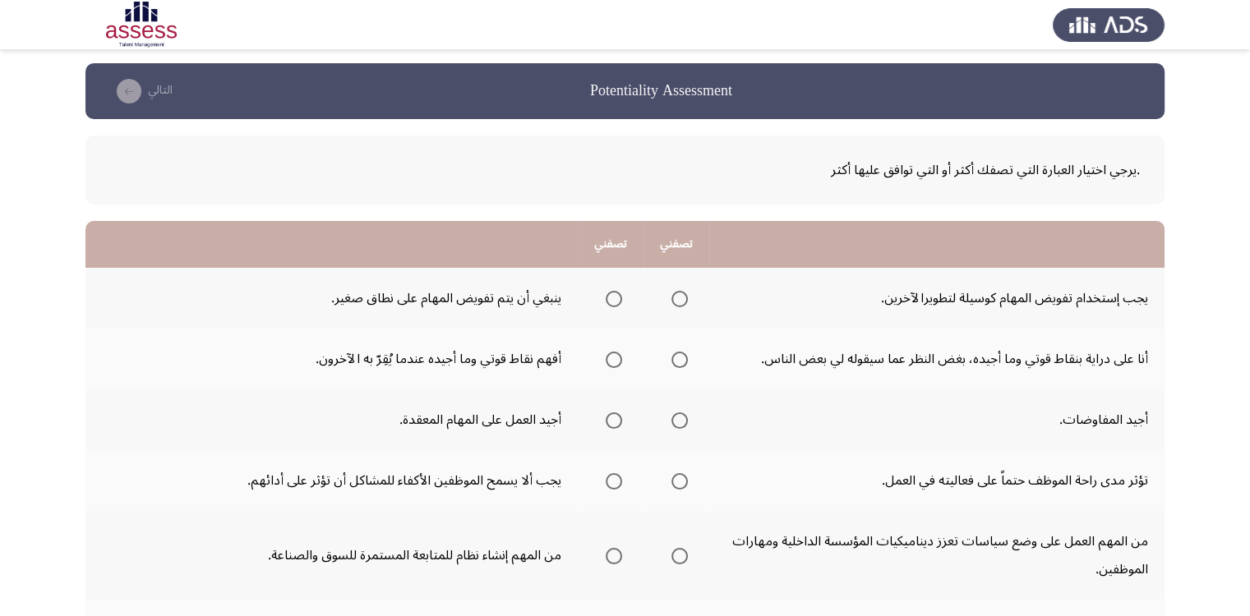
click at [618, 297] on span "Select an option" at bounding box center [614, 299] width 16 height 16
click at [618, 297] on input "Select an option" at bounding box center [614, 299] width 16 height 16
click at [682, 301] on span "Select an option" at bounding box center [679, 299] width 16 height 16
click at [682, 301] on input "Select an option" at bounding box center [679, 299] width 16 height 16
click at [620, 422] on span "Select an option" at bounding box center [614, 420] width 16 height 16
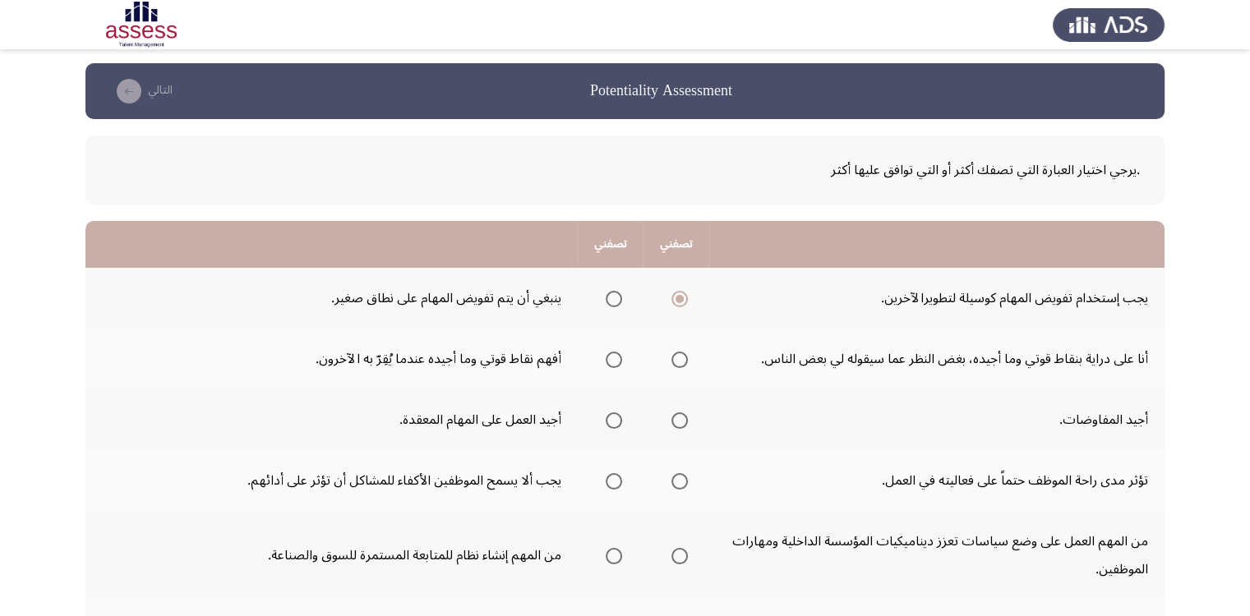
click at [620, 422] on input "Select an option" at bounding box center [614, 420] width 16 height 16
click at [681, 363] on span "Select an option" at bounding box center [679, 360] width 16 height 16
click at [681, 363] on input "Select an option" at bounding box center [679, 360] width 16 height 16
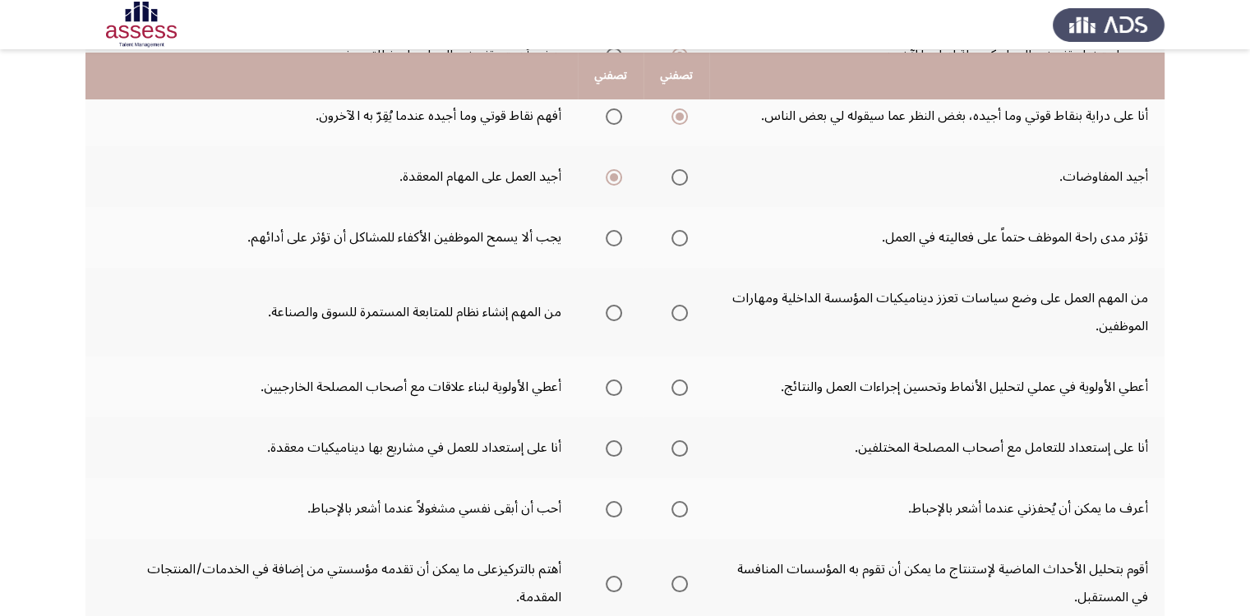
scroll to position [249, 0]
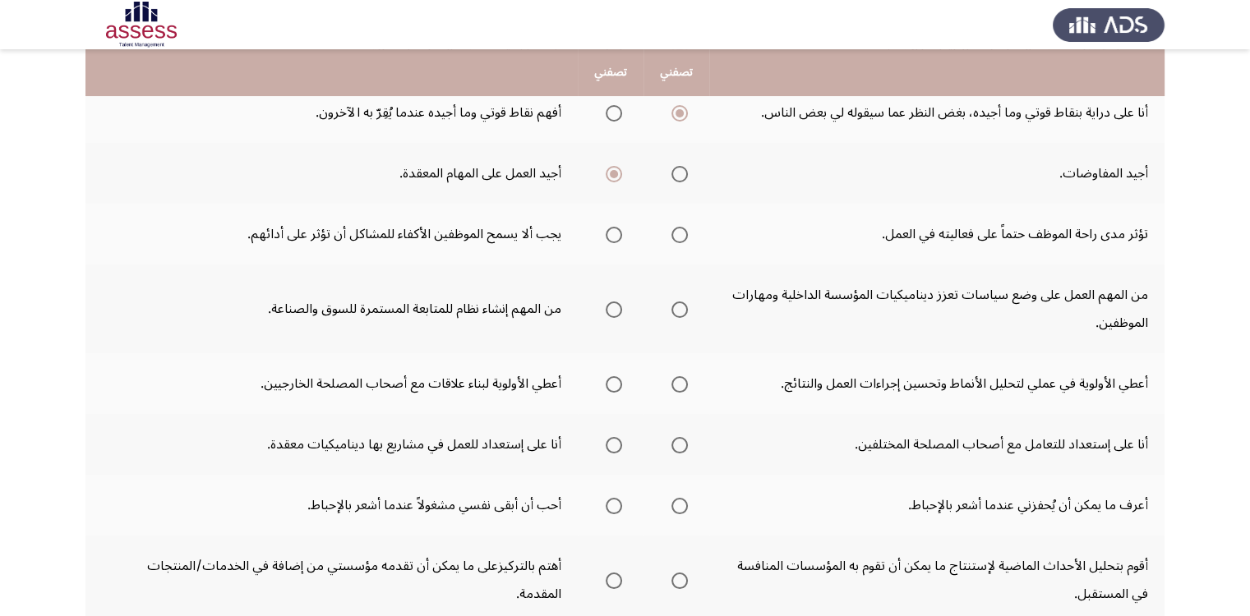
click at [615, 234] on span "Select an option" at bounding box center [614, 235] width 16 height 16
click at [615, 234] on input "Select an option" at bounding box center [614, 235] width 16 height 16
click at [682, 310] on span "Select an option" at bounding box center [679, 310] width 16 height 16
click at [682, 310] on input "Select an option" at bounding box center [679, 310] width 16 height 16
click at [680, 379] on span "Select an option" at bounding box center [679, 384] width 16 height 16
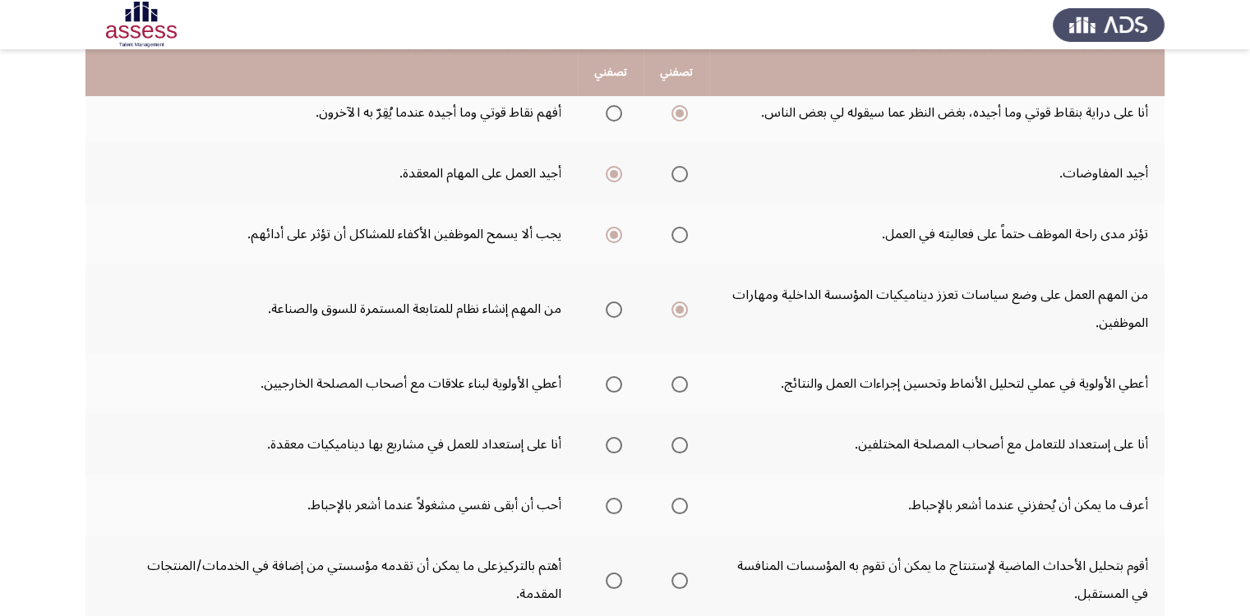
click at [680, 379] on input "Select an option" at bounding box center [679, 384] width 16 height 16
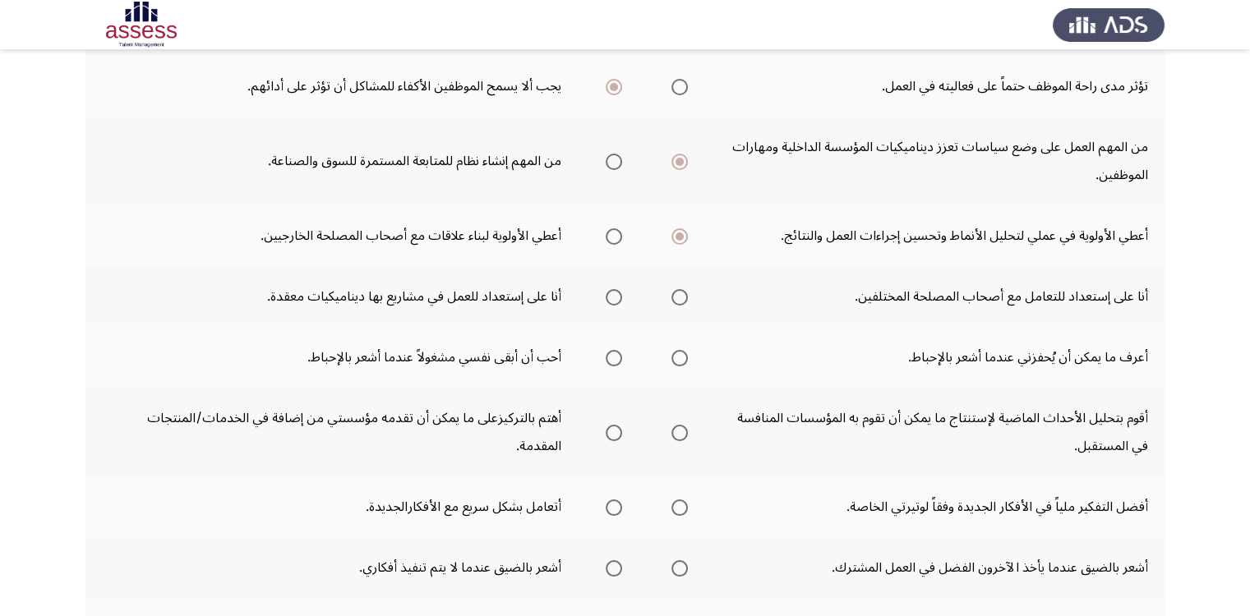
scroll to position [413, 0]
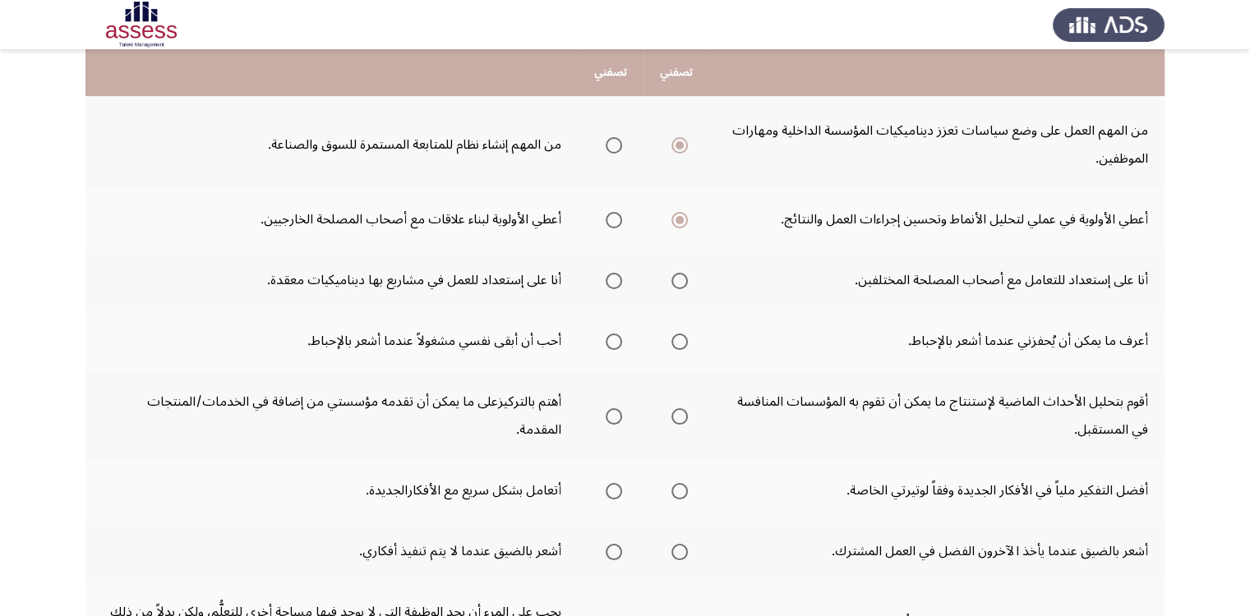
click at [682, 277] on span "Select an option" at bounding box center [679, 281] width 16 height 16
click at [682, 277] on input "Select an option" at bounding box center [679, 281] width 16 height 16
click at [615, 275] on span "Select an option" at bounding box center [614, 281] width 16 height 16
click at [615, 275] on input "Select an option" at bounding box center [614, 281] width 16 height 16
click at [685, 339] on span "Select an option" at bounding box center [679, 342] width 16 height 16
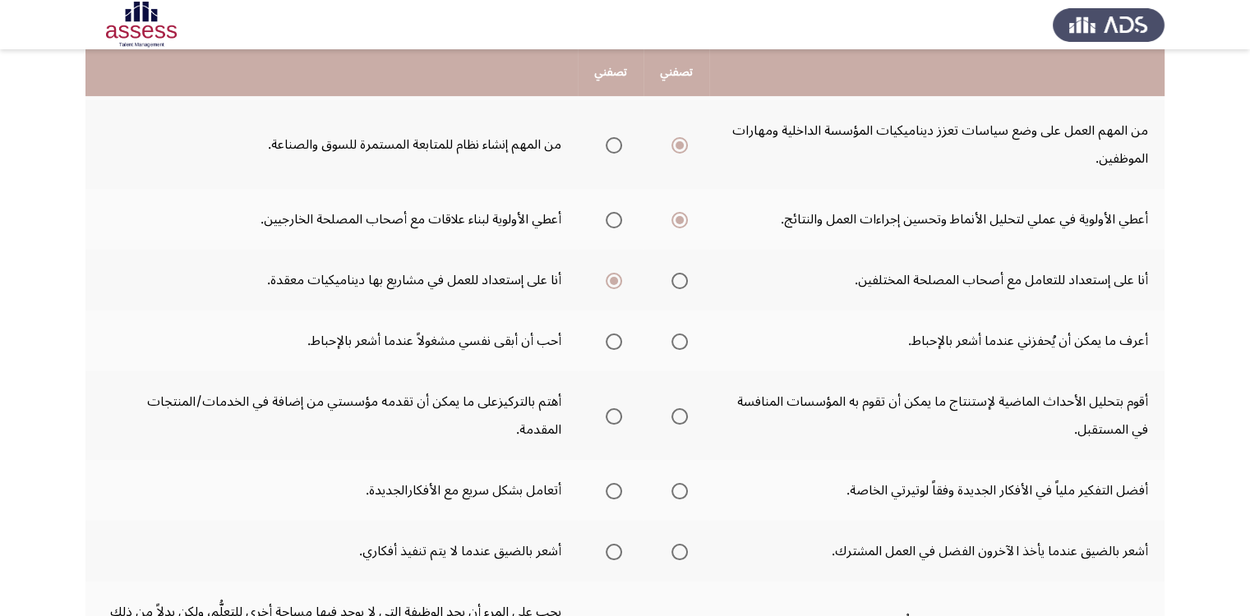
click at [685, 339] on input "Select an option" at bounding box center [679, 342] width 16 height 16
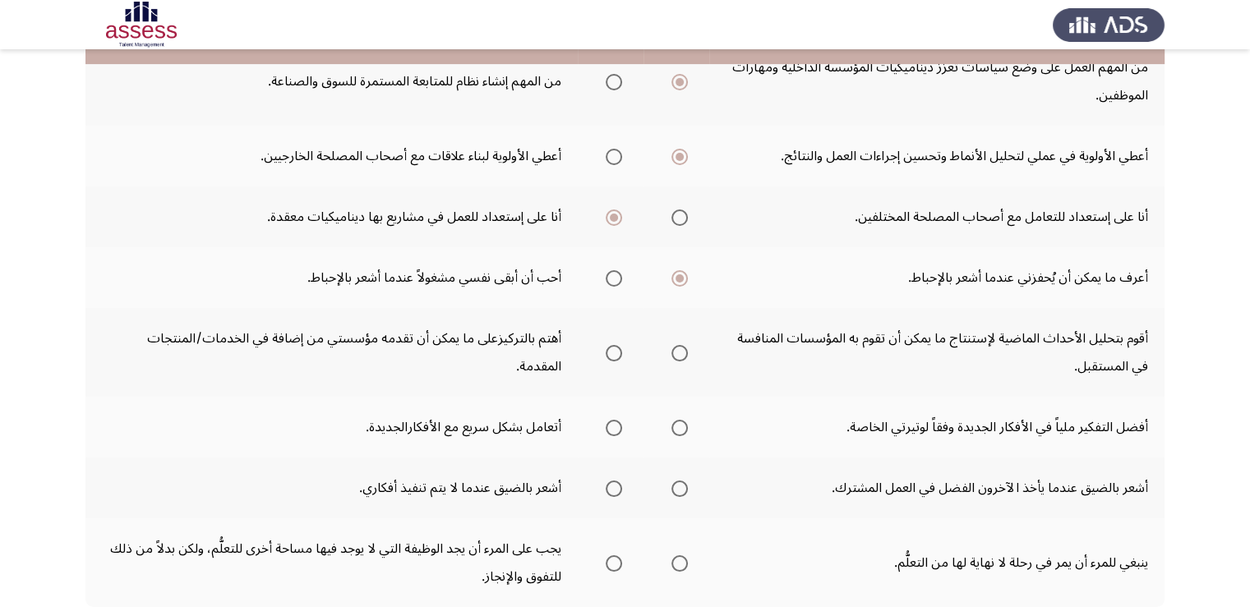
scroll to position [578, 0]
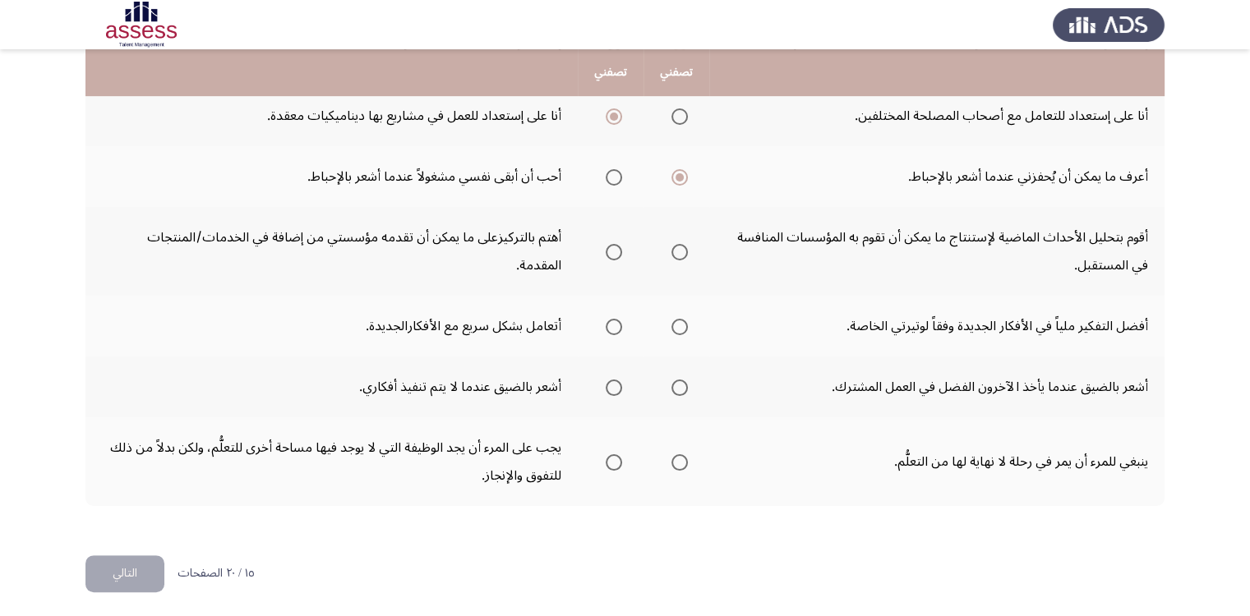
click at [620, 247] on span "Select an option" at bounding box center [614, 252] width 16 height 16
click at [620, 247] on input "Select an option" at bounding box center [614, 252] width 16 height 16
click at [615, 323] on span "Select an option" at bounding box center [614, 327] width 16 height 16
click at [615, 323] on input "Select an option" at bounding box center [614, 327] width 16 height 16
click at [680, 385] on span "Select an option" at bounding box center [679, 388] width 16 height 16
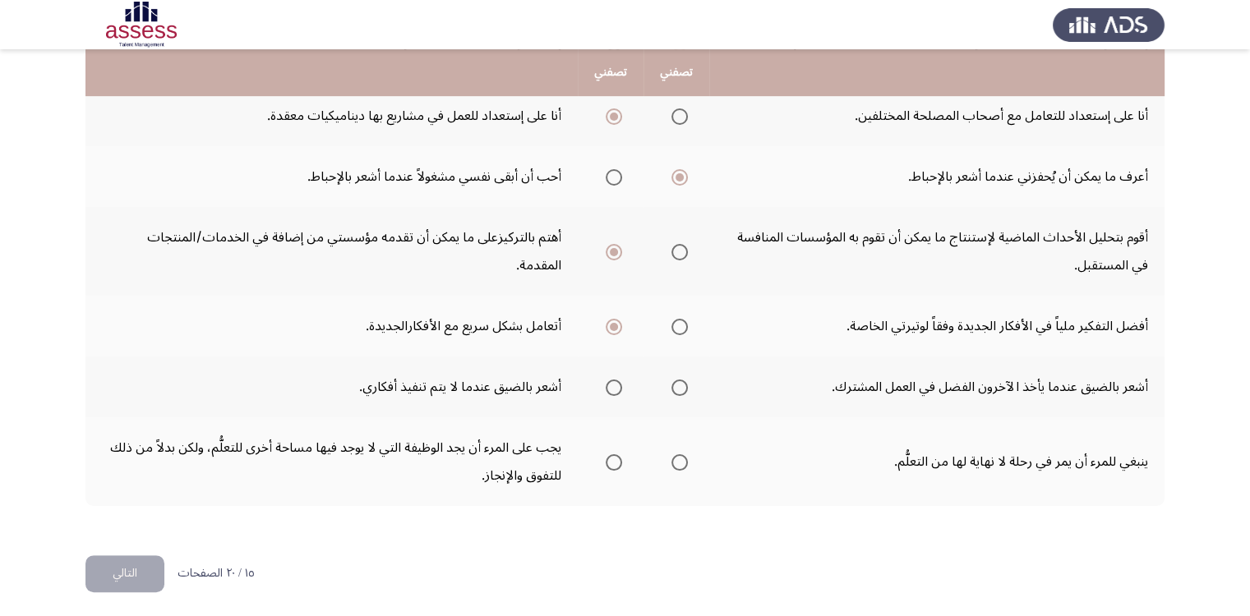
click at [680, 385] on input "Select an option" at bounding box center [679, 388] width 16 height 16
click at [684, 457] on span "Select an option" at bounding box center [679, 462] width 16 height 16
click at [684, 457] on input "Select an option" at bounding box center [679, 462] width 16 height 16
click at [128, 563] on button "التالي" at bounding box center [124, 573] width 79 height 37
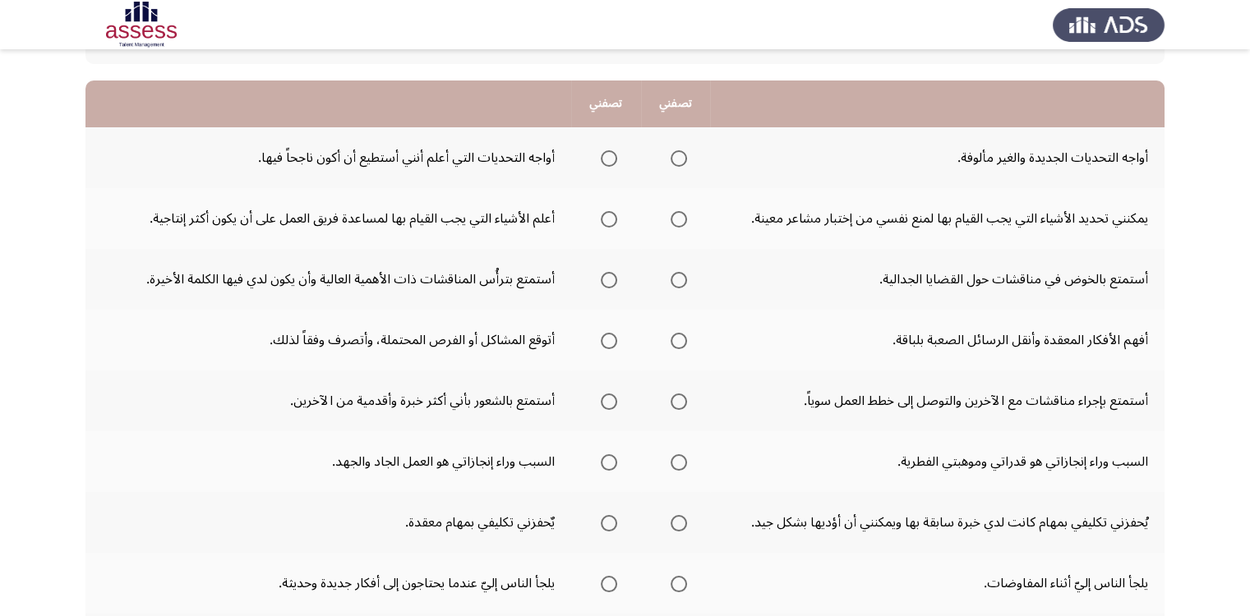
scroll to position [0, 0]
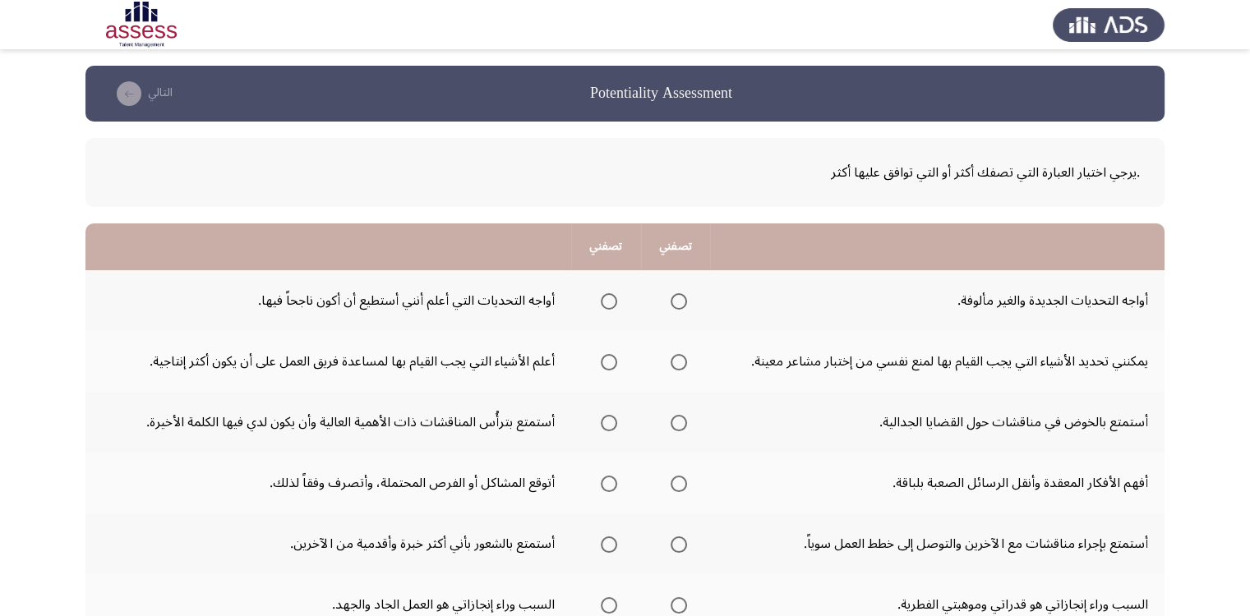
click at [682, 301] on span "Select an option" at bounding box center [678, 301] width 16 height 16
click at [682, 301] on input "Select an option" at bounding box center [678, 301] width 16 height 16
click at [604, 362] on span "Select an option" at bounding box center [609, 362] width 16 height 16
click at [604, 362] on input "Select an option" at bounding box center [609, 362] width 16 height 16
click at [605, 423] on span "Select an option" at bounding box center [609, 423] width 16 height 16
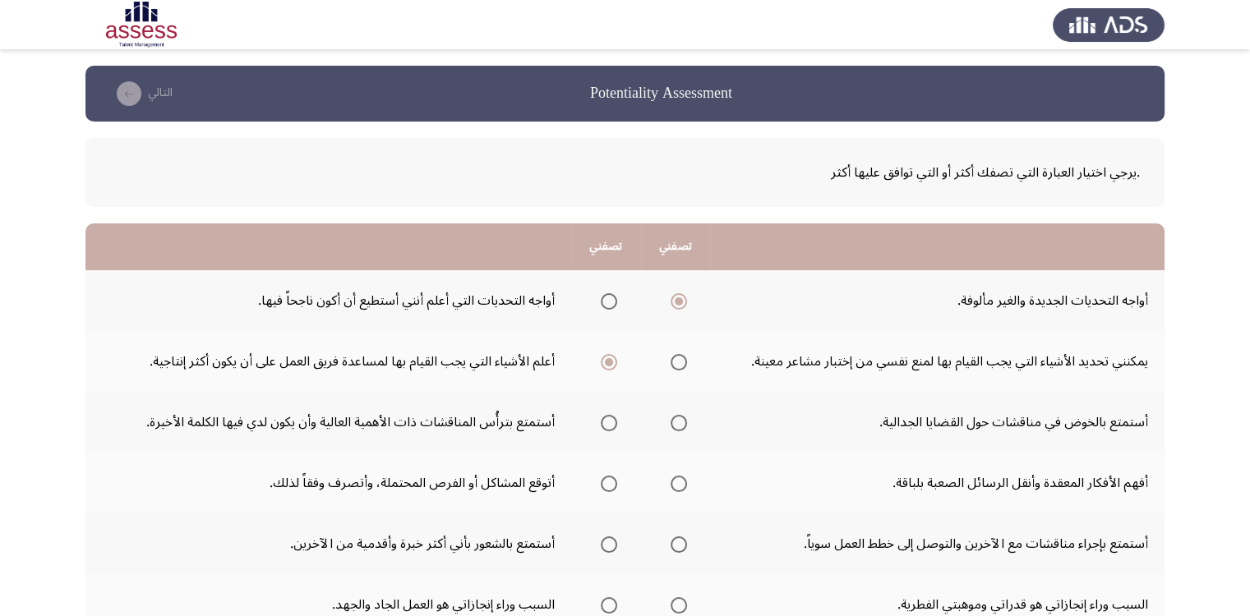
click at [605, 423] on input "Select an option" at bounding box center [609, 423] width 16 height 16
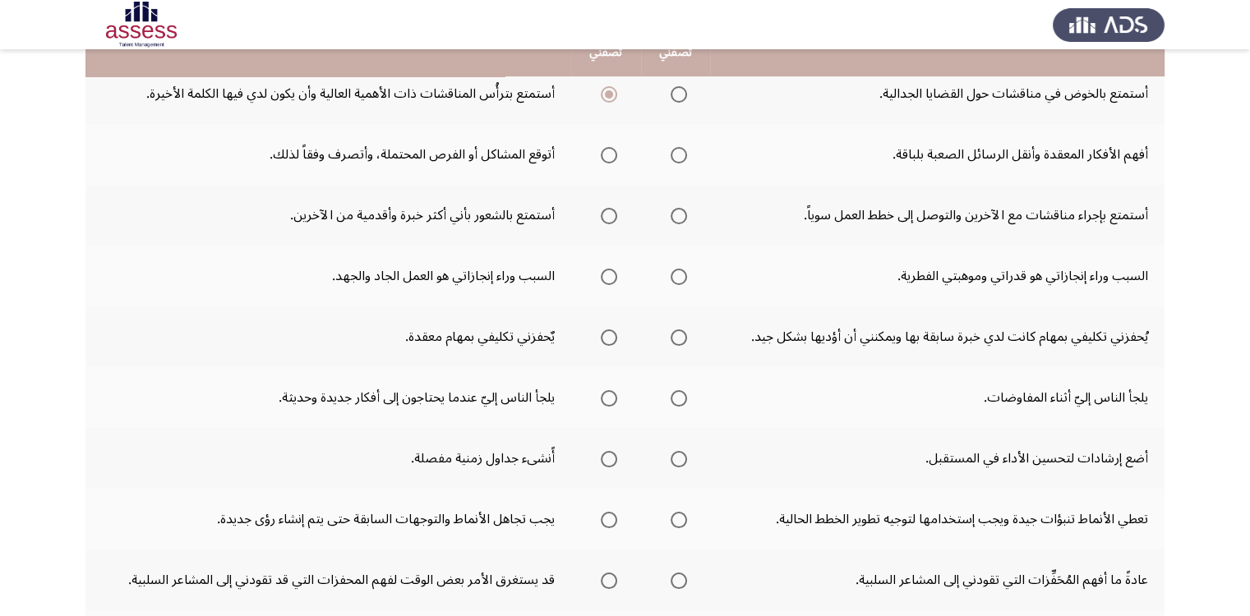
scroll to position [246, 0]
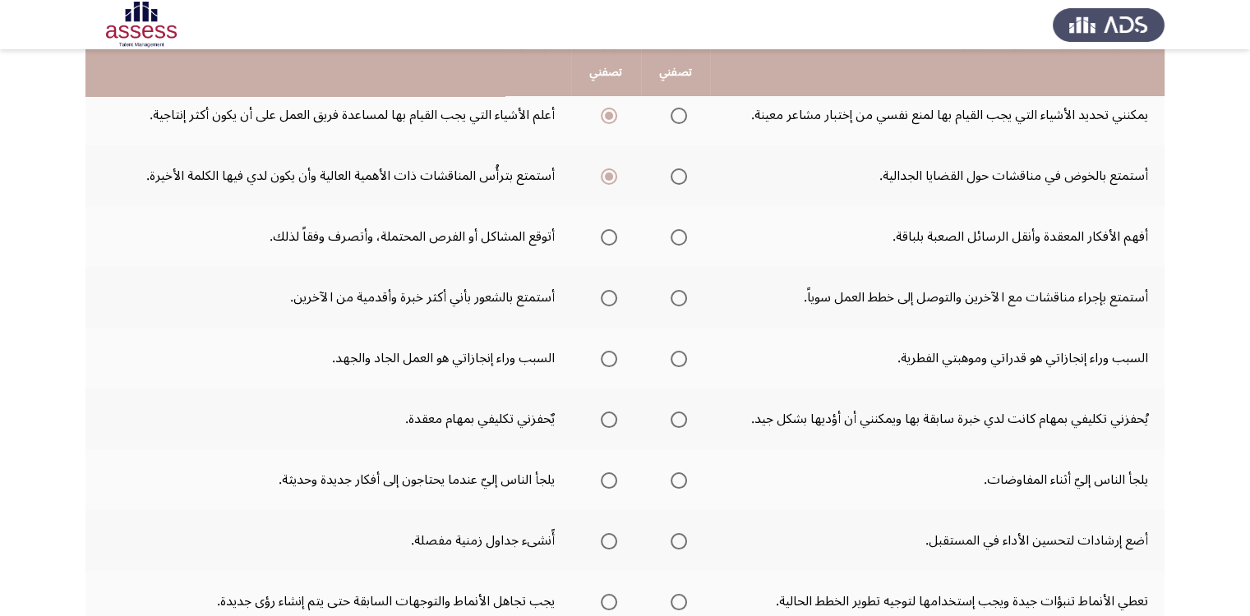
click at [602, 232] on span "Select an option" at bounding box center [609, 237] width 16 height 16
click at [602, 232] on input "Select an option" at bounding box center [609, 237] width 16 height 16
click at [675, 302] on span "Select an option" at bounding box center [678, 298] width 16 height 16
click at [675, 302] on input "Select an option" at bounding box center [678, 298] width 16 height 16
click at [611, 359] on span "Select an option" at bounding box center [609, 359] width 16 height 16
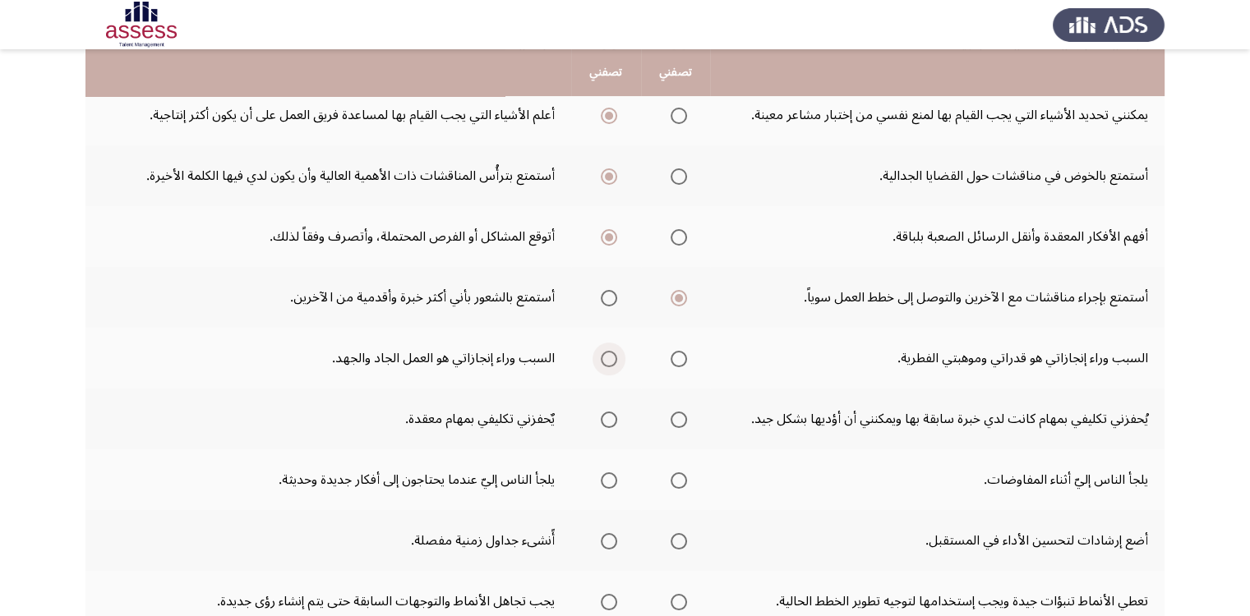
click at [611, 359] on input "Select an option" at bounding box center [609, 359] width 16 height 16
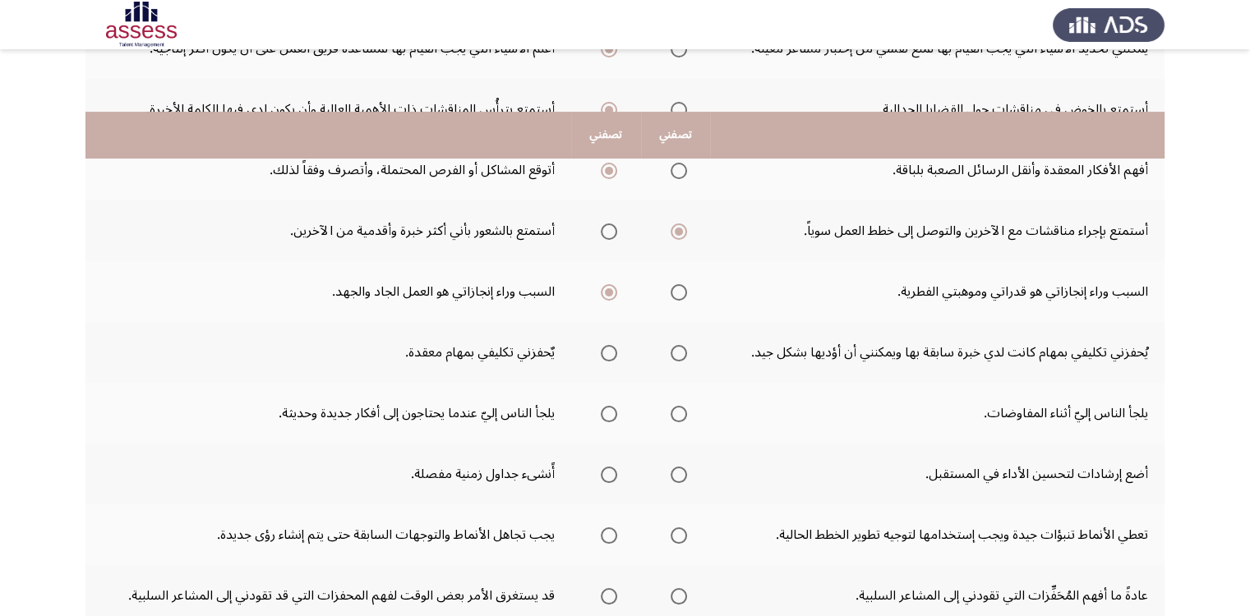
scroll to position [411, 0]
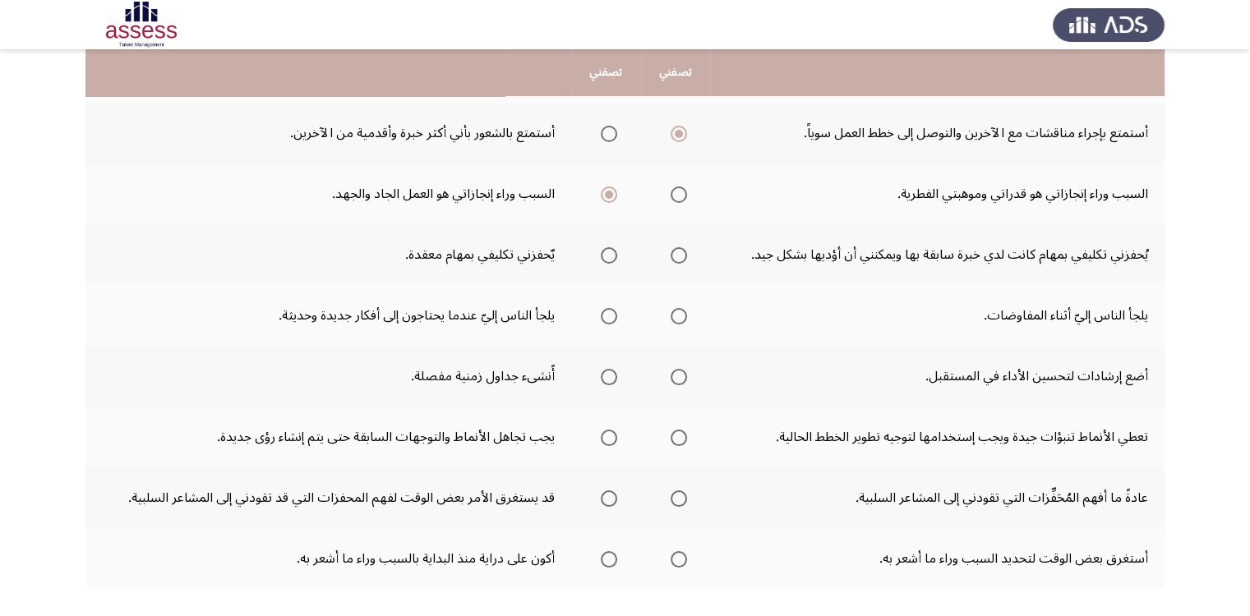
click at [676, 252] on span "Select an option" at bounding box center [678, 255] width 16 height 16
click at [676, 252] on input "Select an option" at bounding box center [678, 255] width 16 height 16
click at [607, 246] on mat-radio-button "Select an option" at bounding box center [605, 254] width 23 height 17
click at [605, 251] on span "Select an option" at bounding box center [609, 255] width 16 height 16
click at [607, 251] on span "Select an option" at bounding box center [609, 255] width 16 height 16
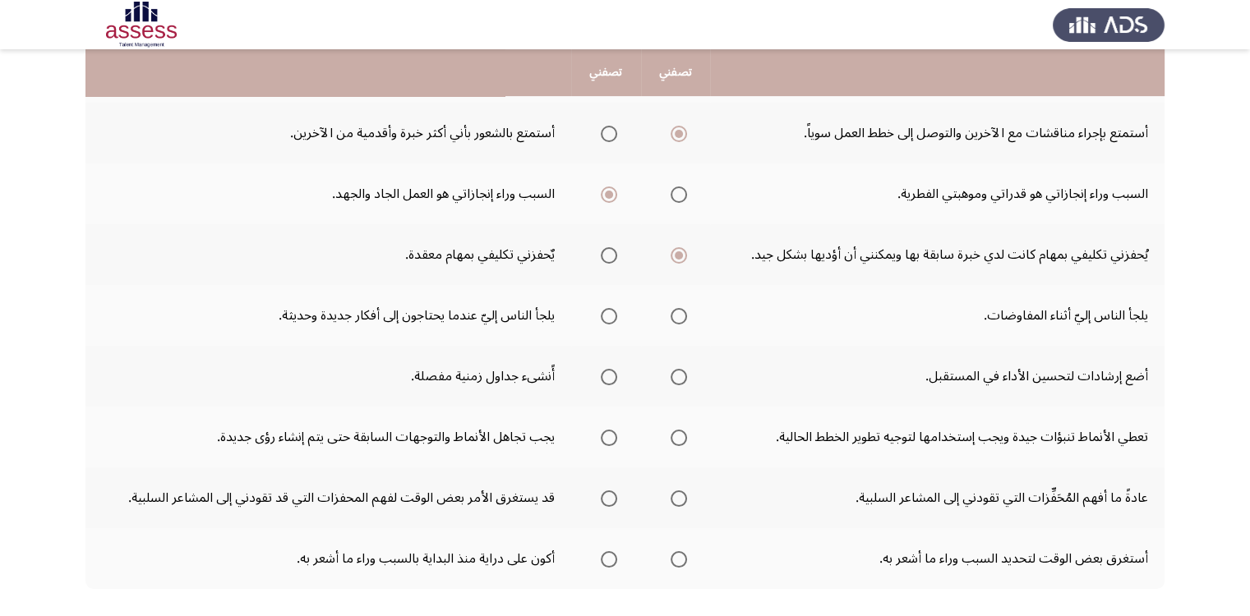
click at [607, 251] on input "Select an option" at bounding box center [609, 255] width 16 height 16
click at [604, 313] on span "Select an option" at bounding box center [609, 316] width 16 height 16
click at [604, 313] on input "Select an option" at bounding box center [609, 316] width 16 height 16
click at [677, 375] on span "Select an option" at bounding box center [678, 377] width 16 height 16
click at [677, 375] on input "Select an option" at bounding box center [678, 377] width 16 height 16
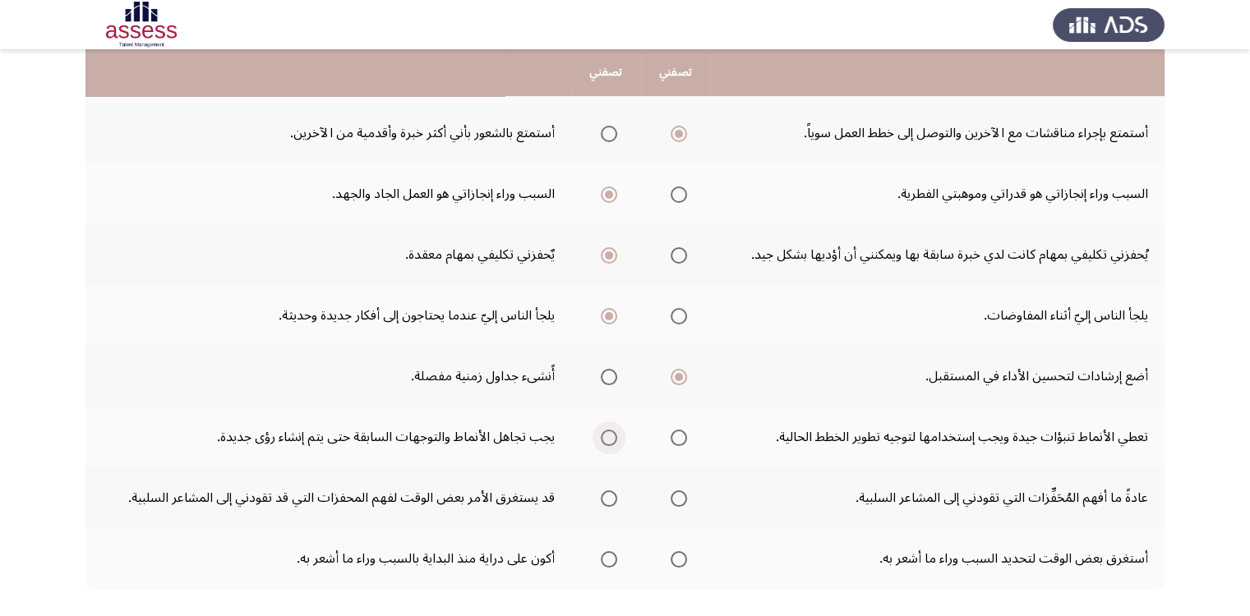
click at [605, 435] on span "Select an option" at bounding box center [609, 438] width 16 height 16
click at [605, 435] on input "Select an option" at bounding box center [609, 438] width 16 height 16
click at [674, 497] on span "Select an option" at bounding box center [678, 499] width 16 height 16
click at [674, 497] on input "Select an option" at bounding box center [678, 499] width 16 height 16
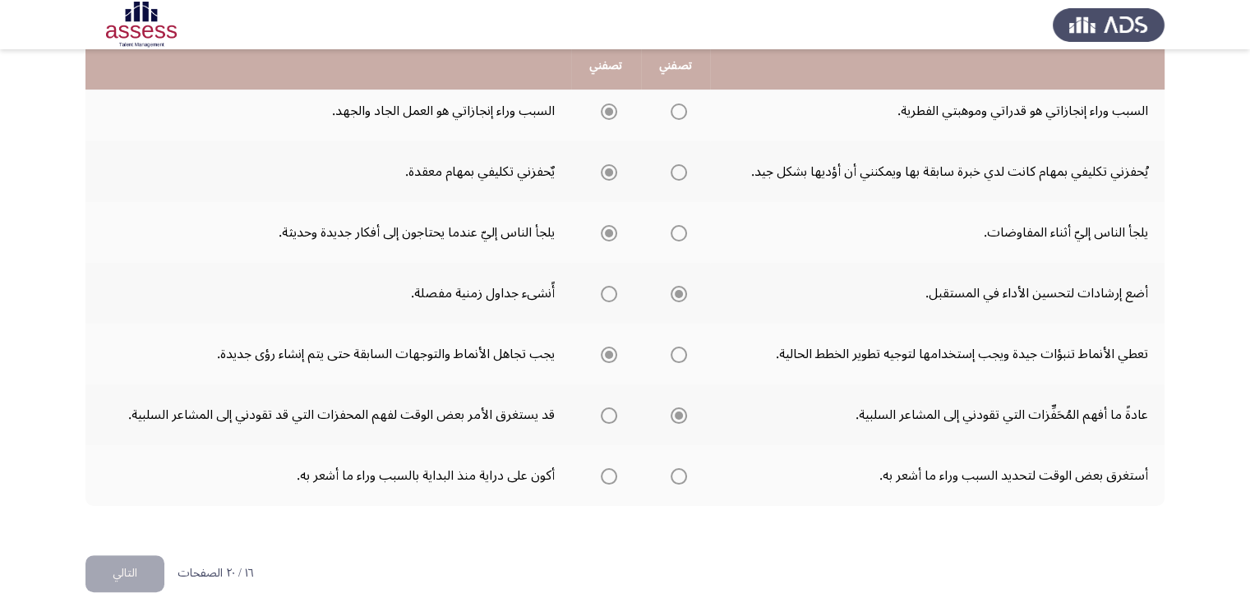
scroll to position [495, 0]
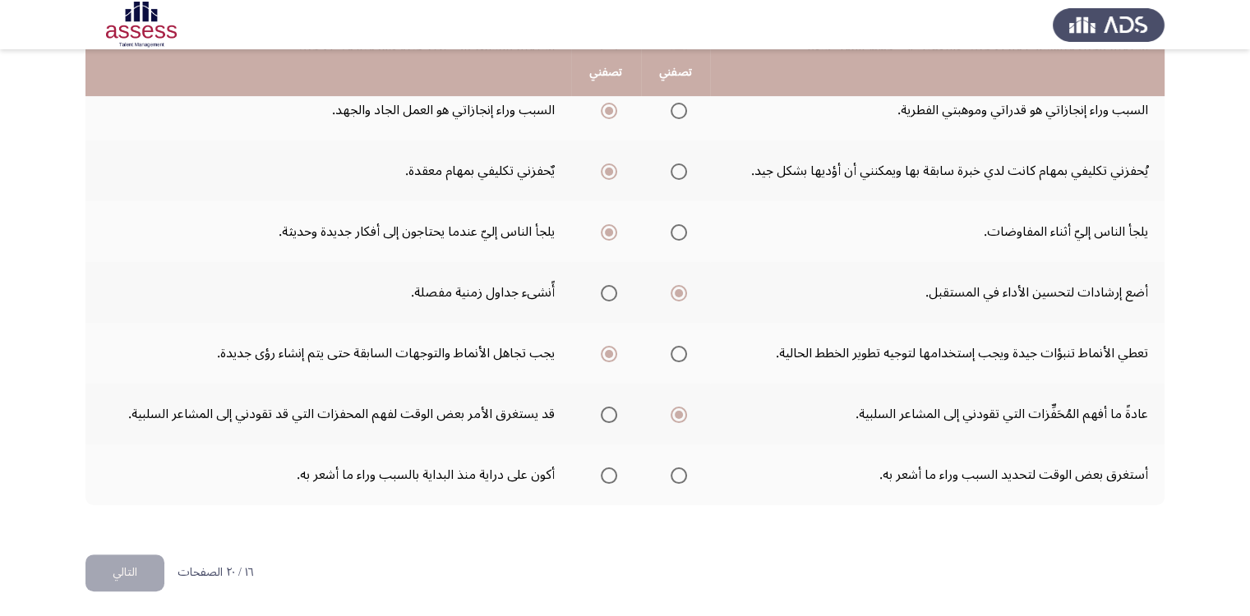
click at [603, 471] on span "Select an option" at bounding box center [609, 476] width 16 height 16
click at [603, 471] on input "Select an option" at bounding box center [609, 476] width 16 height 16
click at [116, 566] on button "التالي" at bounding box center [124, 573] width 79 height 37
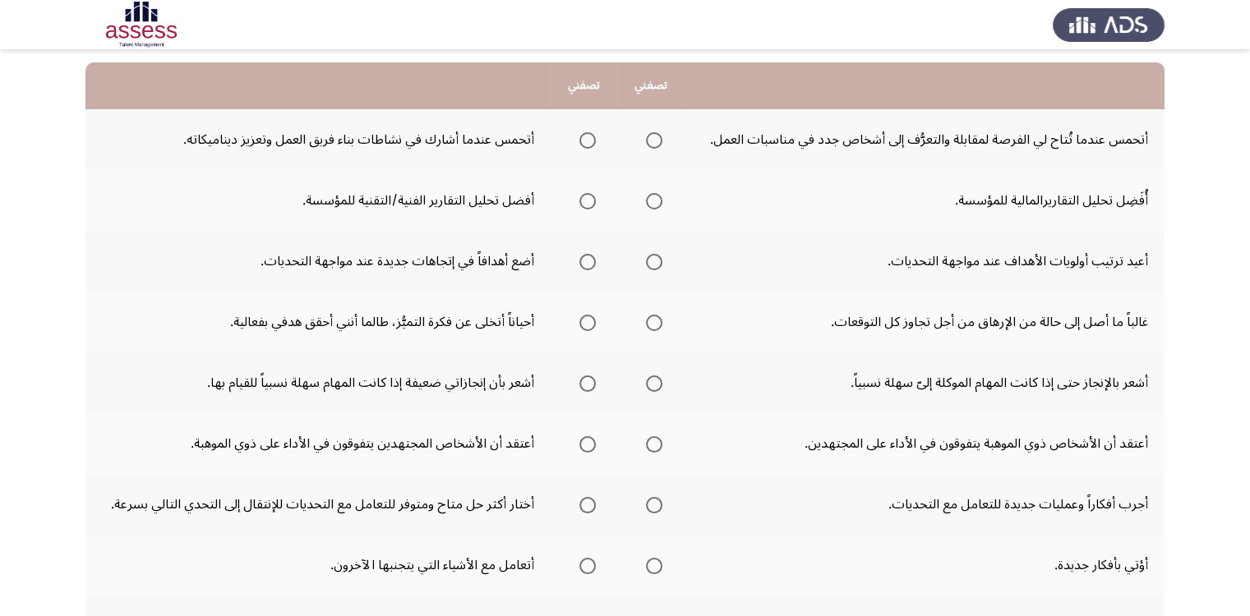
scroll to position [164, 0]
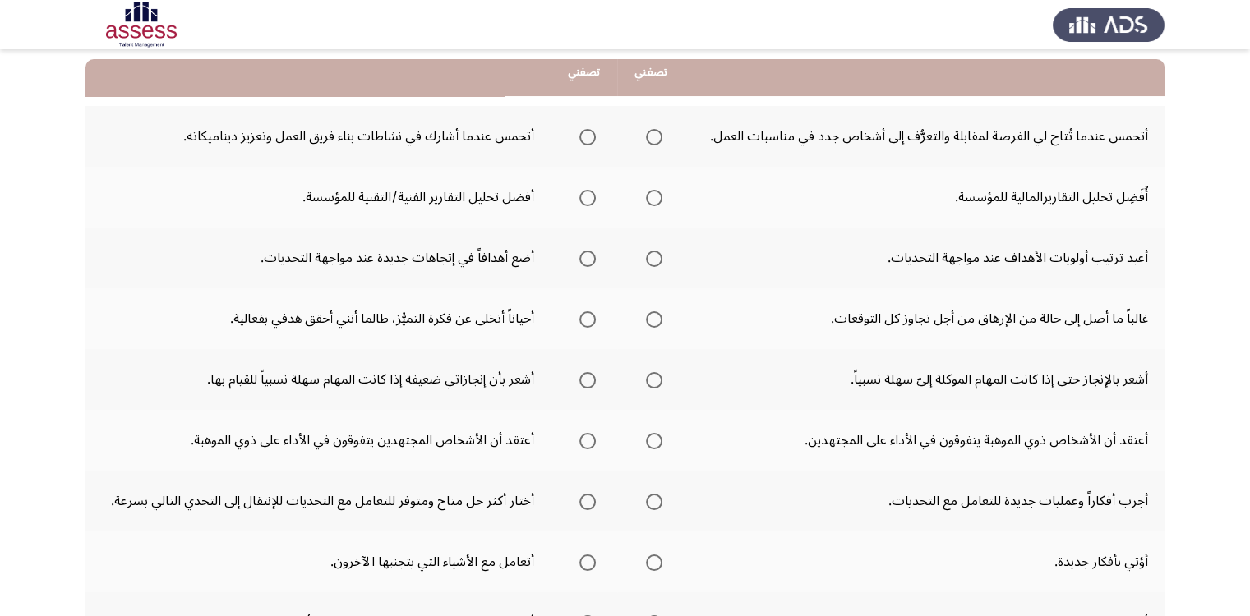
click at [649, 136] on span "Select an option" at bounding box center [654, 137] width 16 height 16
click at [649, 136] on input "Select an option" at bounding box center [654, 137] width 16 height 16
click at [651, 199] on span "Select an option" at bounding box center [654, 198] width 16 height 16
click at [651, 199] on input "Select an option" at bounding box center [654, 198] width 16 height 16
click at [657, 259] on span "Select an option" at bounding box center [654, 259] width 16 height 16
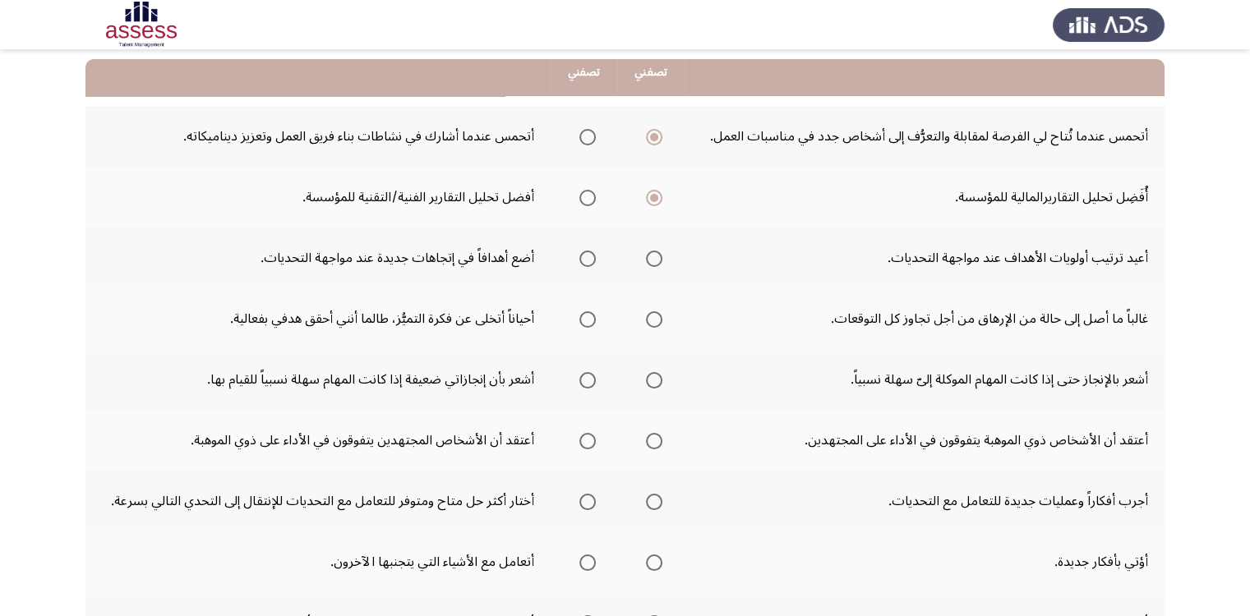
click at [657, 259] on input "Select an option" at bounding box center [654, 259] width 16 height 16
click at [588, 321] on span "Select an option" at bounding box center [587, 319] width 16 height 16
click at [588, 321] on input "Select an option" at bounding box center [587, 319] width 16 height 16
click at [586, 381] on span "Select an option" at bounding box center [587, 380] width 16 height 16
click at [586, 381] on input "Select an option" at bounding box center [587, 380] width 16 height 16
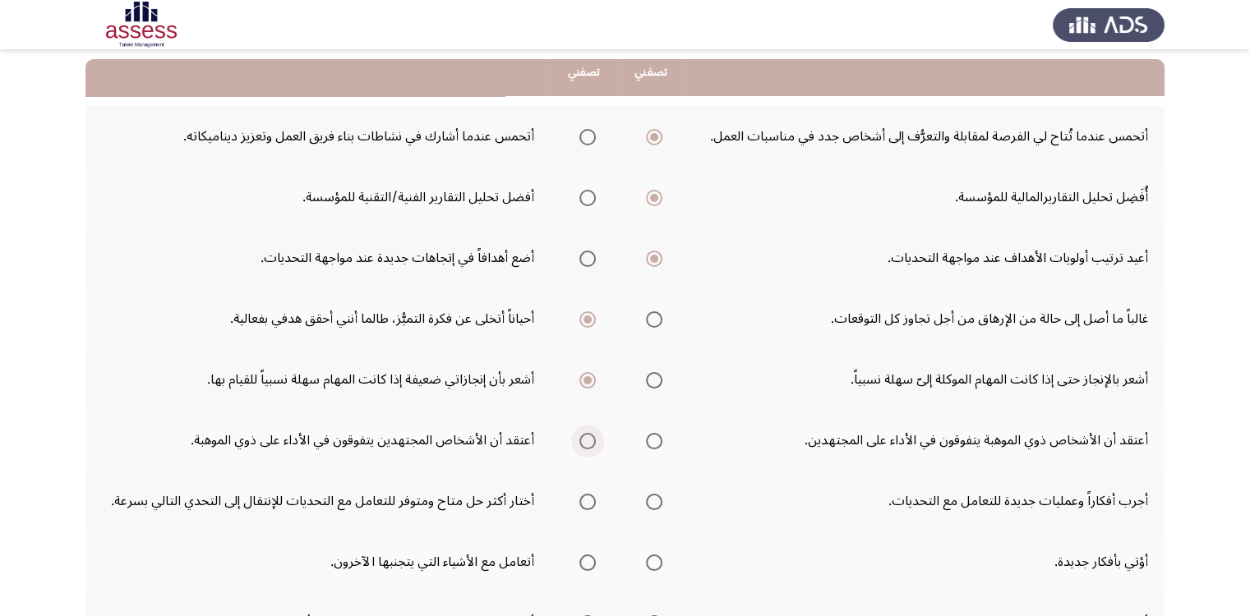
click at [583, 435] on span "Select an option" at bounding box center [587, 441] width 16 height 16
click at [583, 435] on input "Select an option" at bounding box center [587, 441] width 16 height 16
click at [652, 497] on span "Select an option" at bounding box center [654, 502] width 16 height 16
click at [652, 497] on input "Select an option" at bounding box center [654, 502] width 16 height 16
click at [652, 560] on span "Select an option" at bounding box center [654, 563] width 16 height 16
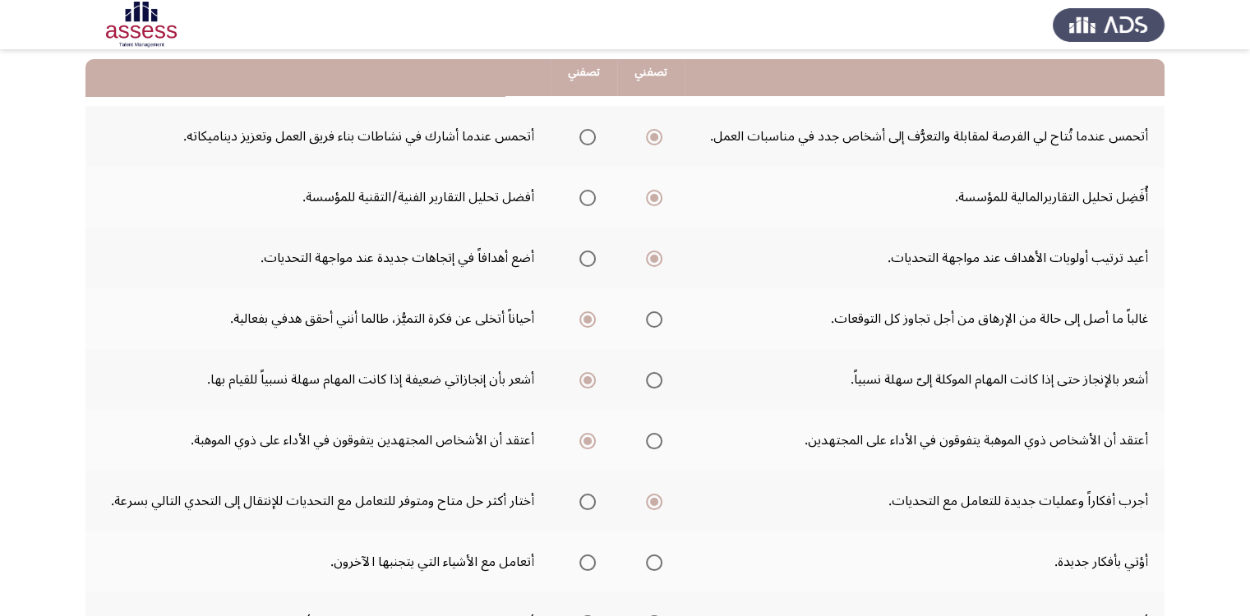
click at [652, 560] on input "Select an option" at bounding box center [654, 563] width 16 height 16
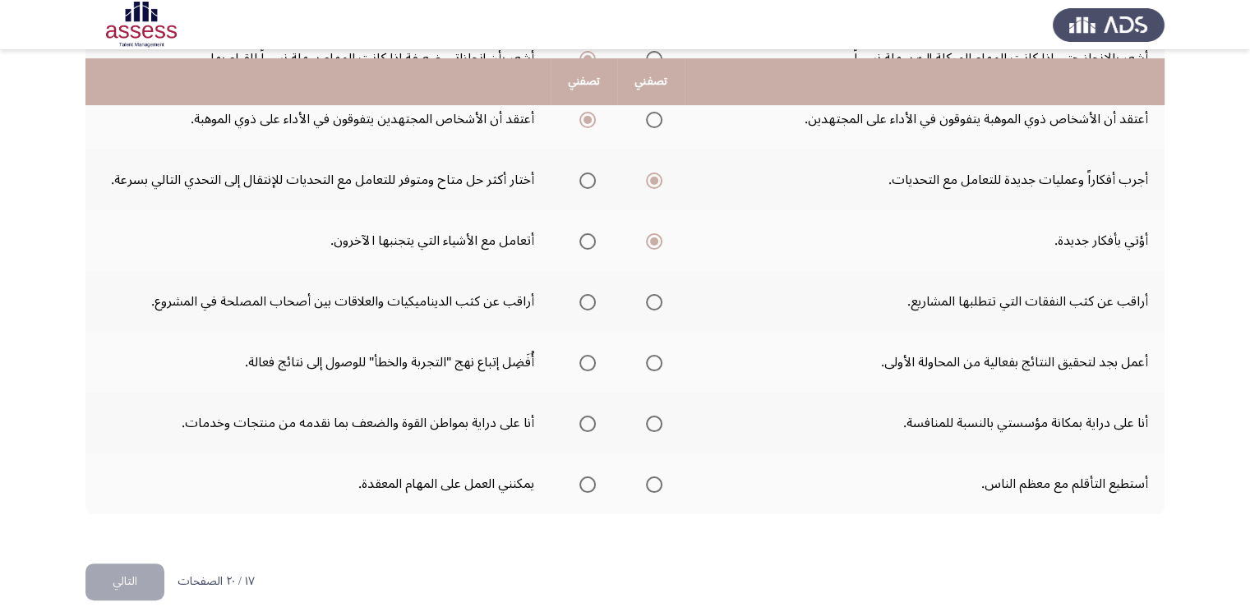
scroll to position [495, 0]
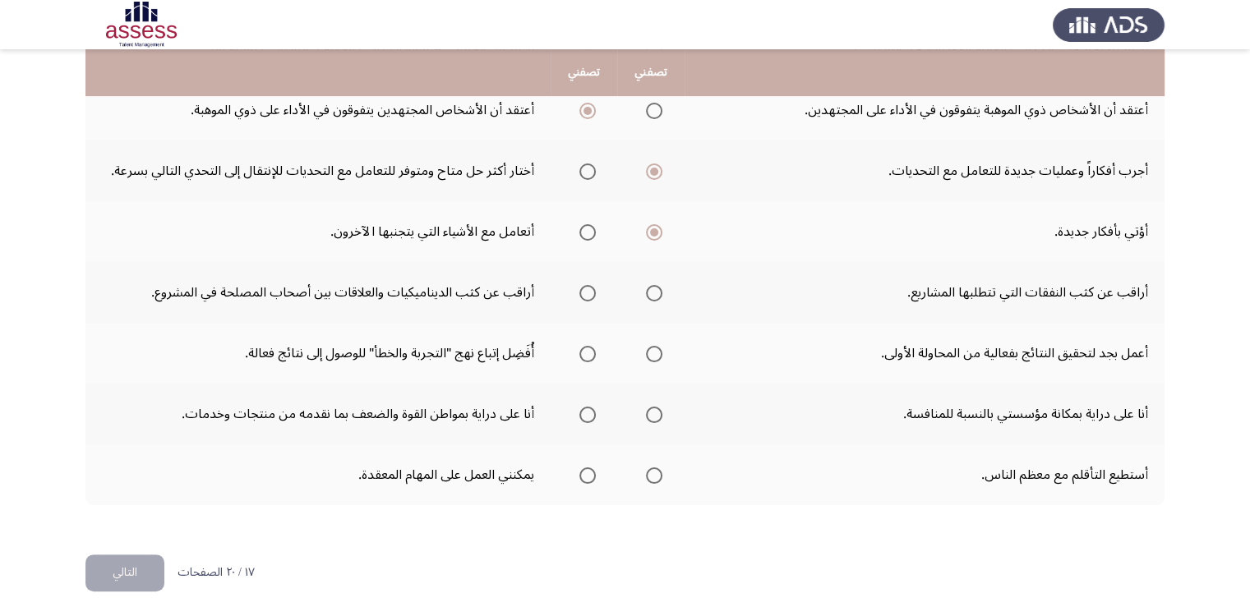
click at [657, 292] on span "Select an option" at bounding box center [654, 293] width 16 height 16
click at [657, 292] on input "Select an option" at bounding box center [654, 293] width 16 height 16
click at [660, 357] on span "Select an option" at bounding box center [654, 354] width 16 height 16
click at [660, 357] on input "Select an option" at bounding box center [654, 354] width 16 height 16
click at [587, 351] on span "Select an option" at bounding box center [587, 354] width 16 height 16
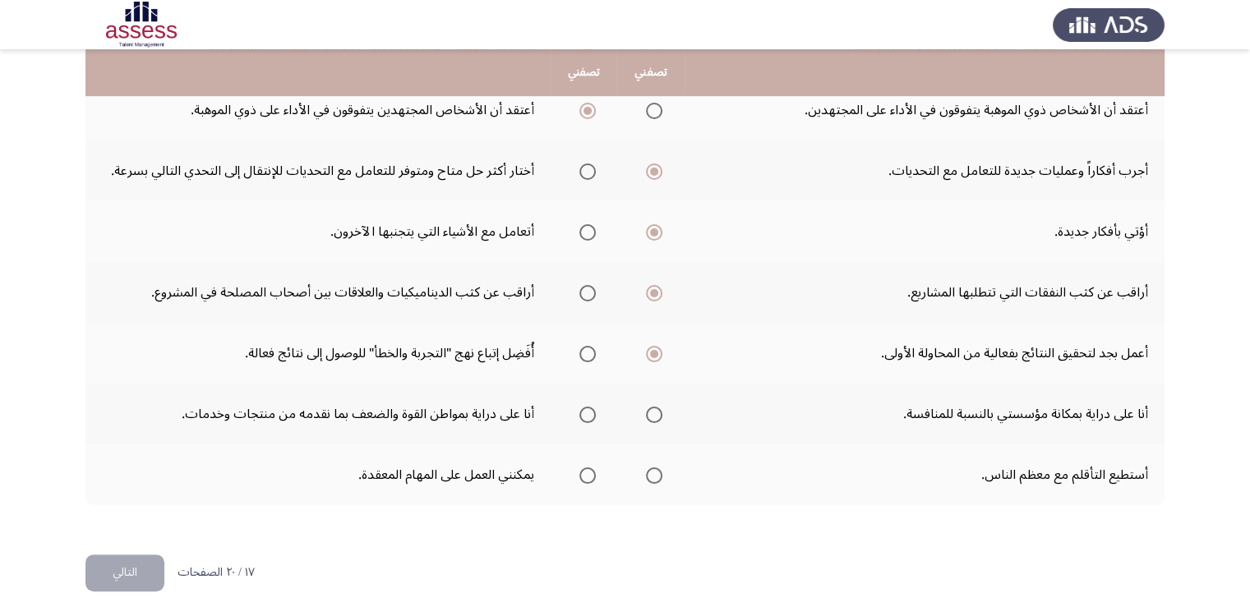
click at [587, 351] on input "Select an option" at bounding box center [587, 354] width 16 height 16
click at [659, 417] on span "Select an option" at bounding box center [654, 415] width 16 height 16
click at [659, 417] on input "Select an option" at bounding box center [654, 415] width 16 height 16
click at [657, 471] on span "Select an option" at bounding box center [654, 476] width 16 height 16
click at [657, 471] on input "Select an option" at bounding box center [654, 476] width 16 height 16
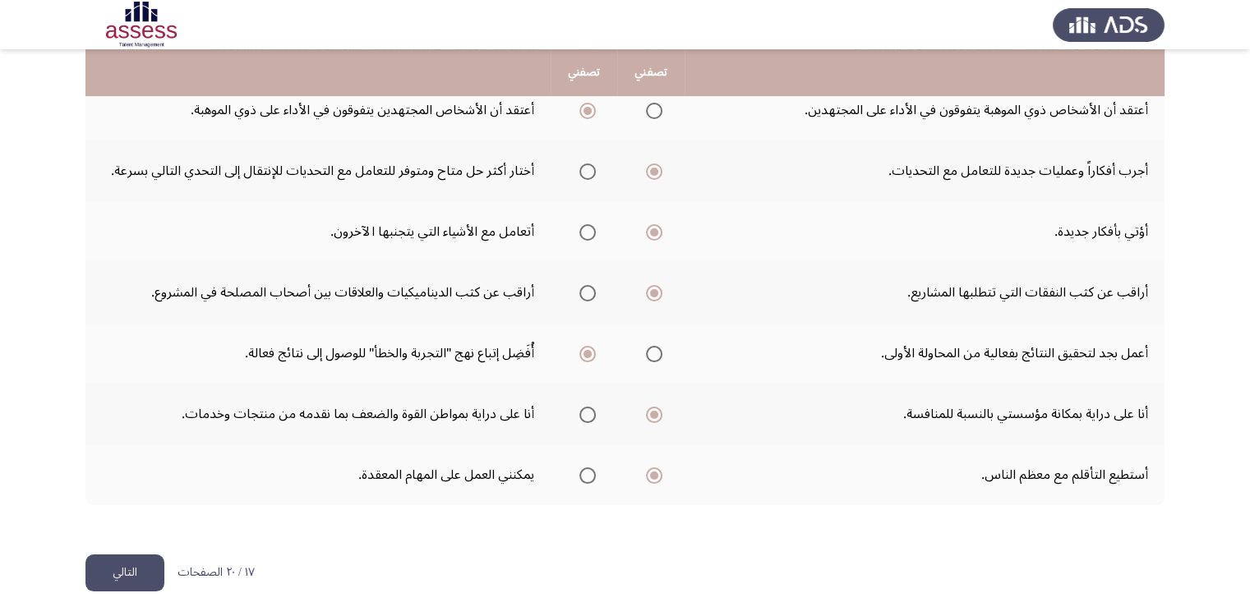
click at [575, 468] on label "Select an option" at bounding box center [584, 476] width 23 height 16
click at [579, 468] on input "Select an option" at bounding box center [587, 476] width 16 height 16
click at [131, 566] on button "التالي" at bounding box center [124, 573] width 79 height 37
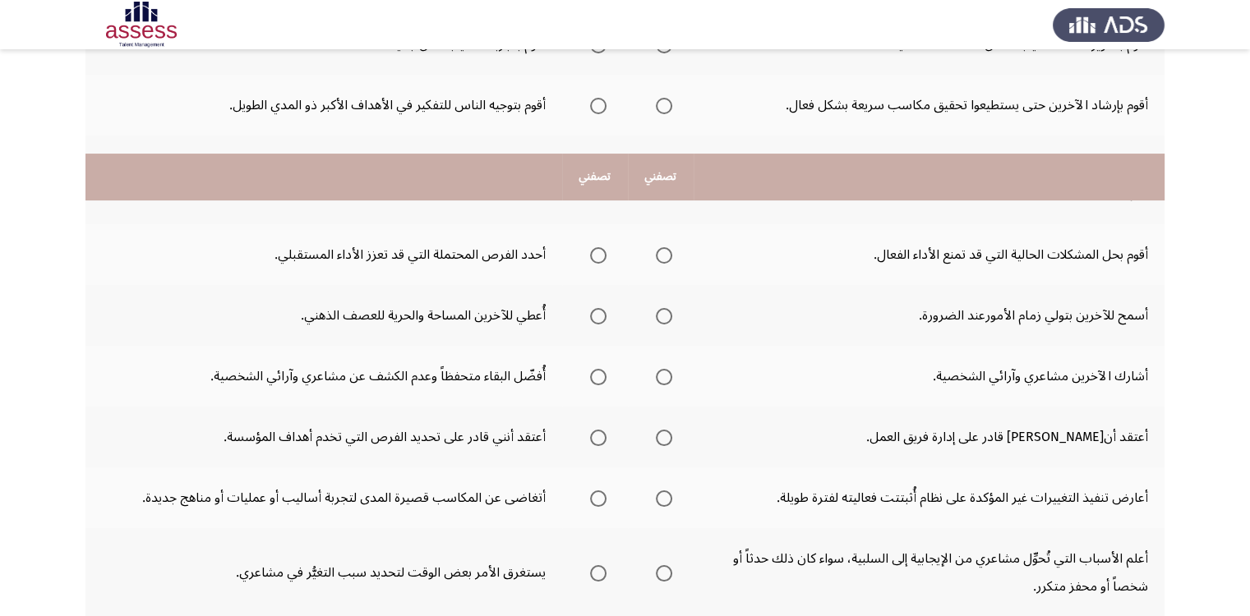
scroll to position [0, 0]
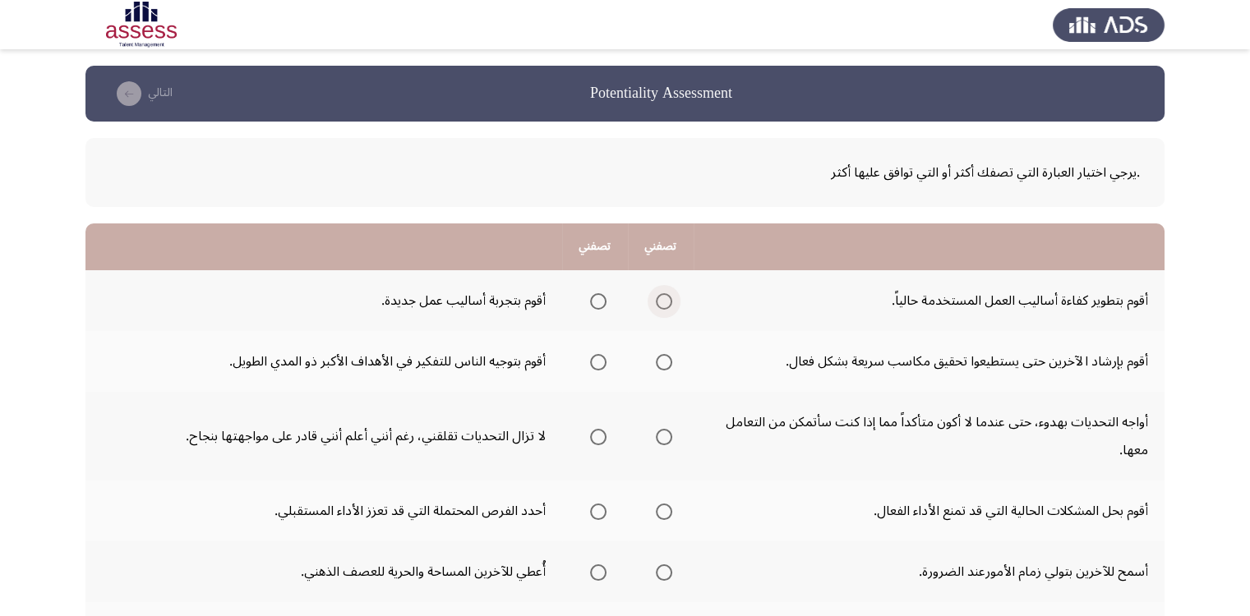
click at [661, 304] on span "Select an option" at bounding box center [664, 301] width 16 height 16
click at [661, 304] on input "Select an option" at bounding box center [664, 301] width 16 height 16
click at [600, 303] on span "Select an option" at bounding box center [598, 301] width 16 height 16
click at [661, 360] on span "Select an option" at bounding box center [664, 362] width 16 height 16
click at [661, 360] on input "Select an option" at bounding box center [664, 362] width 16 height 16
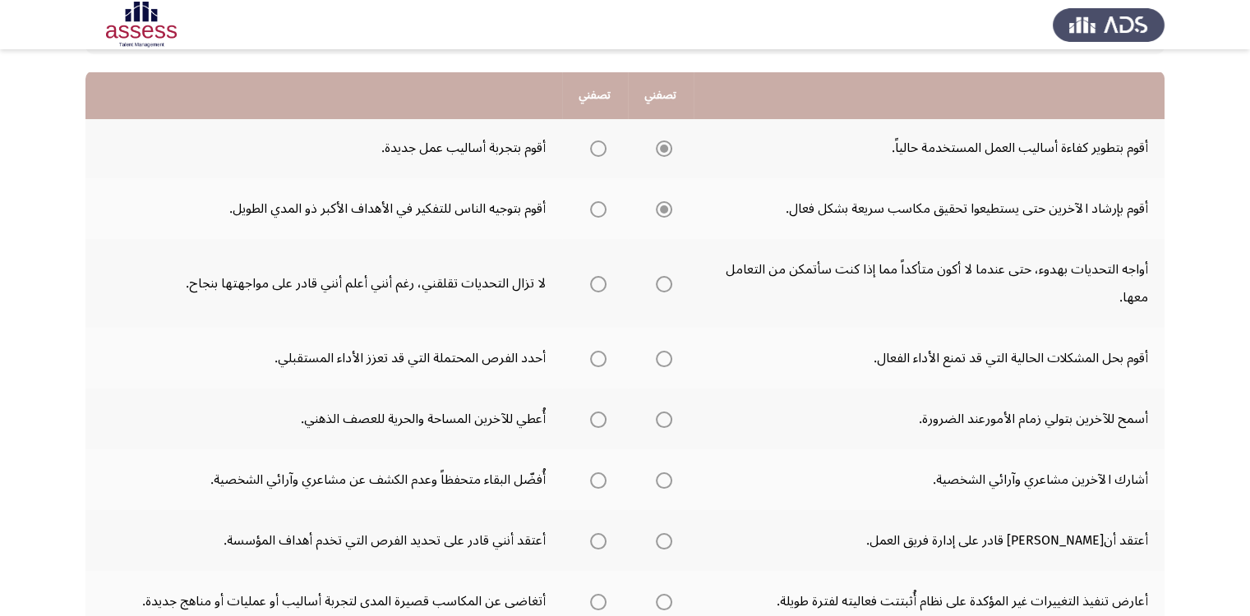
scroll to position [246, 0]
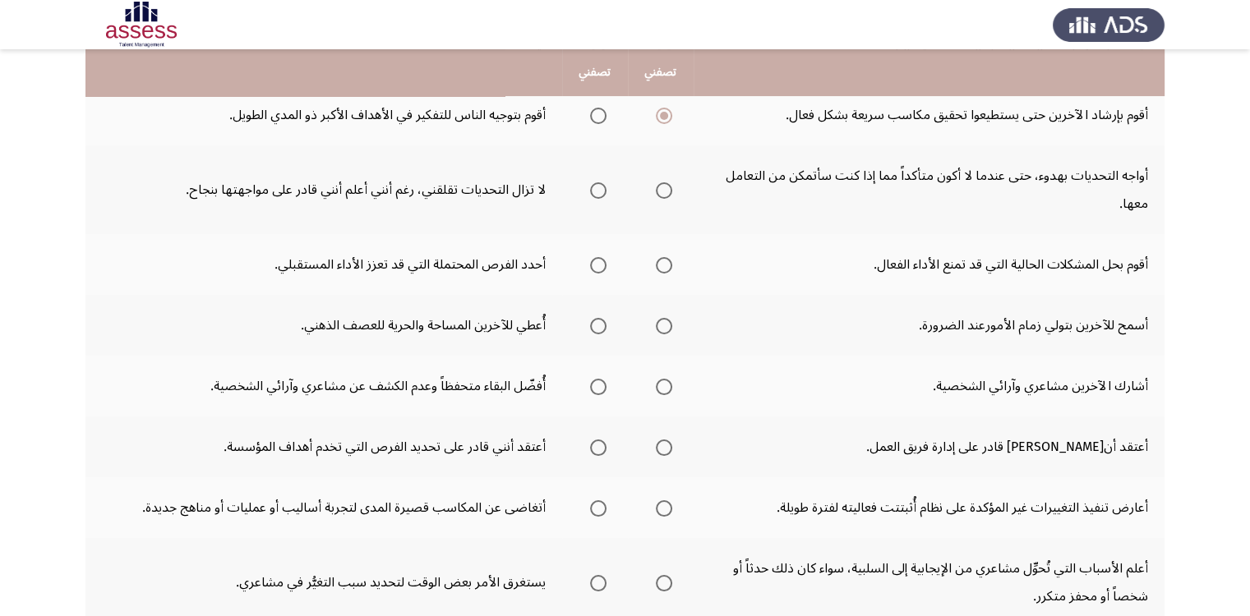
click at [652, 195] on label "Select an option" at bounding box center [660, 190] width 23 height 16
click at [656, 195] on input "Select an option" at bounding box center [664, 190] width 16 height 16
click at [664, 264] on span "Select an option" at bounding box center [664, 265] width 16 height 16
click at [664, 264] on input "Select an option" at bounding box center [664, 265] width 16 height 16
click at [661, 326] on span "Select an option" at bounding box center [664, 326] width 16 height 16
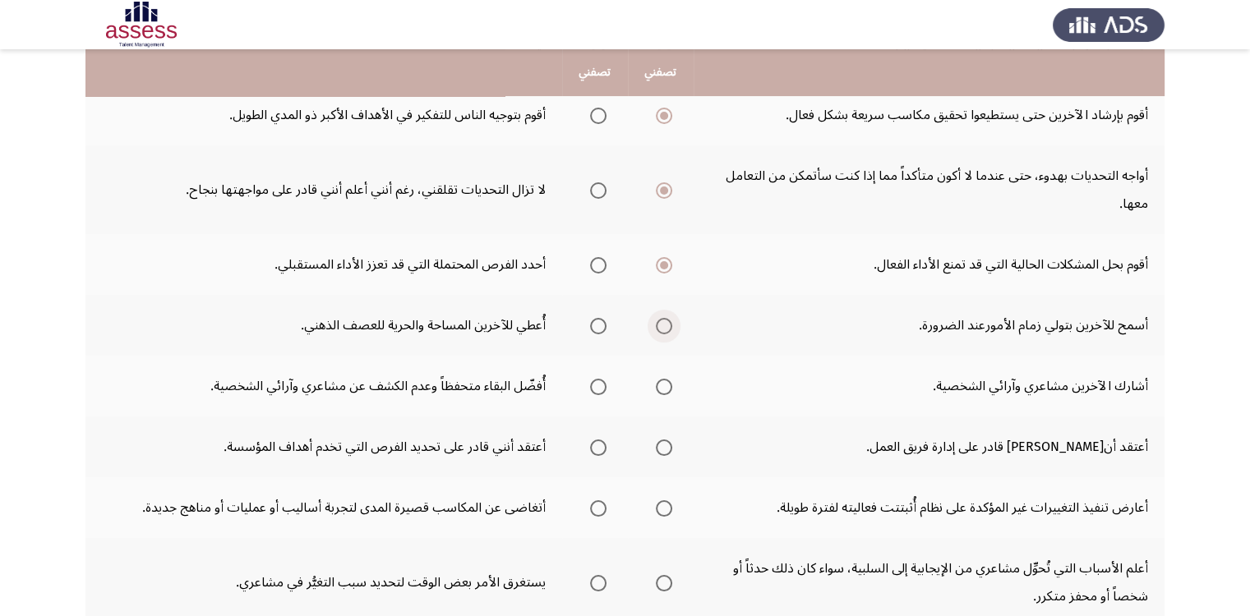
click at [661, 326] on input "Select an option" at bounding box center [664, 326] width 16 height 16
click at [601, 325] on span "Select an option" at bounding box center [598, 326] width 16 height 16
click at [601, 325] on input "Select an option" at bounding box center [598, 326] width 16 height 16
click at [595, 382] on span "Select an option" at bounding box center [598, 387] width 16 height 16
click at [595, 382] on input "Select an option" at bounding box center [598, 387] width 16 height 16
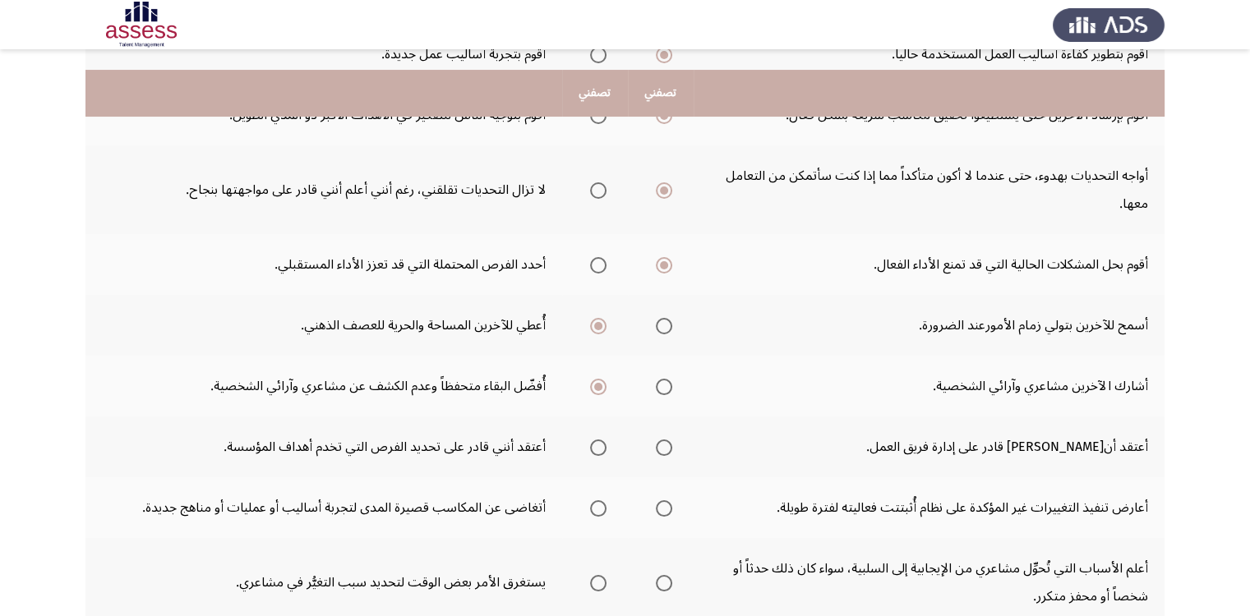
scroll to position [329, 0]
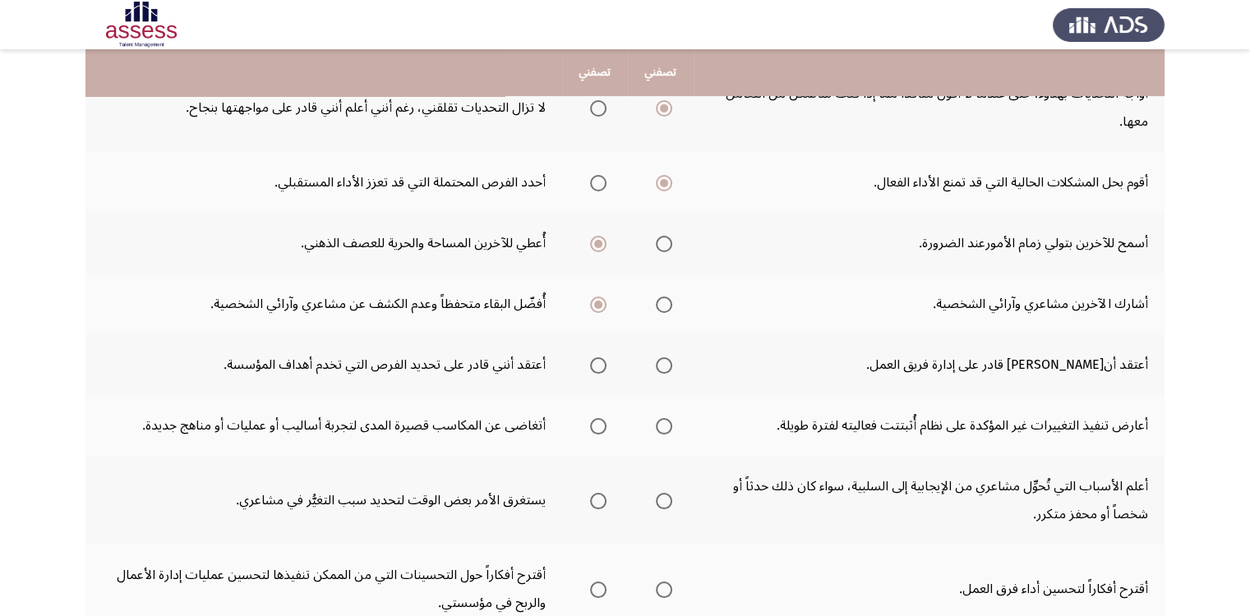
click at [661, 363] on span "Select an option" at bounding box center [664, 365] width 16 height 16
click at [661, 363] on input "Select an option" at bounding box center [664, 365] width 16 height 16
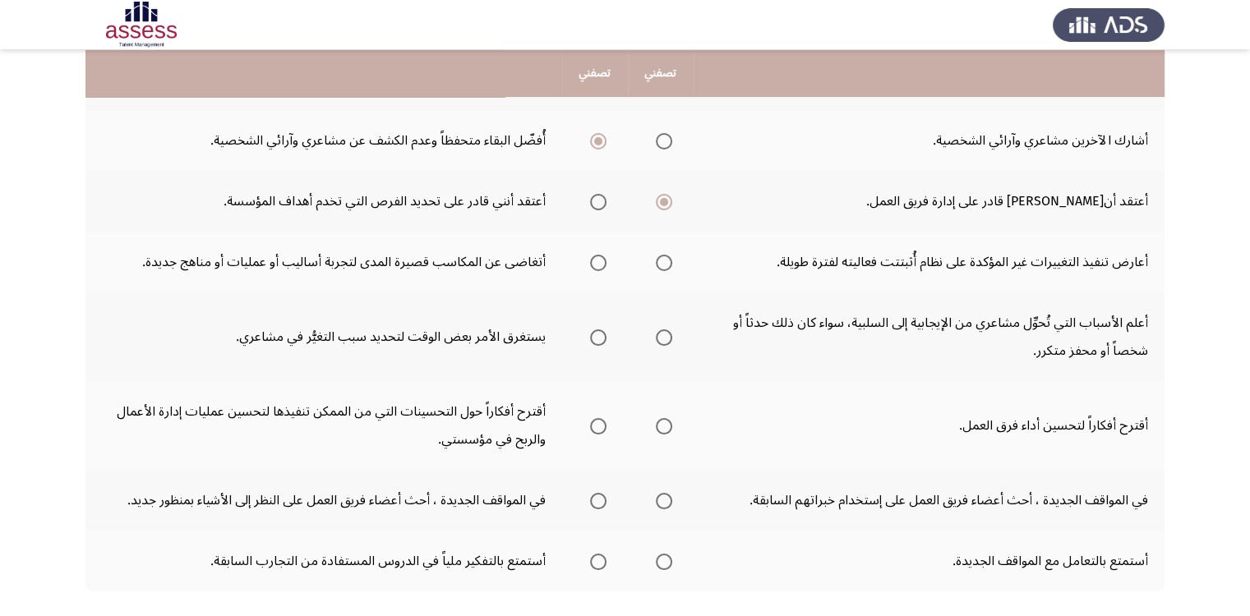
scroll to position [493, 0]
click at [601, 260] on span "Select an option" at bounding box center [598, 262] width 16 height 16
click at [601, 260] on input "Select an option" at bounding box center [598, 262] width 16 height 16
click at [664, 333] on span "Select an option" at bounding box center [664, 337] width 16 height 16
click at [664, 333] on input "Select an option" at bounding box center [664, 337] width 16 height 16
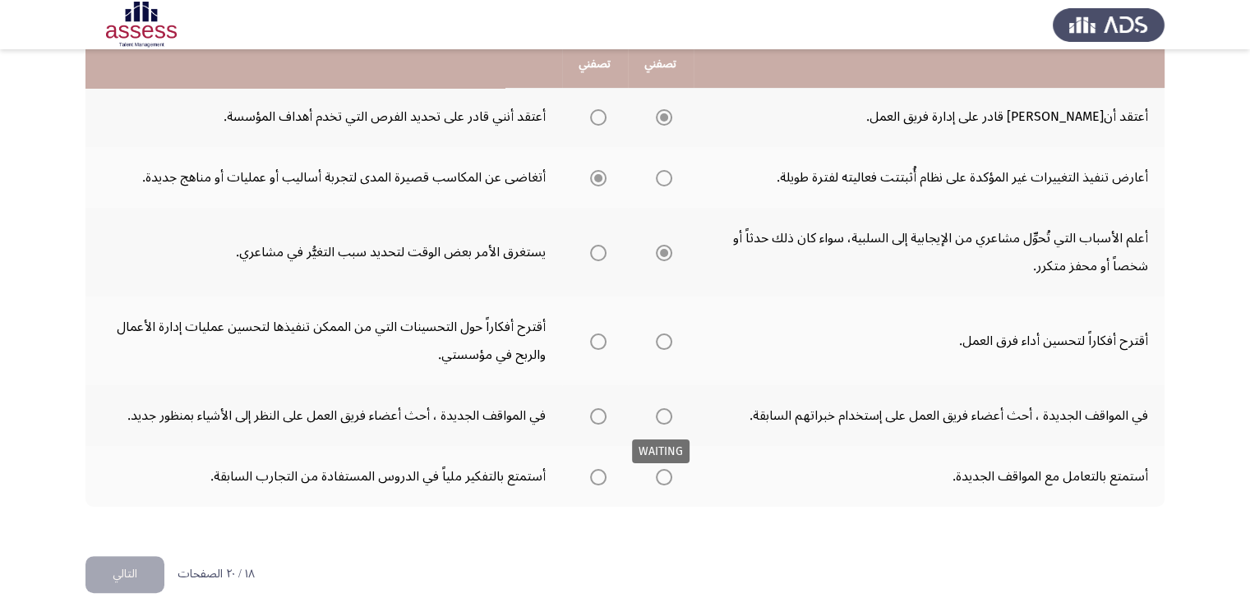
scroll to position [578, 0]
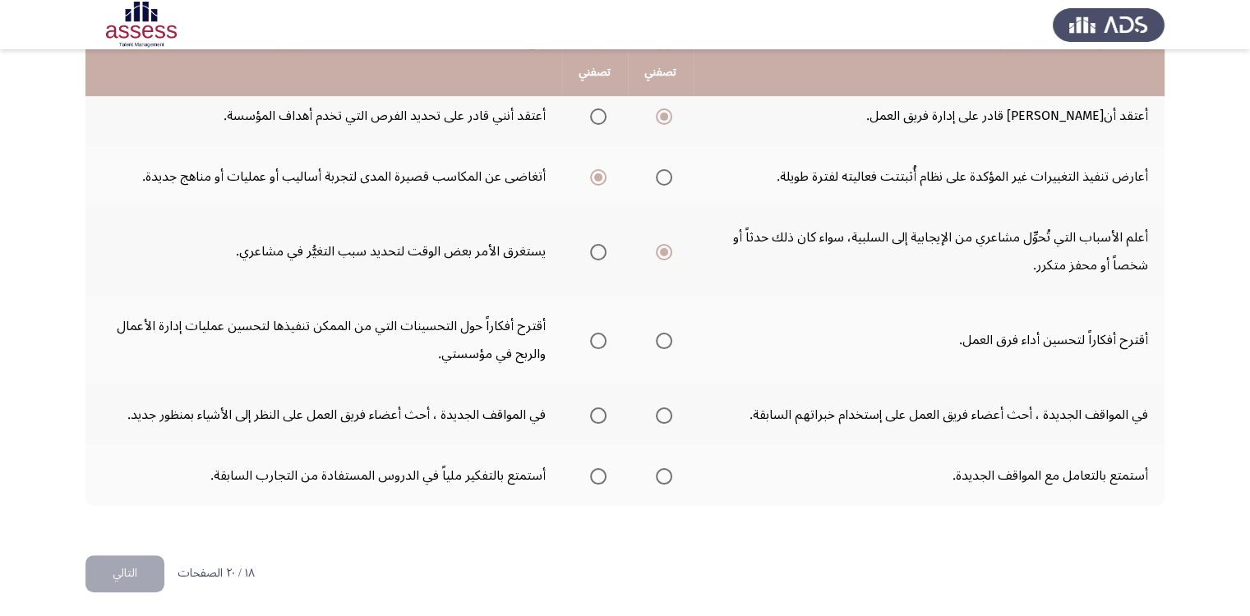
click at [664, 338] on span "Select an option" at bounding box center [664, 341] width 16 height 16
click at [664, 338] on input "Select an option" at bounding box center [664, 341] width 16 height 16
click at [588, 412] on label "Select an option" at bounding box center [594, 416] width 23 height 16
click at [590, 412] on input "Select an option" at bounding box center [598, 416] width 16 height 16
click at [666, 475] on span "Select an option" at bounding box center [664, 476] width 16 height 16
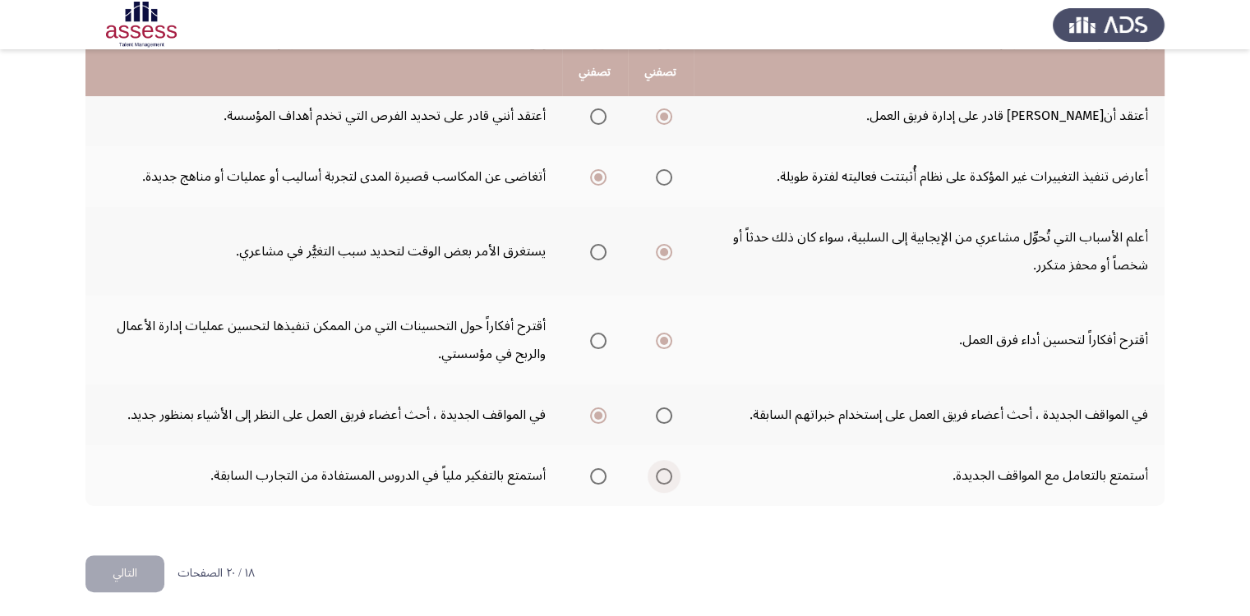
click at [666, 475] on input "Select an option" at bounding box center [664, 476] width 16 height 16
click at [122, 565] on button "التالي" at bounding box center [124, 573] width 79 height 37
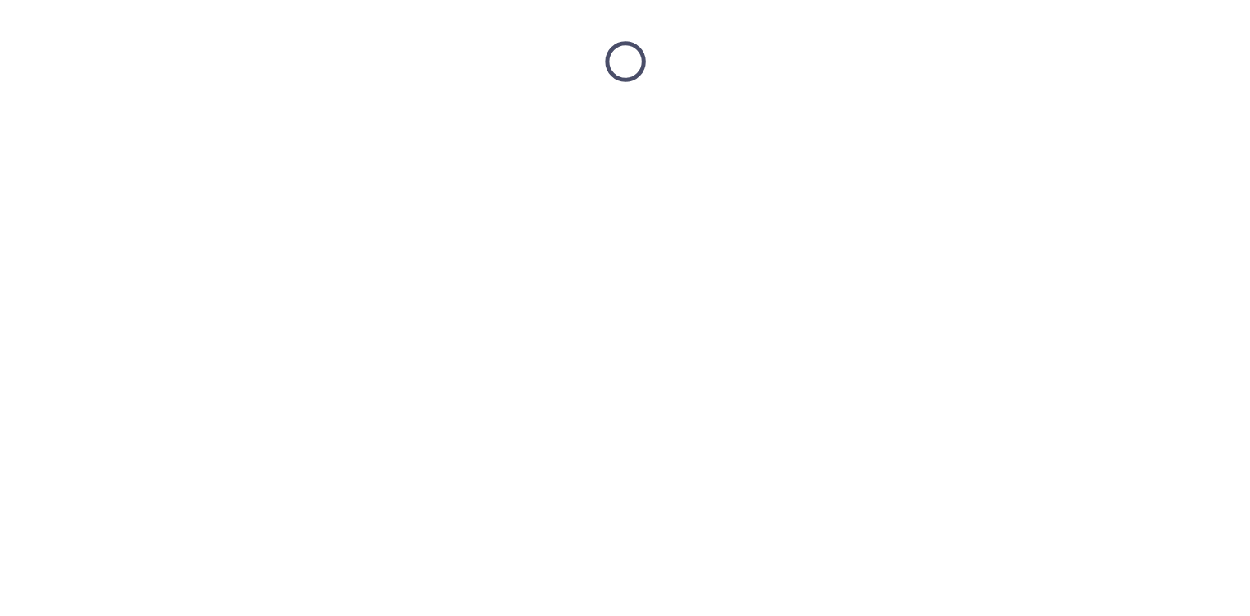
scroll to position [0, 0]
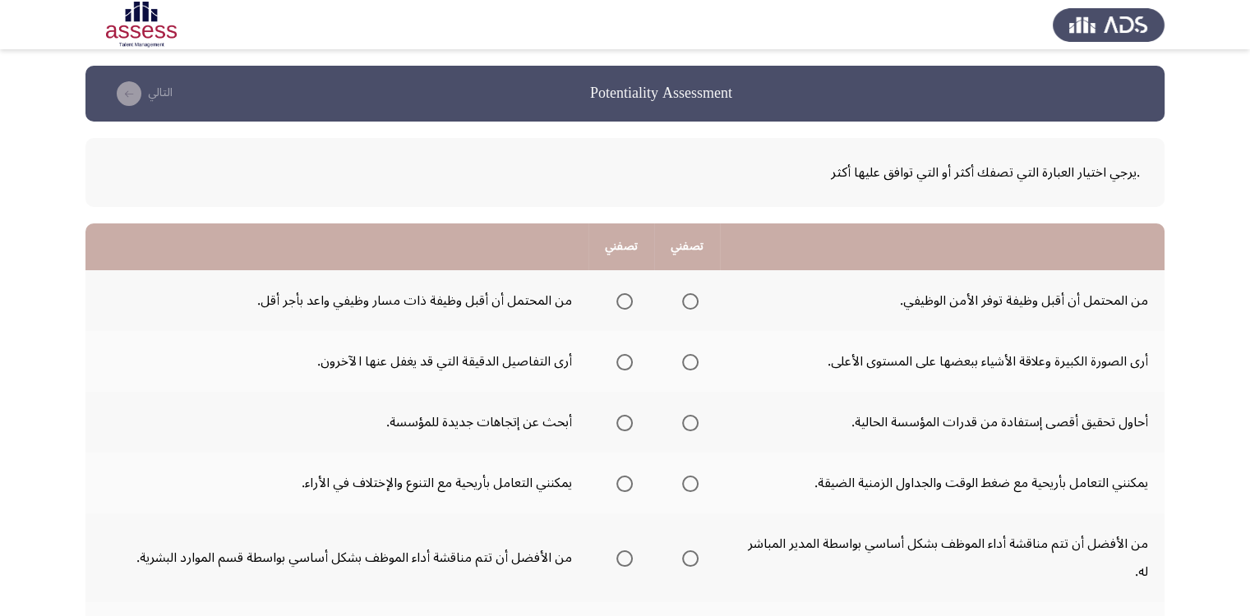
click at [619, 302] on span "Select an option" at bounding box center [624, 301] width 16 height 16
click at [619, 302] on input "Select an option" at bounding box center [624, 301] width 16 height 16
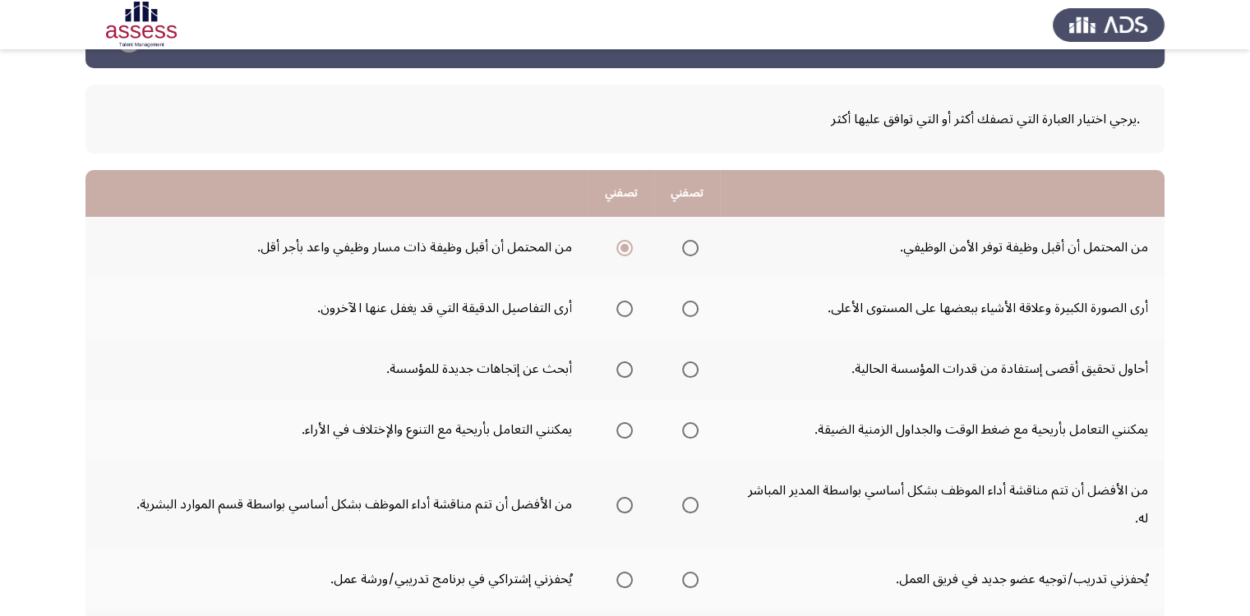
scroll to position [82, 0]
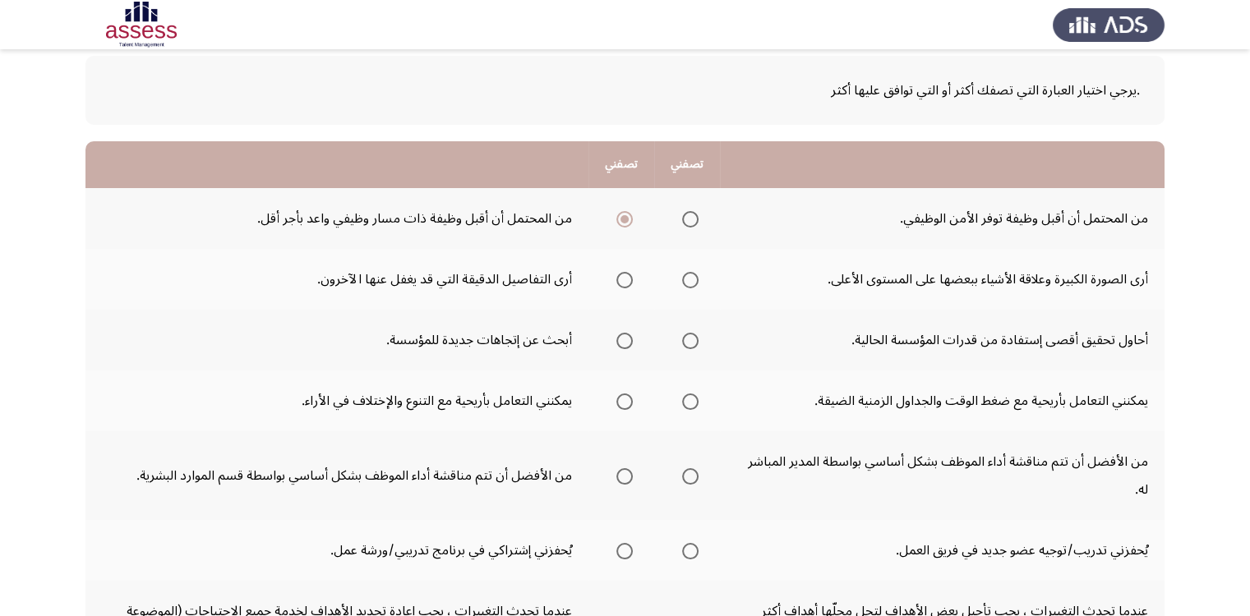
click at [692, 279] on span "Select an option" at bounding box center [690, 280] width 16 height 16
click at [692, 279] on input "Select an option" at bounding box center [690, 280] width 16 height 16
click at [633, 343] on th at bounding box center [621, 340] width 66 height 61
click at [618, 345] on span "Select an option" at bounding box center [624, 341] width 16 height 16
click at [618, 345] on input "Select an option" at bounding box center [624, 341] width 16 height 16
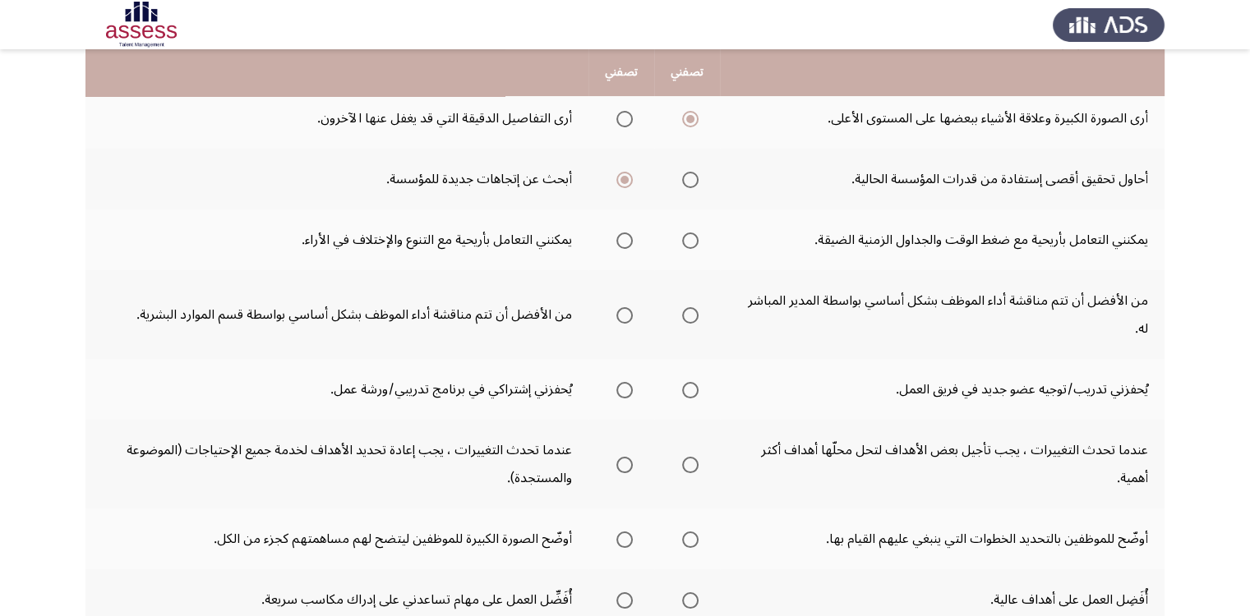
scroll to position [246, 0]
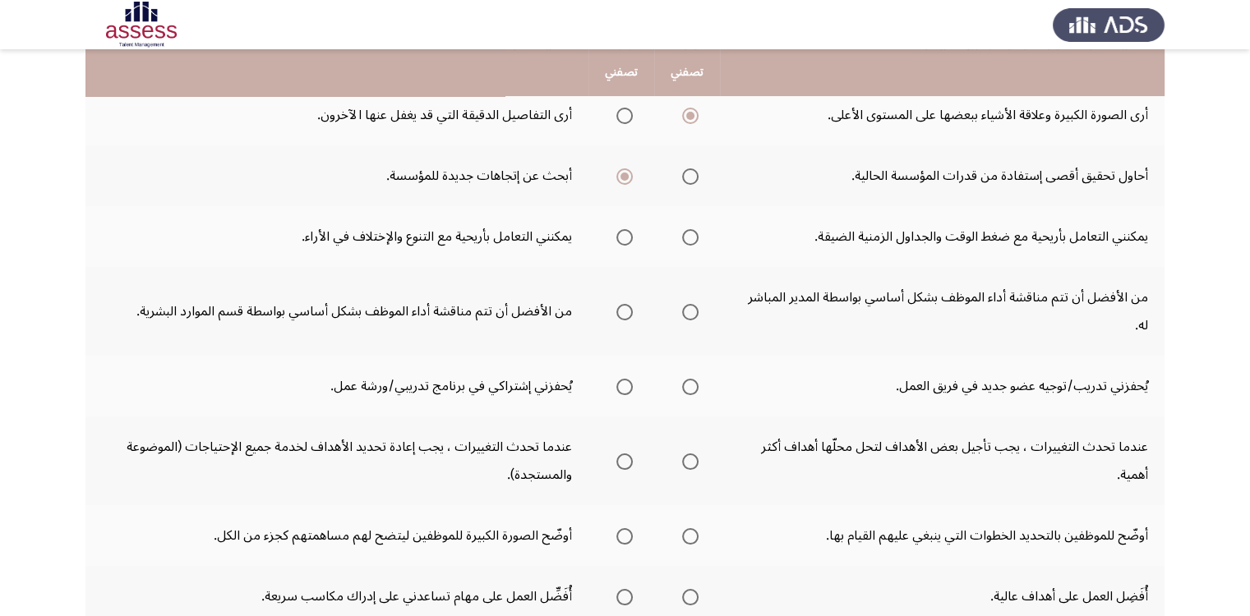
click at [684, 231] on span "Select an option" at bounding box center [690, 237] width 16 height 16
click at [684, 231] on input "Select an option" at bounding box center [690, 237] width 16 height 16
click at [622, 234] on span "Select an option" at bounding box center [624, 237] width 16 height 16
click at [622, 234] on input "Select an option" at bounding box center [624, 237] width 16 height 16
click at [687, 237] on span "Select an option" at bounding box center [690, 237] width 16 height 16
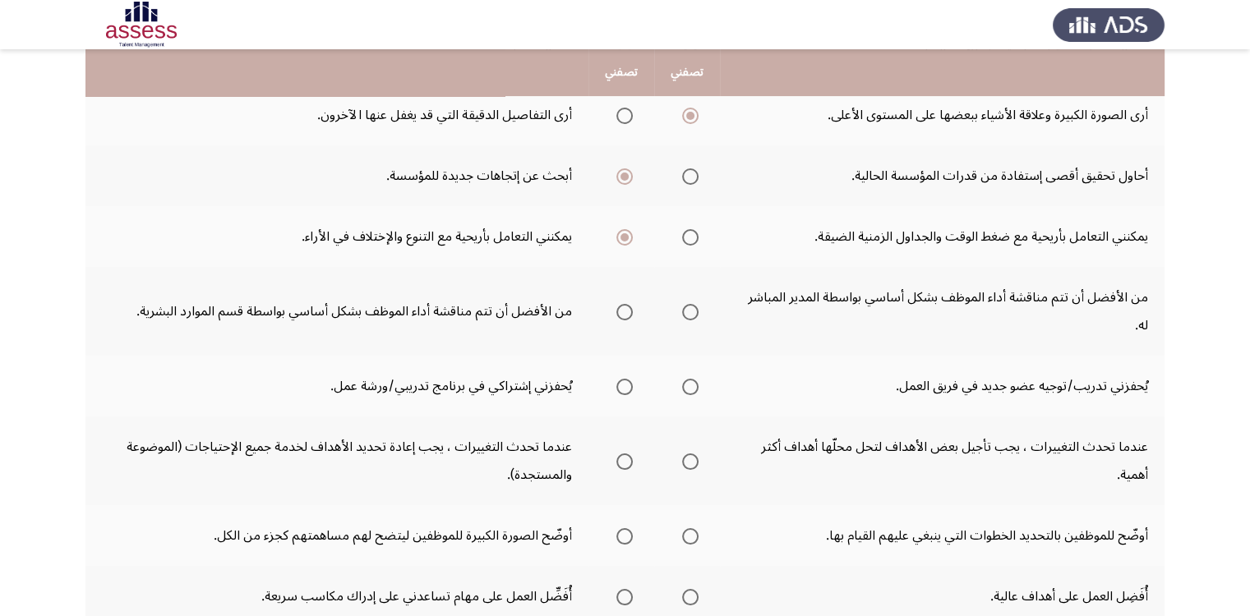
click at [687, 237] on input "Select an option" at bounding box center [690, 237] width 16 height 16
click at [692, 304] on span "Select an option" at bounding box center [690, 312] width 16 height 16
click at [692, 304] on input "Select an option" at bounding box center [690, 312] width 16 height 16
click at [690, 379] on span "Select an option" at bounding box center [690, 387] width 16 height 16
click at [690, 379] on input "Select an option" at bounding box center [690, 387] width 16 height 16
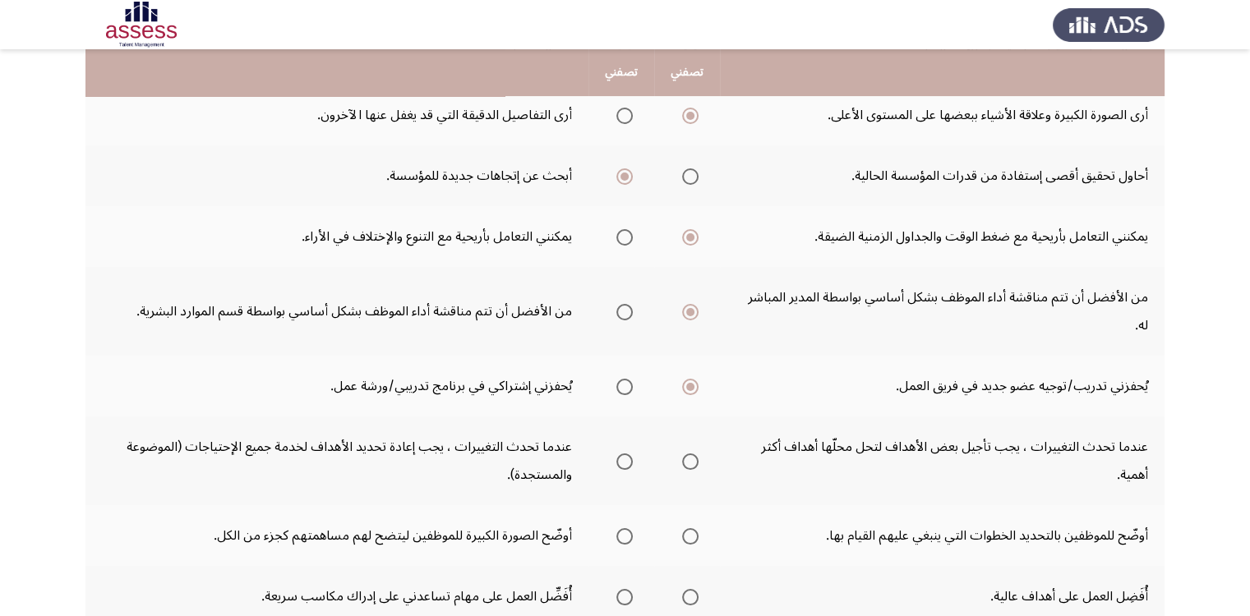
click at [624, 379] on span "Select an option" at bounding box center [624, 387] width 16 height 16
click at [624, 379] on input "Select an option" at bounding box center [624, 387] width 16 height 16
click at [622, 454] on span "Select an option" at bounding box center [624, 462] width 16 height 16
click at [622, 454] on input "Select an option" at bounding box center [624, 462] width 16 height 16
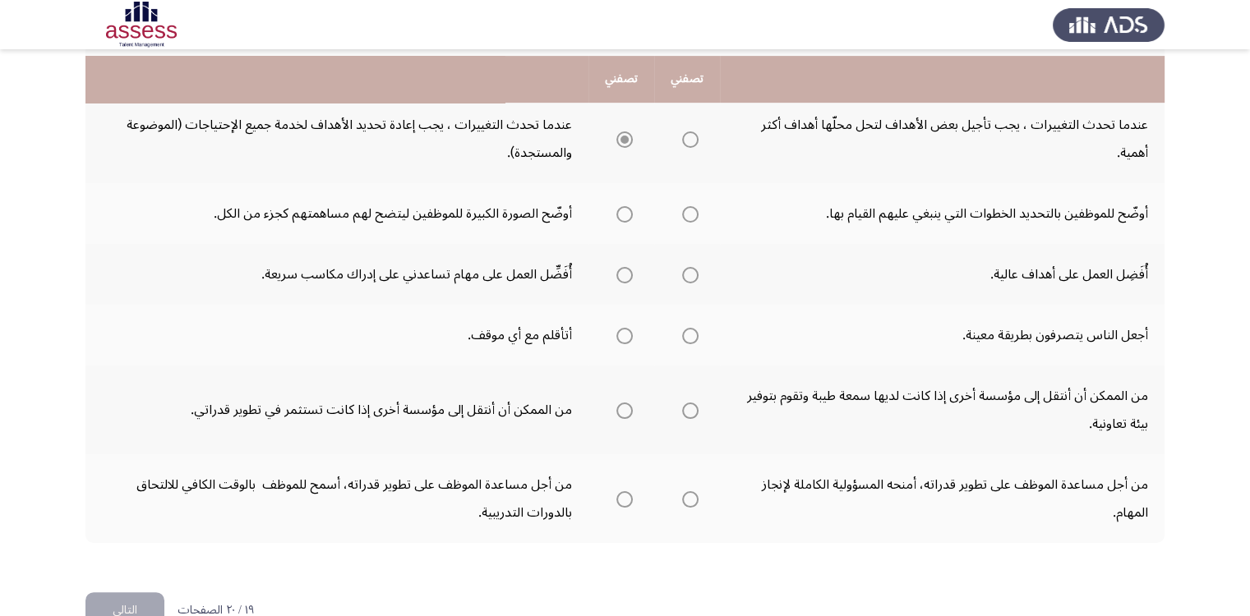
scroll to position [575, 0]
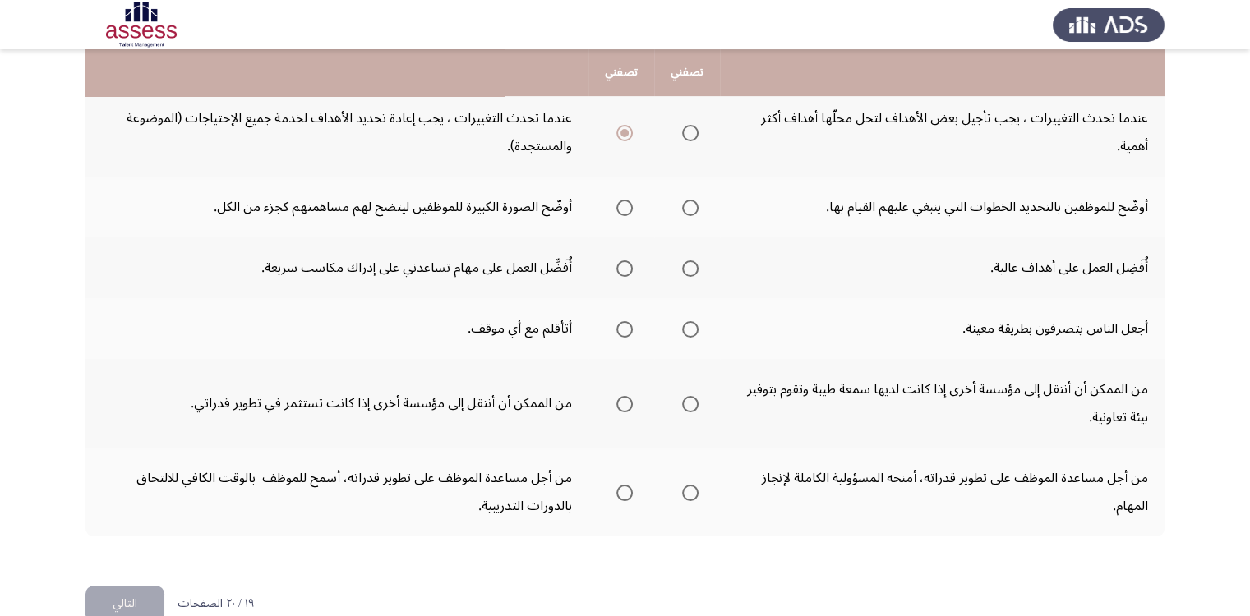
click at [621, 200] on span "Select an option" at bounding box center [624, 208] width 16 height 16
click at [621, 200] on input "Select an option" at bounding box center [624, 208] width 16 height 16
click at [690, 260] on span "Select an option" at bounding box center [690, 268] width 16 height 16
click at [690, 260] on input "Select an option" at bounding box center [690, 268] width 16 height 16
click at [689, 321] on span "Select an option" at bounding box center [690, 329] width 16 height 16
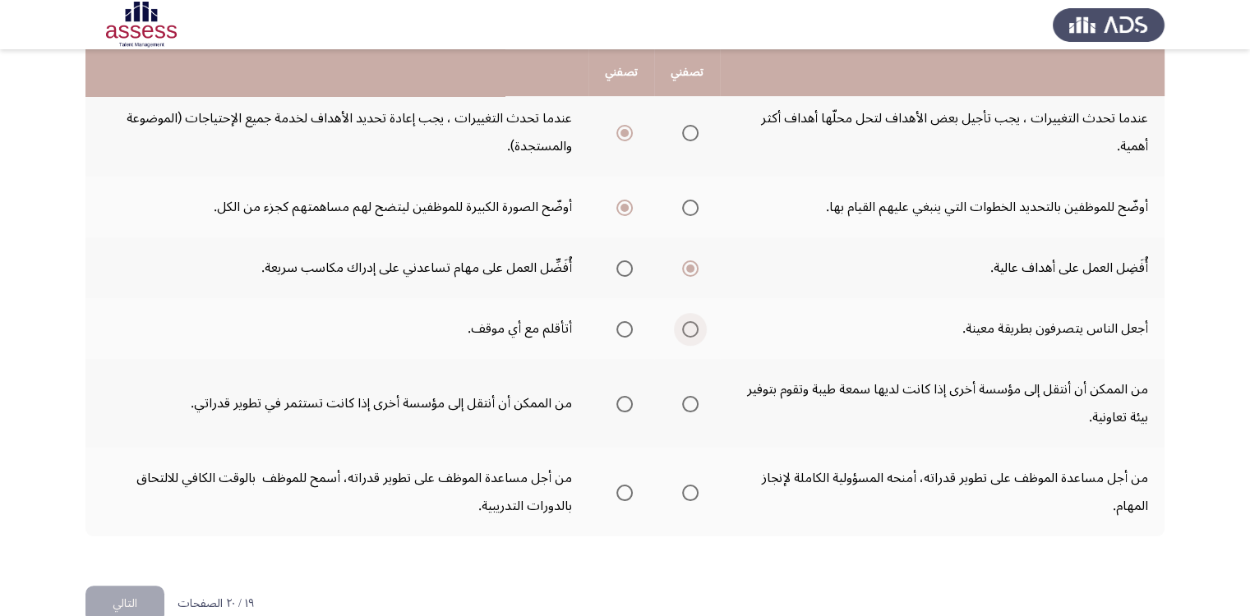
click at [689, 321] on input "Select an option" at bounding box center [690, 329] width 16 height 16
click at [618, 396] on span "Select an option" at bounding box center [624, 404] width 16 height 16
click at [618, 396] on input "Select an option" at bounding box center [624, 404] width 16 height 16
click at [690, 485] on span "Select an option" at bounding box center [690, 493] width 16 height 16
click at [690, 485] on input "Select an option" at bounding box center [690, 493] width 16 height 16
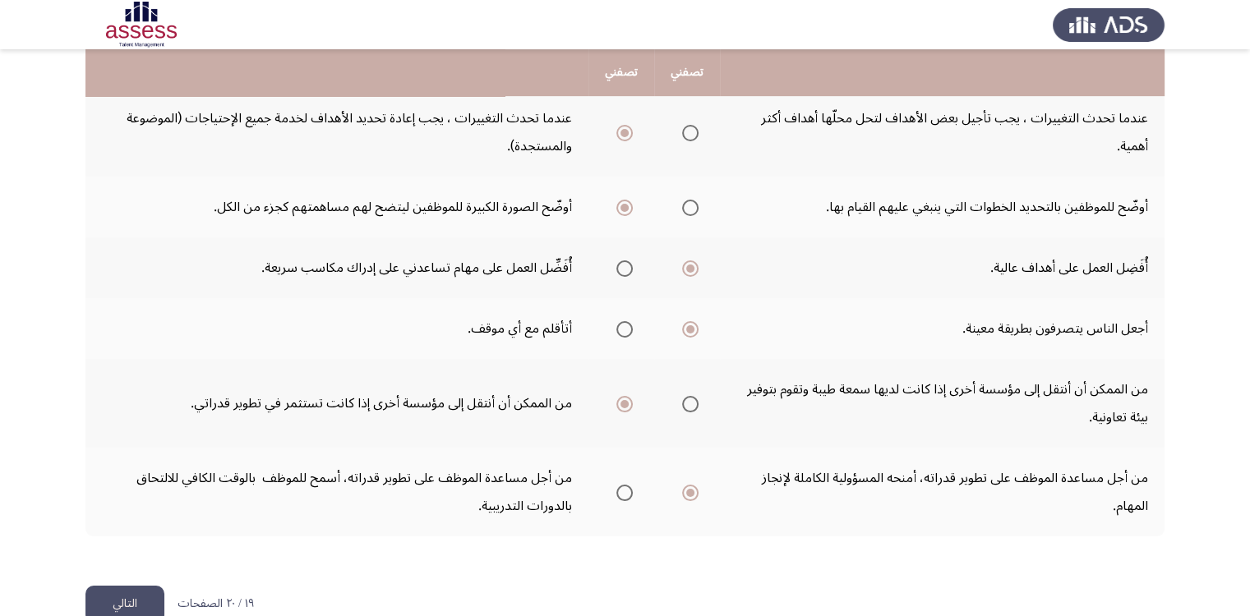
click at [131, 586] on button "التالي" at bounding box center [124, 604] width 79 height 37
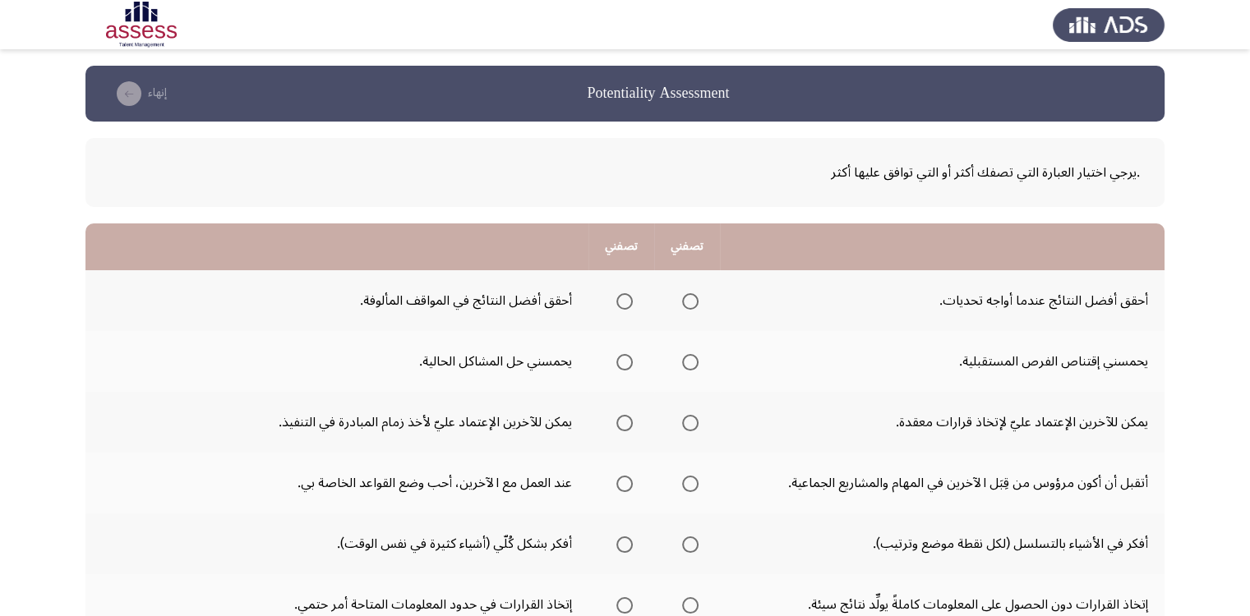
click at [687, 297] on span "Select an option" at bounding box center [690, 301] width 16 height 16
click at [687, 297] on input "Select an option" at bounding box center [690, 301] width 16 height 16
click at [630, 300] on span "Select an option" at bounding box center [624, 301] width 16 height 16
click at [621, 303] on span "Select an option" at bounding box center [624, 301] width 16 height 16
click at [621, 303] on input "Select an option" at bounding box center [624, 301] width 16 height 16
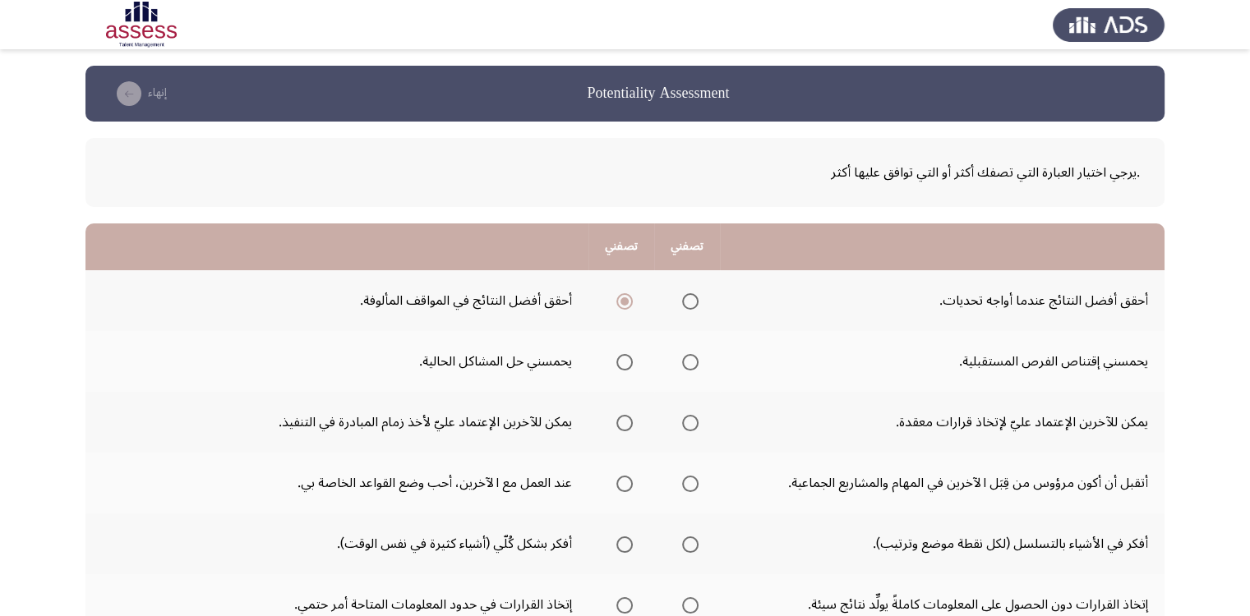
click at [689, 359] on span "Select an option" at bounding box center [690, 362] width 16 height 16
click at [689, 359] on input "Select an option" at bounding box center [690, 362] width 16 height 16
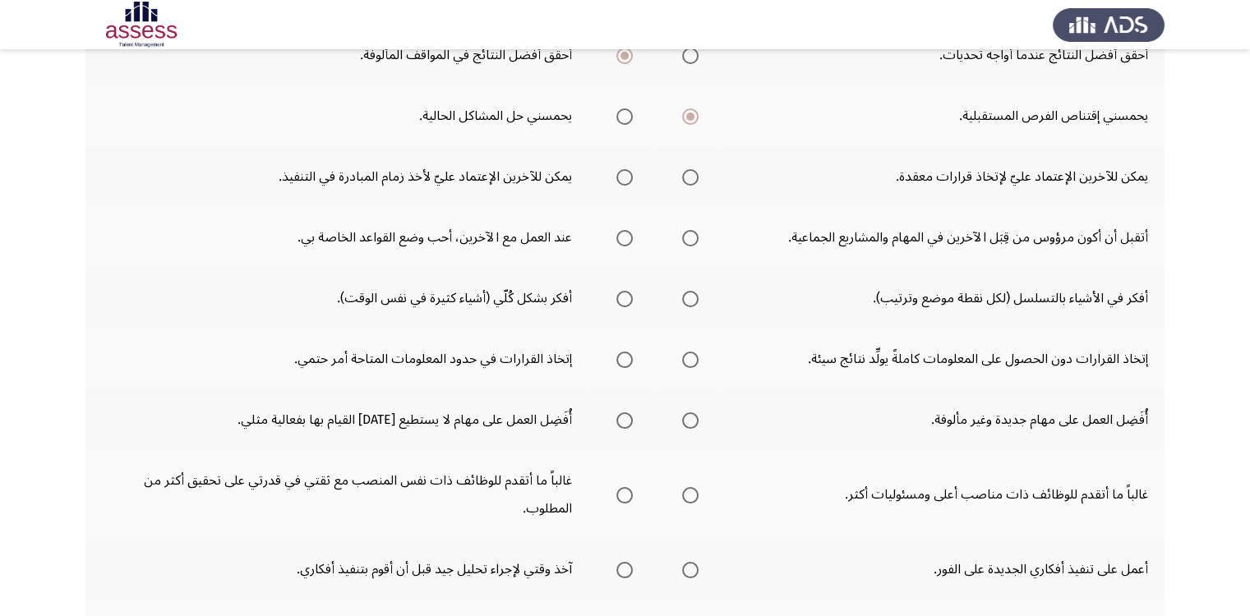
scroll to position [246, 0]
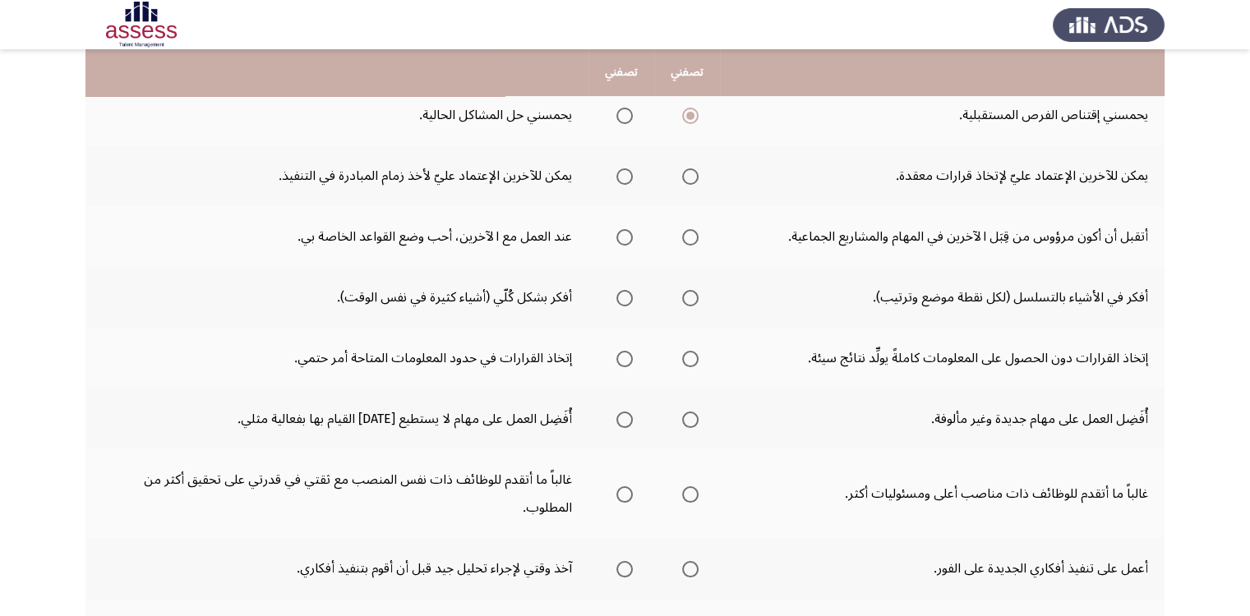
click at [692, 175] on span "Select an option" at bounding box center [690, 176] width 16 height 16
click at [692, 175] on input "Select an option" at bounding box center [690, 176] width 16 height 16
click at [690, 234] on span "Select an option" at bounding box center [690, 237] width 16 height 16
click at [690, 234] on input "Select an option" at bounding box center [690, 237] width 16 height 16
click at [690, 298] on span "Select an option" at bounding box center [690, 298] width 0 height 0
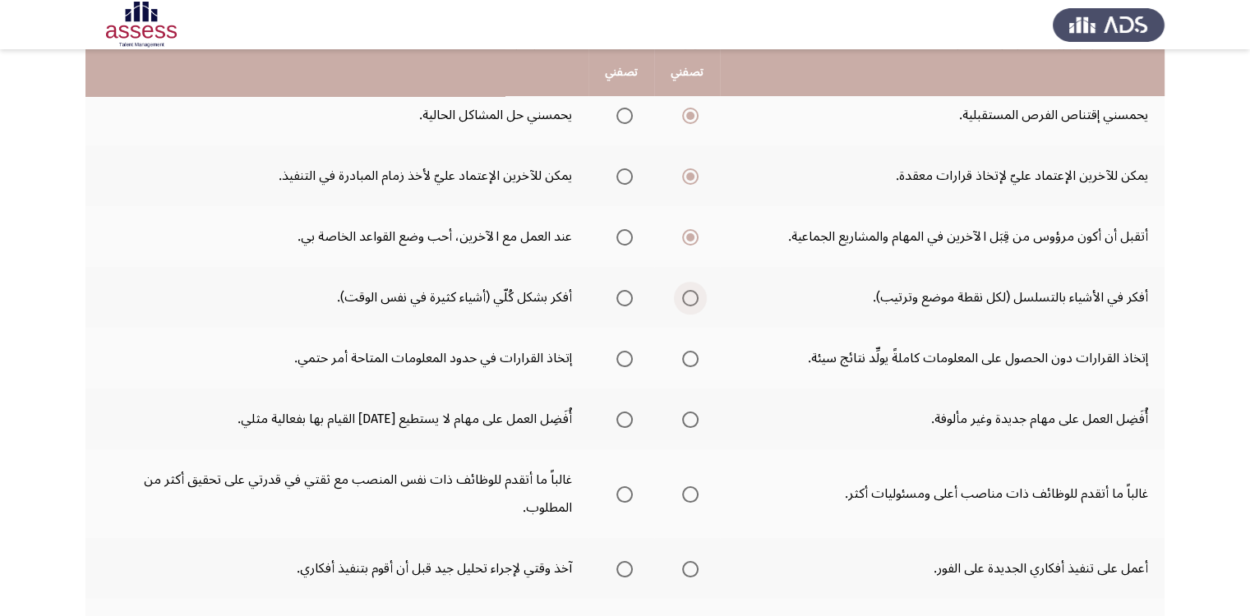
click at [689, 296] on input "Select an option" at bounding box center [690, 298] width 16 height 16
click at [627, 357] on span "Select an option" at bounding box center [624, 359] width 16 height 16
click at [627, 357] on input "Select an option" at bounding box center [624, 359] width 16 height 16
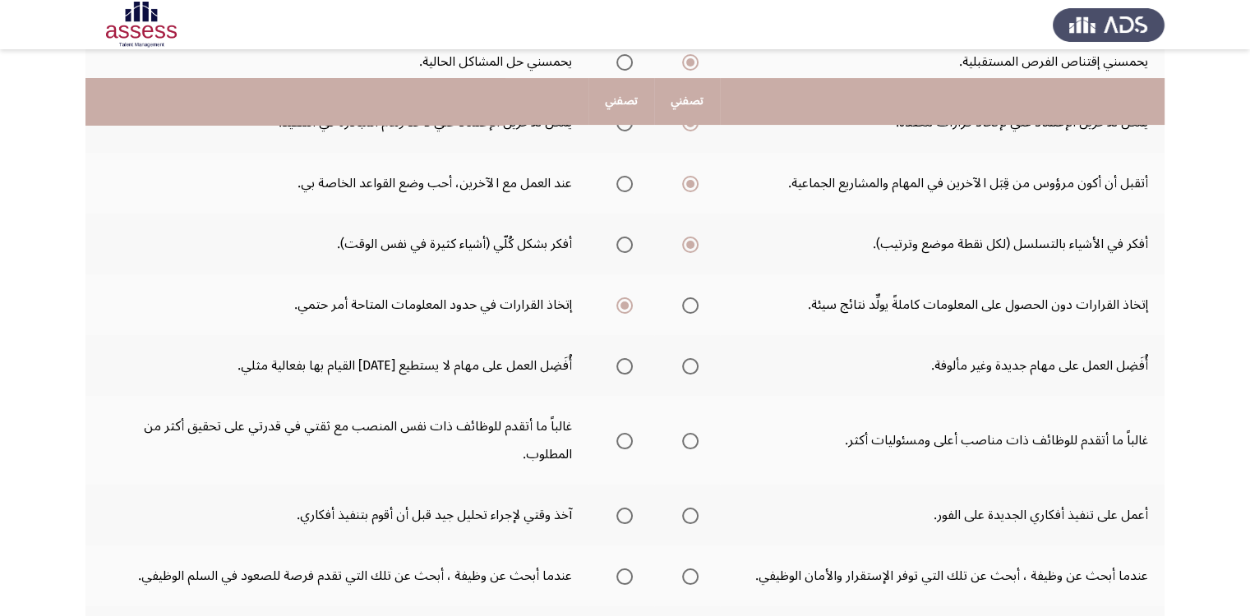
scroll to position [329, 0]
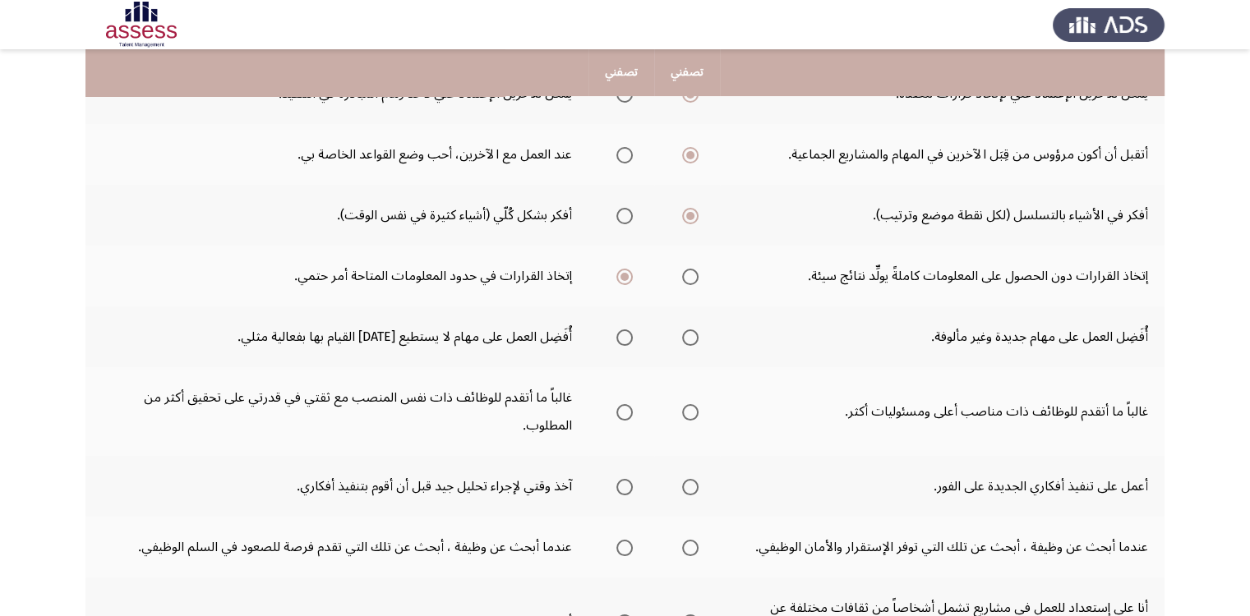
click at [677, 339] on label "Select an option" at bounding box center [686, 337] width 23 height 16
click at [682, 339] on input "Select an option" at bounding box center [690, 337] width 16 height 16
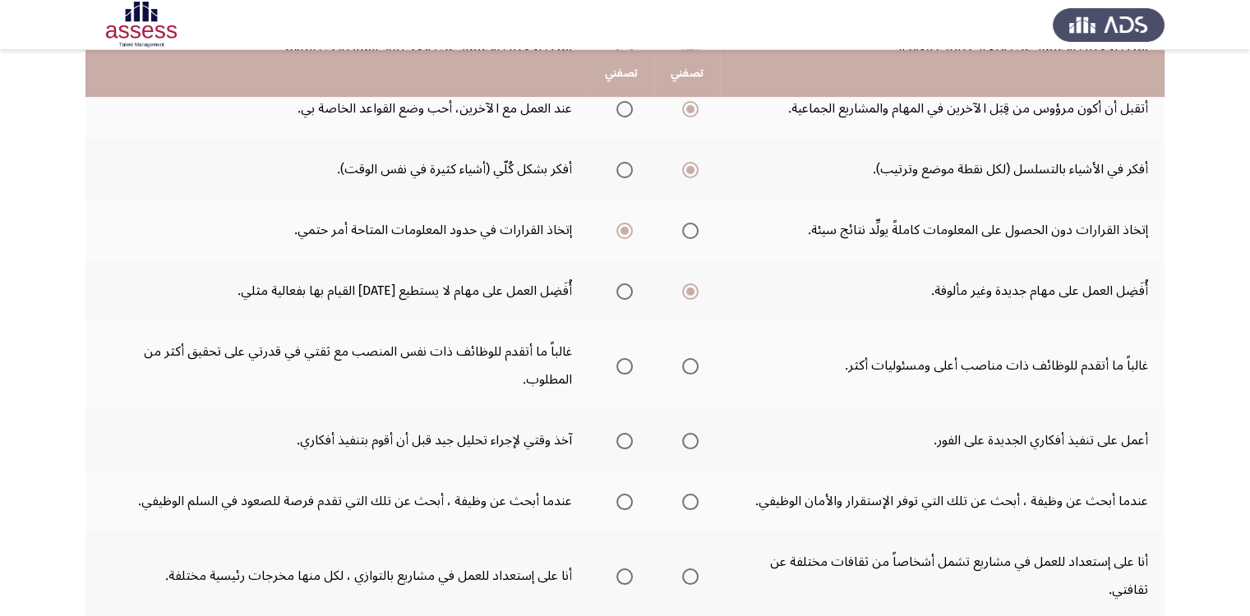
scroll to position [385, 0]
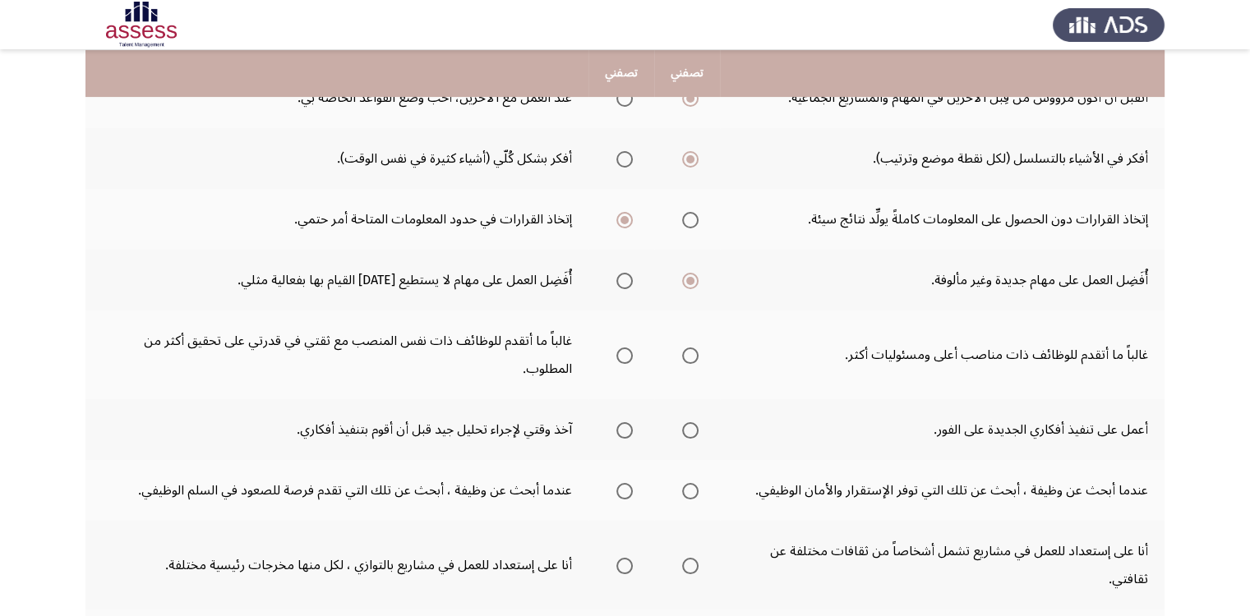
click at [690, 354] on span "Select an option" at bounding box center [690, 356] width 16 height 16
click at [690, 354] on input "Select an option" at bounding box center [690, 356] width 16 height 16
click at [630, 426] on span "Select an option" at bounding box center [624, 430] width 16 height 16
click at [630, 426] on input "Select an option" at bounding box center [624, 430] width 16 height 16
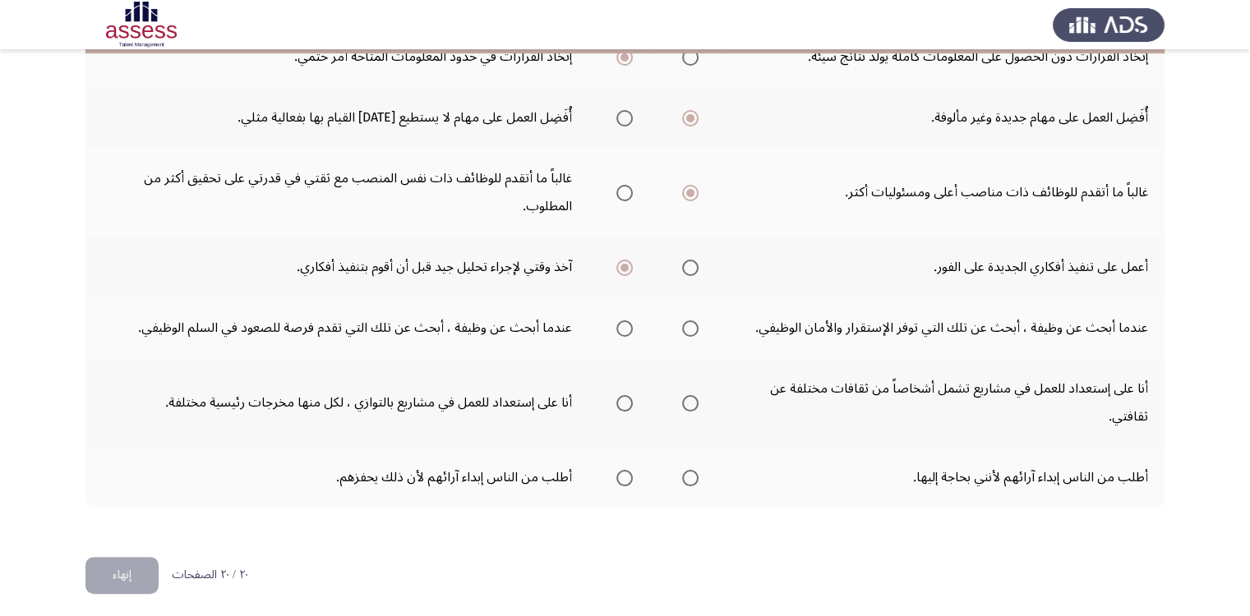
scroll to position [550, 0]
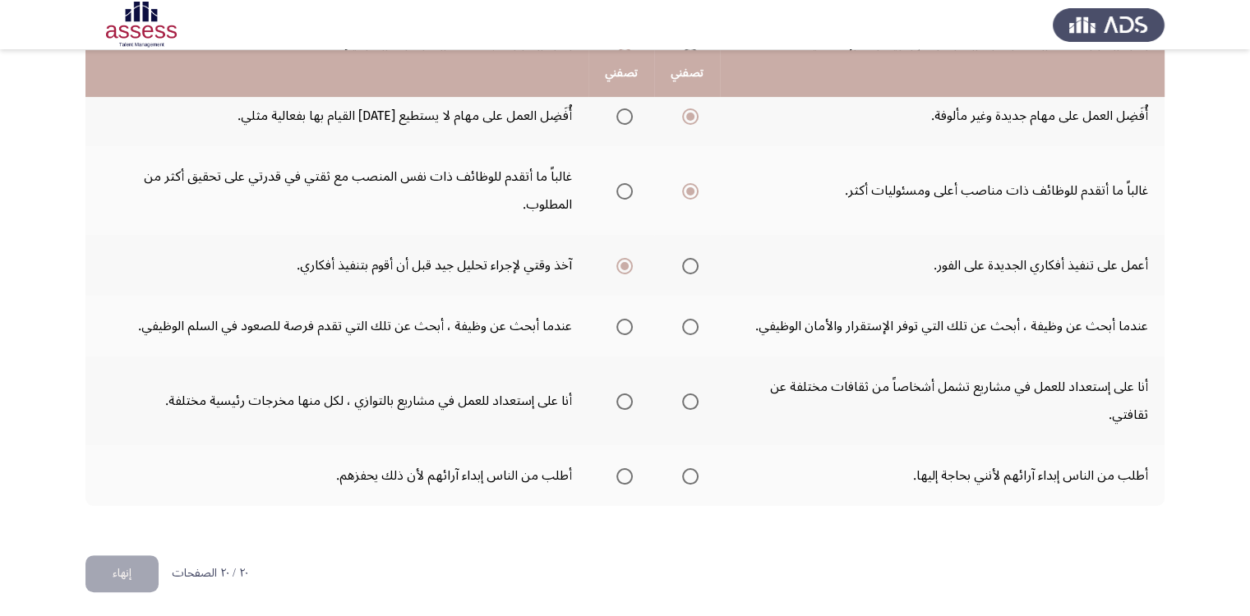
click at [625, 325] on span "Select an option" at bounding box center [624, 327] width 16 height 16
click at [625, 325] on input "Select an option" at bounding box center [624, 327] width 16 height 16
click at [692, 399] on span "Select an option" at bounding box center [690, 402] width 16 height 16
click at [692, 399] on input "Select an option" at bounding box center [690, 402] width 16 height 16
click at [629, 476] on span "Select an option" at bounding box center [624, 476] width 16 height 16
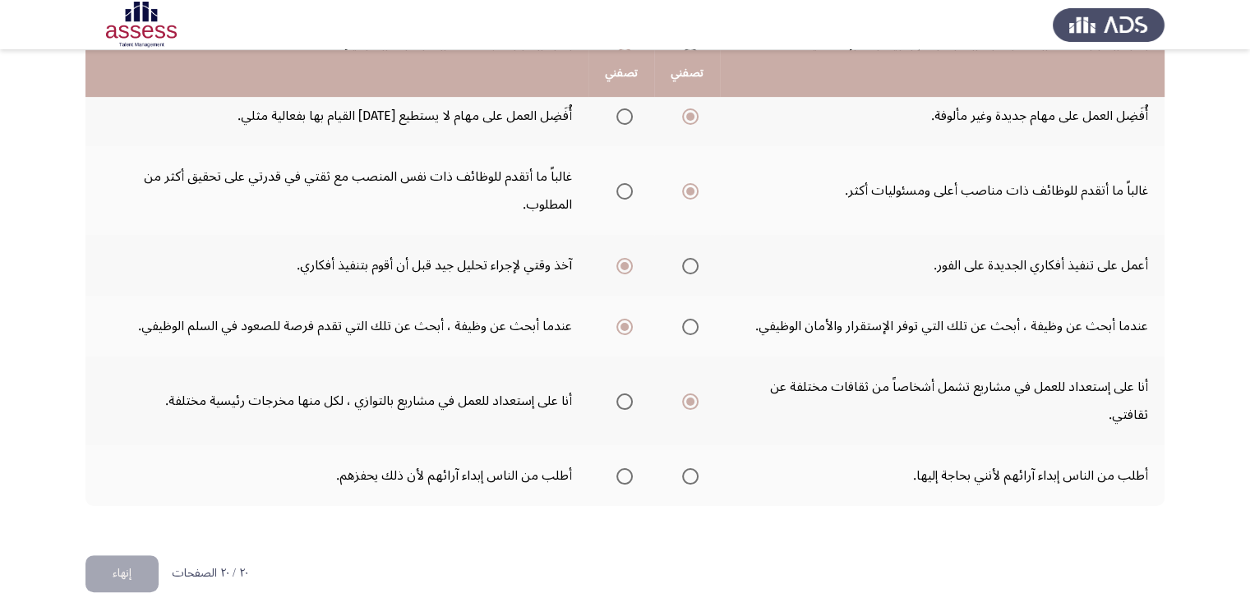
click at [629, 476] on input "Select an option" at bounding box center [624, 476] width 16 height 16
click at [126, 576] on button "إنهاء" at bounding box center [121, 573] width 73 height 37
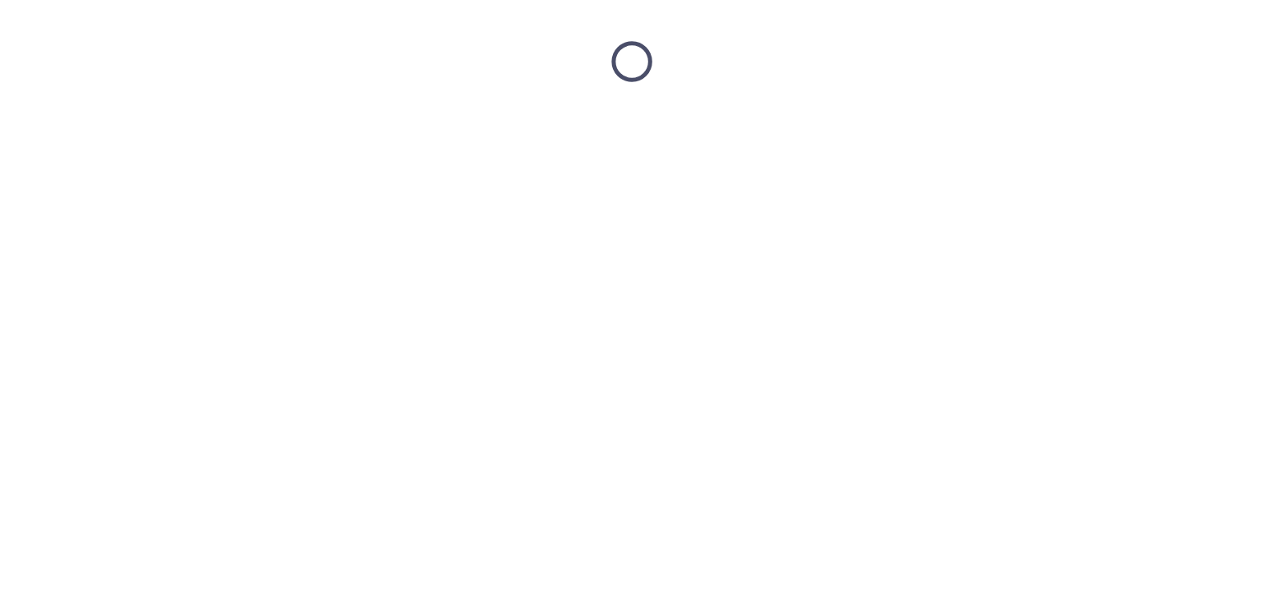
scroll to position [0, 0]
